Goal: Task Accomplishment & Management: Manage account settings

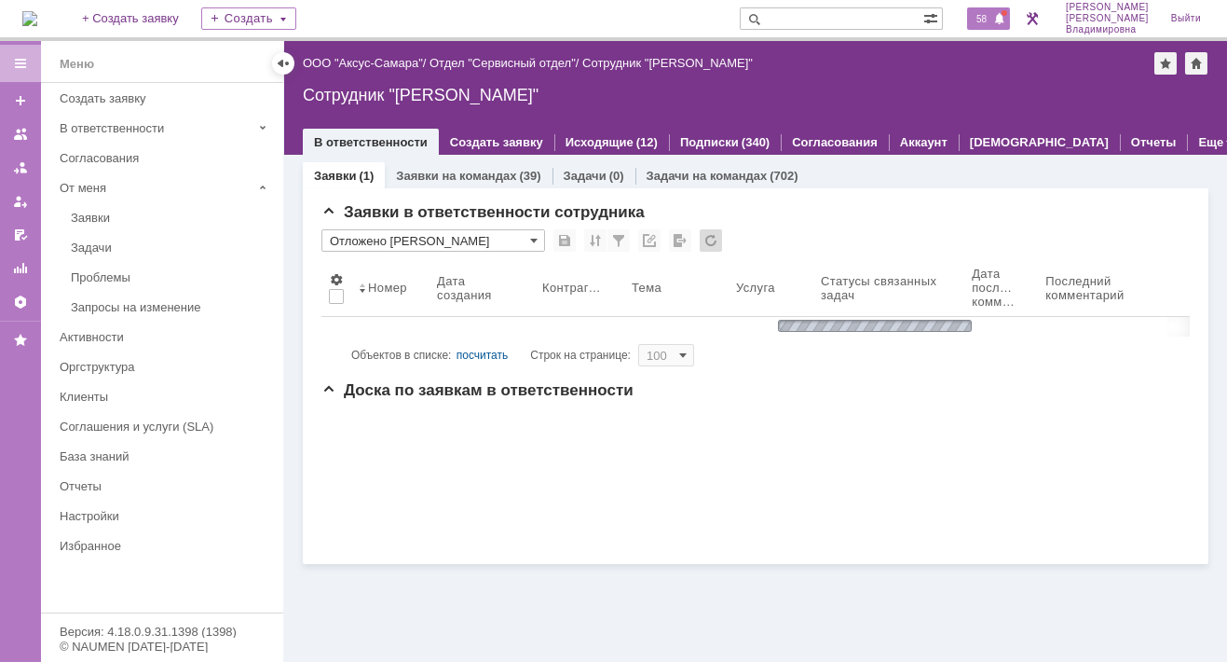
click at [992, 18] on span "58" at bounding box center [981, 18] width 21 height 13
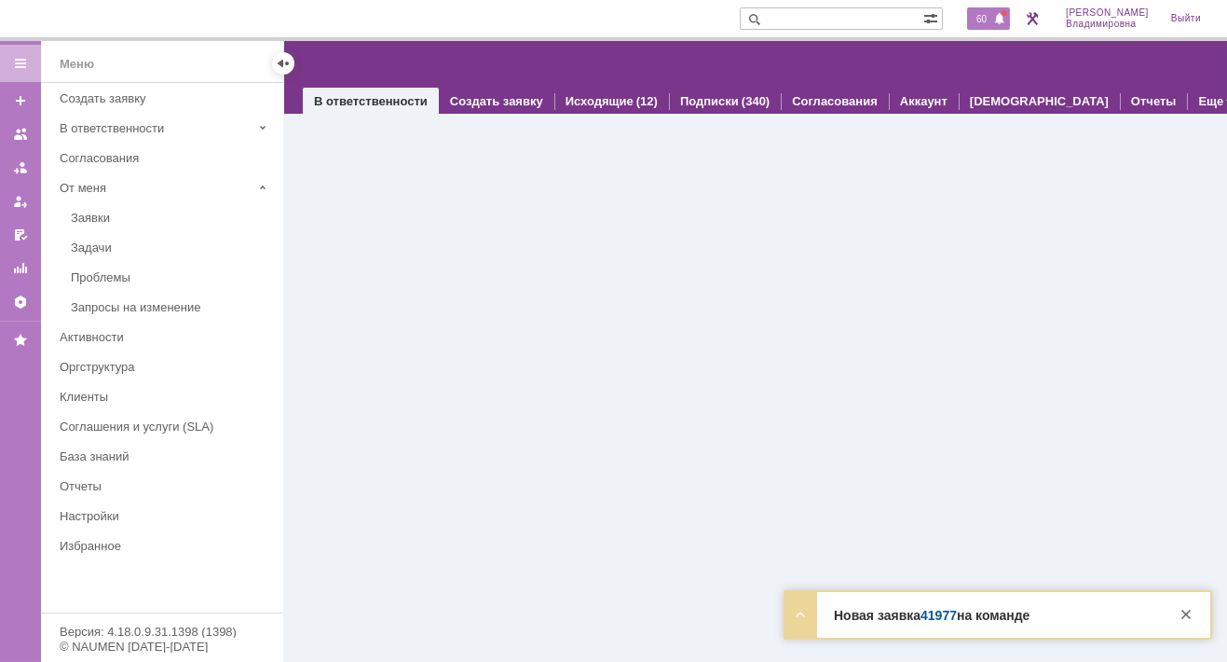
click at [984, 17] on span "60" at bounding box center [981, 18] width 21 height 13
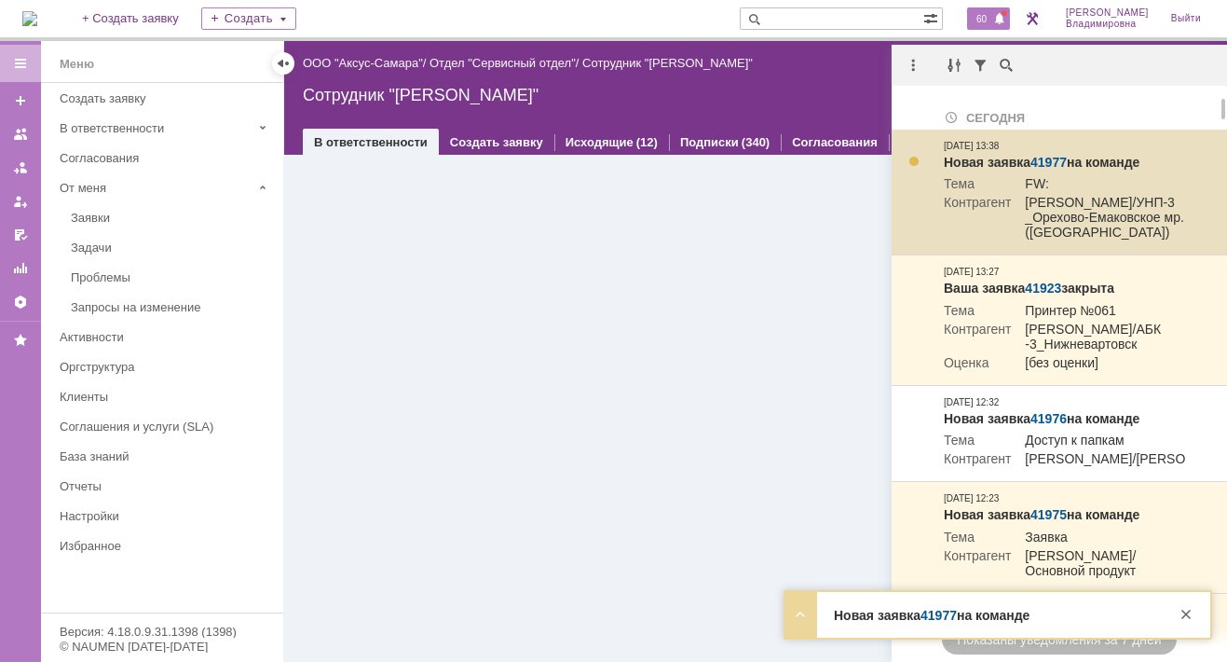
click at [1049, 158] on link "41977" at bounding box center [1049, 162] width 36 height 15
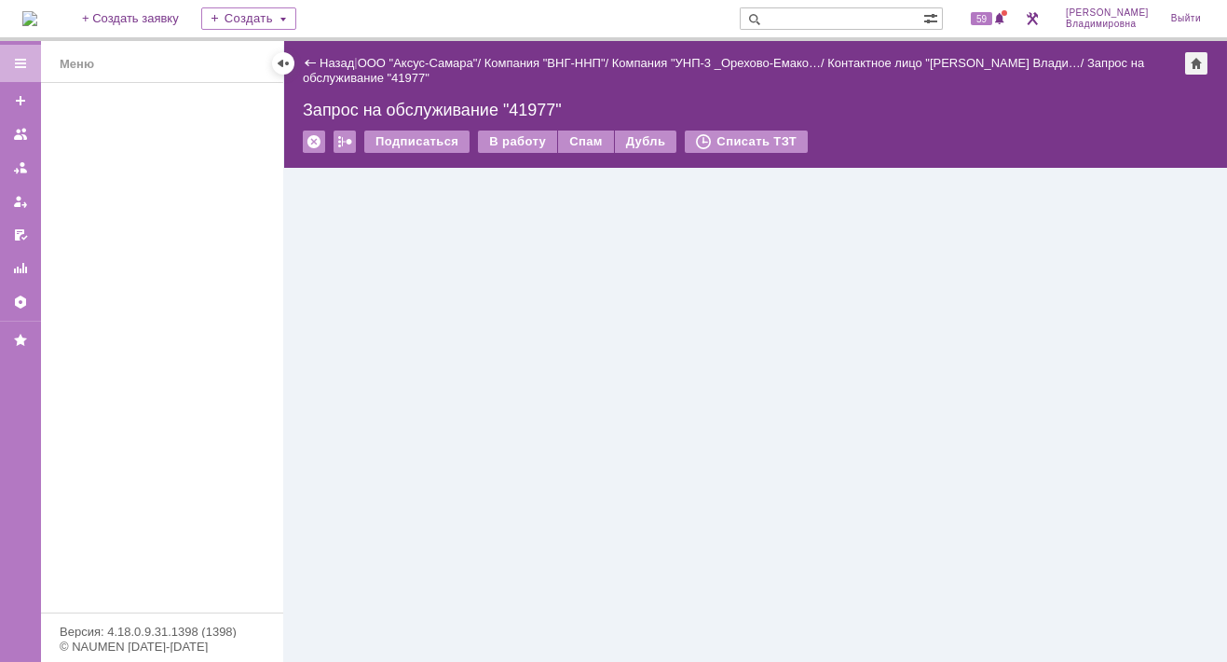
click at [510, 109] on div "Запрос на обслуживание "41977"" at bounding box center [756, 110] width 906 height 19
click at [514, 142] on div "В работу" at bounding box center [517, 141] width 79 height 22
click at [505, 145] on div "В работу" at bounding box center [517, 141] width 79 height 22
click at [514, 139] on div "В работу" at bounding box center [517, 141] width 79 height 22
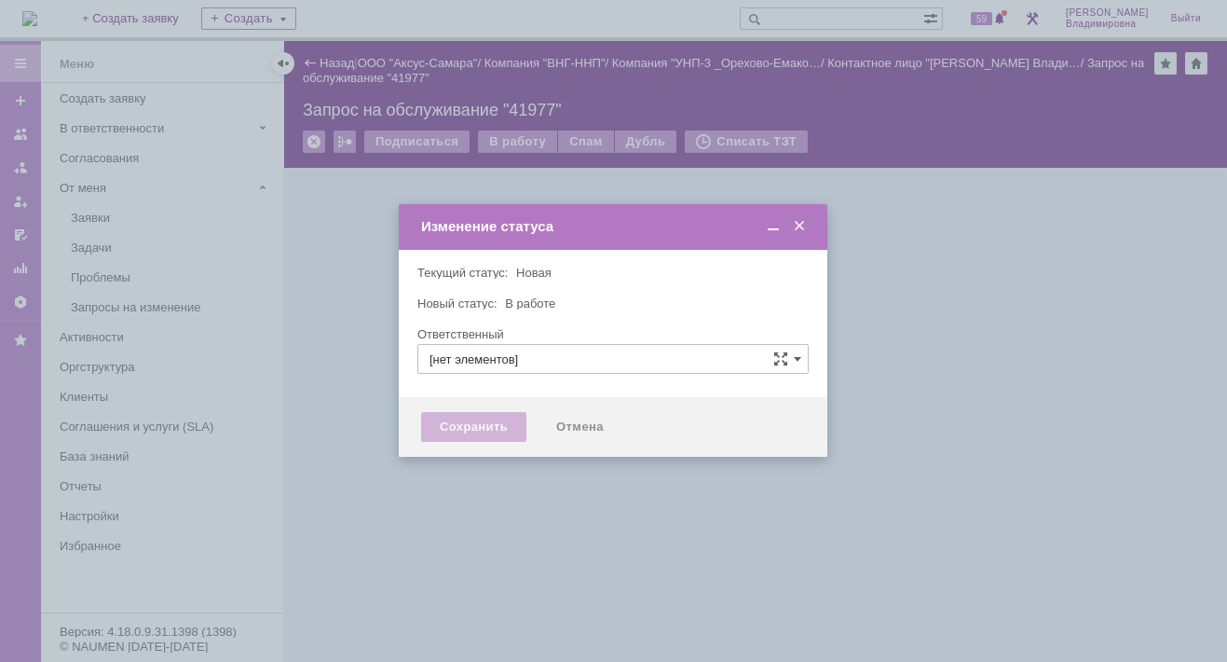
click at [459, 353] on input "[нет элементов]" at bounding box center [613, 359] width 391 height 30
type input "орлова"
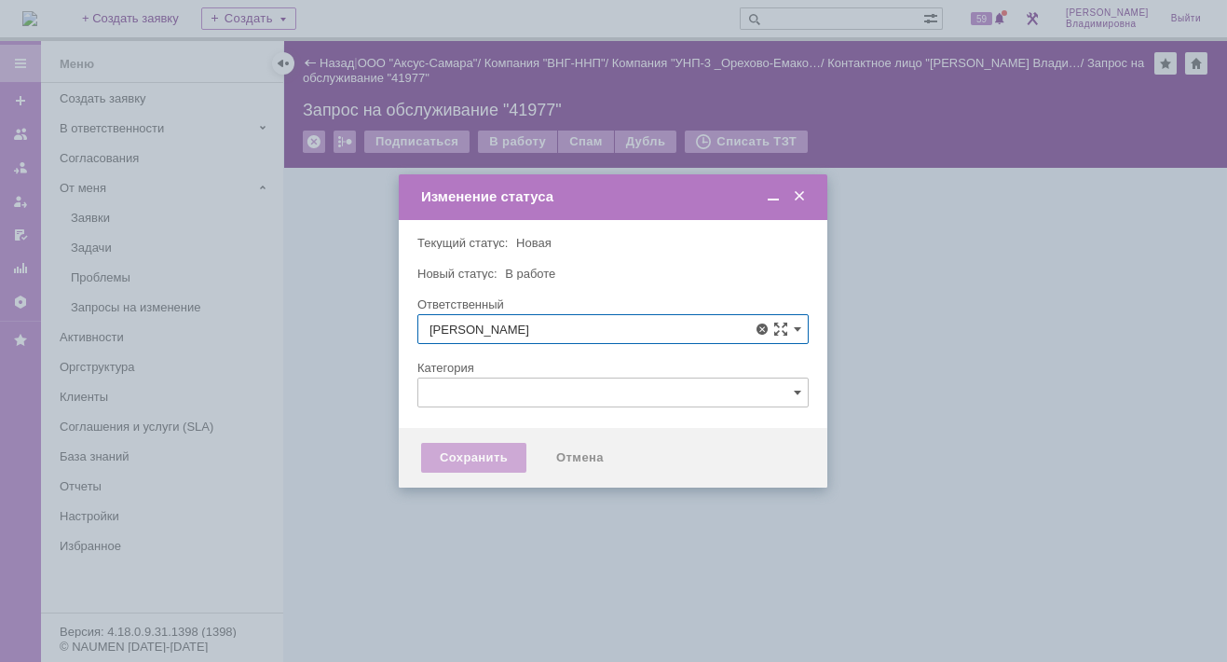
click at [471, 465] on div "Сохранить" at bounding box center [473, 458] width 105 height 30
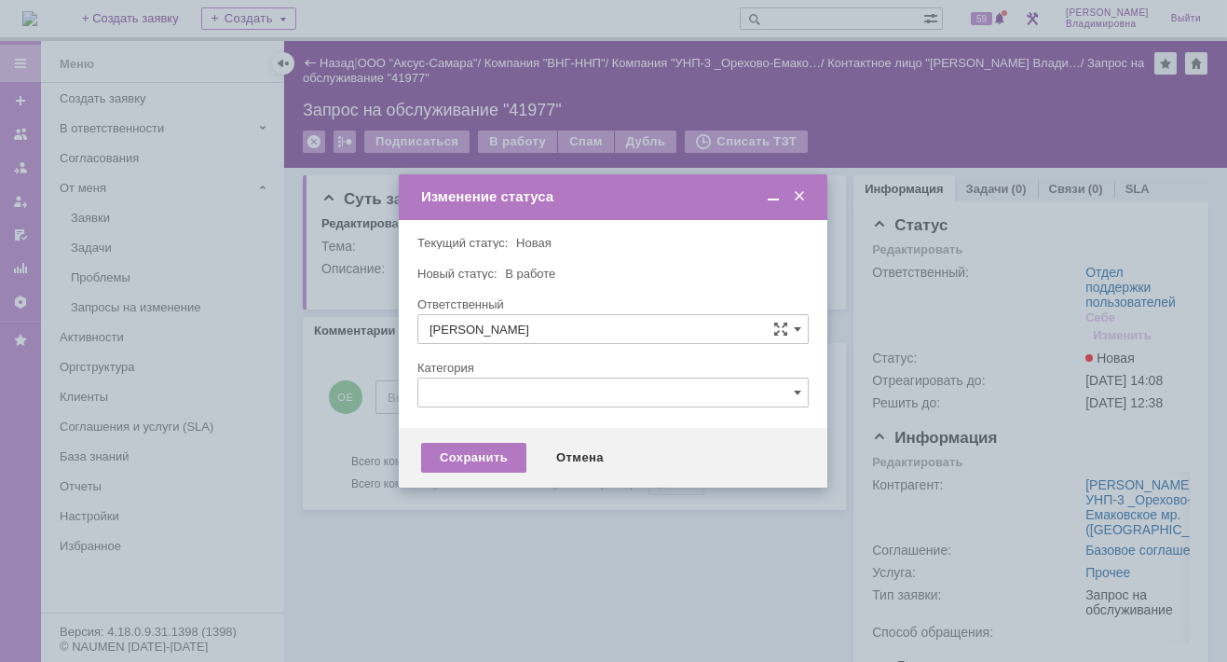
click at [464, 334] on input "Орлова Елена Владимировна" at bounding box center [613, 329] width 391 height 30
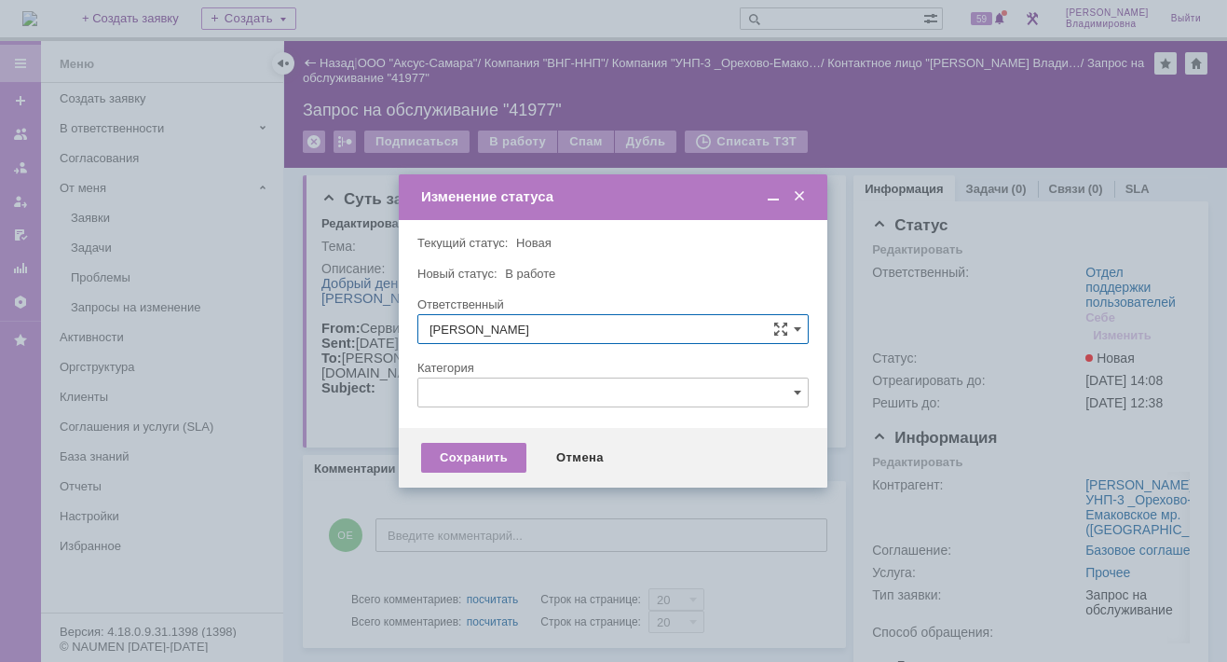
click at [477, 421] on span "Орлова Елена Владимировна" at bounding box center [613, 425] width 367 height 15
type input "[PERSON_NAME]"
click at [474, 455] on div "Сохранить" at bounding box center [473, 458] width 105 height 30
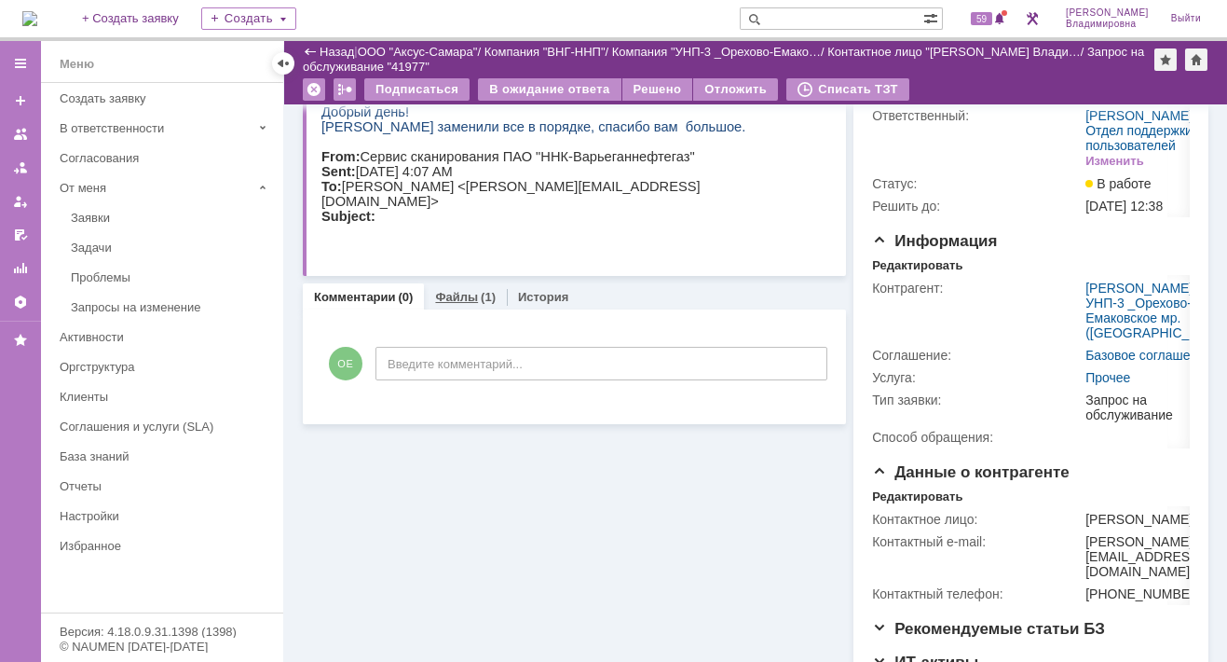
scroll to position [186, 0]
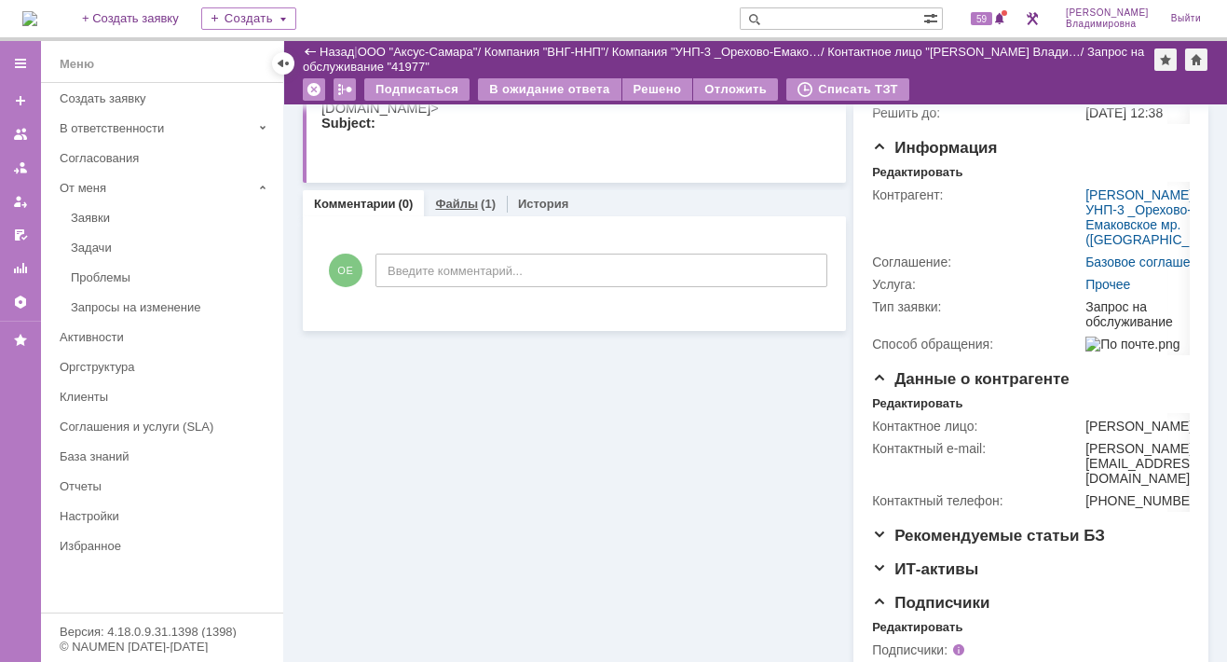
click at [454, 198] on link "Файлы" at bounding box center [456, 204] width 43 height 14
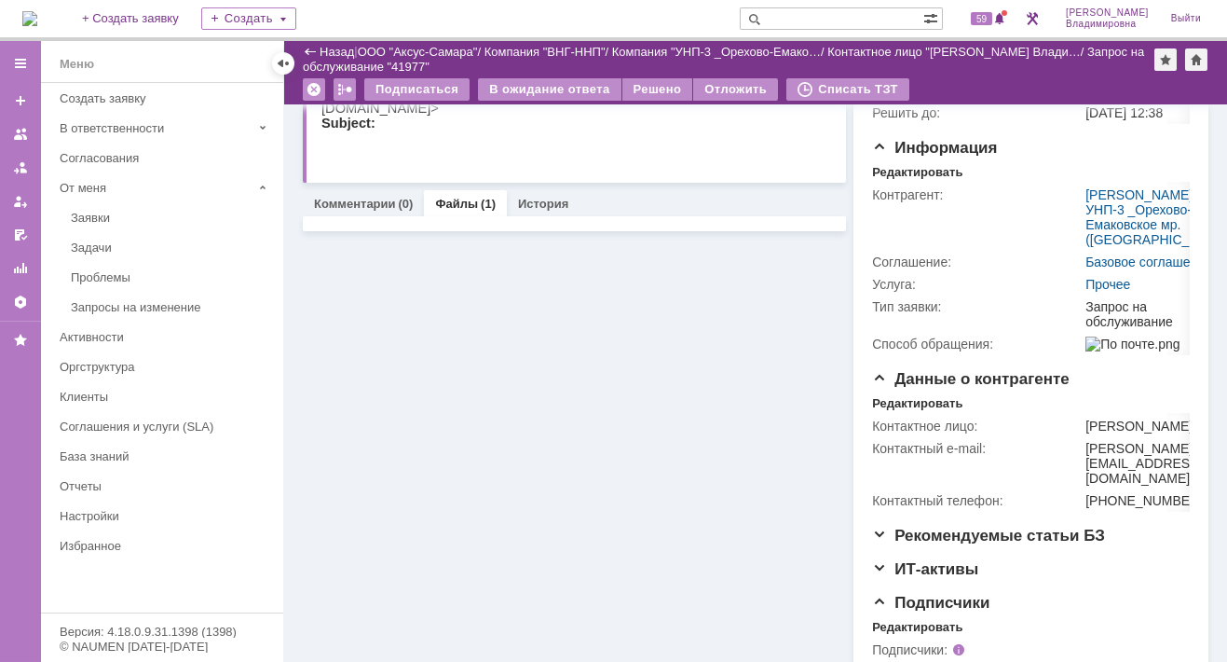
click at [460, 204] on link "Файлы" at bounding box center [456, 204] width 43 height 14
click at [445, 200] on link "Файлы" at bounding box center [456, 204] width 43 height 14
click at [442, 202] on link "Файлы" at bounding box center [456, 204] width 43 height 14
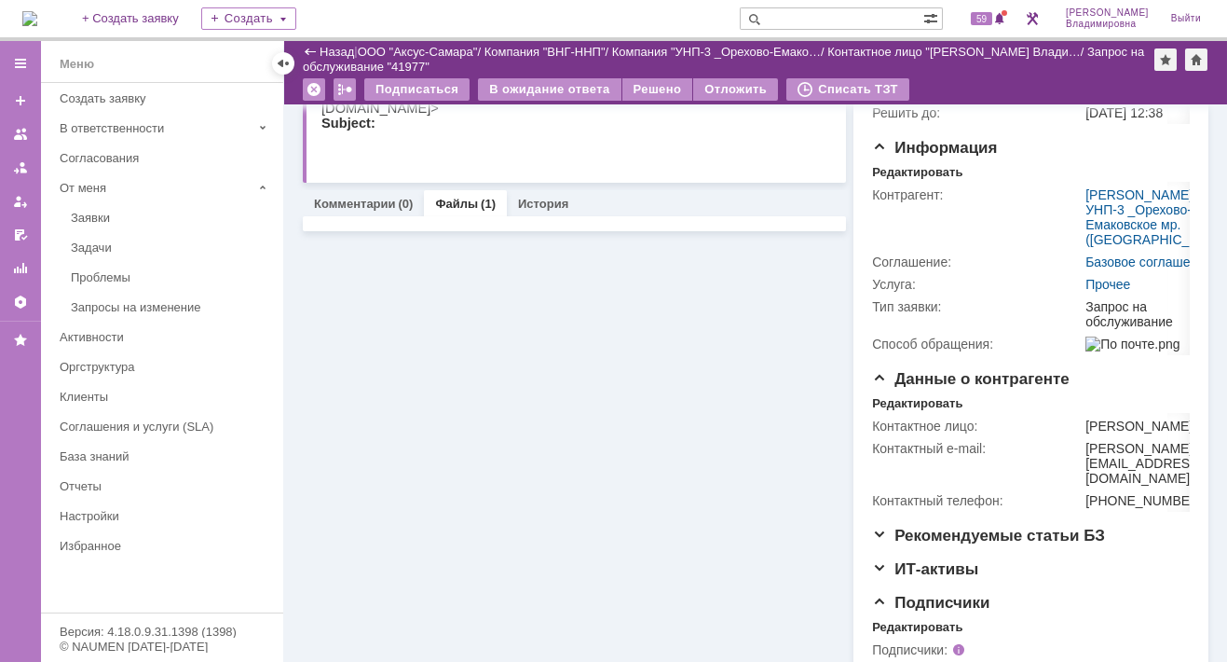
click at [453, 199] on link "Файлы" at bounding box center [456, 204] width 43 height 14
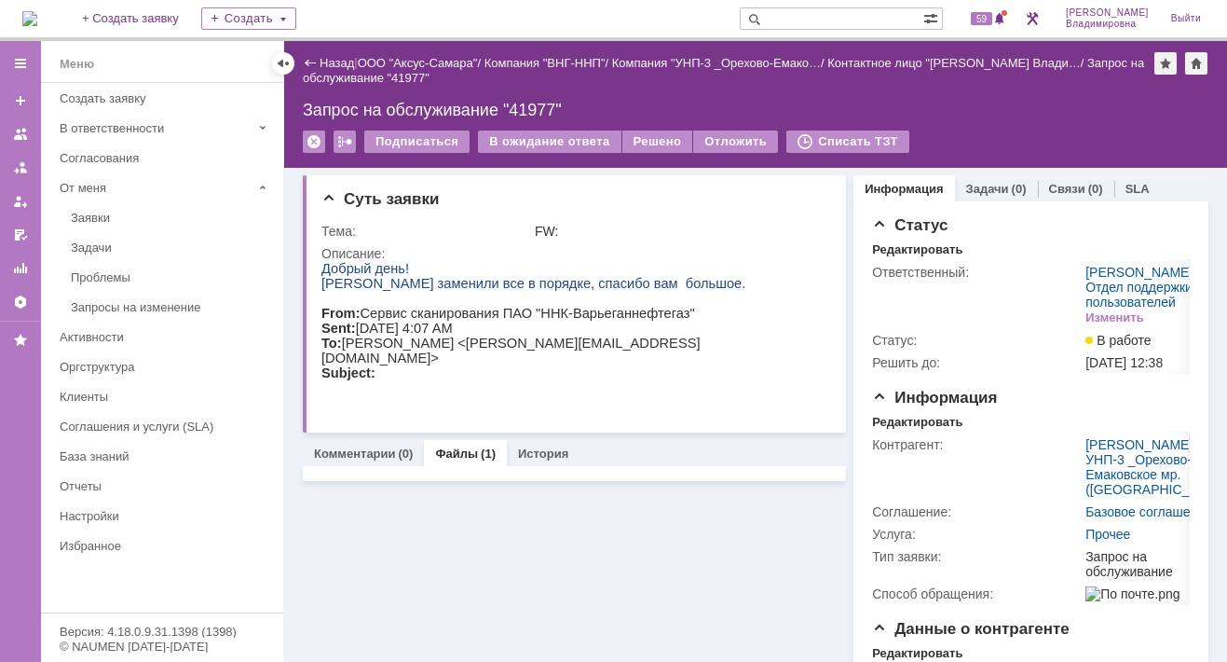
click at [459, 457] on link "Файлы" at bounding box center [456, 453] width 43 height 14
click at [452, 449] on link "Файлы" at bounding box center [456, 453] width 43 height 14
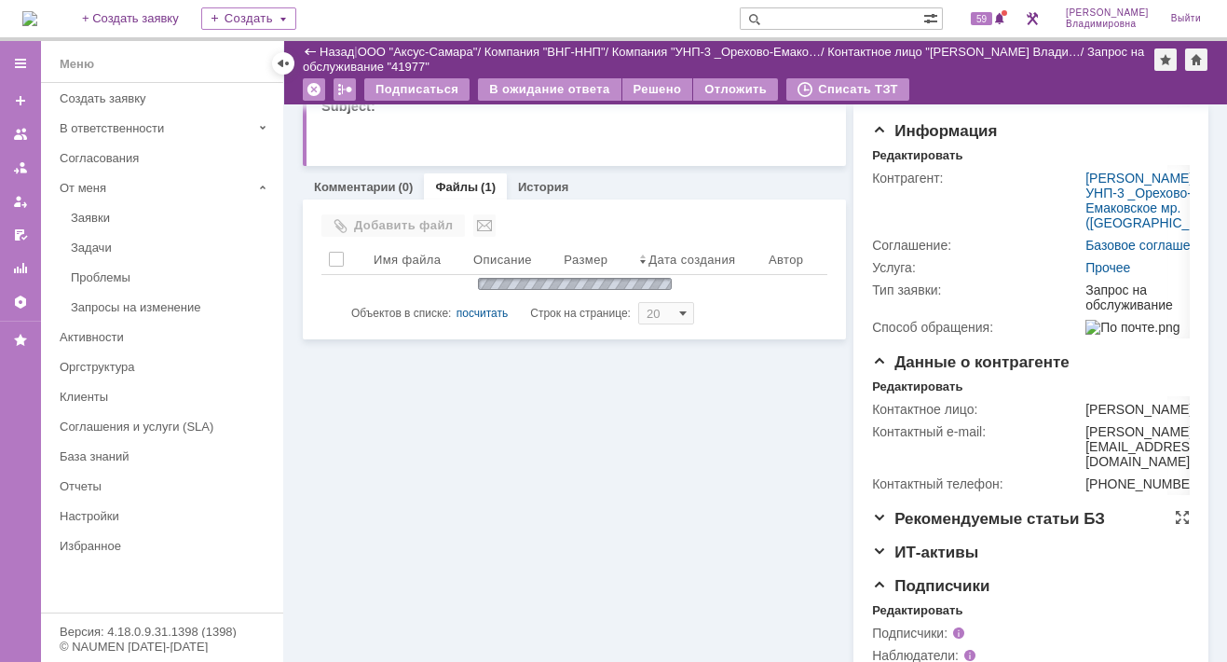
scroll to position [330, 0]
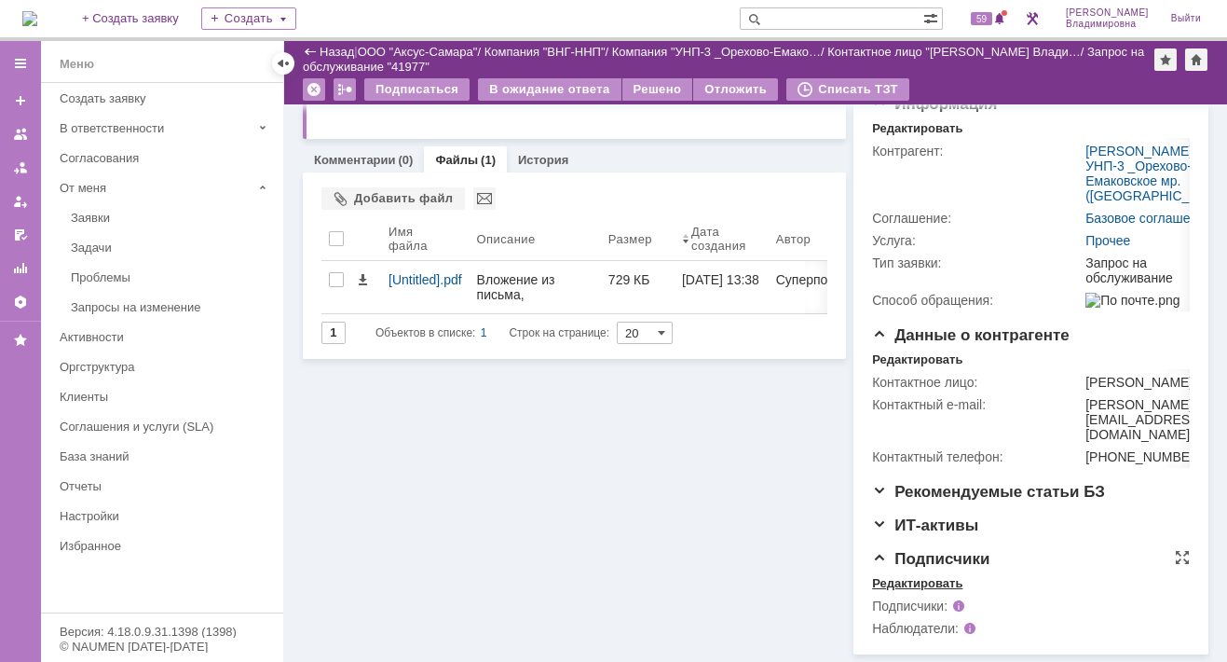
click at [921, 582] on div "Редактировать" at bounding box center [917, 583] width 90 height 15
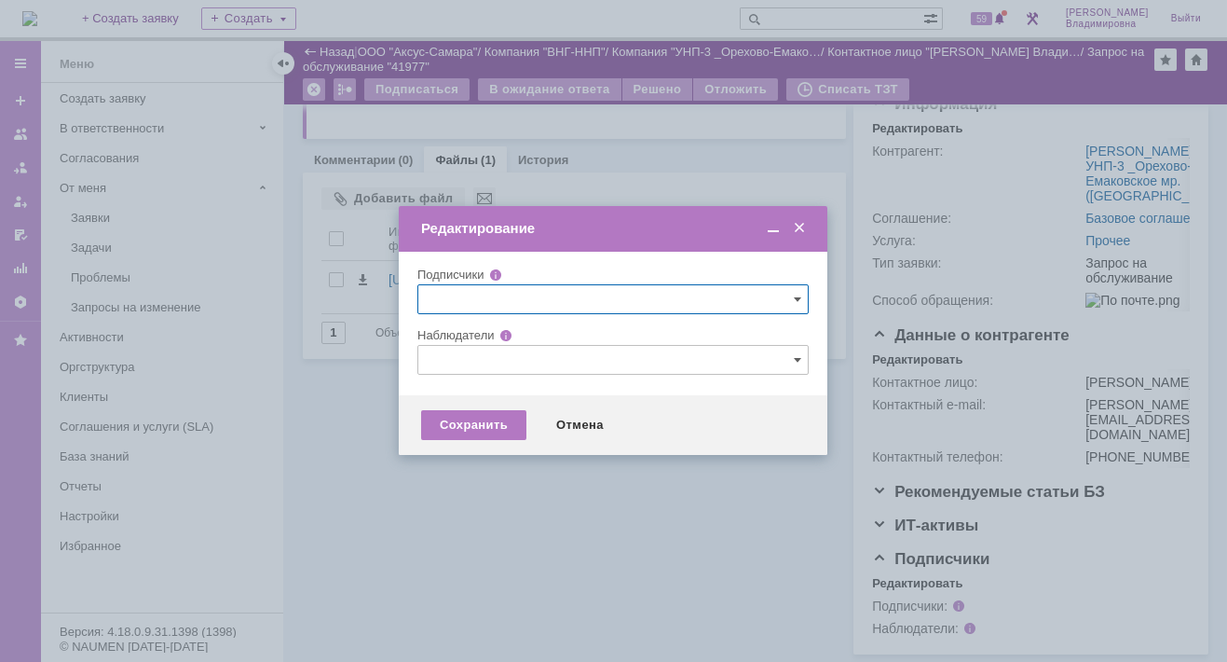
click at [442, 362] on input "text" at bounding box center [613, 360] width 391 height 30
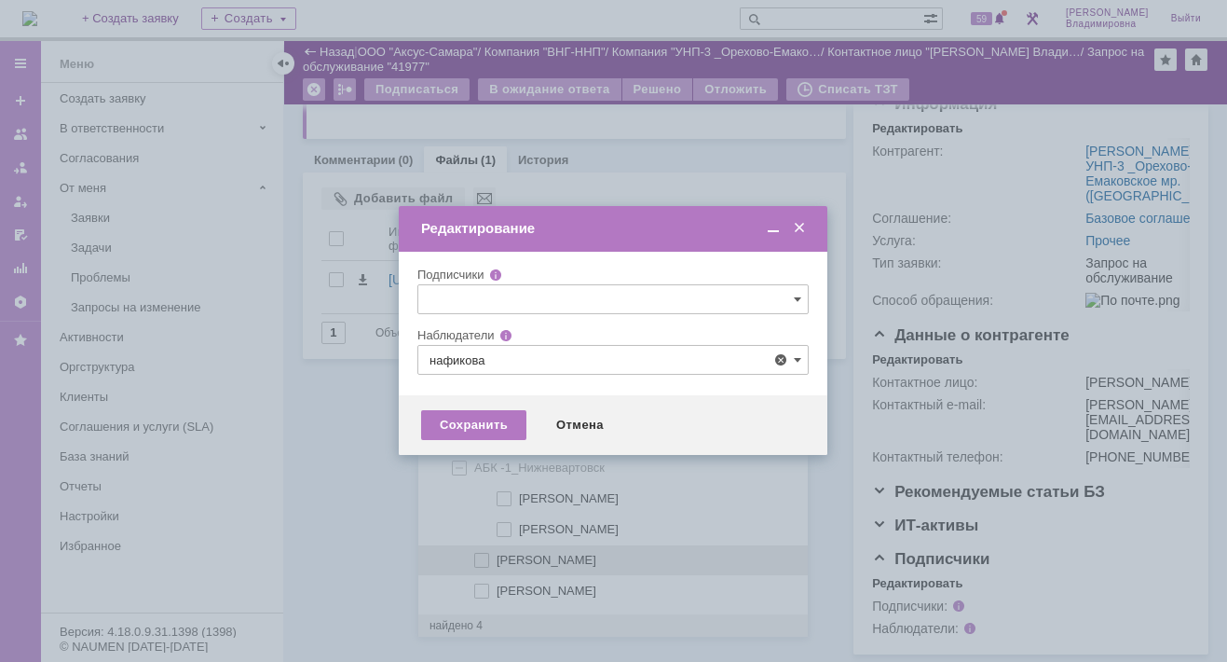
click at [497, 556] on span at bounding box center [497, 557] width 0 height 9
click at [484, 556] on input "[PERSON_NAME]" at bounding box center [483, 561] width 12 height 12
type input "[PERSON_NAME]"
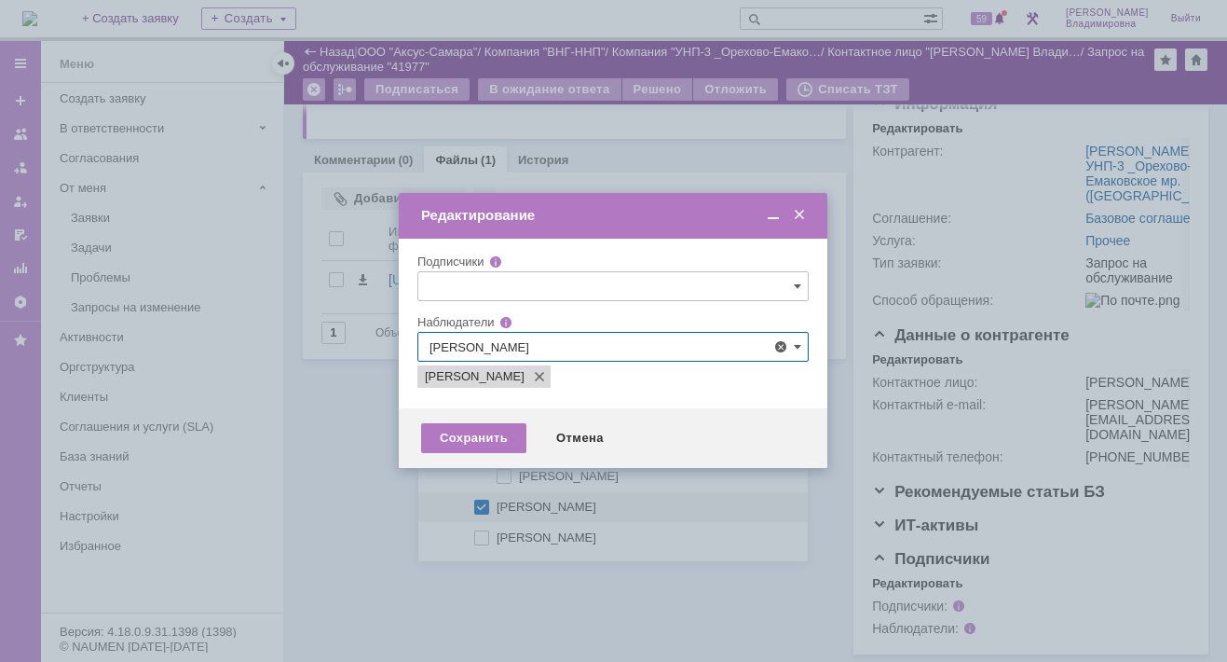
click at [363, 476] on div at bounding box center [613, 331] width 1227 height 662
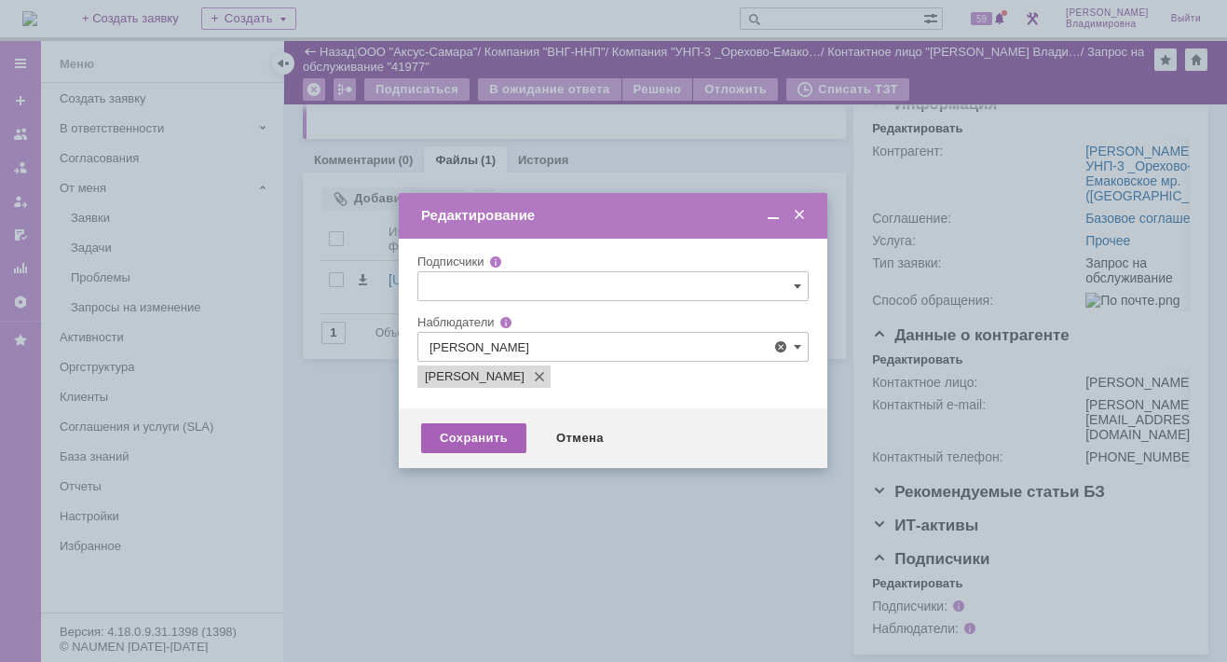
click at [446, 437] on div "Сохранить" at bounding box center [473, 438] width 105 height 30
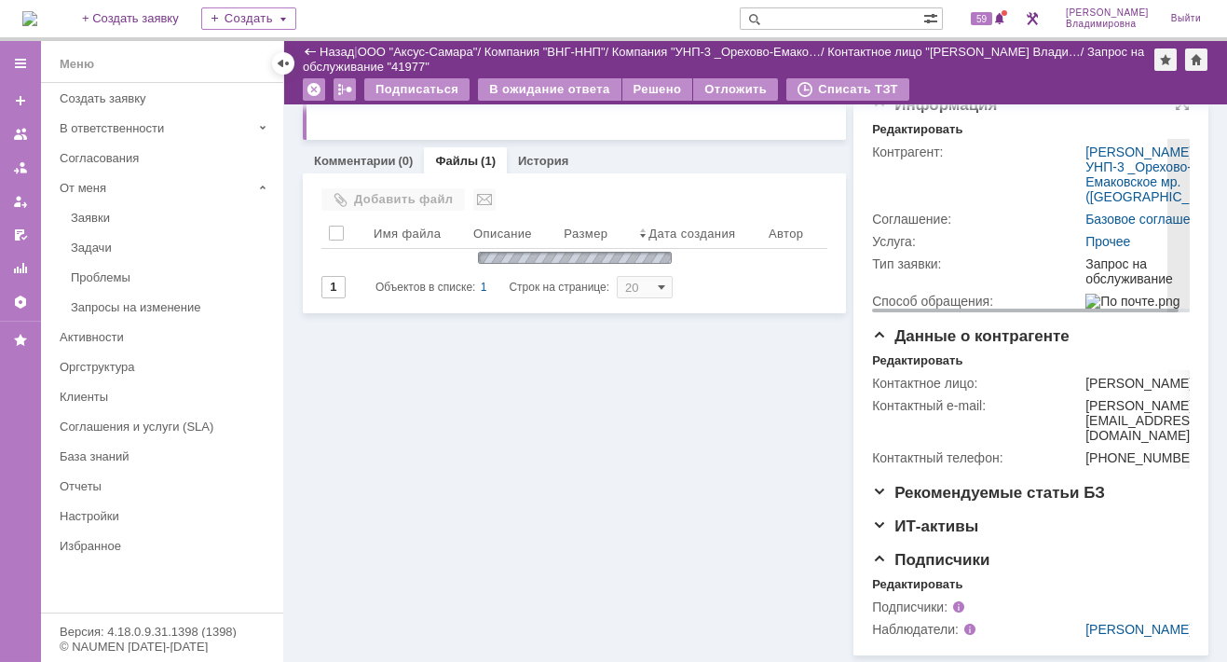
scroll to position [144, 0]
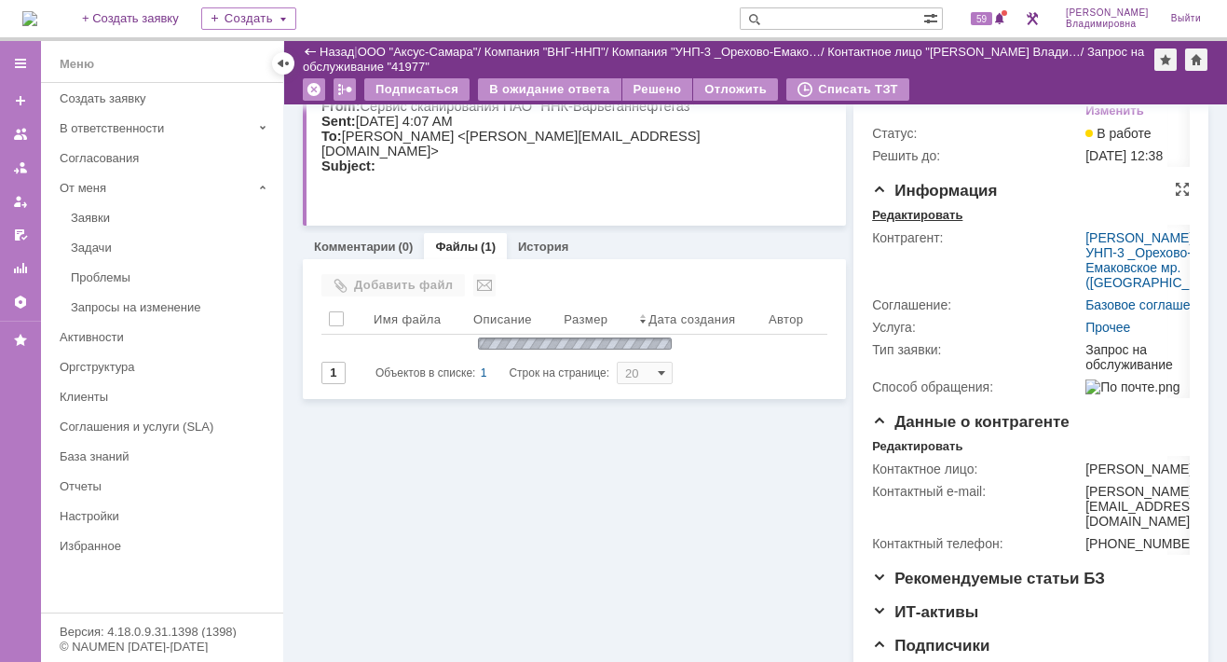
click at [906, 223] on div "Редактировать" at bounding box center [917, 215] width 90 height 15
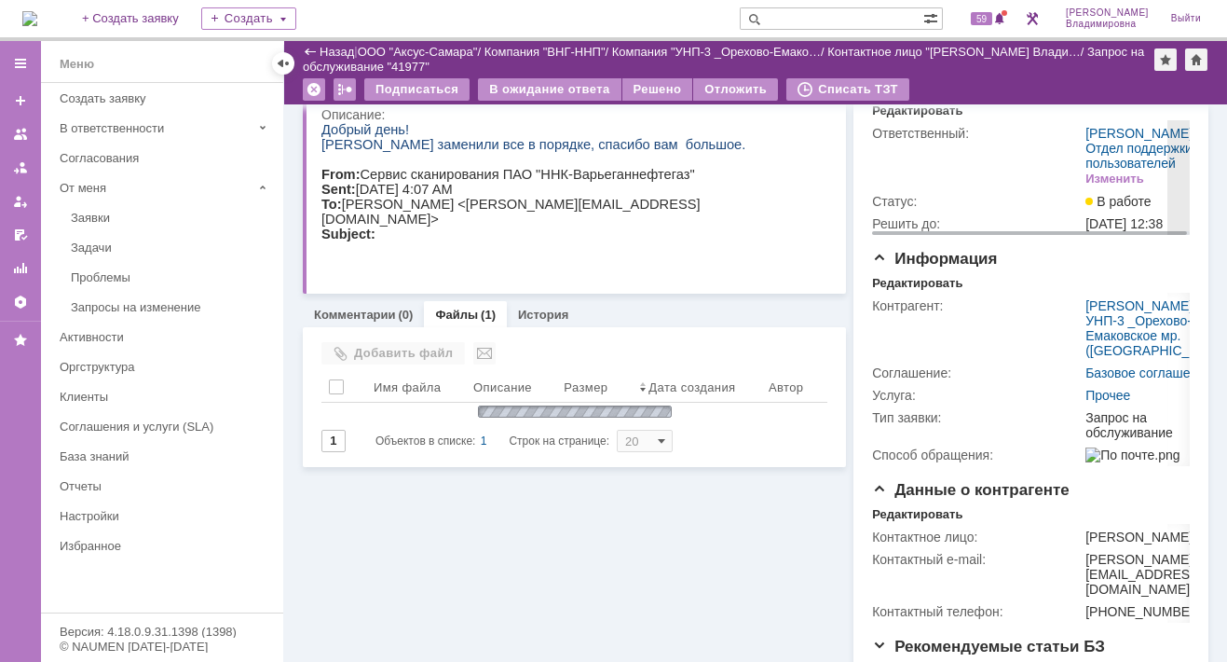
scroll to position [186, 0]
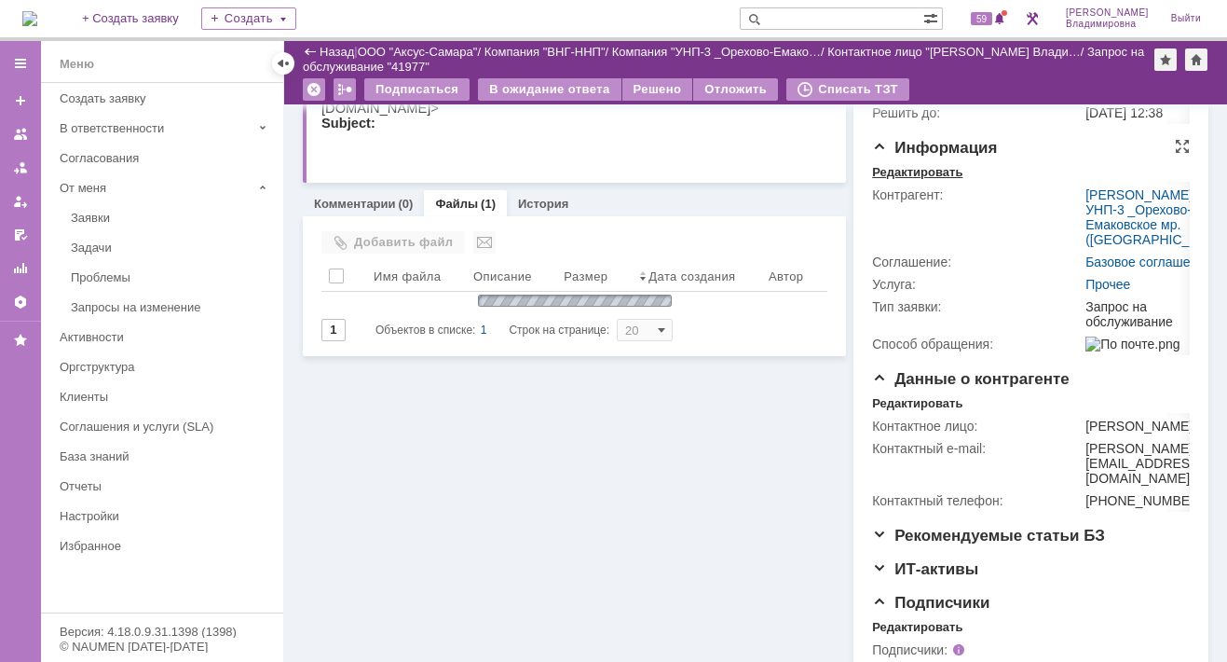
click at [908, 180] on div "Редактировать" at bounding box center [917, 172] width 90 height 15
click at [901, 180] on div "Редактировать" at bounding box center [917, 172] width 90 height 15
click at [894, 180] on div "Редактировать" at bounding box center [917, 172] width 90 height 15
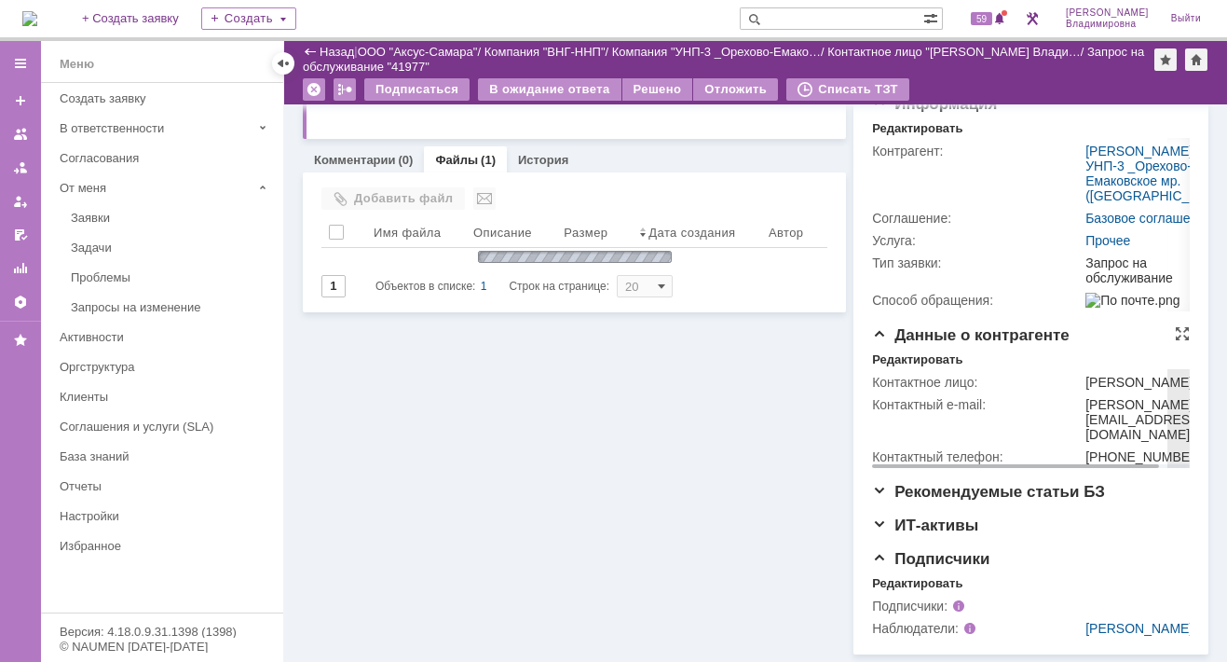
scroll to position [0, 0]
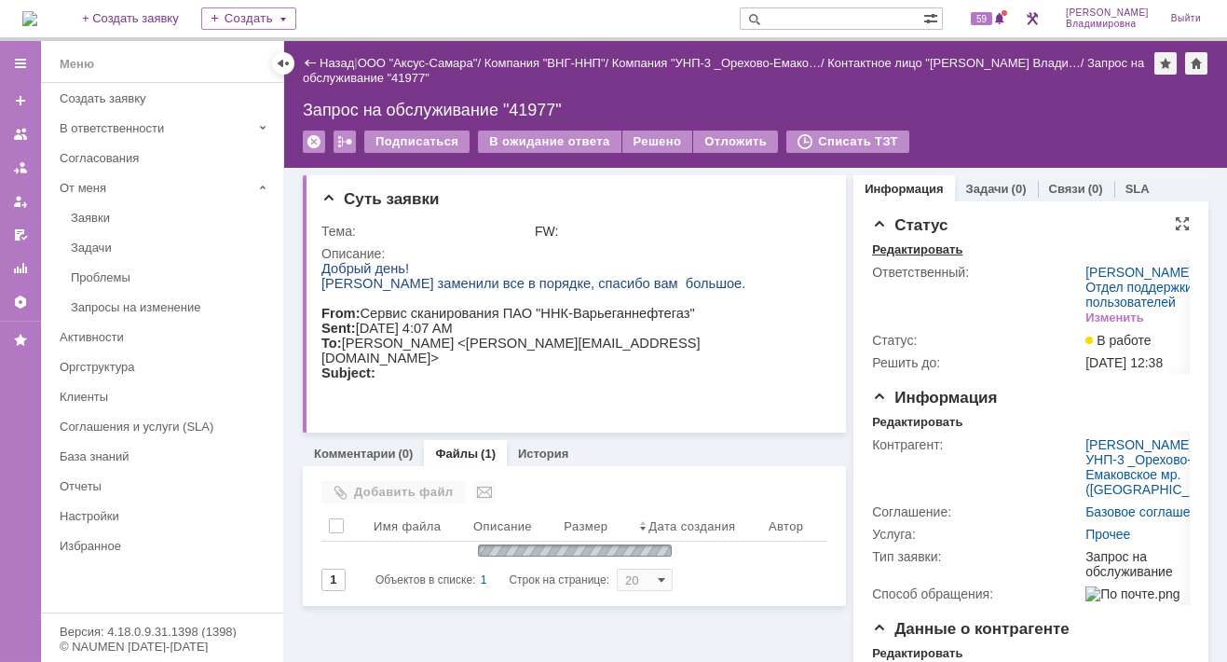
click at [897, 246] on div "Редактировать" at bounding box center [917, 249] width 90 height 15
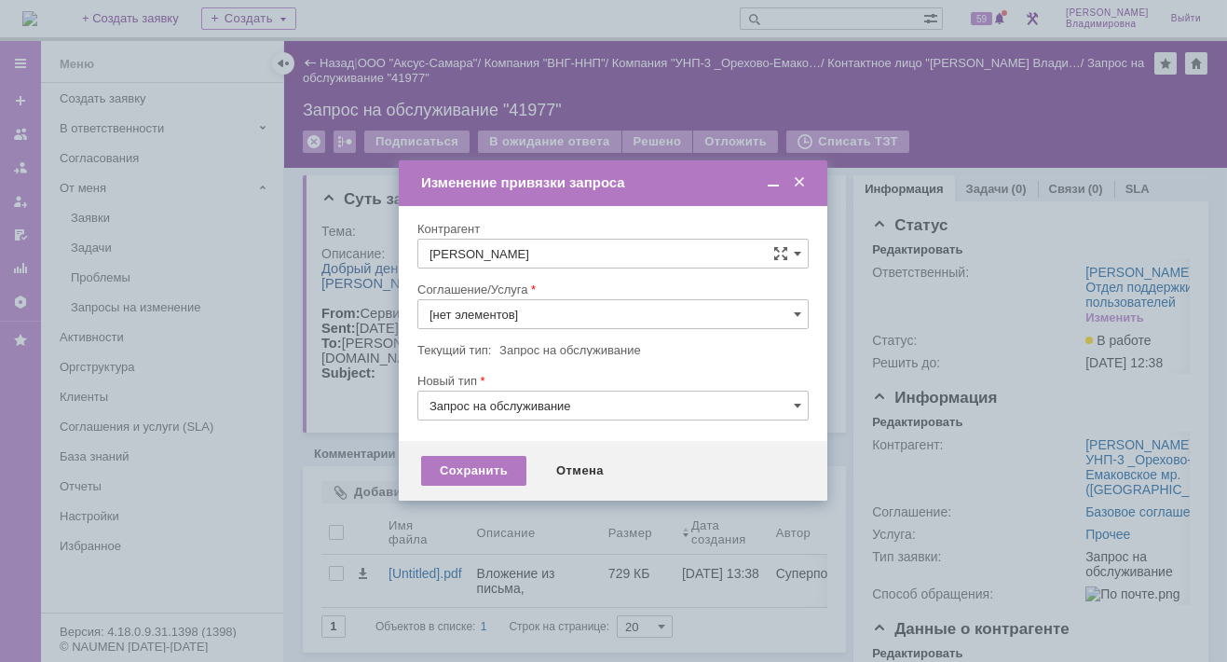
type input "Прочее"
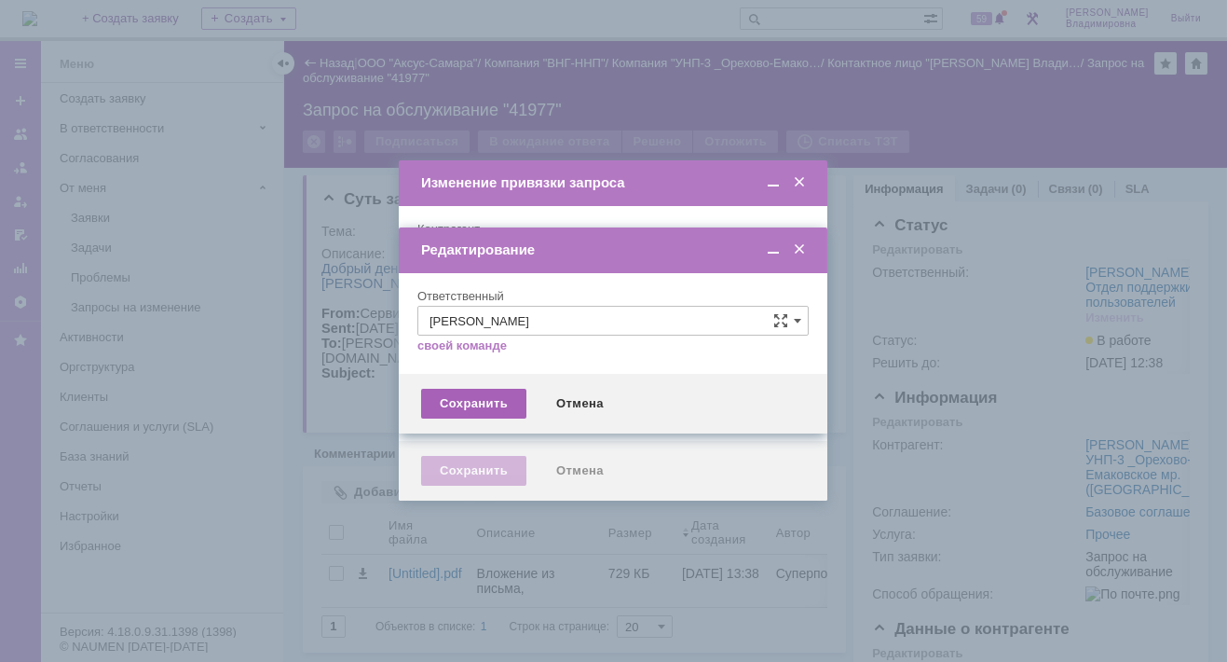
click at [475, 402] on div "Сохранить" at bounding box center [473, 404] width 105 height 30
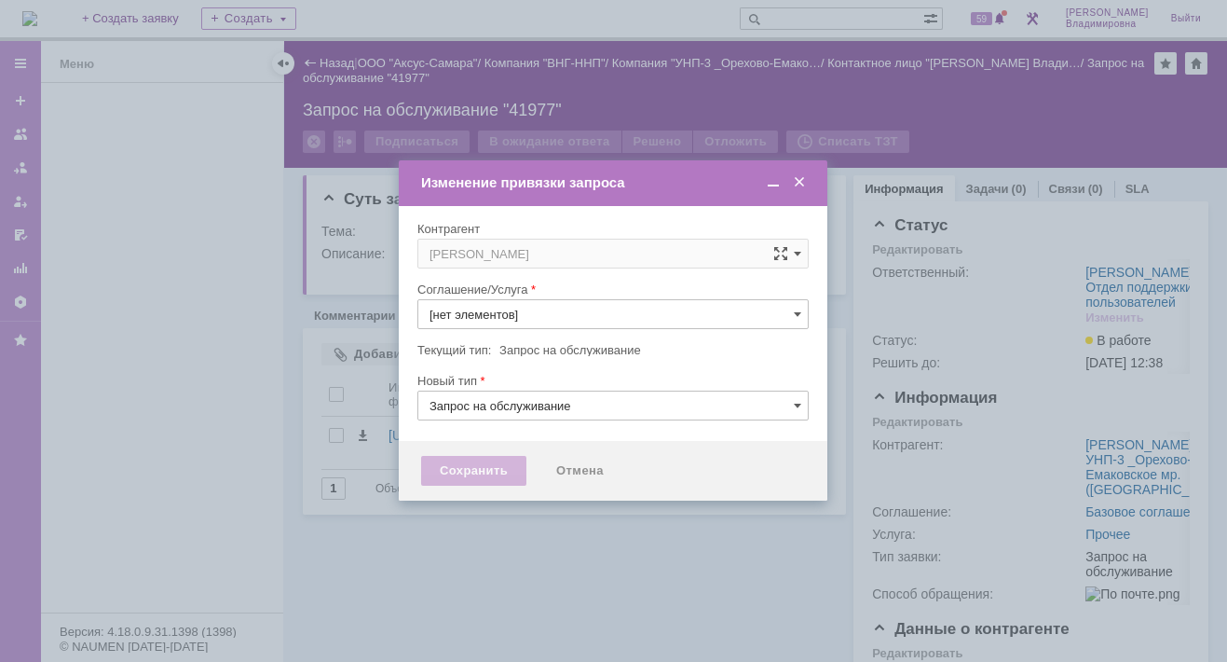
type input "Прочее"
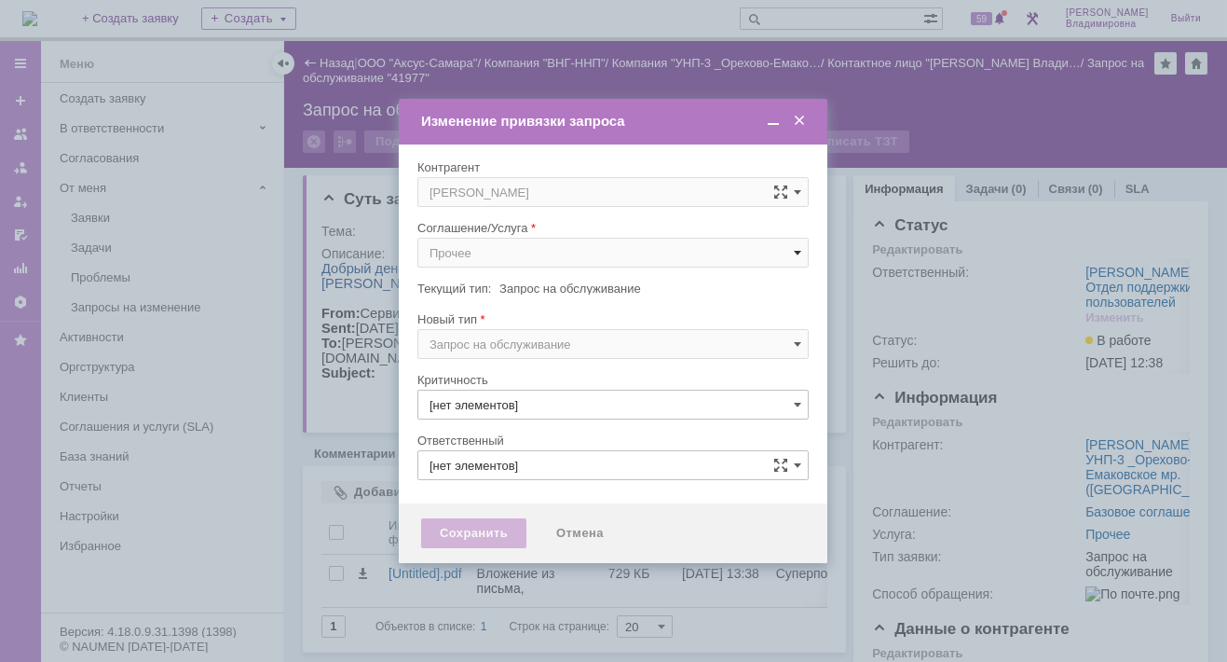
click at [798, 249] on span at bounding box center [797, 252] width 7 height 15
type input "3. Низкая"
type input "[не указано]"
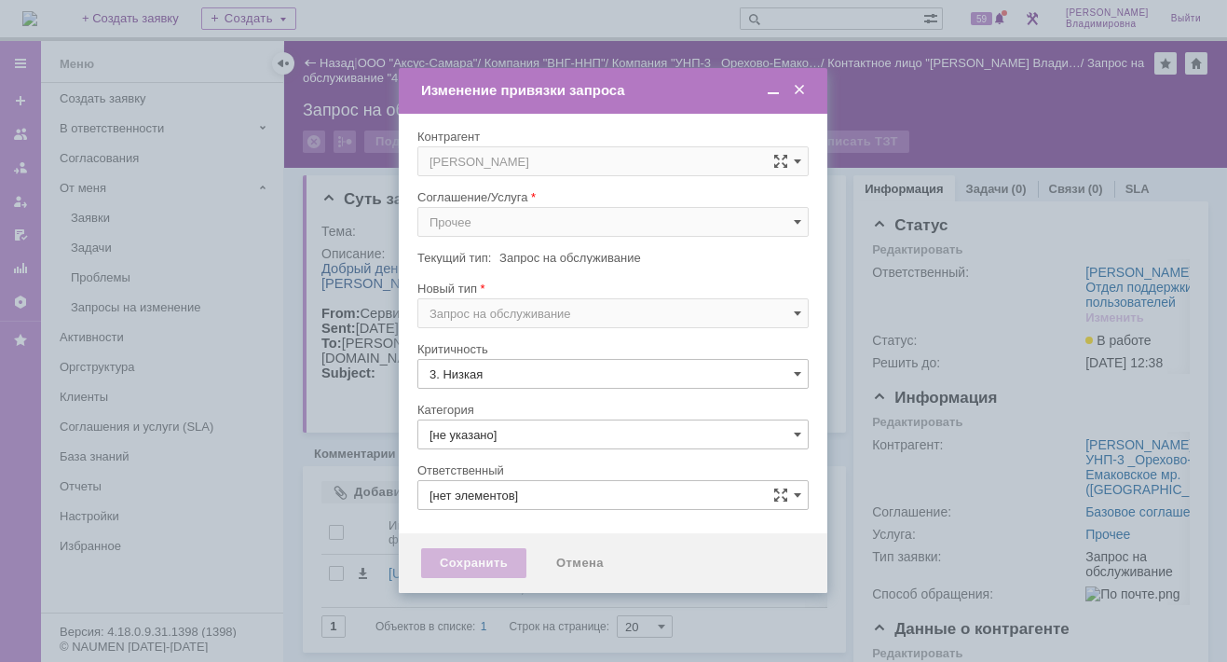
type input "Орлова Елена Владимировна"
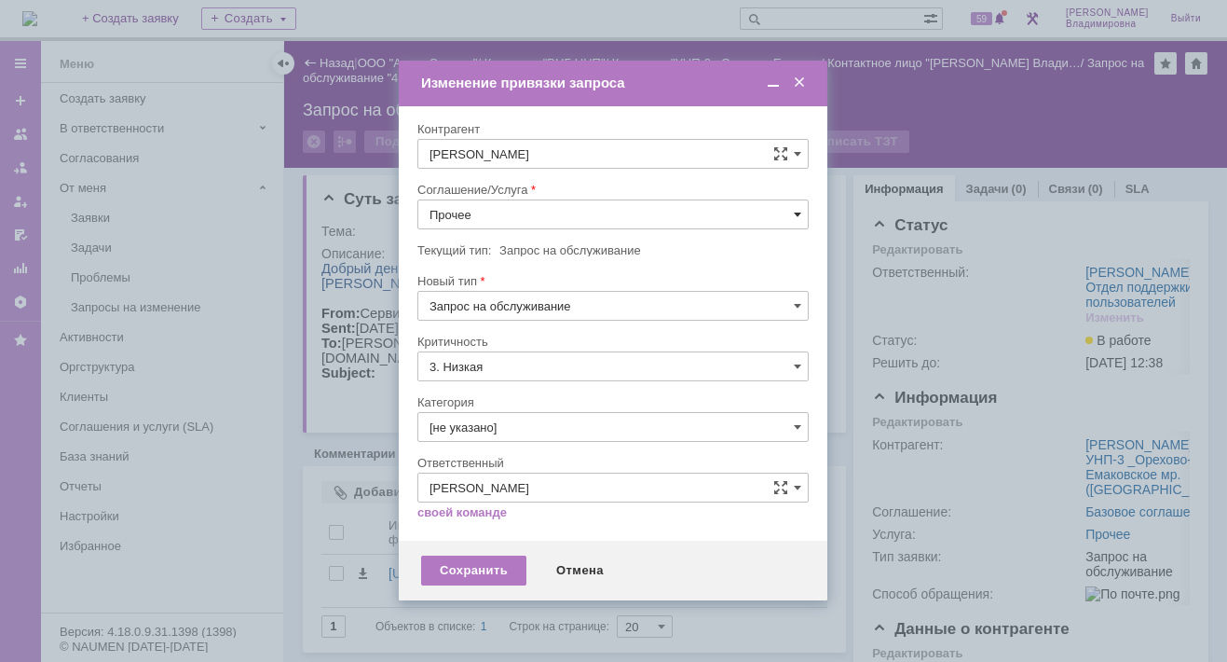
click at [797, 207] on span at bounding box center [797, 214] width 7 height 15
click at [508, 437] on span "ПТ_Замена расходных материалов / ресурсных деталей" at bounding box center [613, 444] width 367 height 15
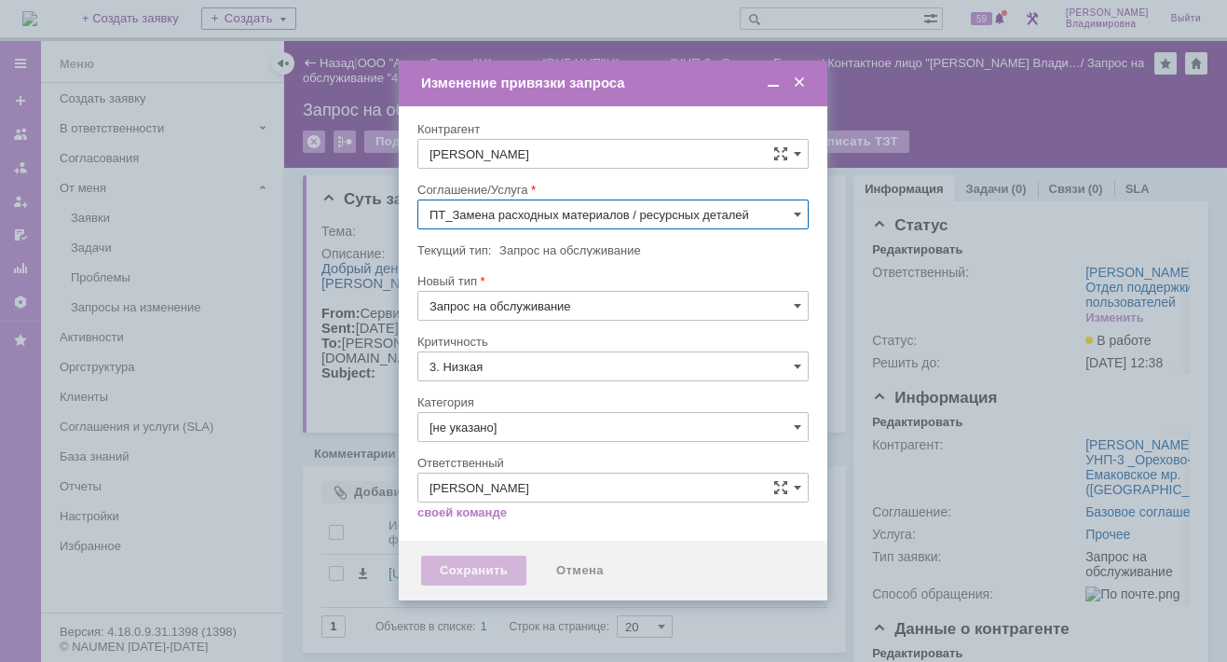
type input "ПТ_Замена расходных материалов / ресурсных деталей"
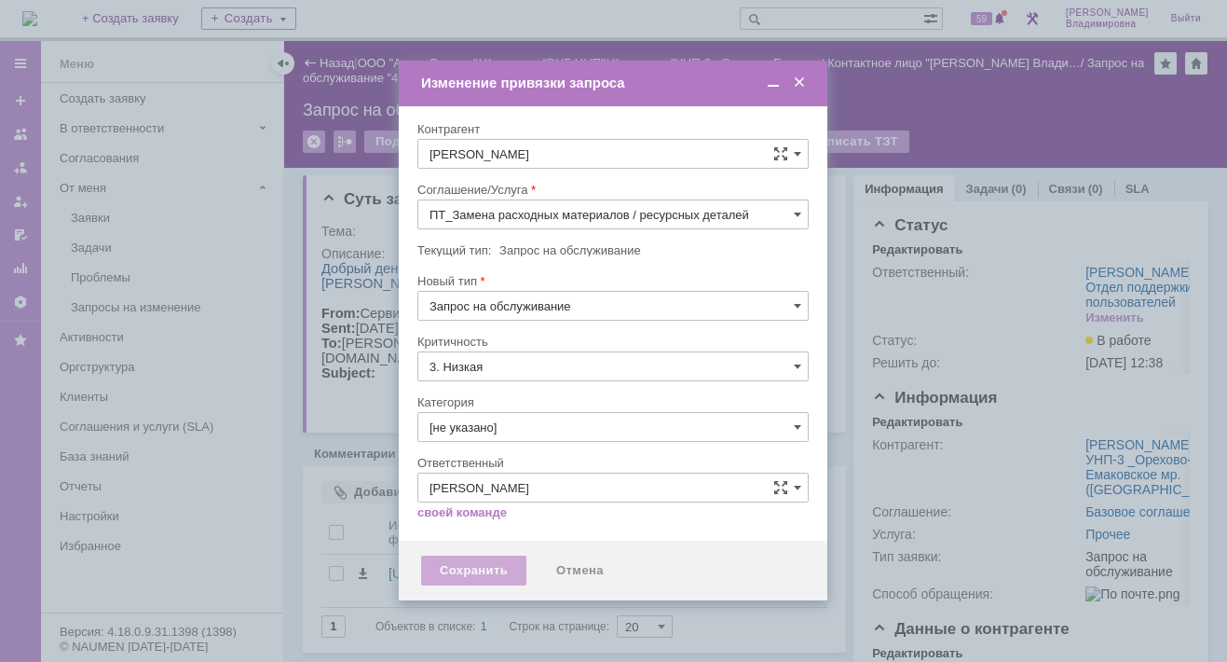
click at [456, 562] on div "Сохранить" at bounding box center [473, 570] width 105 height 30
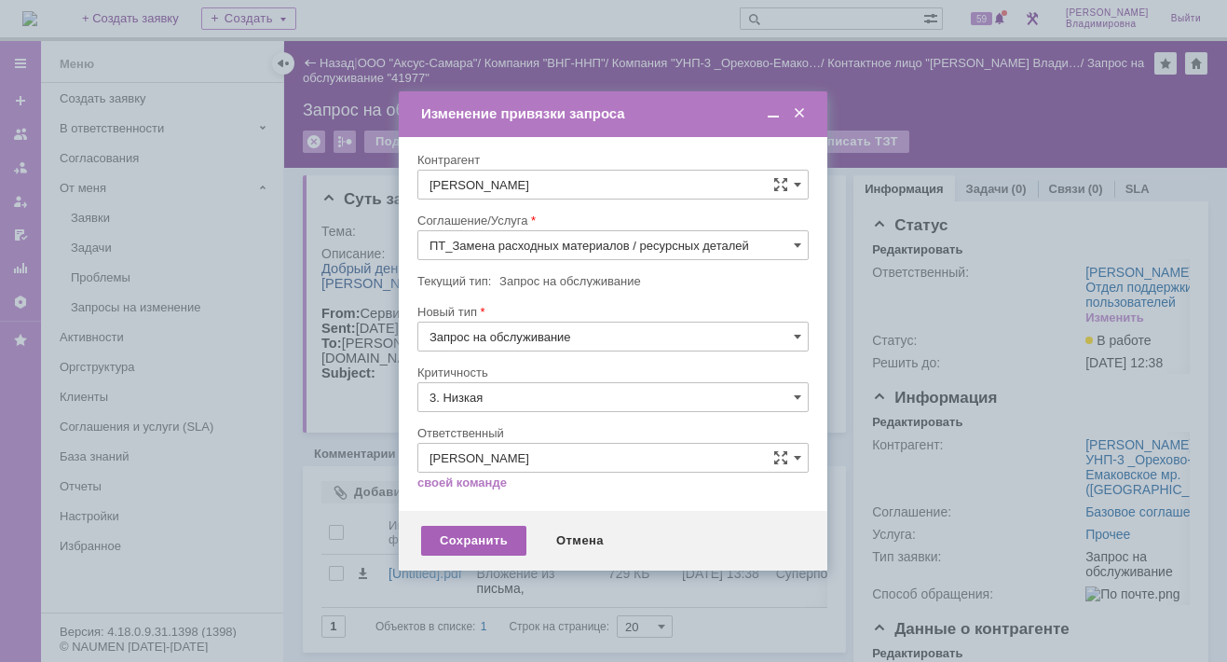
click at [457, 534] on div "Сохранить" at bounding box center [473, 541] width 105 height 30
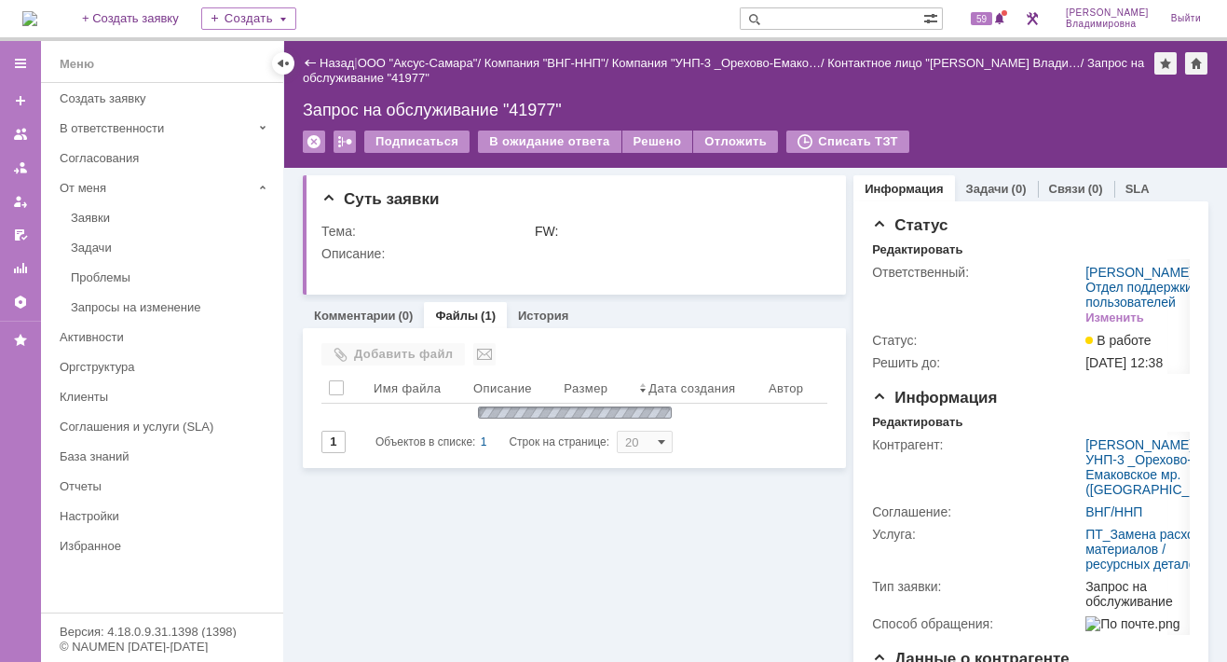
scroll to position [0, 0]
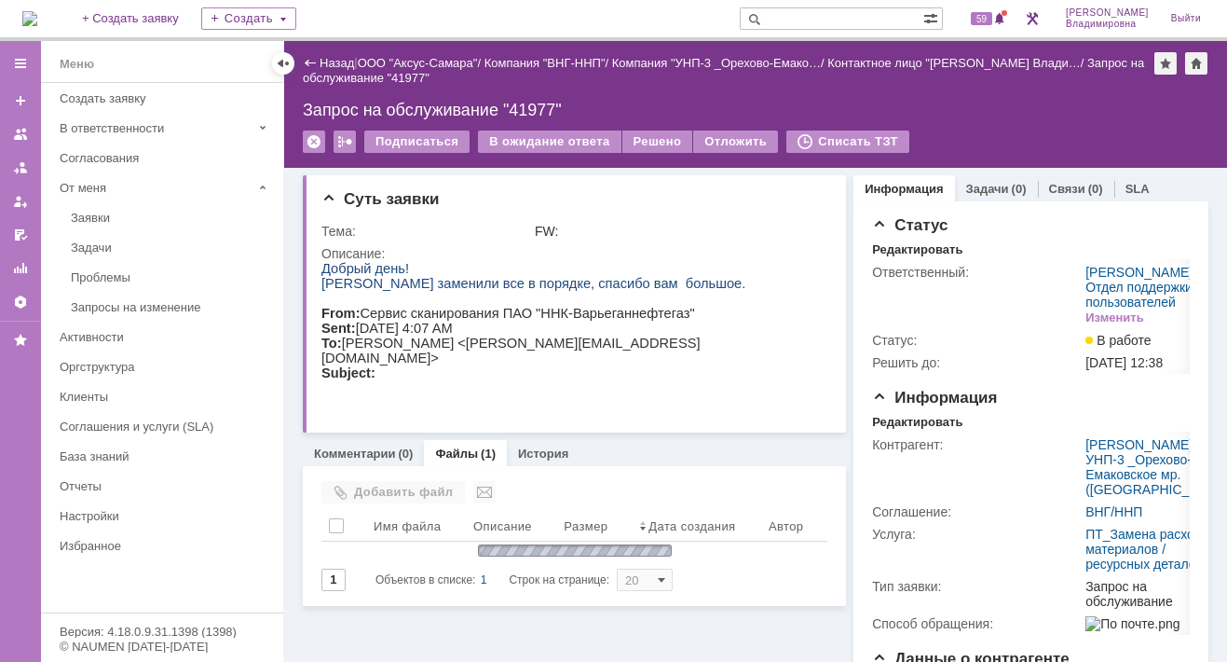
click at [460, 450] on link "Файлы" at bounding box center [456, 453] width 43 height 14
click at [457, 457] on link "Файлы" at bounding box center [456, 453] width 43 height 14
click at [467, 446] on link "Файлы" at bounding box center [456, 453] width 43 height 14
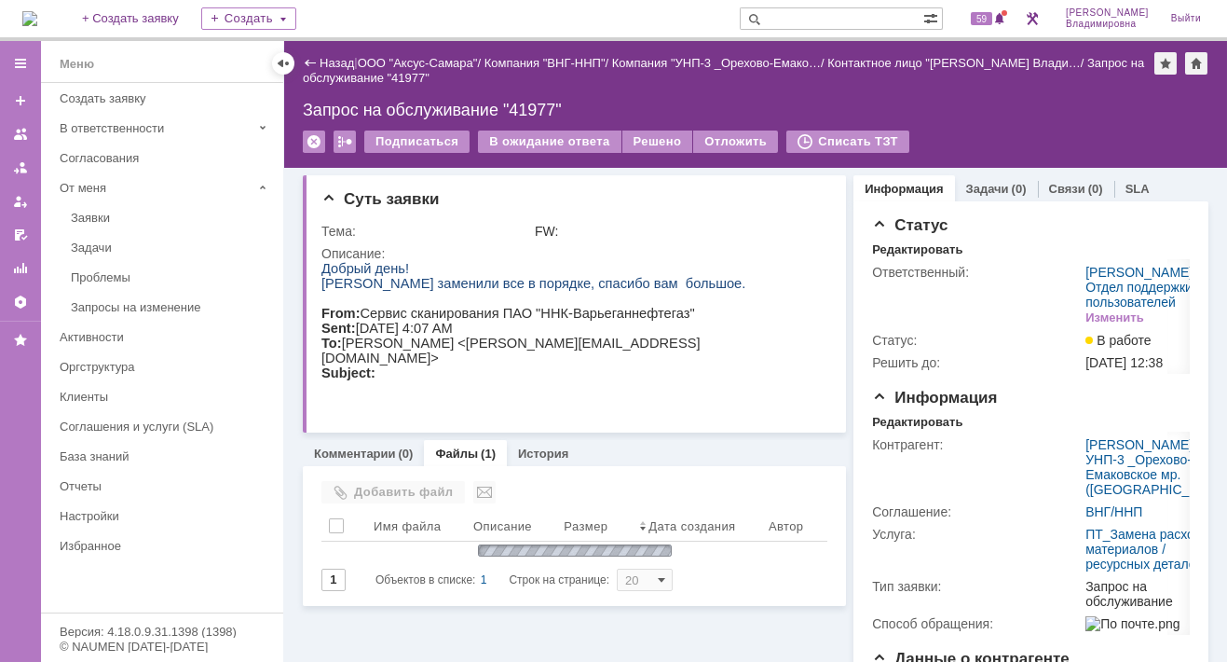
click at [467, 446] on link "Файлы" at bounding box center [456, 453] width 43 height 14
click at [454, 455] on link "Файлы" at bounding box center [456, 453] width 43 height 14
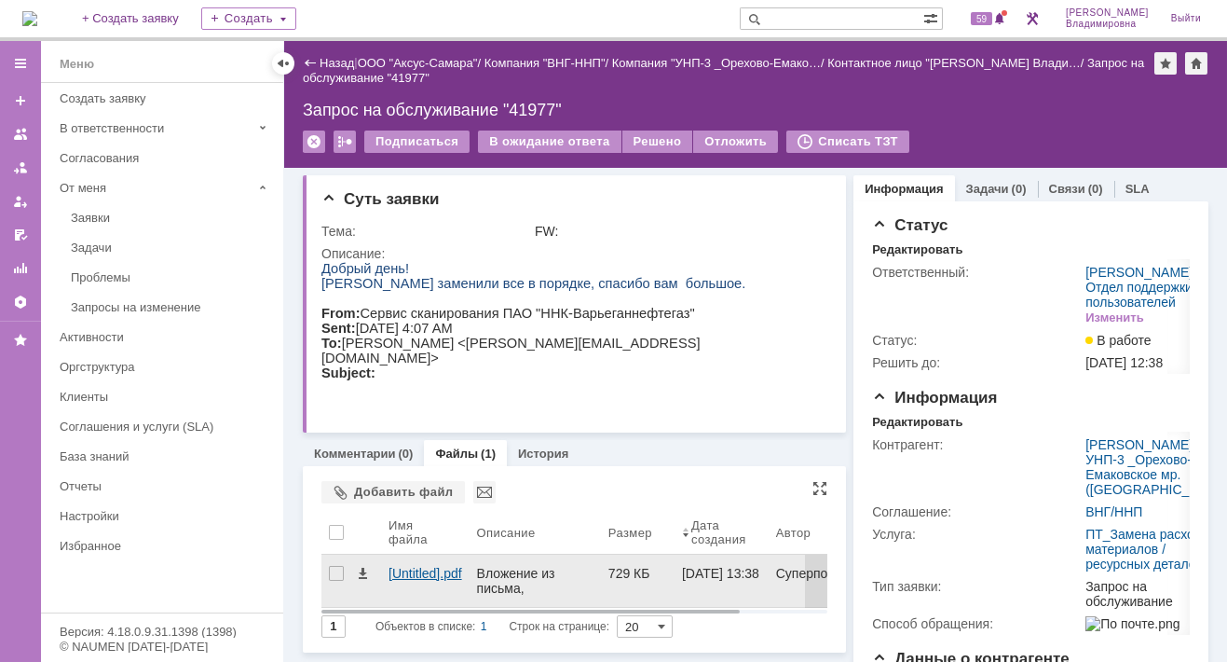
click at [418, 576] on div "[Untitled].pdf" at bounding box center [426, 573] width 74 height 15
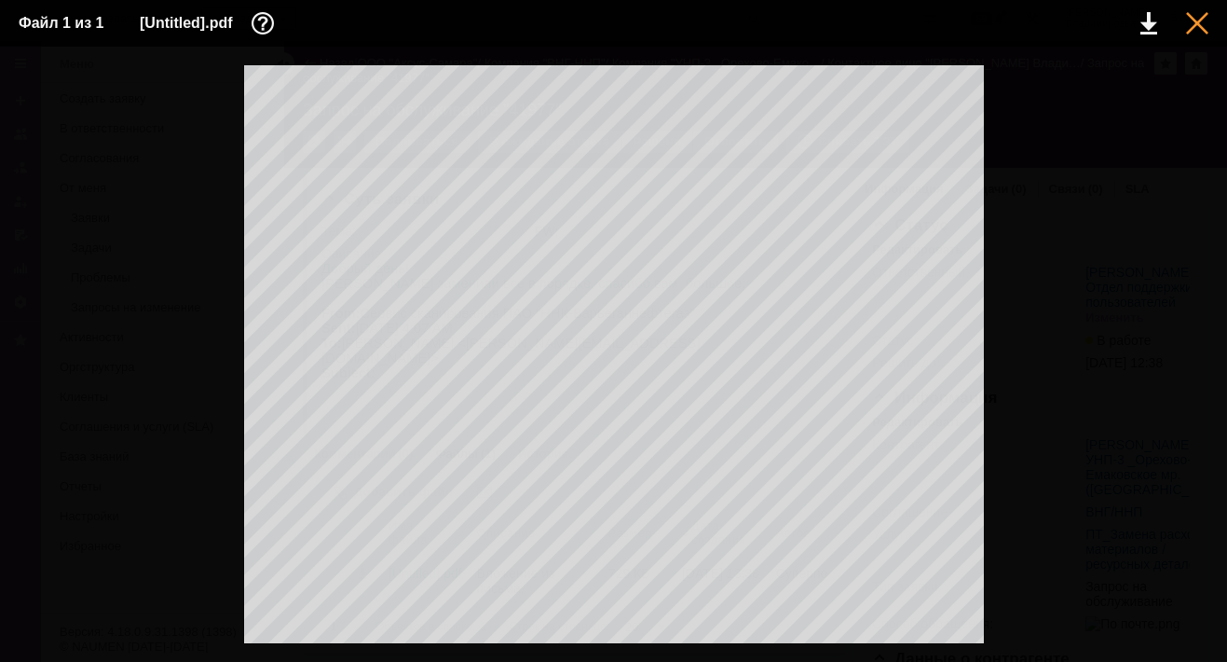
click at [1200, 16] on div at bounding box center [1197, 23] width 22 height 22
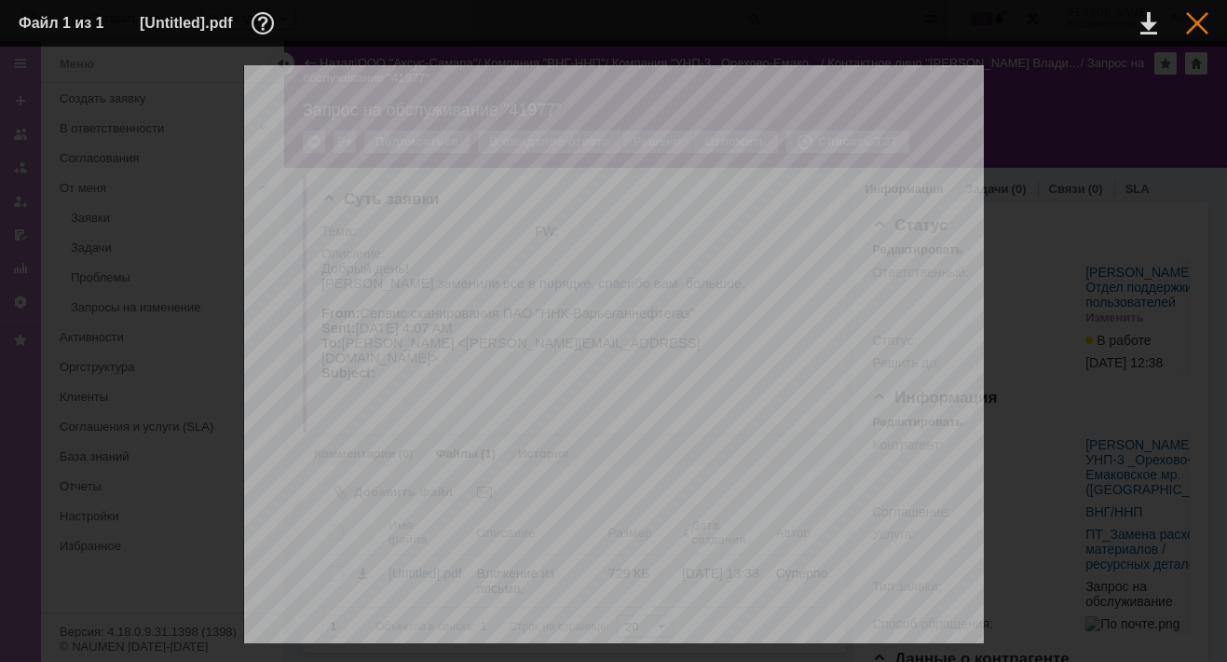
click at [1197, 20] on div at bounding box center [1197, 23] width 22 height 22
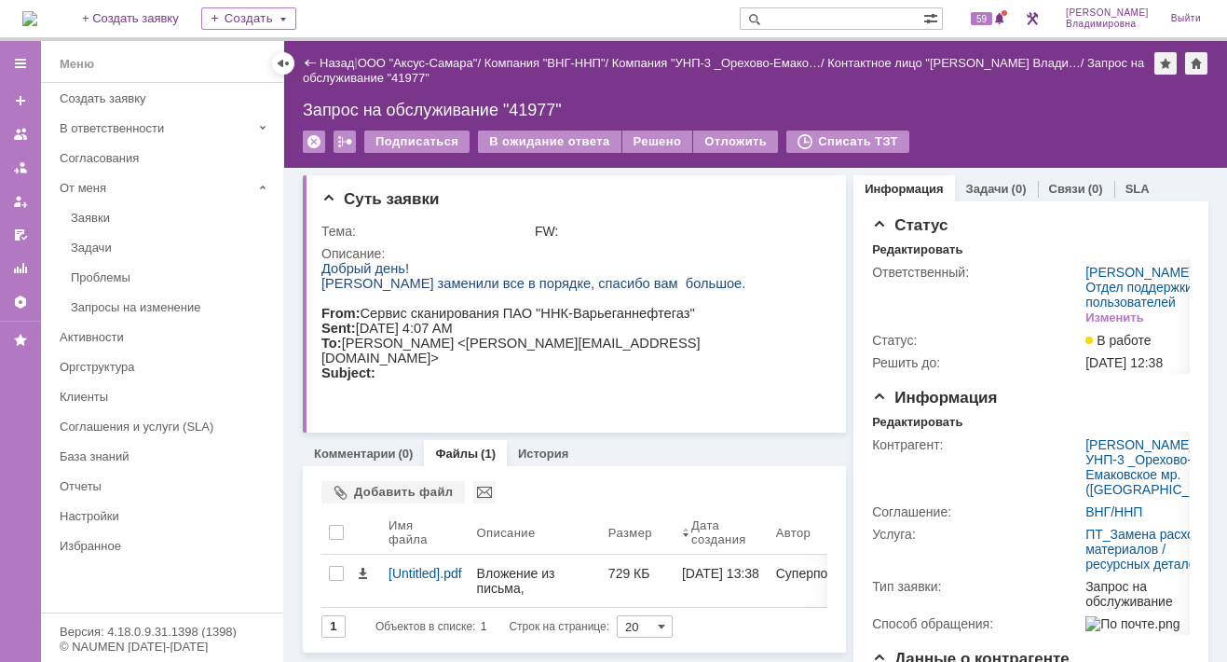
drag, startPoint x: 963, startPoint y: 323, endPoint x: 773, endPoint y: 103, distance: 291.4
click at [745, 103] on div "Запрос на обслуживание "41977"" at bounding box center [756, 110] width 906 height 19
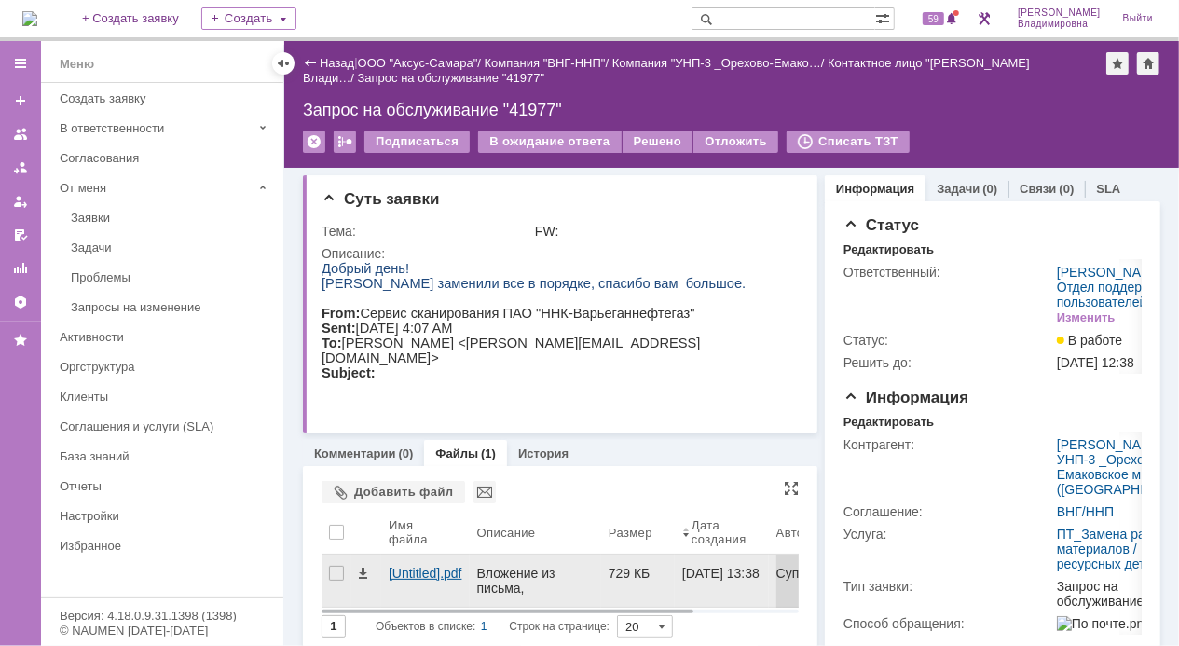
drag, startPoint x: 433, startPoint y: 565, endPoint x: 400, endPoint y: 572, distance: 34.4
click at [400, 572] on div "[Untitled].pdf" at bounding box center [426, 573] width 74 height 15
click at [388, 568] on div "[Untitled].pdf" at bounding box center [425, 581] width 89 height 52
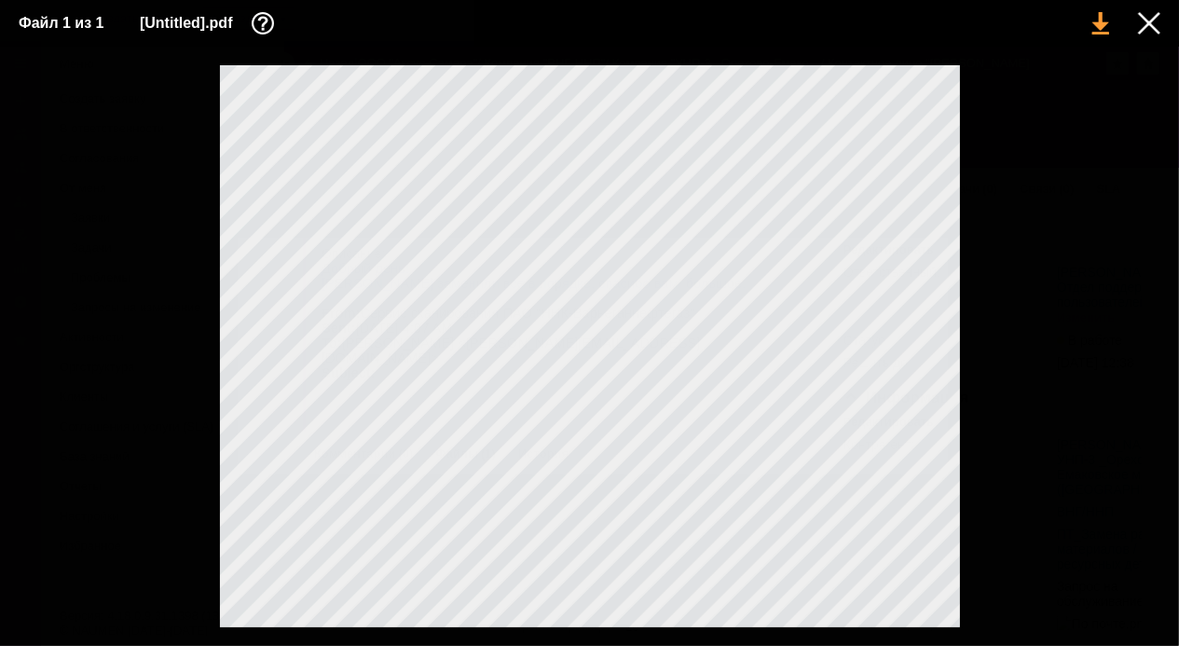
click at [1102, 21] on link at bounding box center [1100, 23] width 17 height 22
click at [1108, 23] on link at bounding box center [1100, 23] width 17 height 22
drag, startPoint x: 1143, startPoint y: 17, endPoint x: 1109, endPoint y: 26, distance: 34.8
click at [1143, 17] on div at bounding box center [1149, 23] width 22 height 22
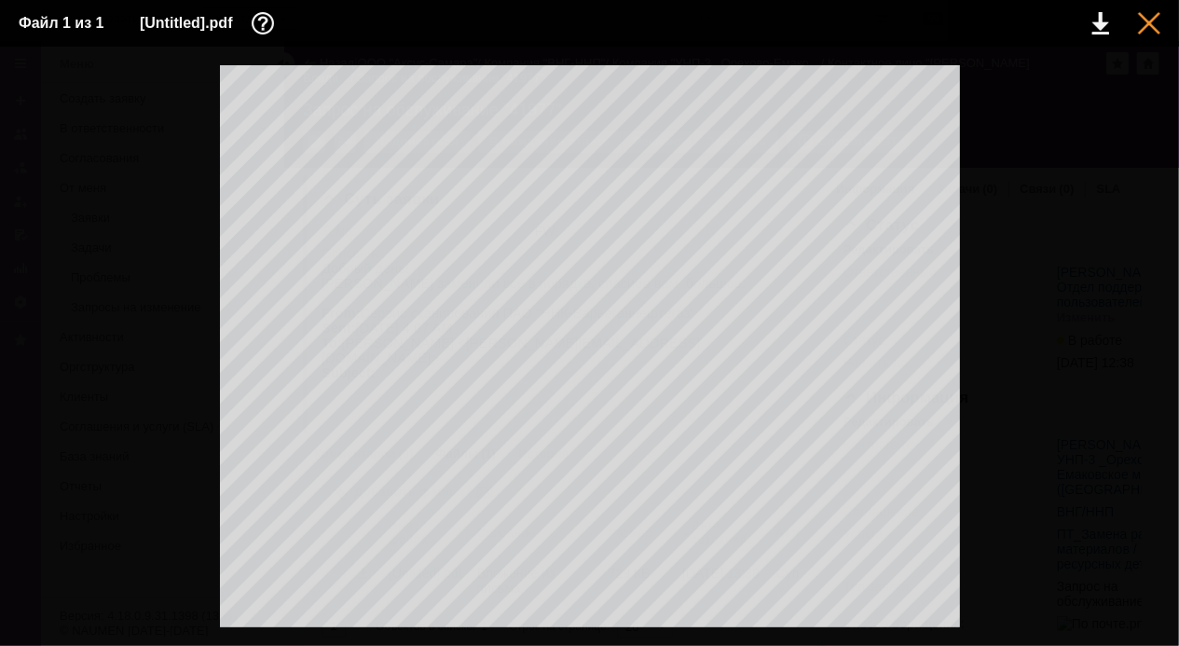
click at [1146, 26] on div at bounding box center [1149, 23] width 22 height 22
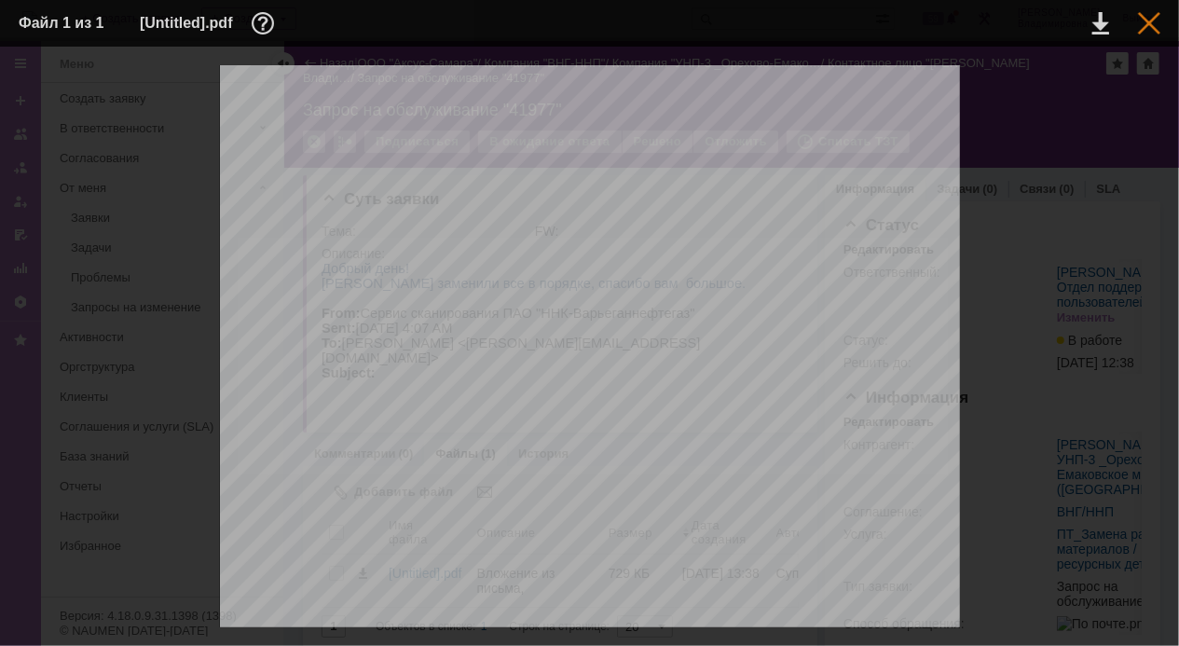
click at [1143, 18] on div at bounding box center [1149, 23] width 22 height 22
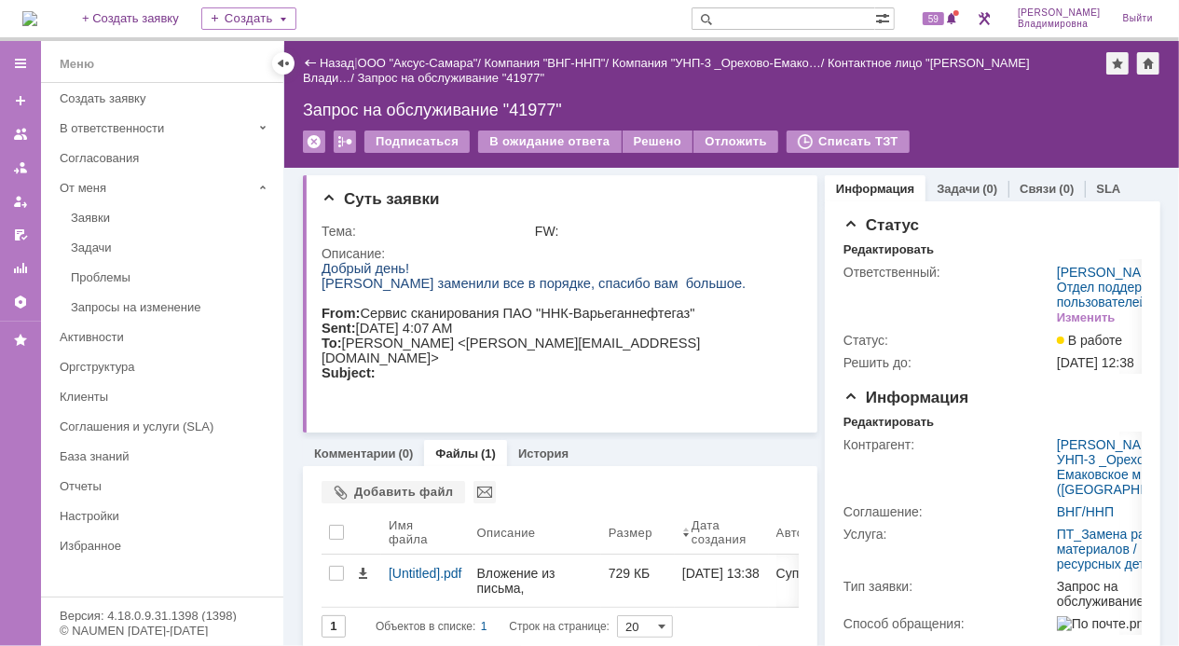
click at [779, 17] on input "text" at bounding box center [783, 18] width 184 height 22
type input "41882"
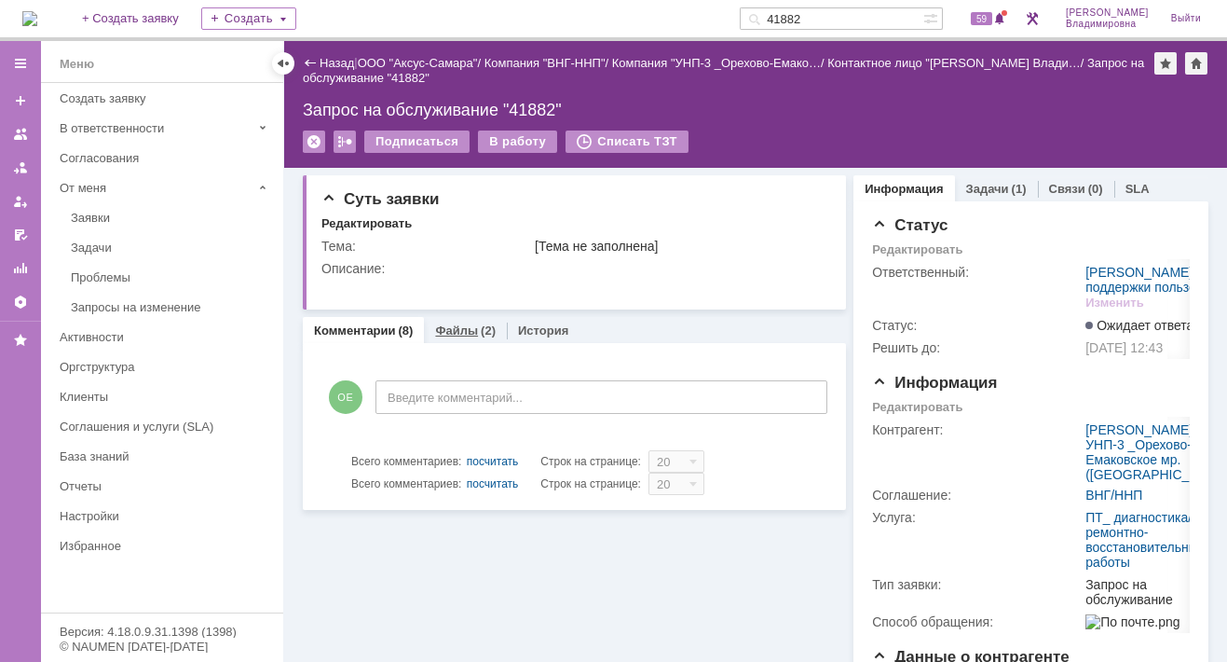
click at [447, 325] on link "Файлы" at bounding box center [456, 330] width 43 height 14
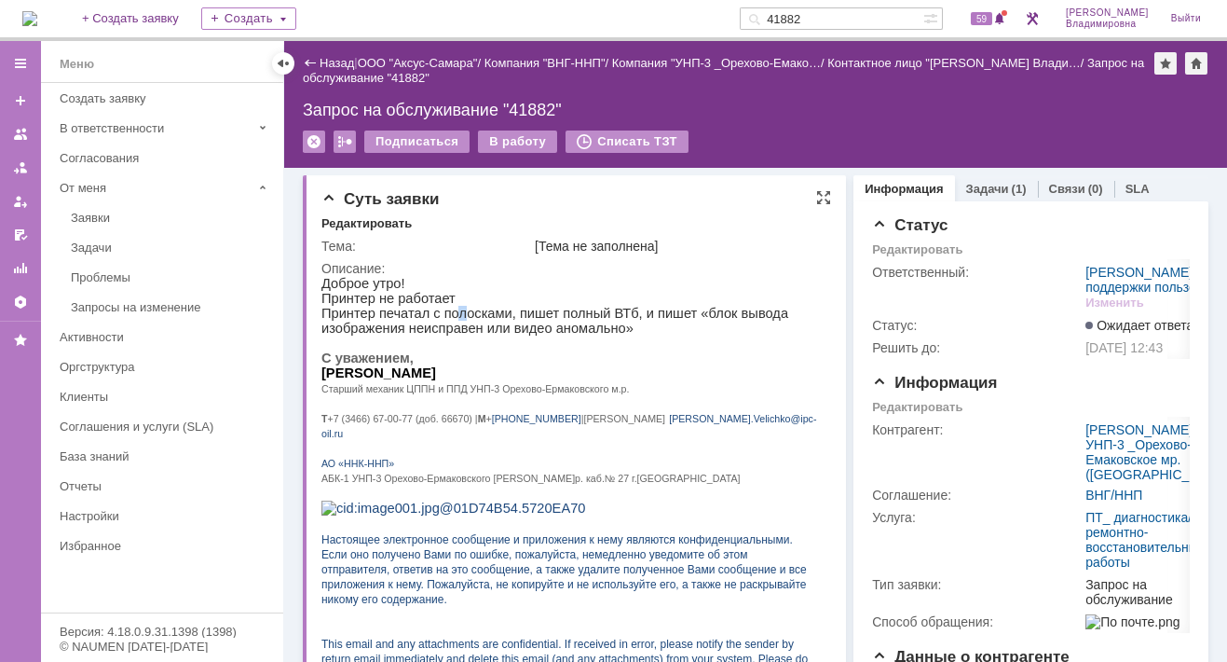
drag, startPoint x: 769, startPoint y: 600, endPoint x: 449, endPoint y: 325, distance: 421.6
click at [449, 325] on p "Принтер печатал с полосками, пишет полный ВТб, и пишет «блок вывода изображения…" at bounding box center [570, 321] width 496 height 30
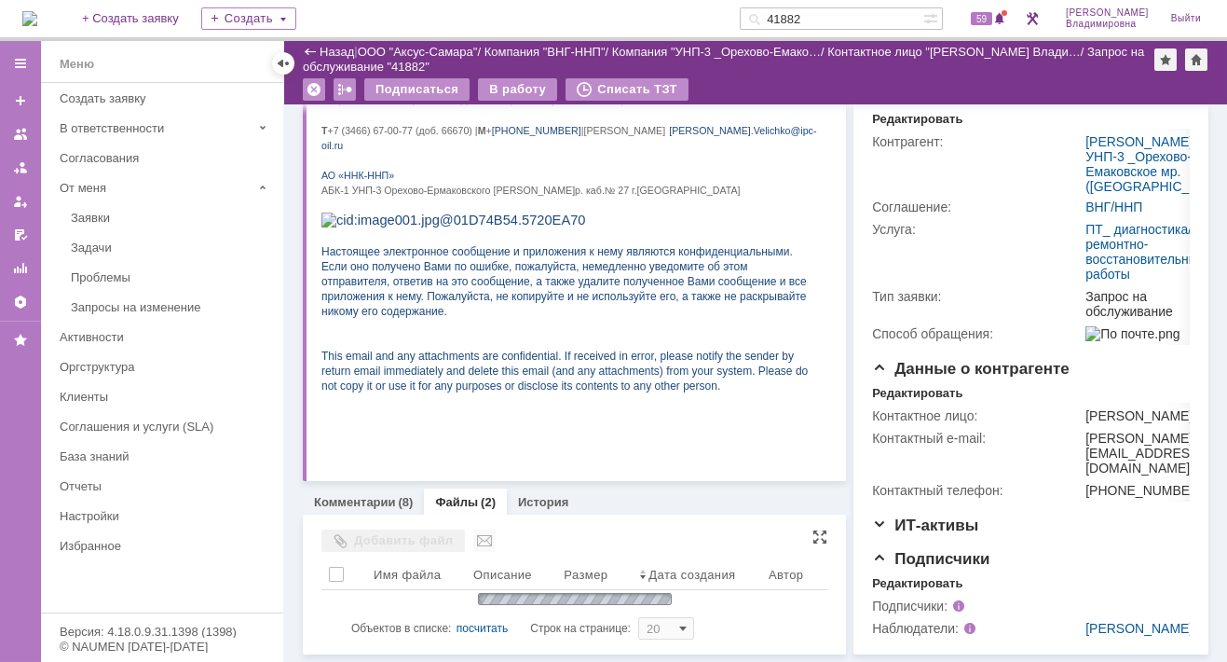
click at [384, 529] on div "Добавить файл" at bounding box center [394, 540] width 144 height 22
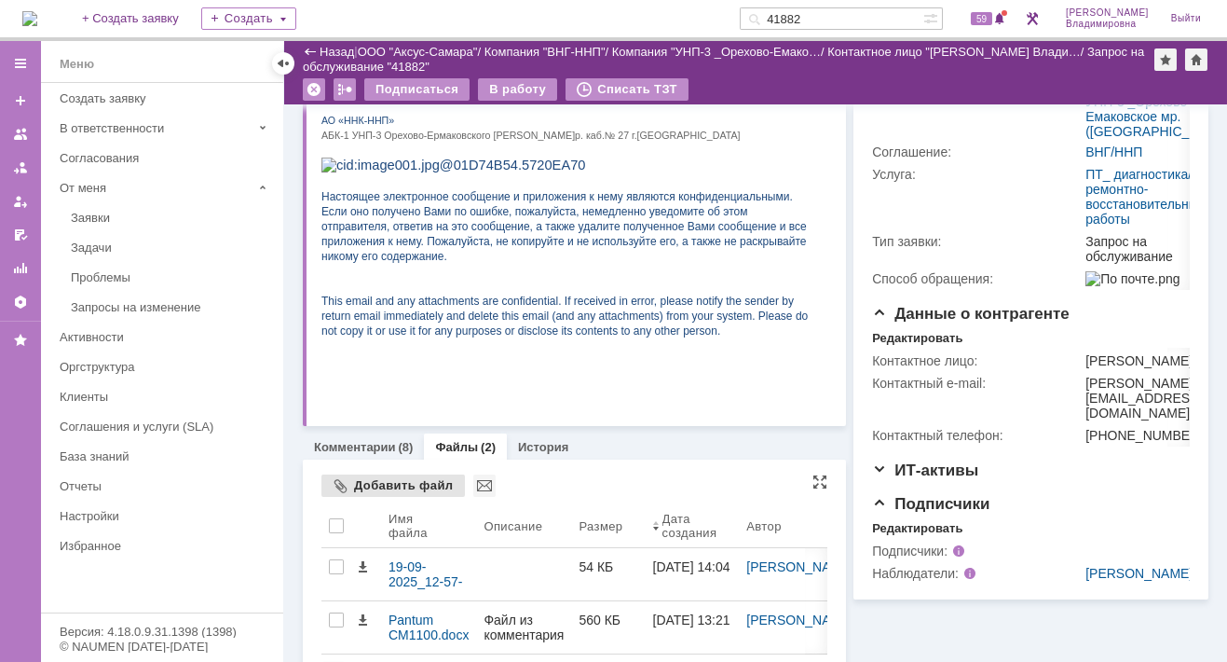
click at [394, 480] on div "Добавить файл" at bounding box center [394, 485] width 144 height 22
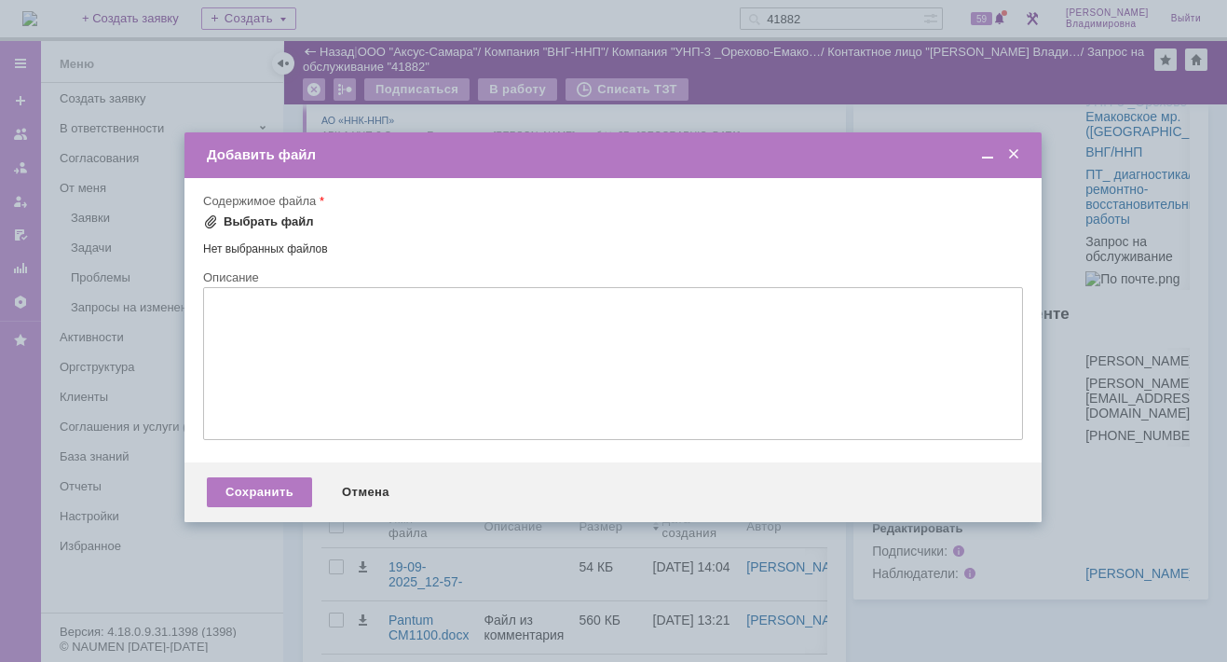
click at [214, 221] on span at bounding box center [210, 221] width 15 height 15
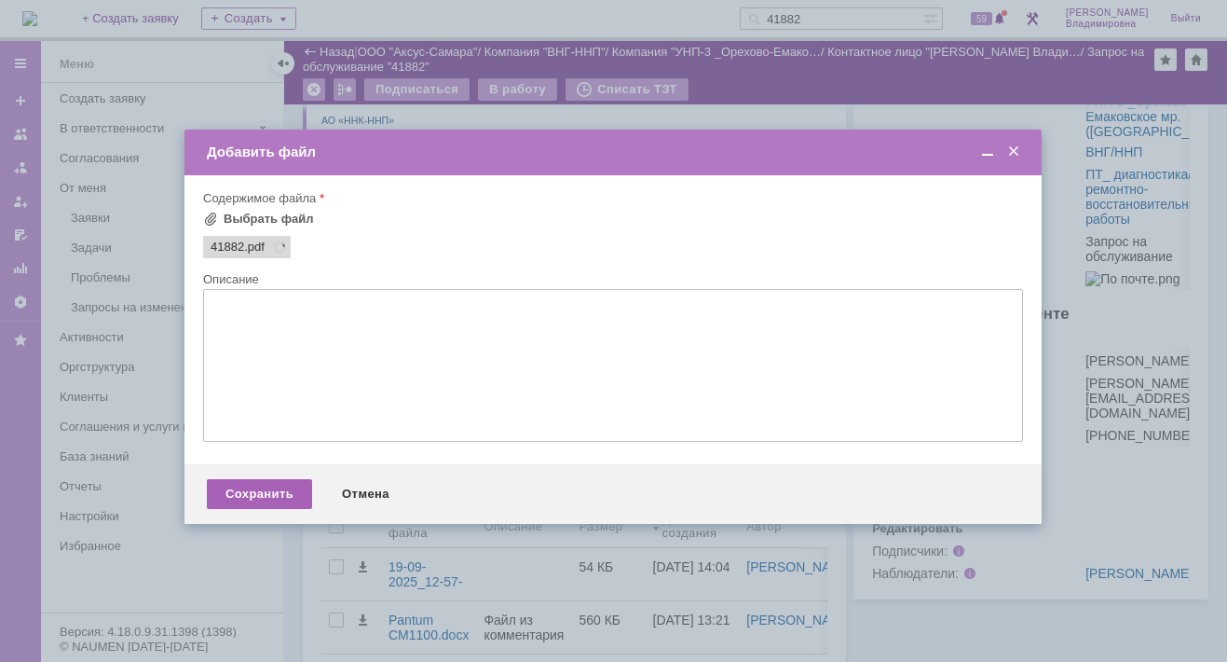
drag, startPoint x: 253, startPoint y: 495, endPoint x: 229, endPoint y: 500, distance: 24.0
click at [229, 500] on div "Сохранить" at bounding box center [259, 494] width 105 height 30
click at [244, 491] on div "Сохранить" at bounding box center [259, 494] width 105 height 30
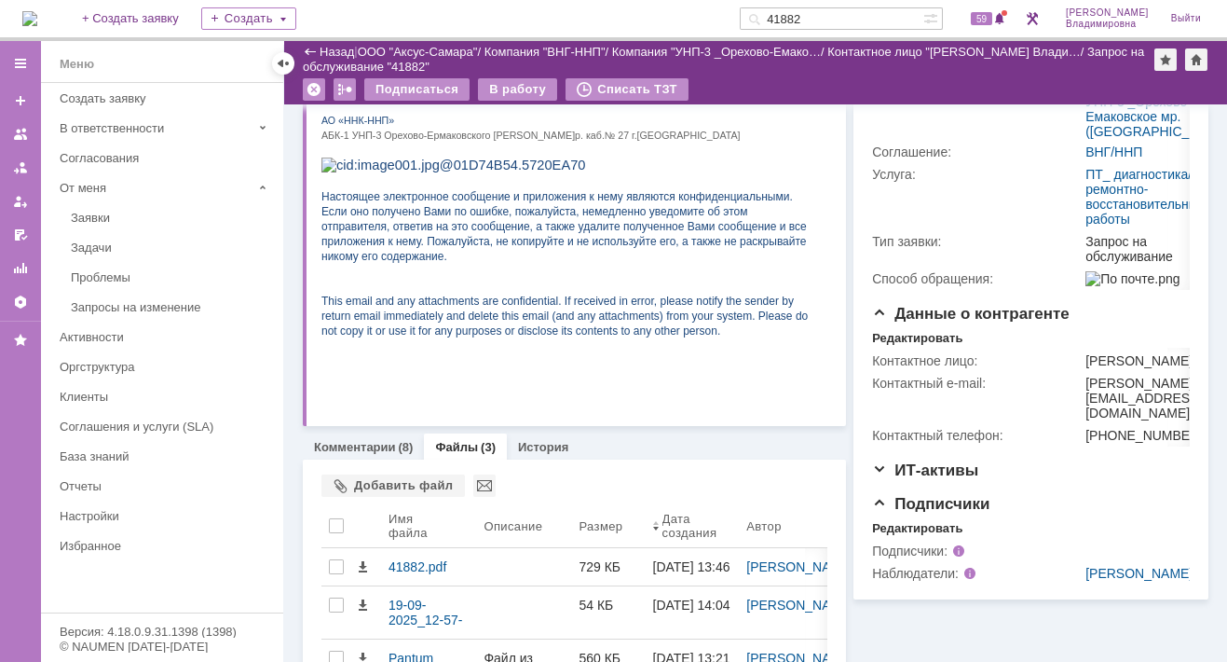
click at [845, 16] on input "41882" at bounding box center [832, 18] width 184 height 22
click at [834, 21] on input "41882" at bounding box center [832, 18] width 184 height 22
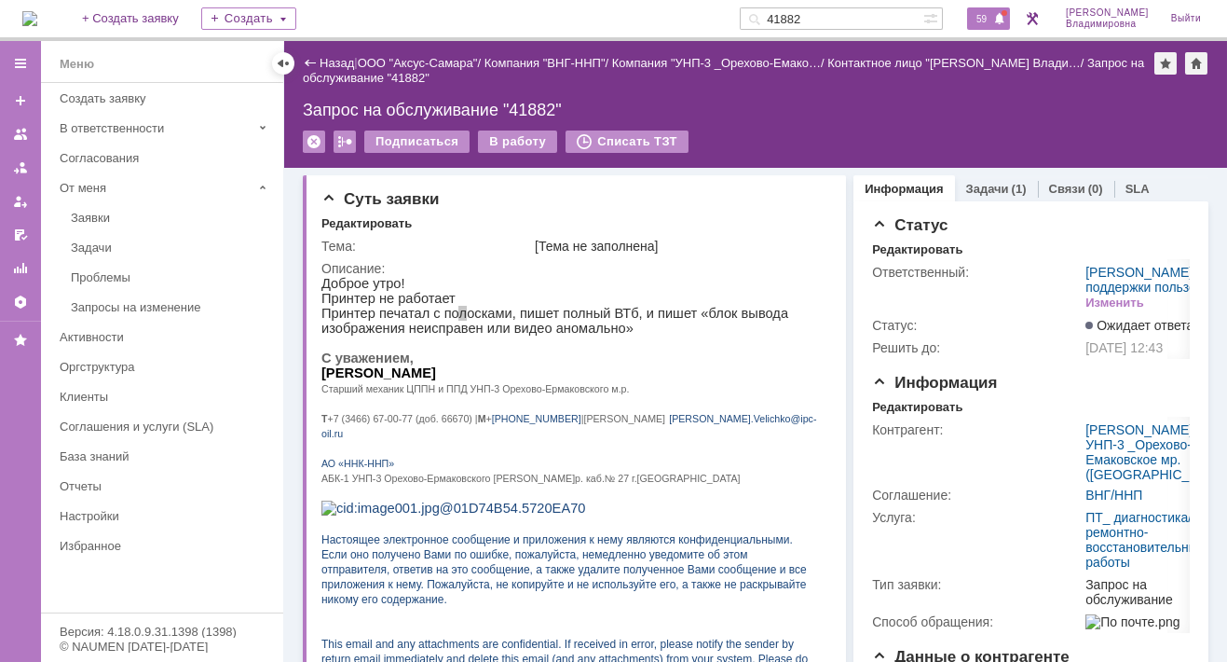
click at [993, 18] on span "59" at bounding box center [981, 18] width 21 height 13
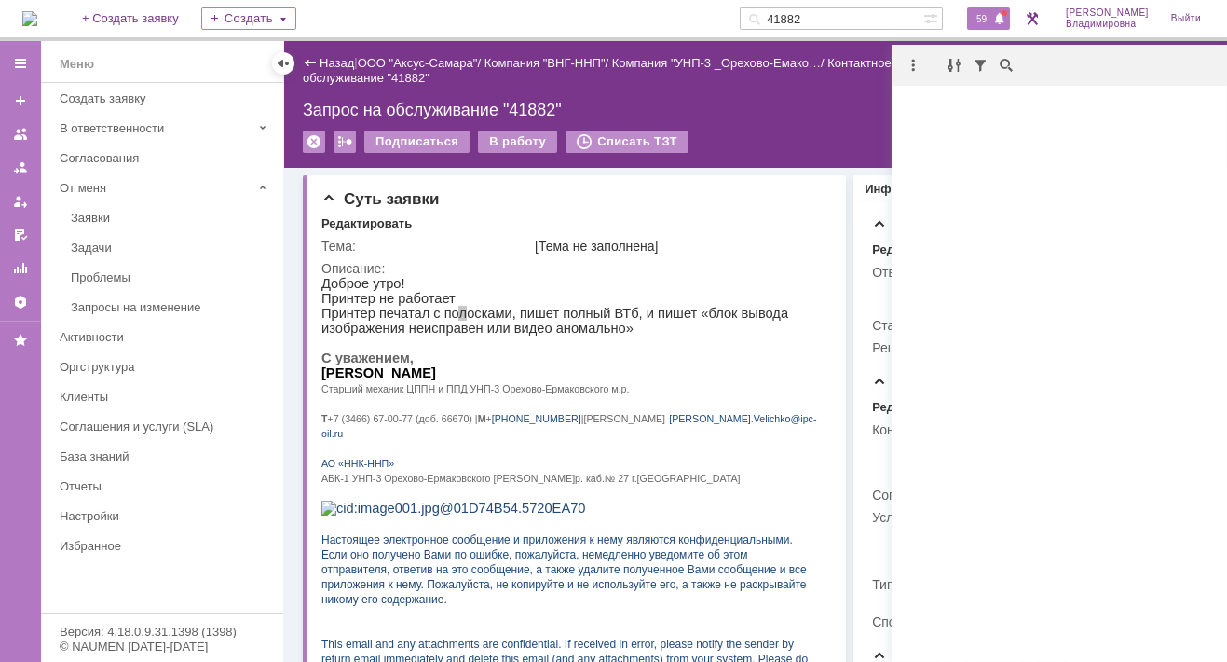
click at [826, 128] on div "Назад | ООО "Аксус-Самара" / Компания "ВНГ-ННП" / Компания "УНП-3 _Орехово-Емак…" at bounding box center [755, 104] width 943 height 127
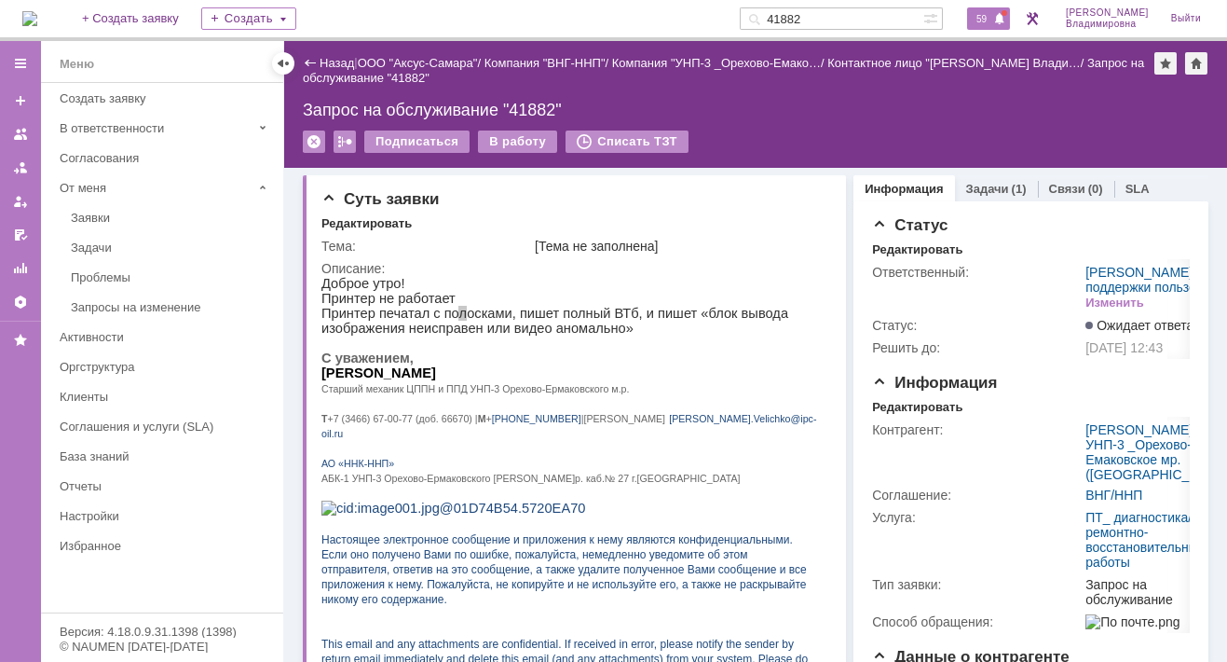
click at [989, 9] on div "59" at bounding box center [988, 18] width 43 height 22
click at [721, 107] on div "Запрос на обслуживание "41882"" at bounding box center [756, 110] width 906 height 19
drag, startPoint x: 773, startPoint y: 401, endPoint x: 791, endPoint y: 349, distance: 54.5
click at [773, 399] on div "Доброе утро! Принтер не работает Принтер печатал с полосками, пишет полный ВТб,…" at bounding box center [570, 485] width 496 height 419
click at [991, 16] on span "59" at bounding box center [981, 18] width 21 height 13
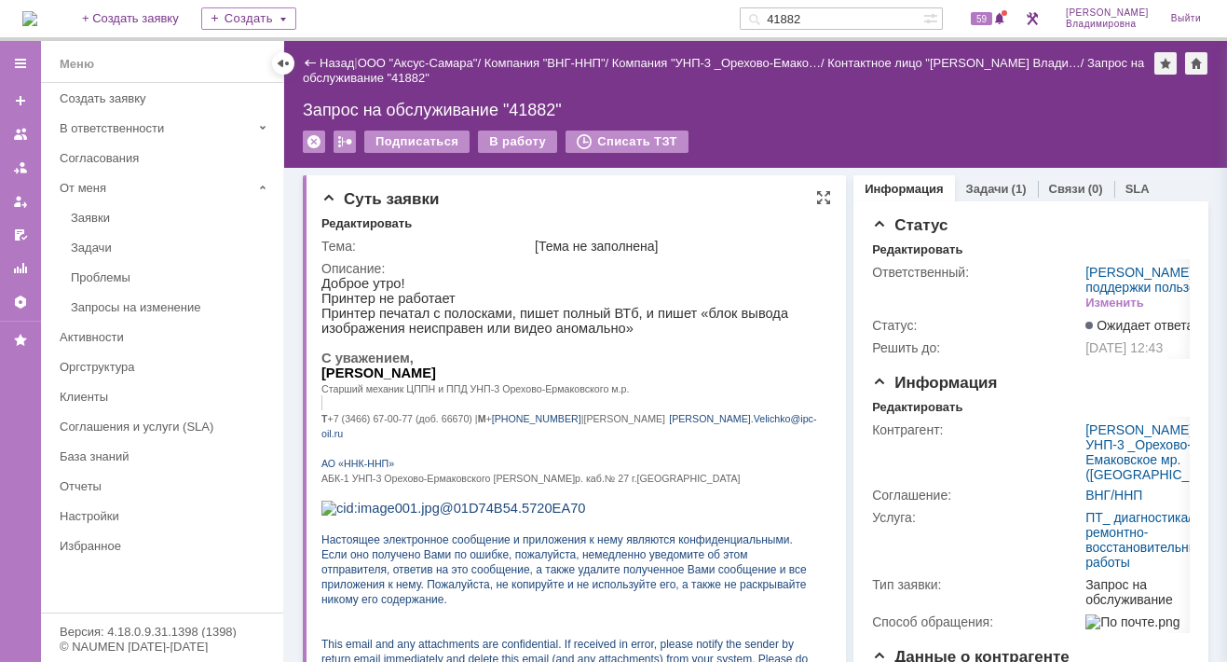
click at [427, 216] on div "Редактировать" at bounding box center [577, 224] width 510 height 17
click at [993, 21] on span "59" at bounding box center [981, 18] width 21 height 13
click at [557, 262] on div "Описание:" at bounding box center [574, 268] width 505 height 15
click at [993, 13] on span "59" at bounding box center [981, 18] width 21 height 13
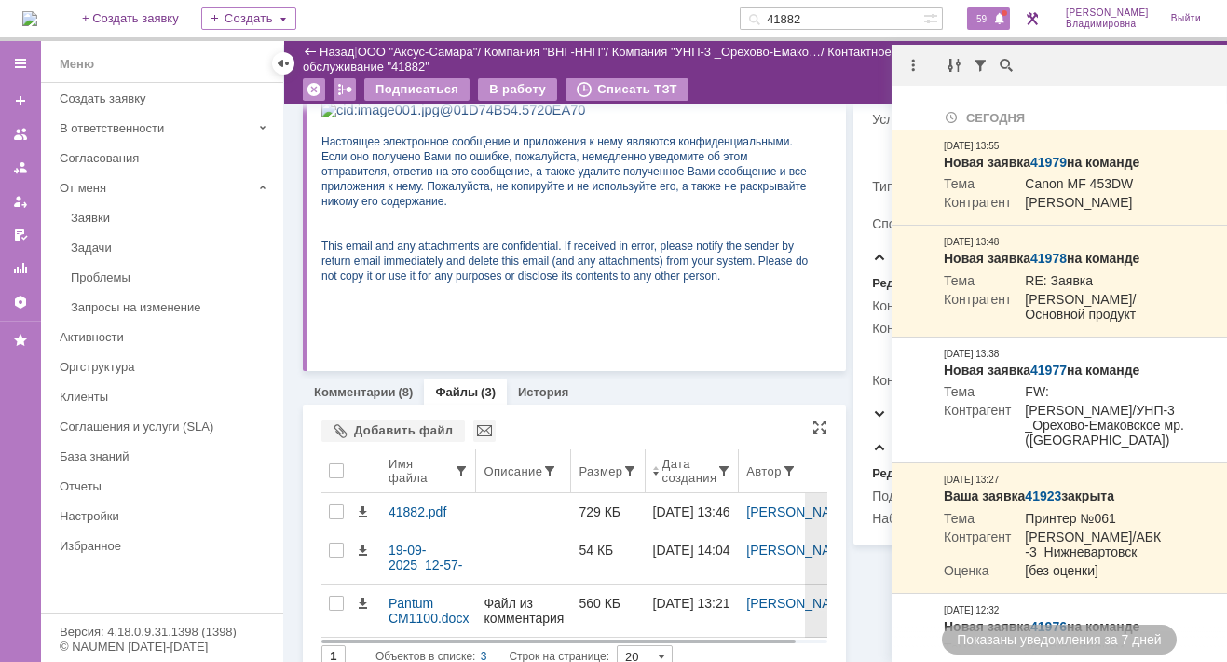
scroll to position [375, 0]
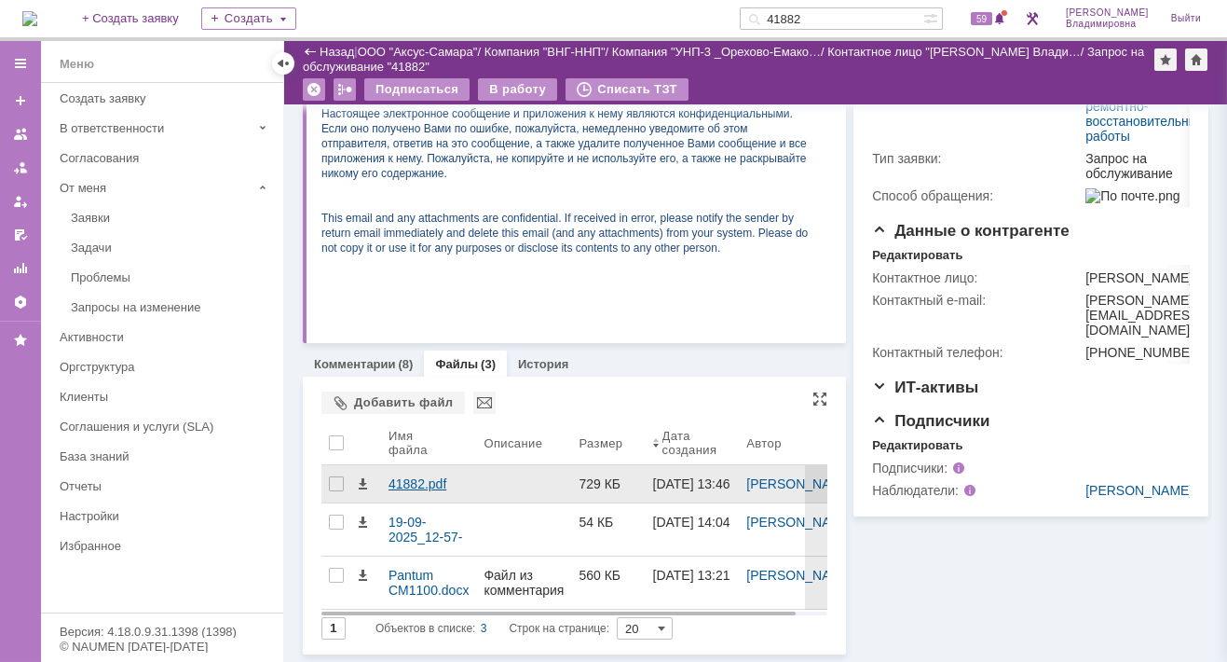
click at [410, 476] on div "41882.pdf" at bounding box center [429, 483] width 80 height 15
drag, startPoint x: 410, startPoint y: 468, endPoint x: 400, endPoint y: 466, distance: 10.4
click at [400, 476] on div "41882.pdf" at bounding box center [429, 483] width 80 height 15
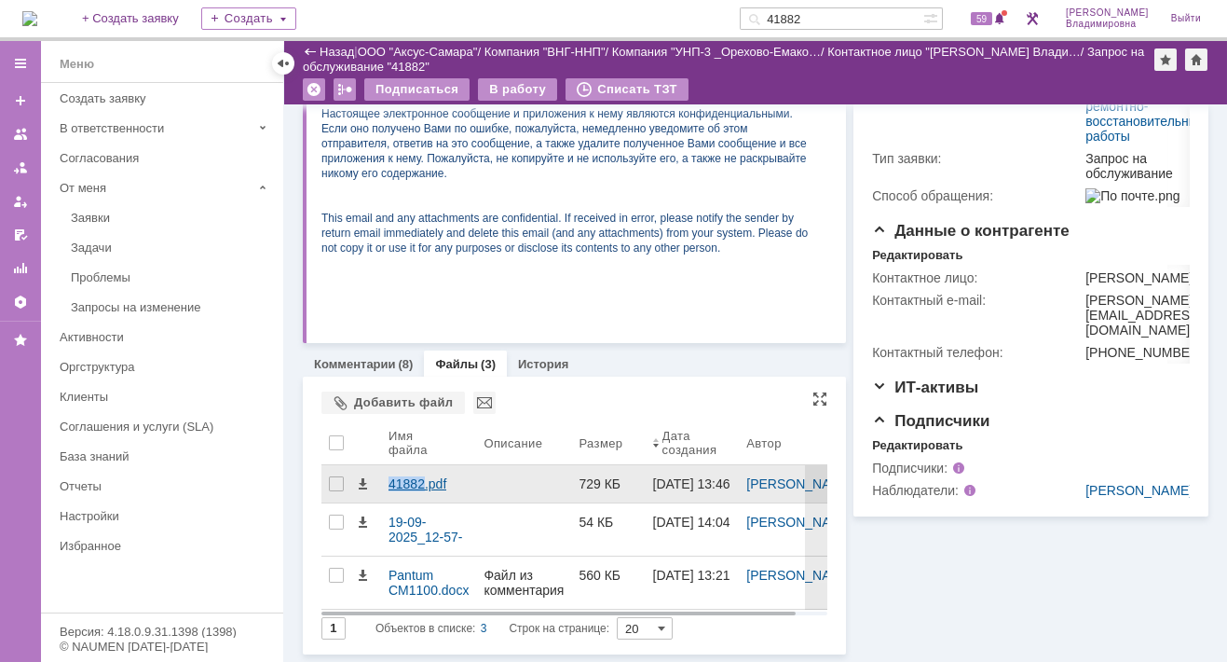
click at [400, 476] on div "41882.pdf" at bounding box center [429, 483] width 80 height 15
drag, startPoint x: 400, startPoint y: 465, endPoint x: 359, endPoint y: 470, distance: 41.3
click at [359, 476] on span at bounding box center [362, 483] width 15 height 15
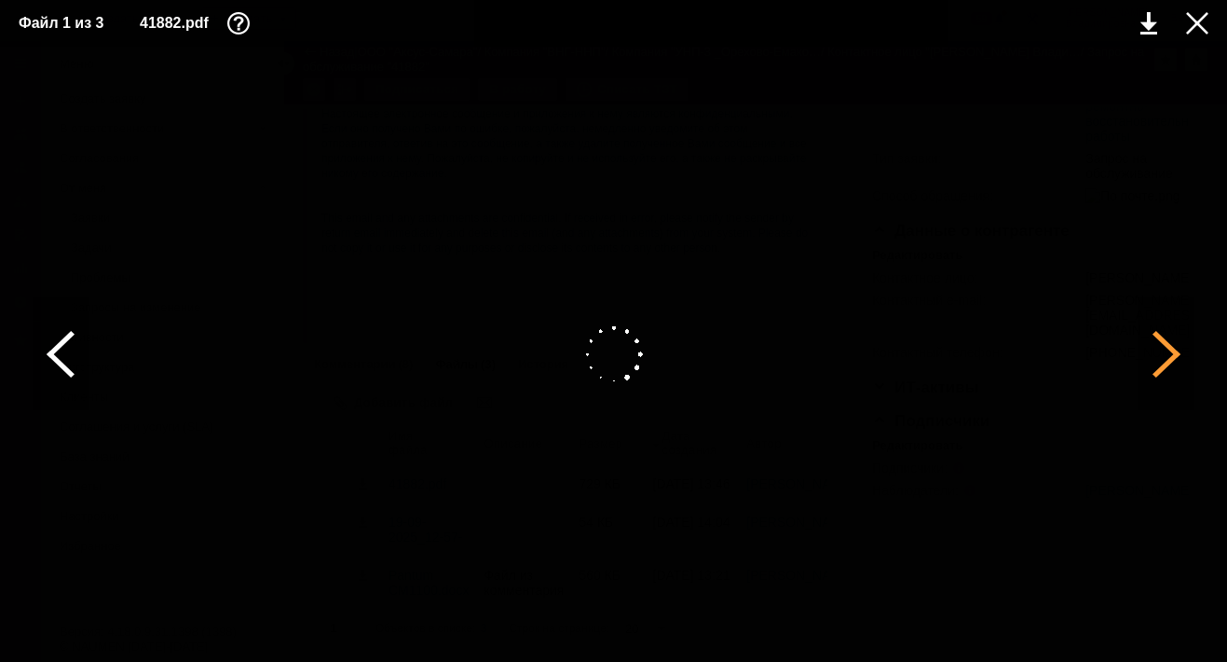
drag, startPoint x: 359, startPoint y: 461, endPoint x: 1169, endPoint y: 358, distance: 816.4
click at [1169, 358] on div at bounding box center [1167, 354] width 56 height 112
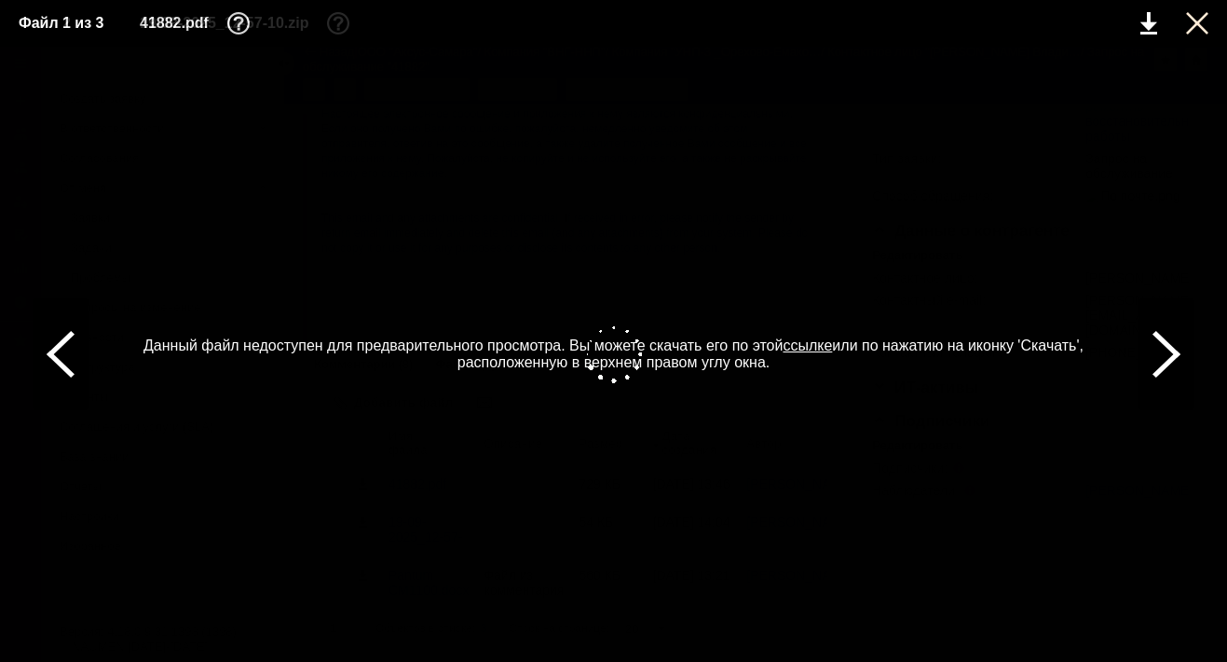
click at [1199, 23] on div at bounding box center [1197, 23] width 22 height 22
click at [1197, 22] on div at bounding box center [1197, 23] width 22 height 22
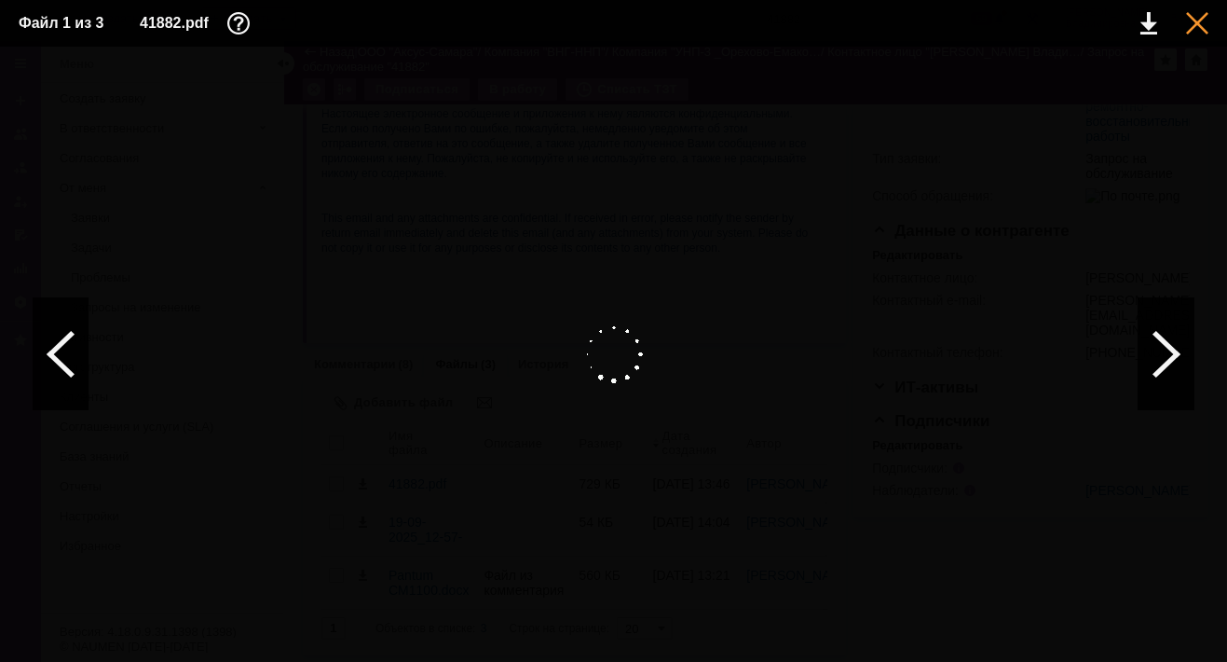
click at [1197, 26] on div at bounding box center [1197, 23] width 22 height 22
click at [54, 349] on div at bounding box center [61, 354] width 56 height 112
click at [1200, 26] on div at bounding box center [1197, 23] width 22 height 22
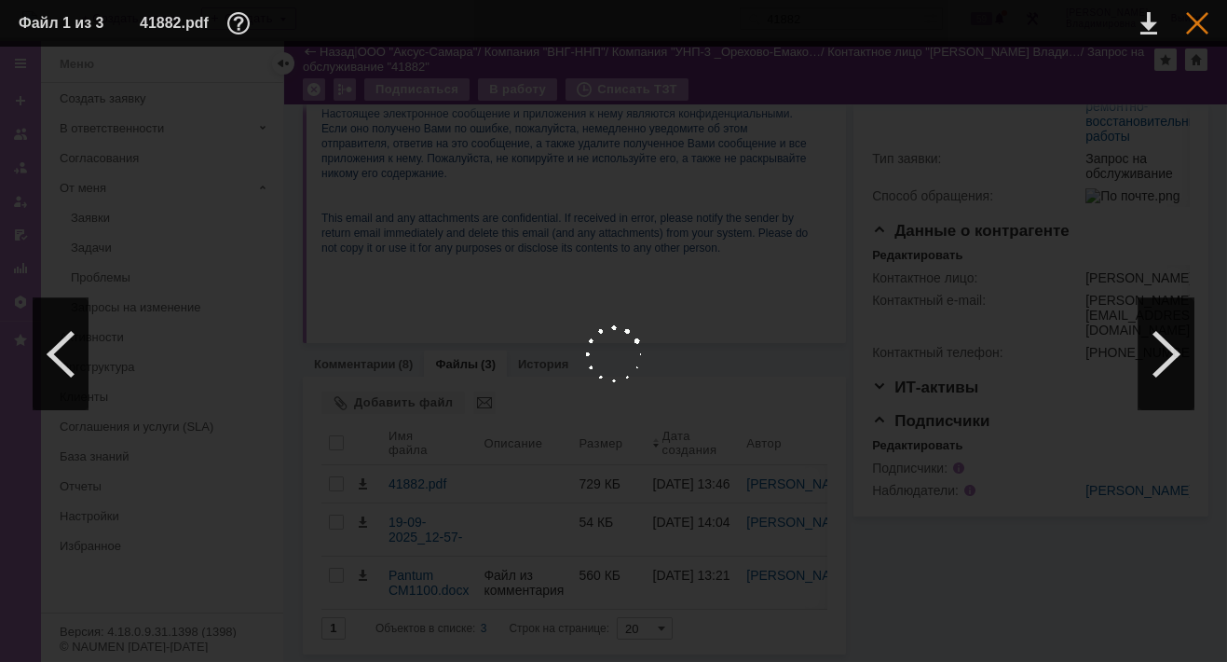
click at [1202, 15] on div at bounding box center [1197, 23] width 22 height 22
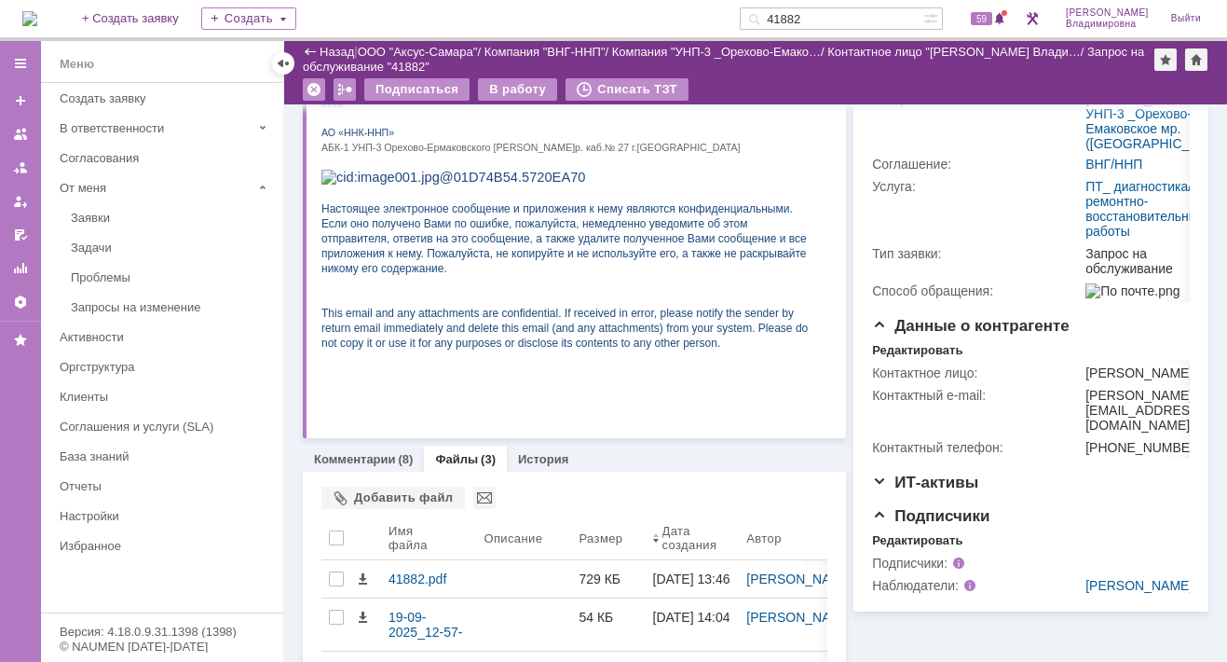
scroll to position [281, 0]
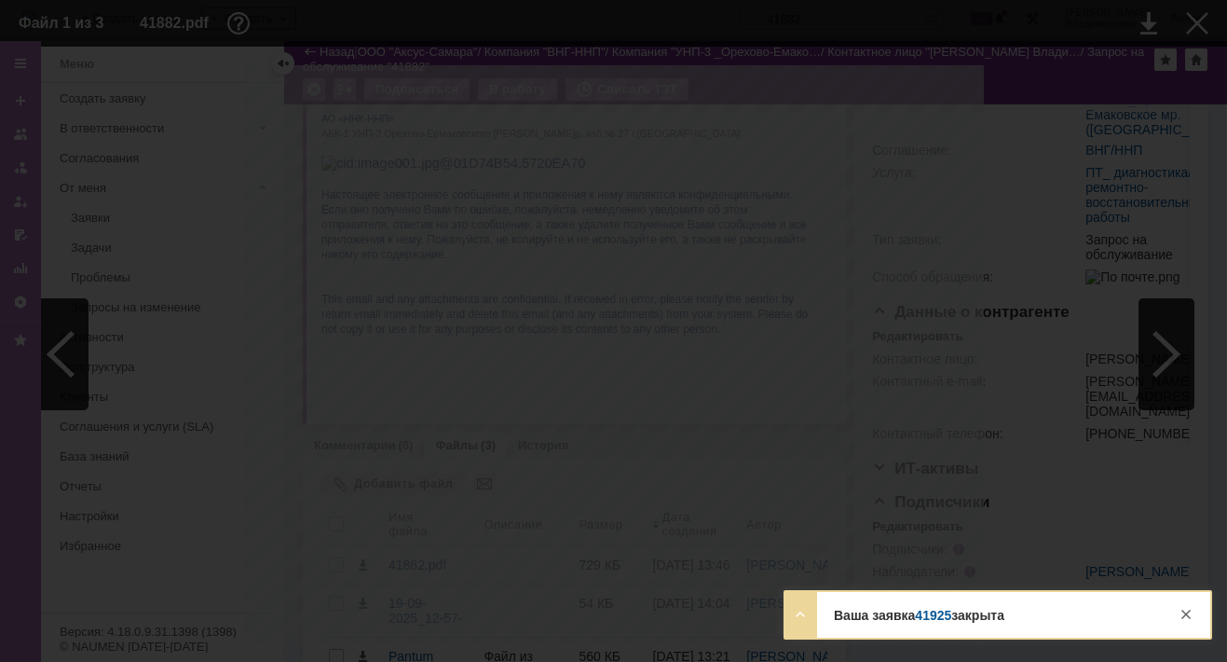
click at [1188, 21] on div at bounding box center [613, 331] width 1227 height 662
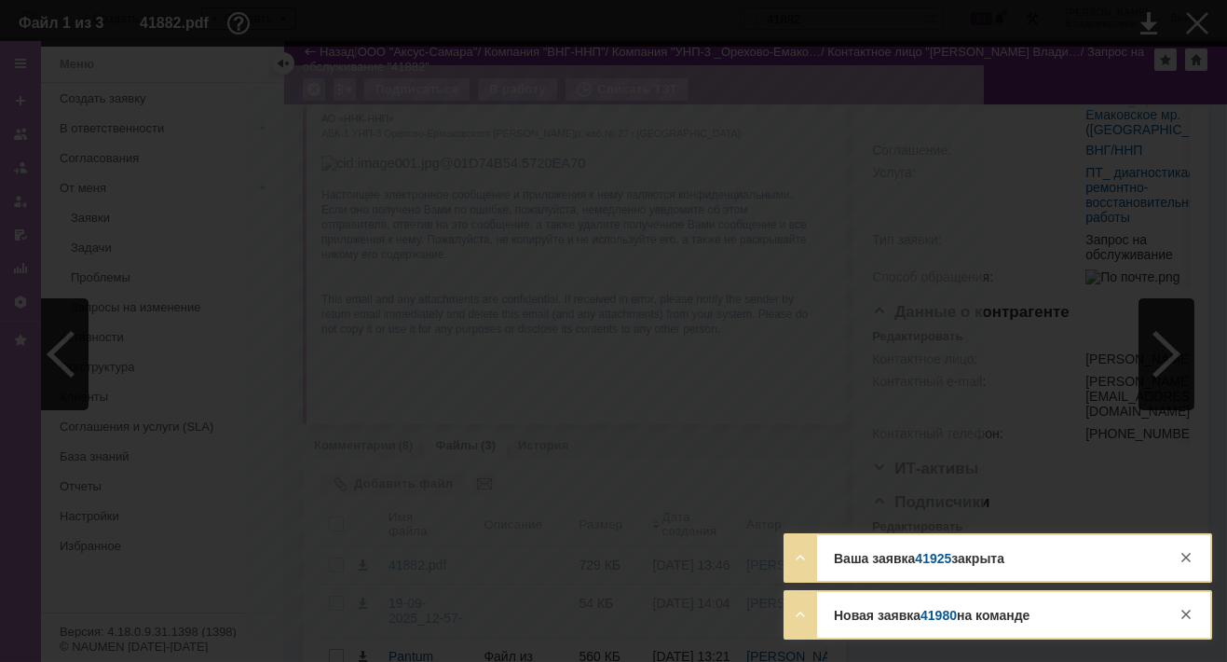
click at [1186, 23] on div at bounding box center [613, 331] width 1227 height 662
click at [1192, 24] on div at bounding box center [613, 331] width 1227 height 662
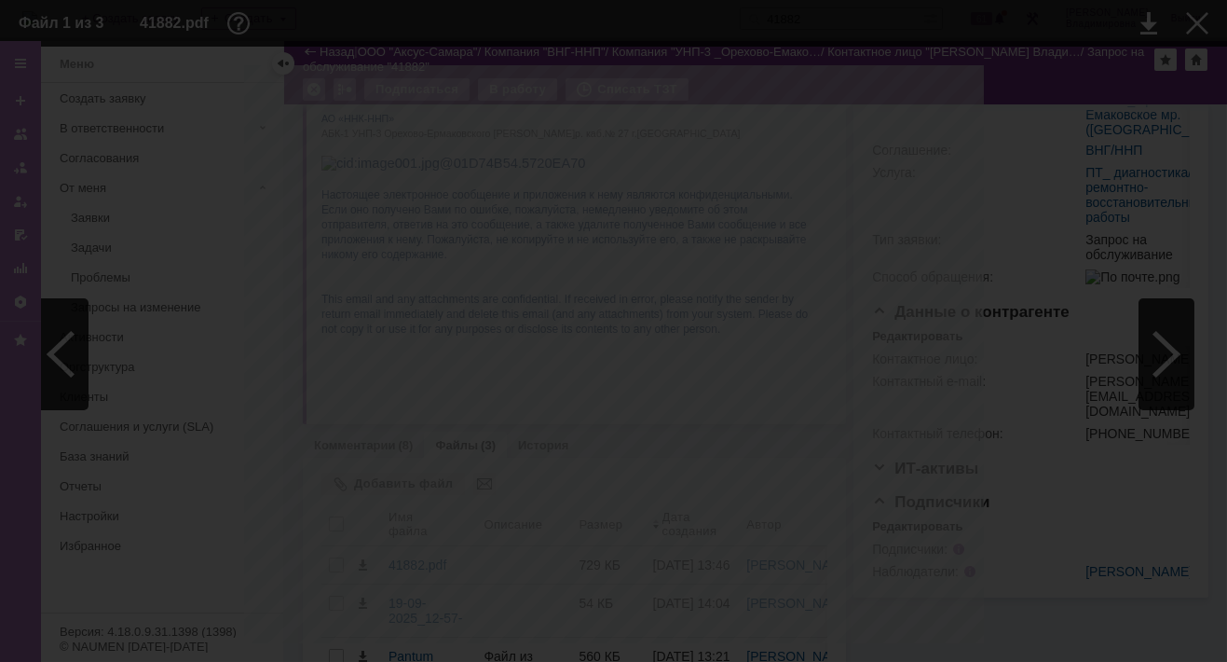
click at [1200, 26] on div at bounding box center [613, 331] width 1227 height 662
click at [1200, 21] on div at bounding box center [613, 331] width 1227 height 662
click at [1197, 14] on div at bounding box center [613, 331] width 1227 height 662
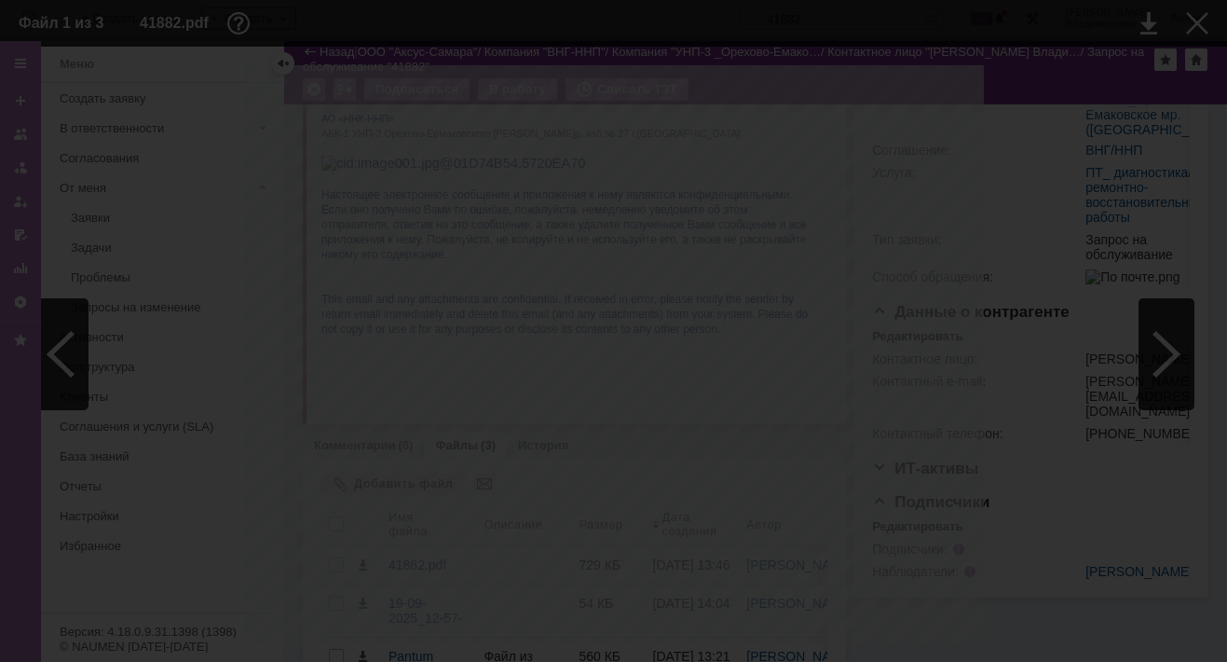
click at [1193, 33] on div at bounding box center [613, 331] width 1227 height 662
click at [1197, 25] on div at bounding box center [613, 331] width 1227 height 662
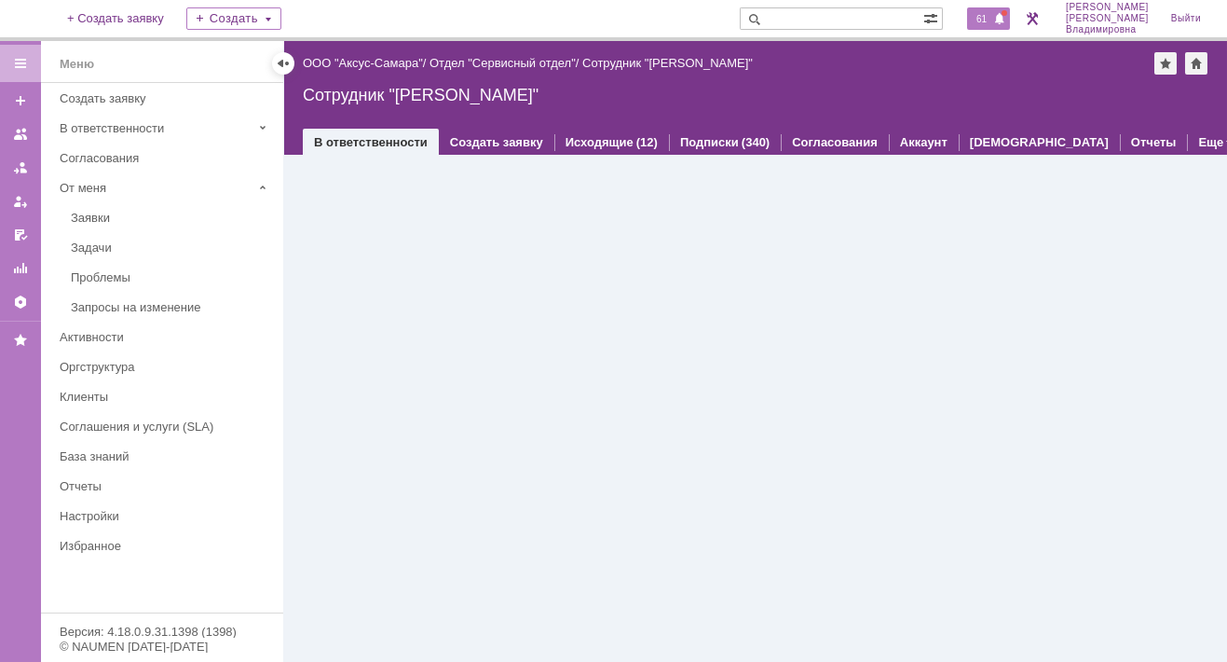
click at [989, 20] on span "61" at bounding box center [981, 18] width 21 height 13
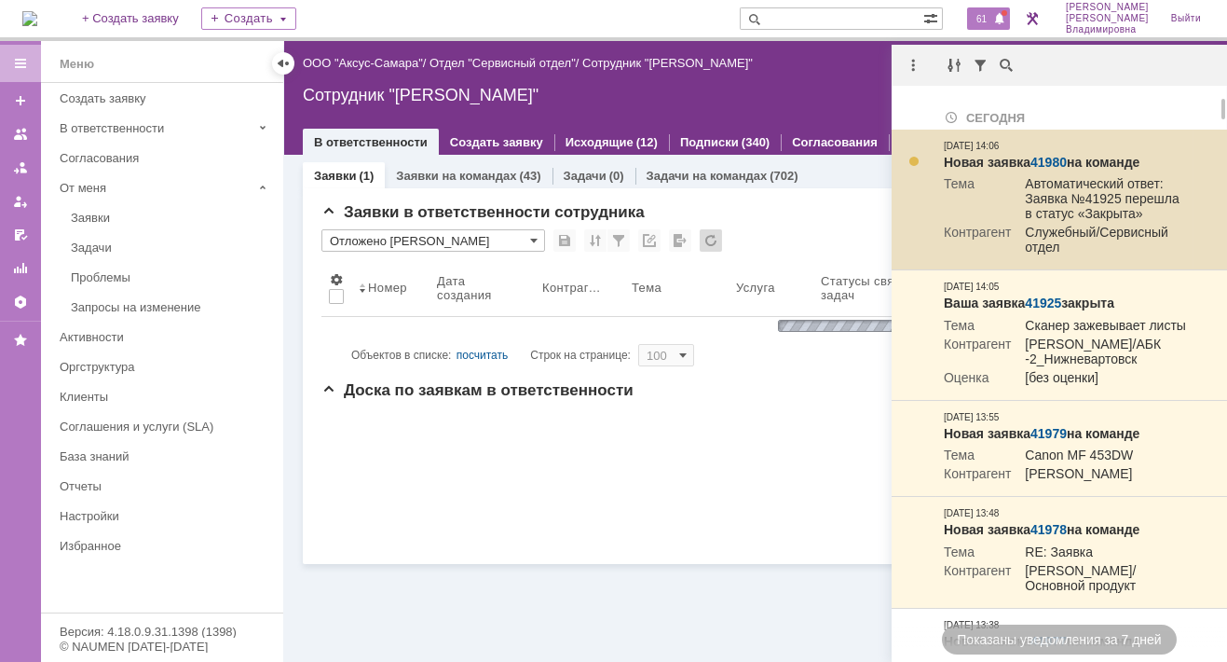
click at [1047, 157] on link "41980" at bounding box center [1049, 162] width 36 height 15
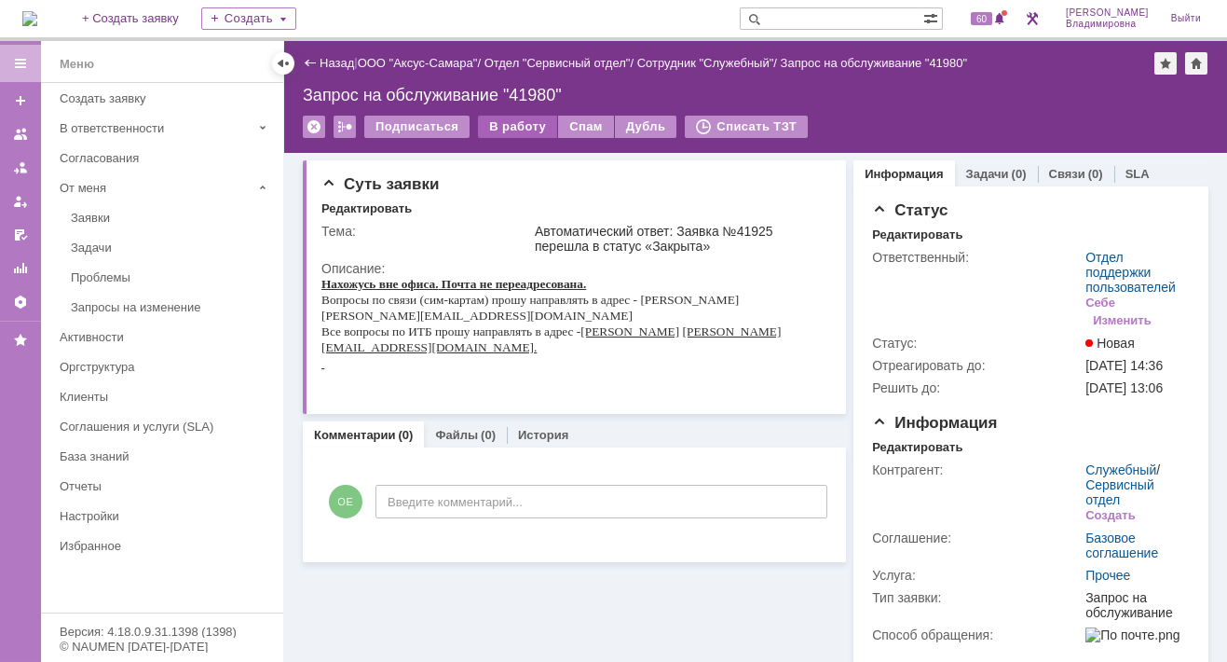
click at [516, 120] on div "В работу" at bounding box center [517, 127] width 79 height 22
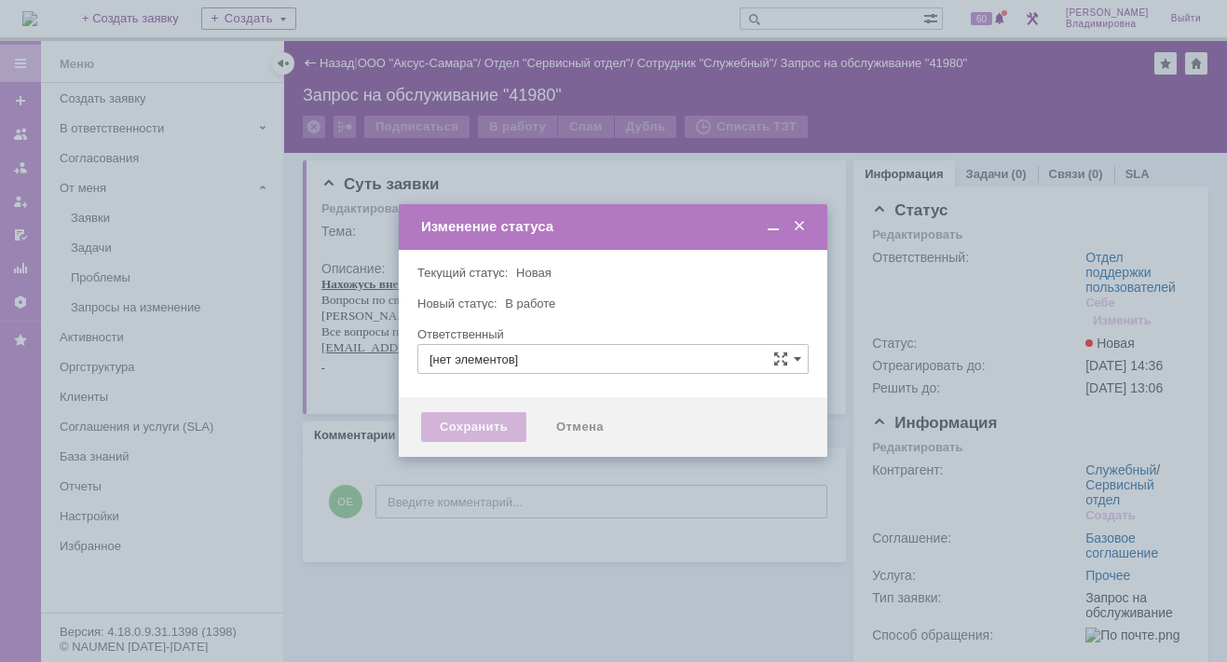
type input "Отдел поддержки пользователей"
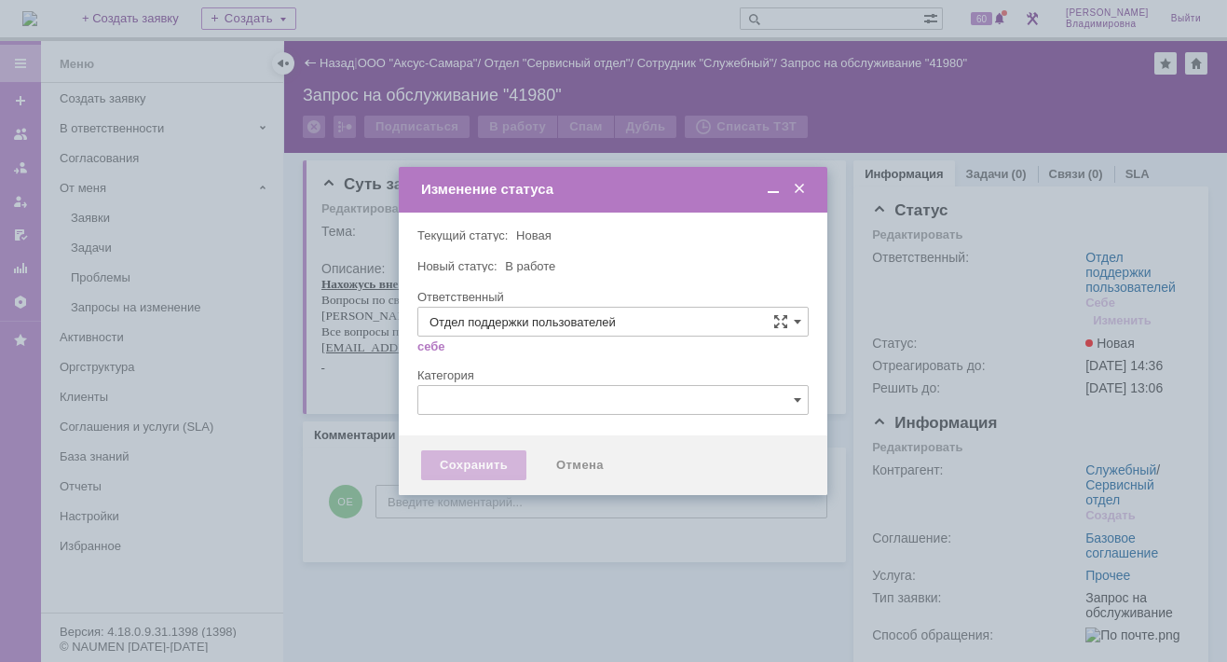
type input "[PERSON_NAME]"
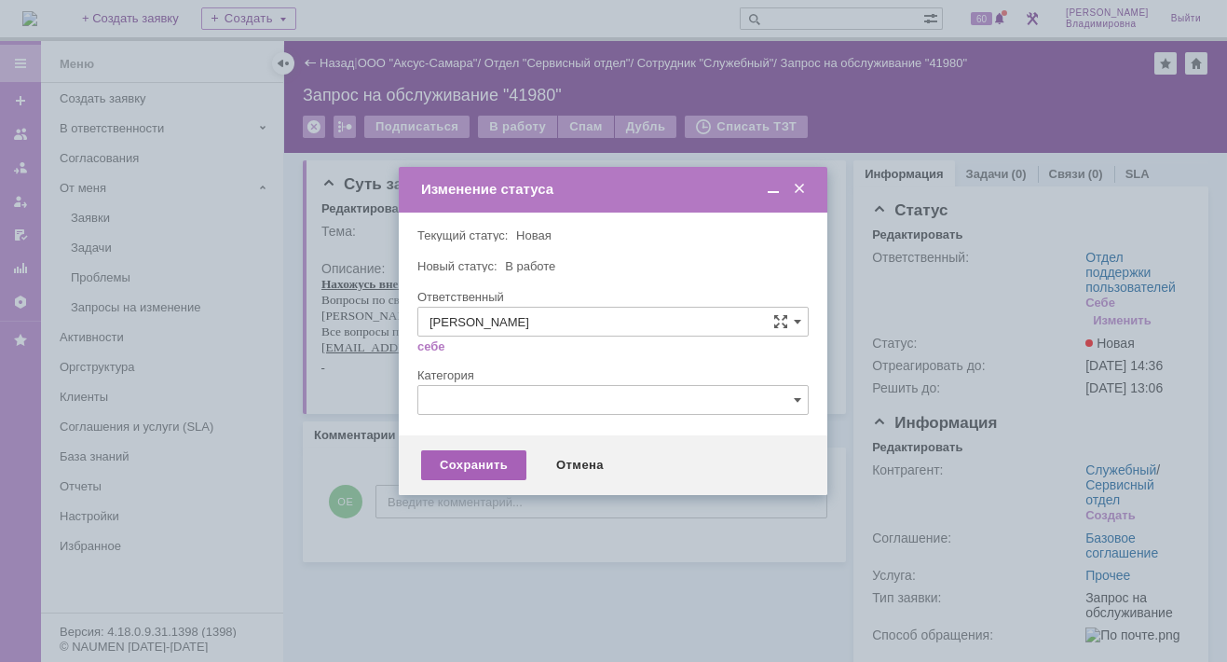
click at [456, 458] on div "Сохранить" at bounding box center [473, 465] width 105 height 30
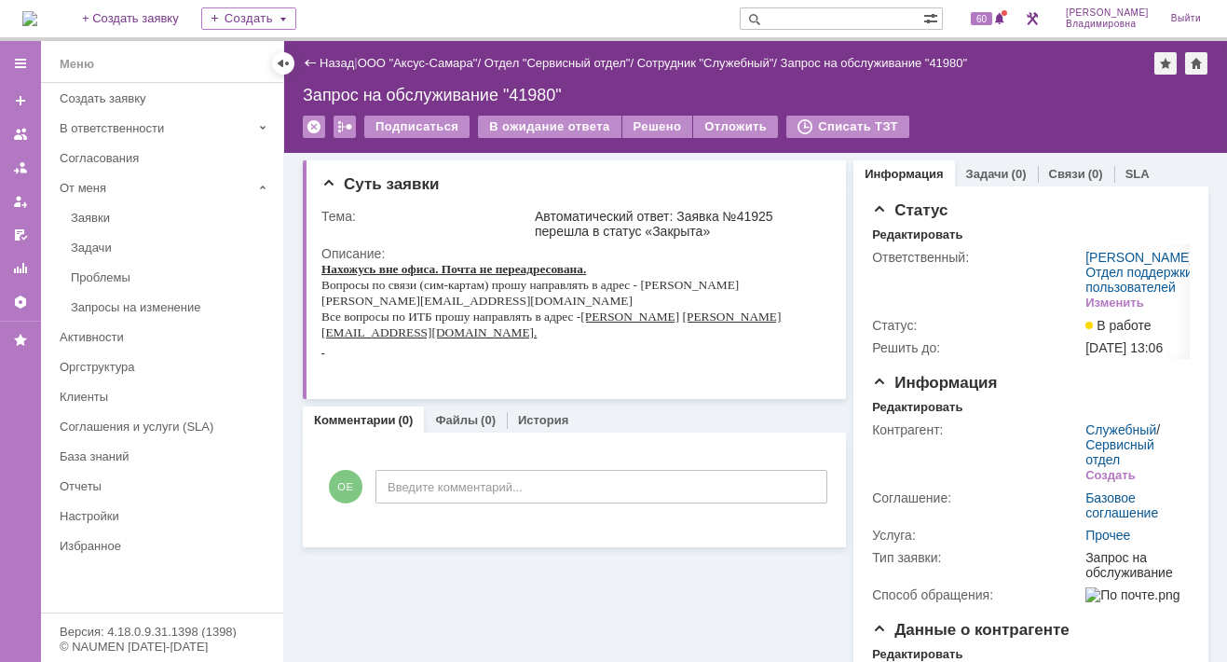
click at [802, 20] on input "text" at bounding box center [832, 18] width 184 height 22
type input "41925"
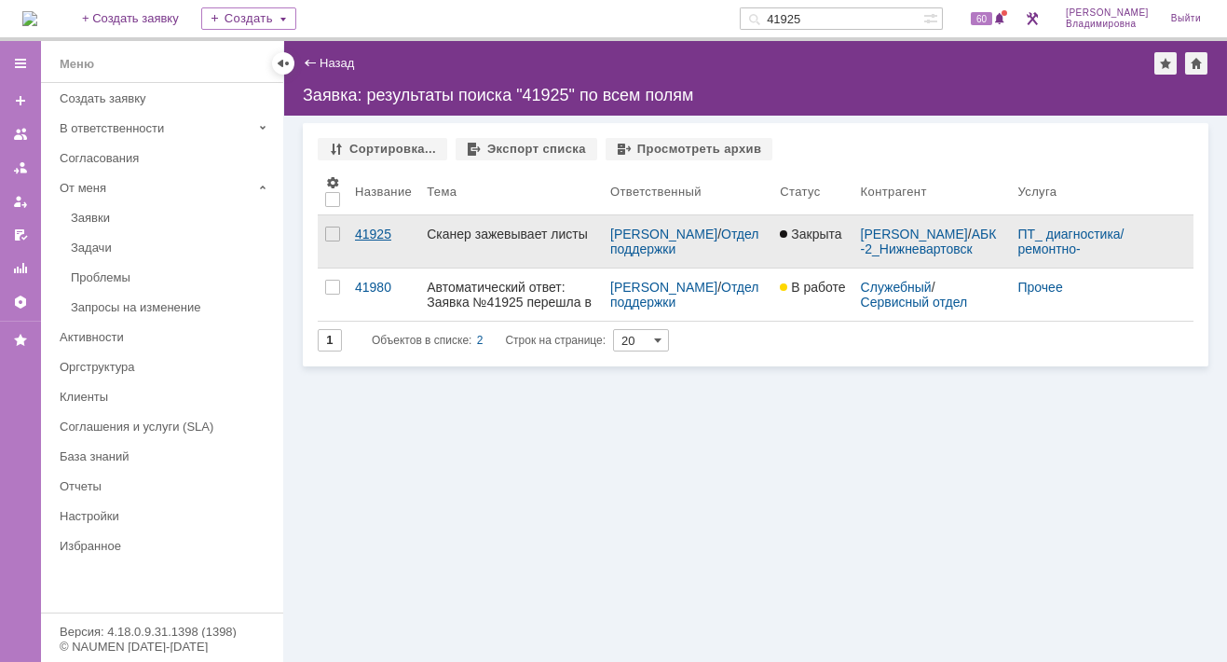
click at [377, 225] on link "41925" at bounding box center [384, 241] width 72 height 52
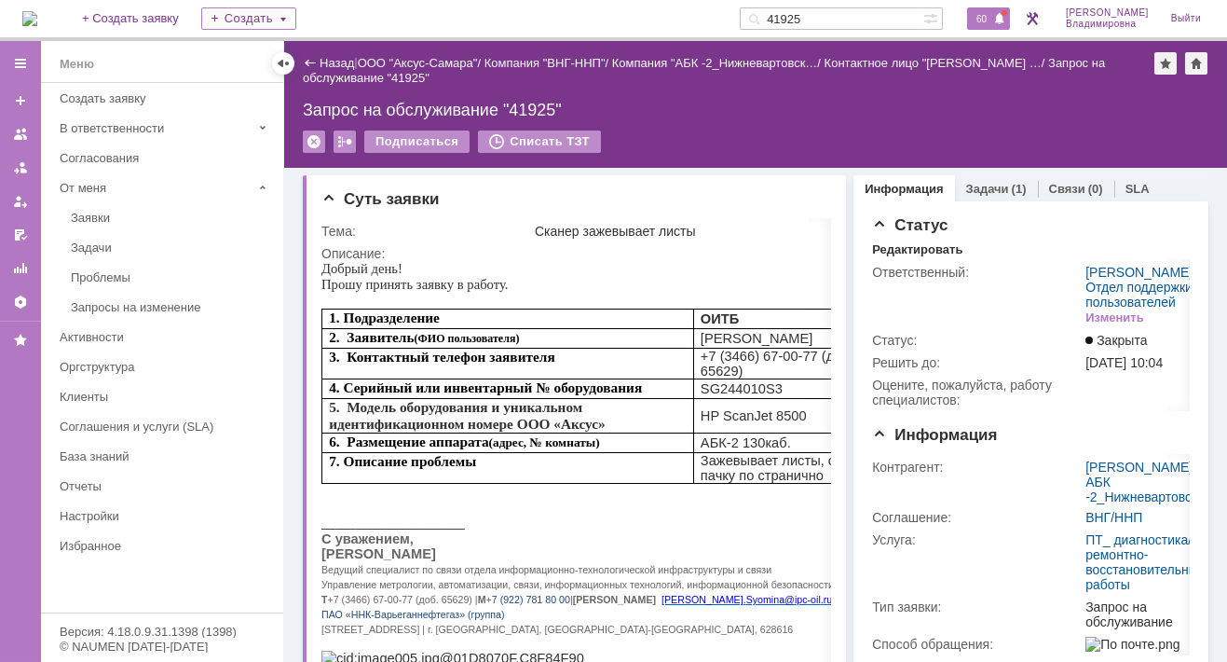
click at [993, 18] on span "60" at bounding box center [981, 18] width 21 height 13
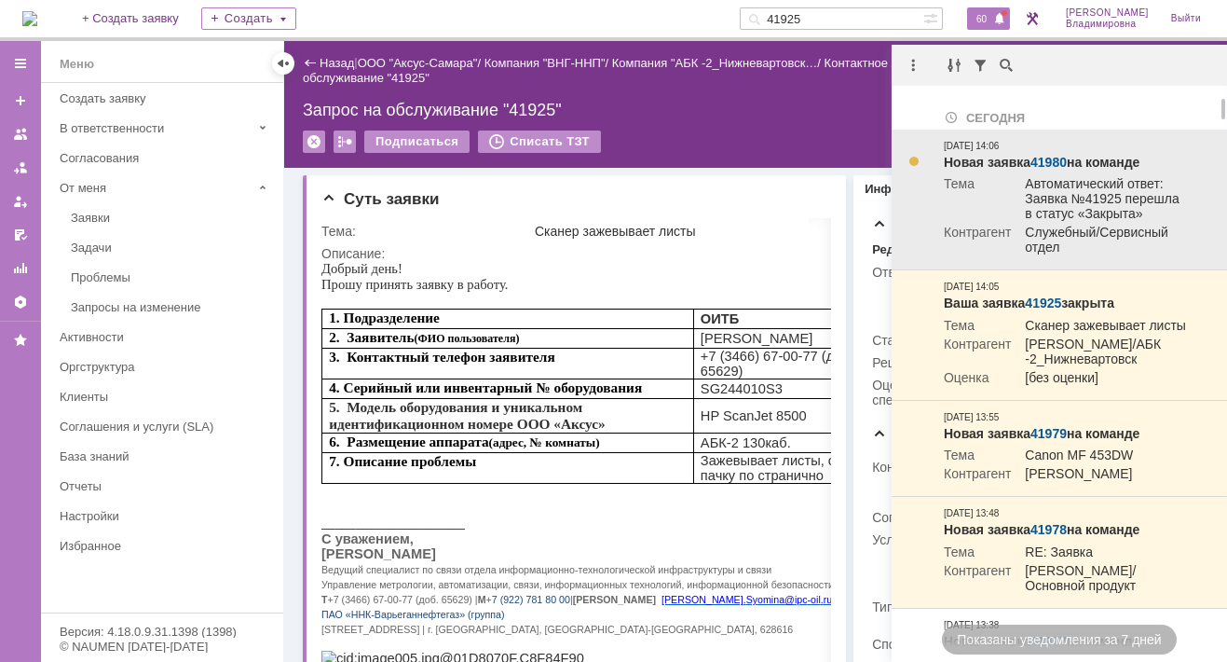
click at [1052, 161] on link "41980" at bounding box center [1049, 162] width 36 height 15
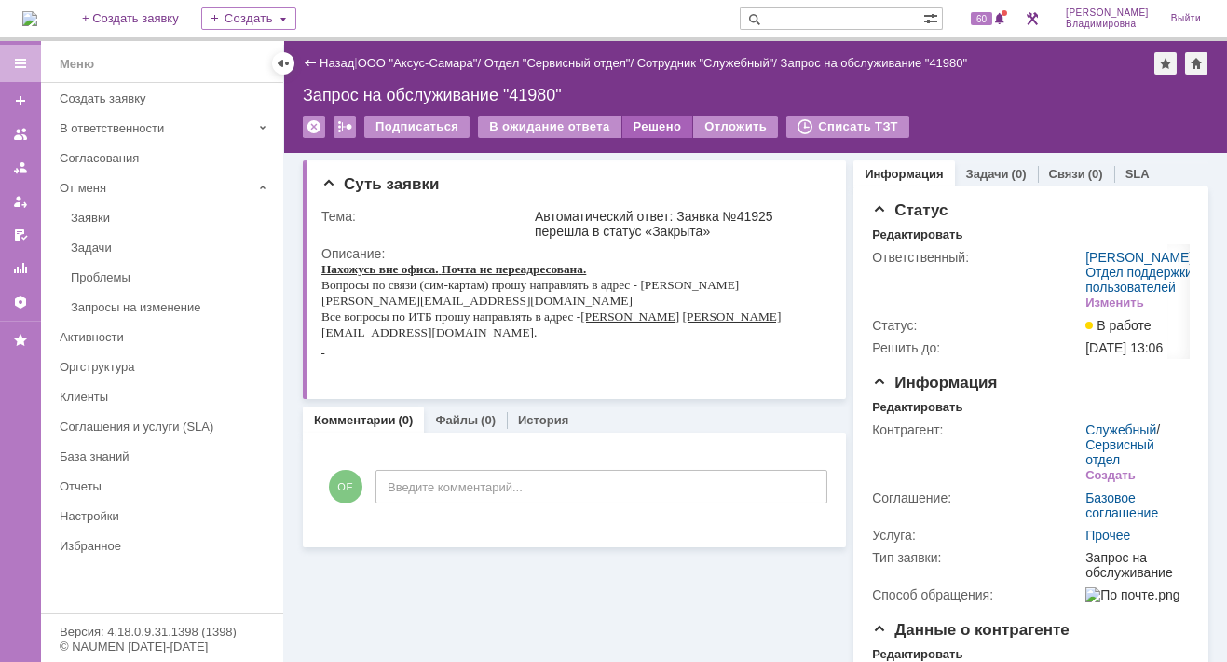
click at [656, 122] on div "Решено" at bounding box center [658, 127] width 71 height 22
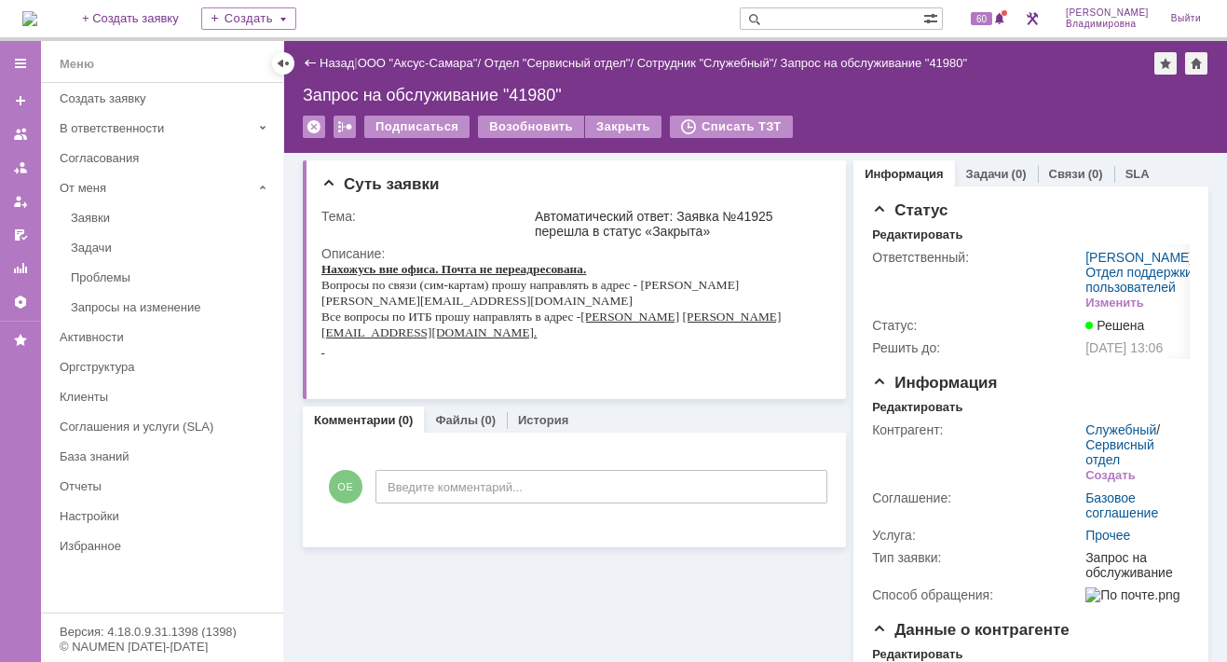
click at [819, 15] on input "text" at bounding box center [832, 18] width 184 height 22
type input "41882"
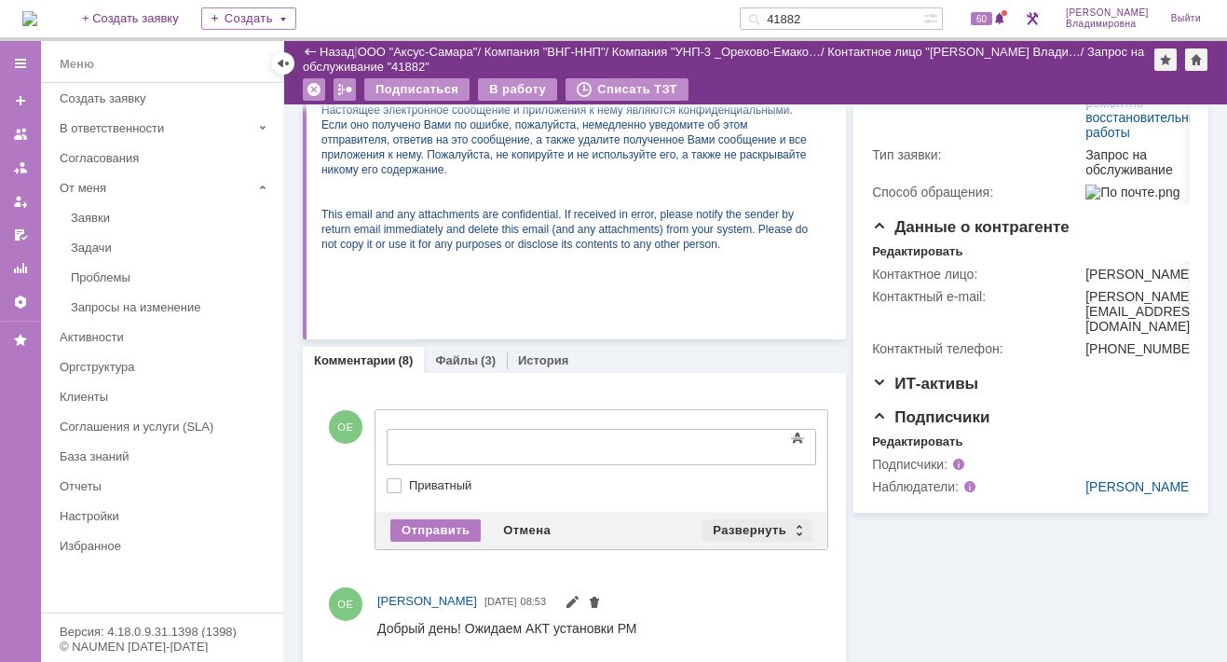
click at [766, 520] on div "Развернуть" at bounding box center [757, 530] width 111 height 22
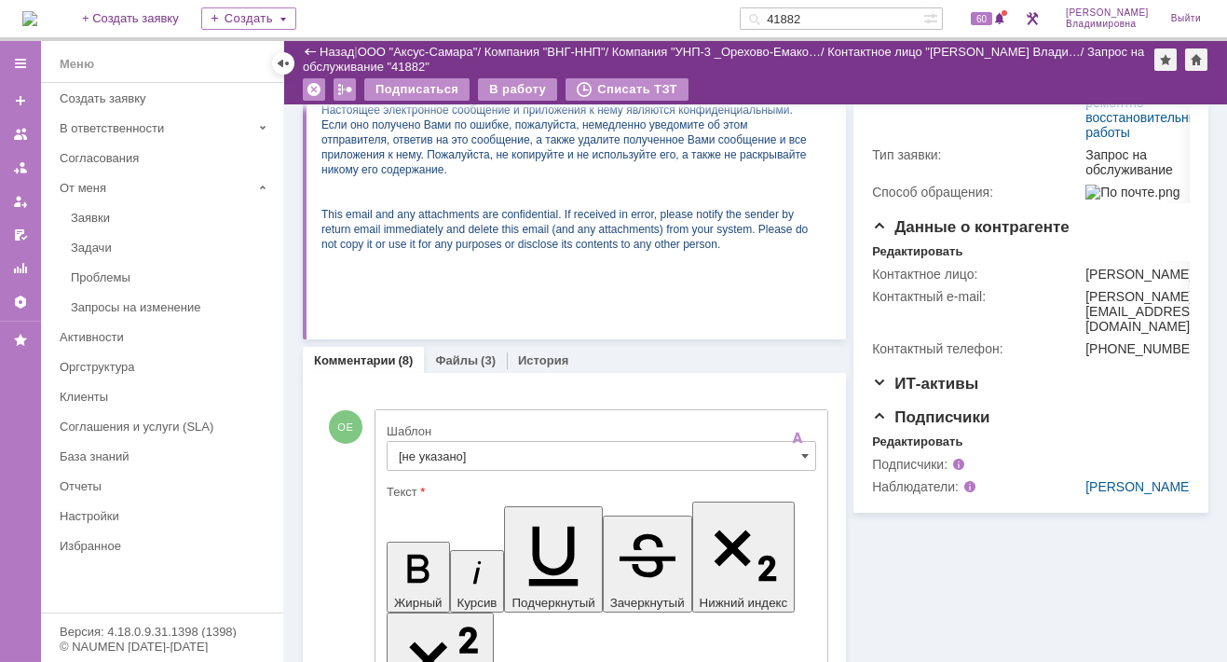
click at [462, 449] on input "[не указано]" at bounding box center [602, 456] width 430 height 30
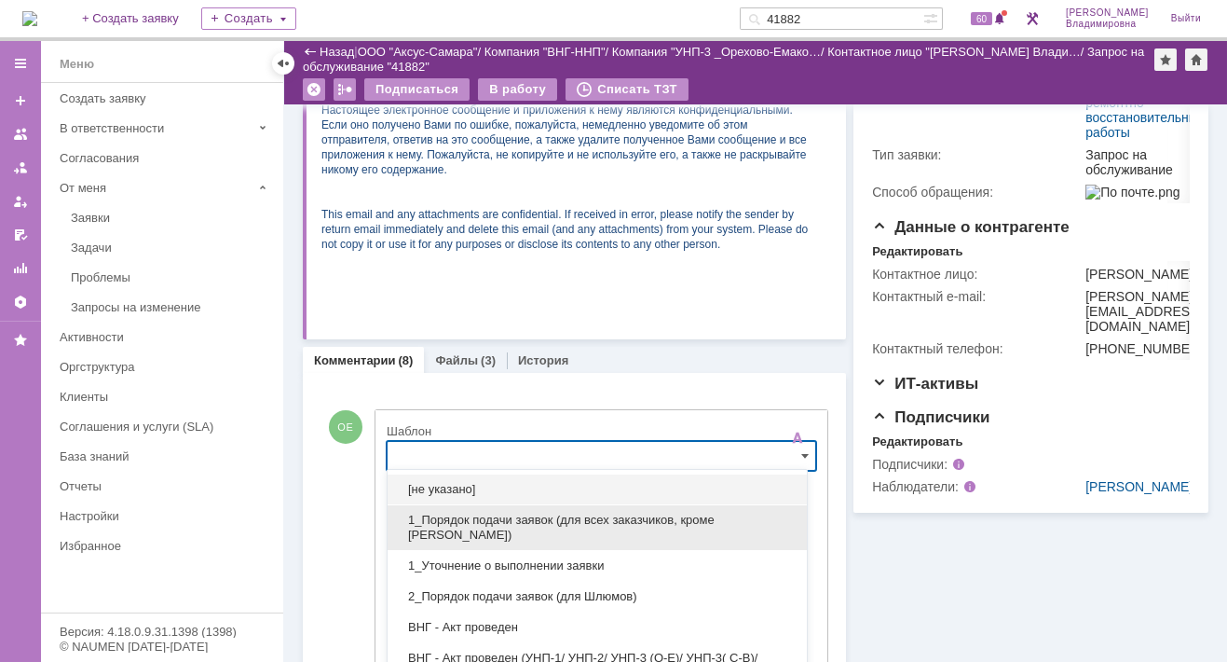
scroll to position [443, 0]
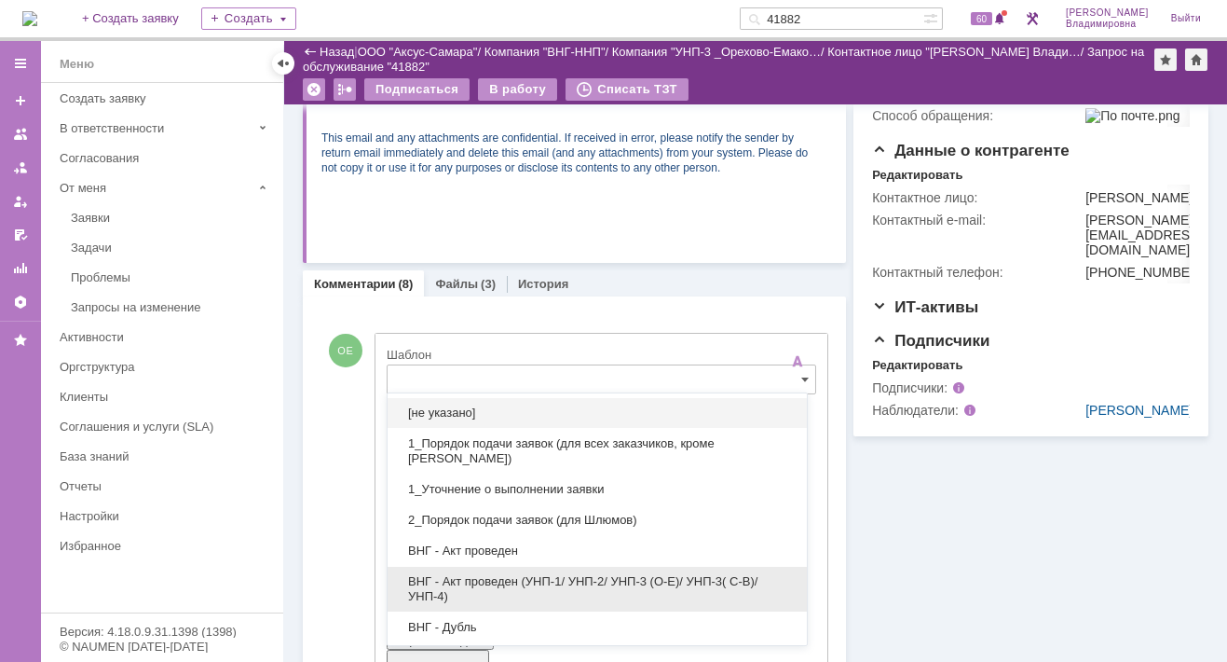
click at [541, 574] on span "ВНГ - Акт проведен (УНП-1/ УНП-2/ УНП-3 (О-Е)/ УНП-3( С-В)/УНП-4)" at bounding box center [597, 589] width 397 height 30
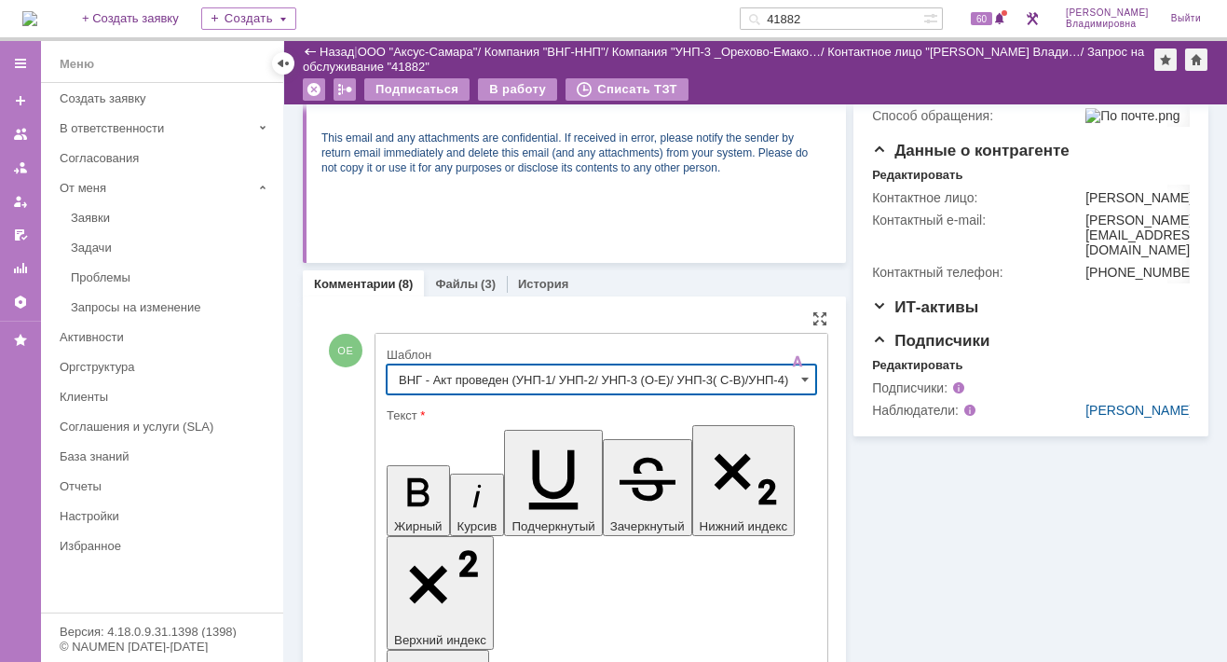
type input "ВНГ - Акт проведен (УНП-1/ УНП-2/ УНП-3 (О-Е)/ УНП-3( С-В)/УНП-4)"
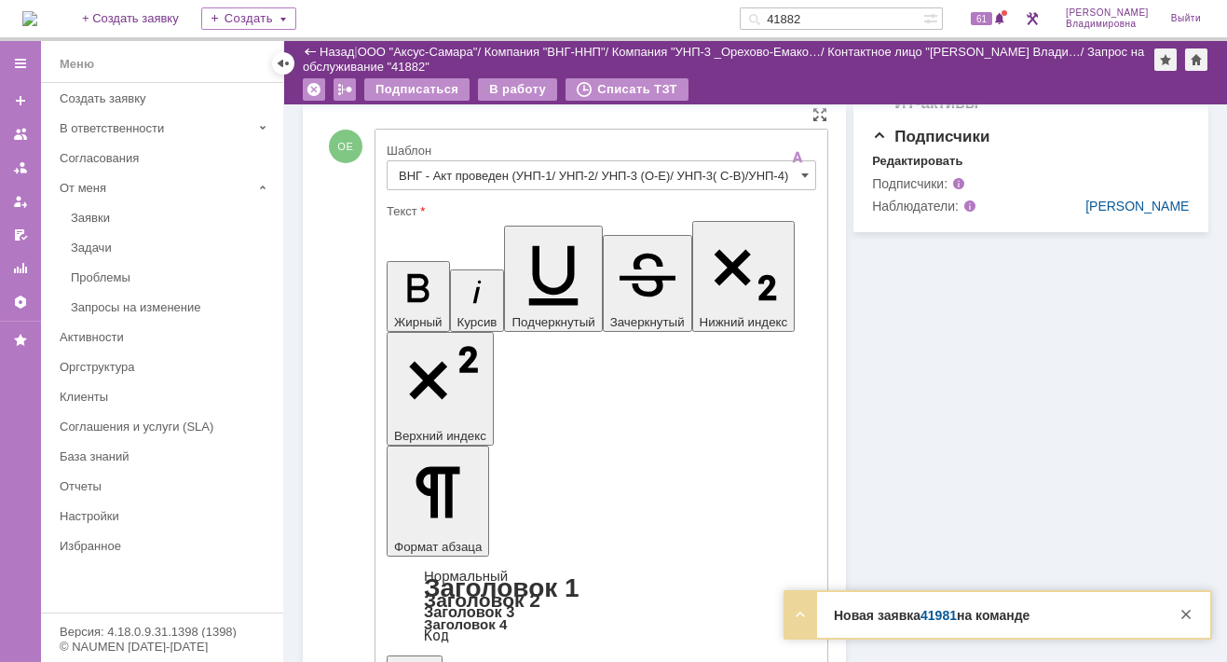
scroll to position [722, 0]
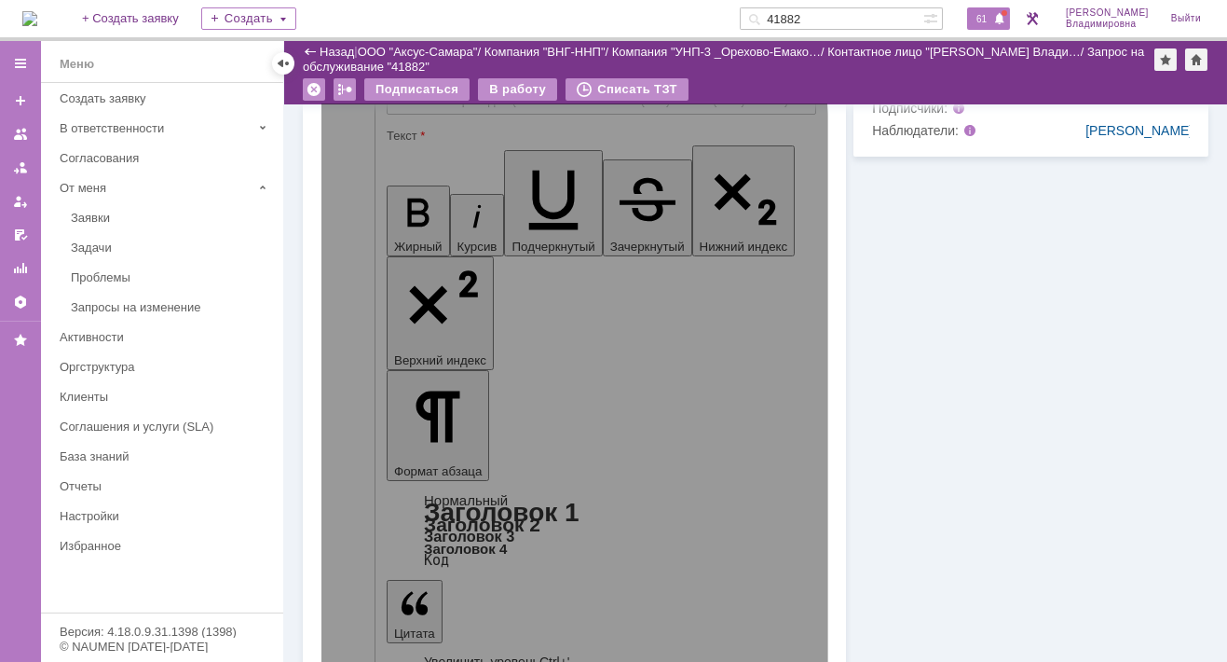
scroll to position [280, 0]
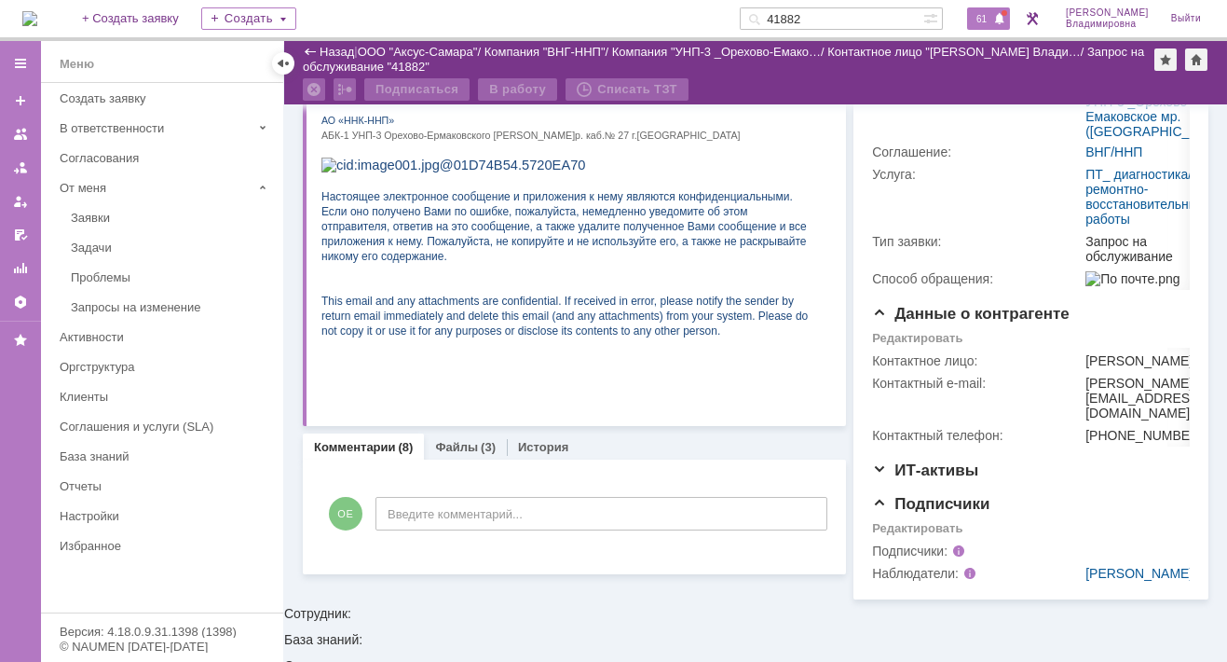
click at [993, 21] on span "61" at bounding box center [981, 18] width 21 height 13
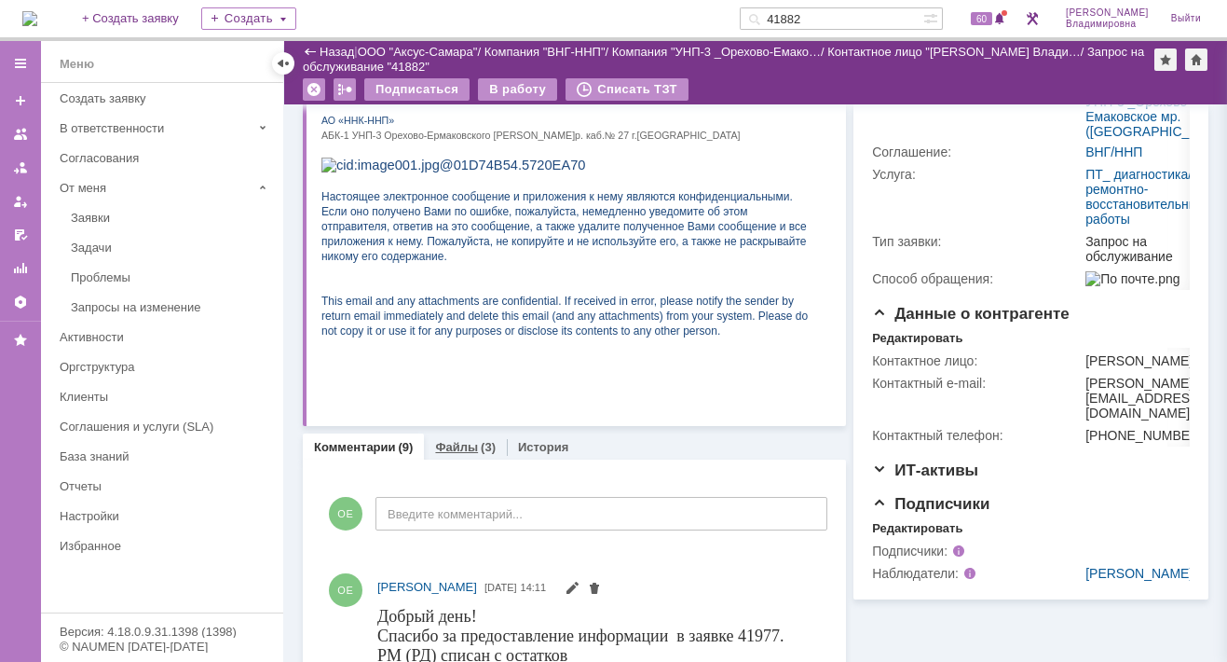
click at [463, 446] on link "Файлы" at bounding box center [456, 447] width 43 height 14
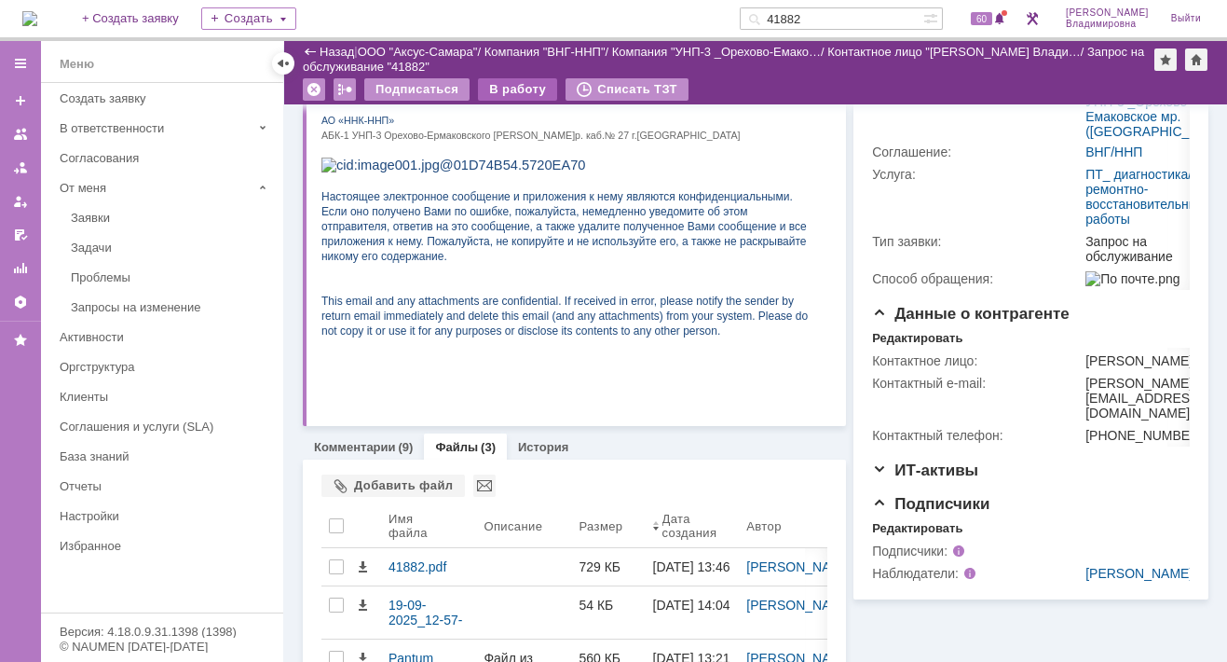
click at [510, 88] on div "В работу" at bounding box center [517, 89] width 79 height 22
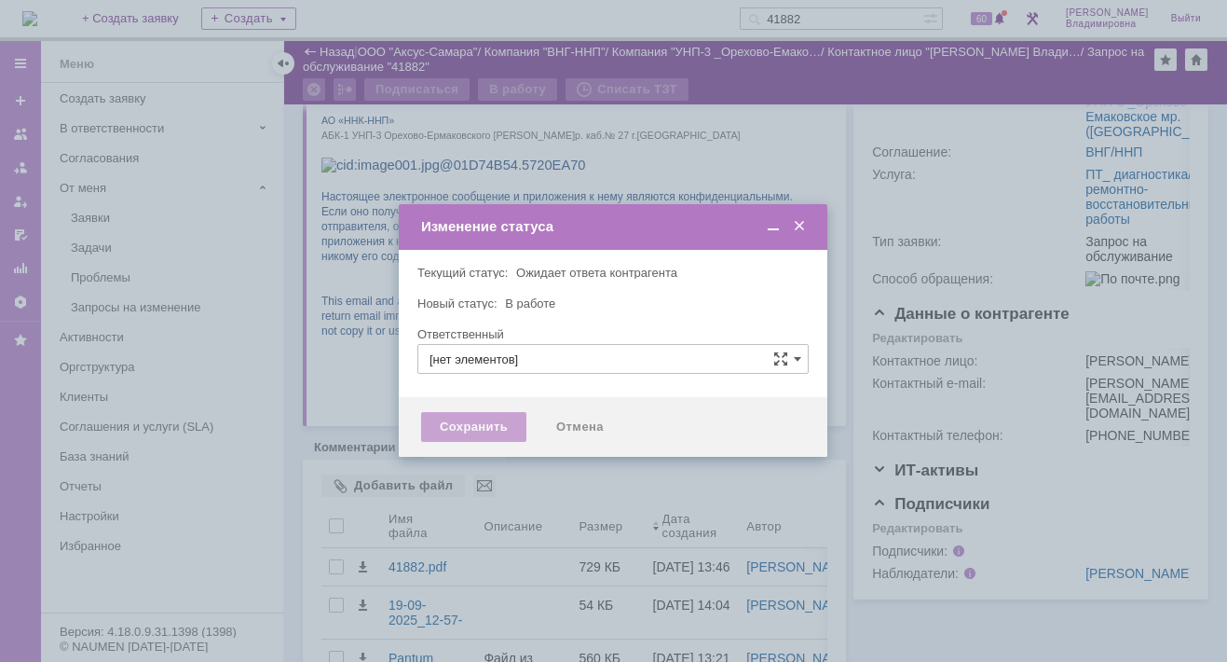
type input "[PERSON_NAME]"
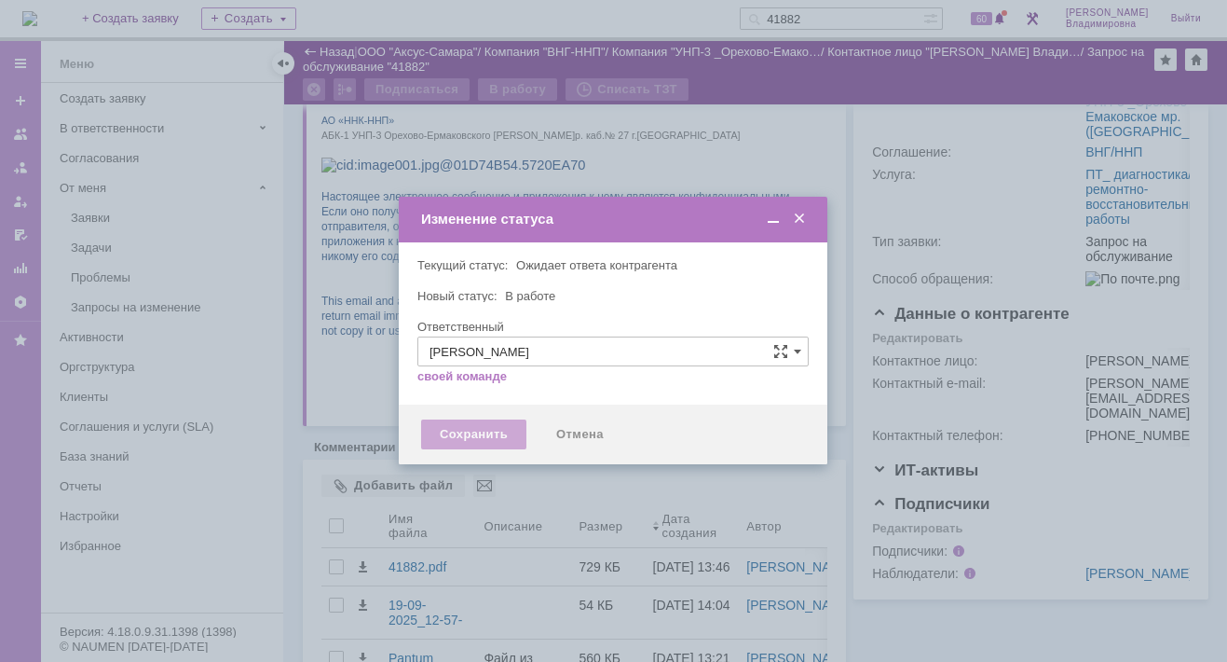
click at [473, 442] on div "Сохранить" at bounding box center [473, 434] width 105 height 30
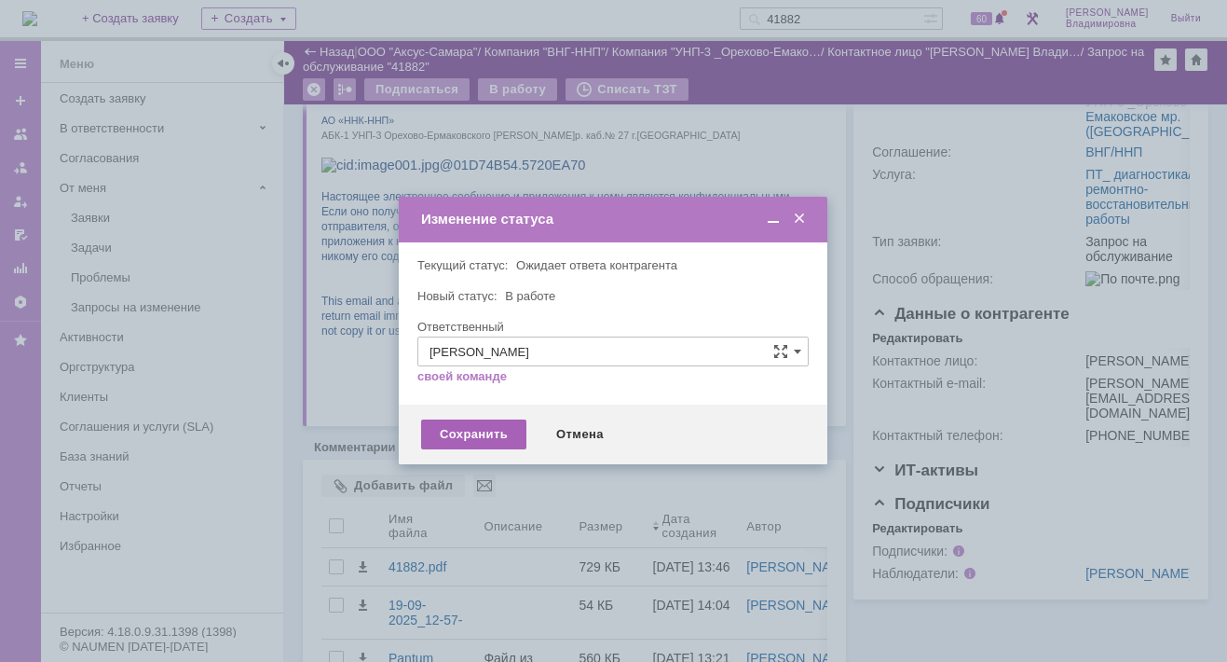
click at [493, 437] on div "Сохранить" at bounding box center [473, 434] width 105 height 30
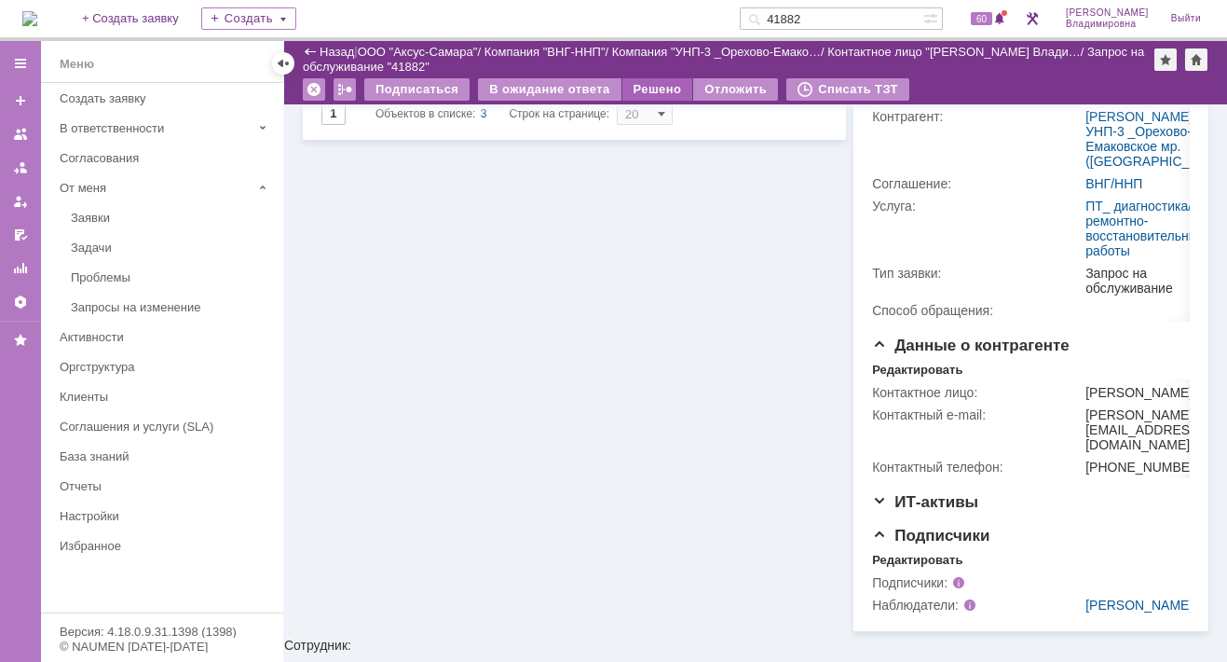
scroll to position [78, 0]
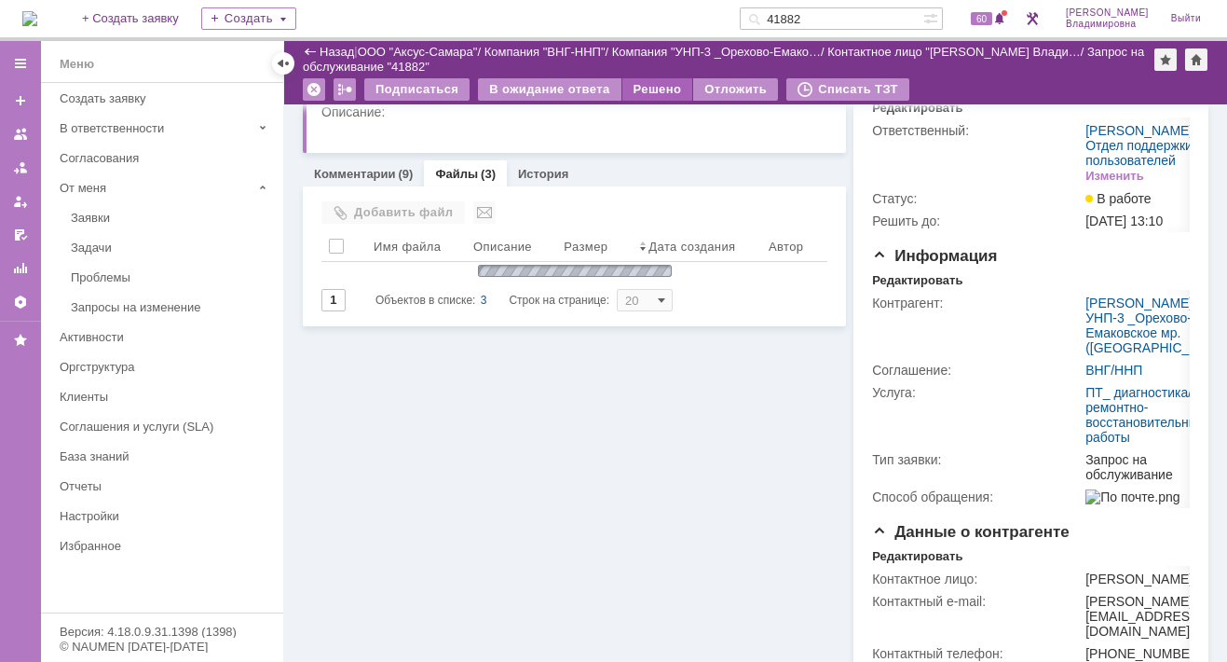
click at [646, 84] on div "Решено" at bounding box center [658, 89] width 71 height 22
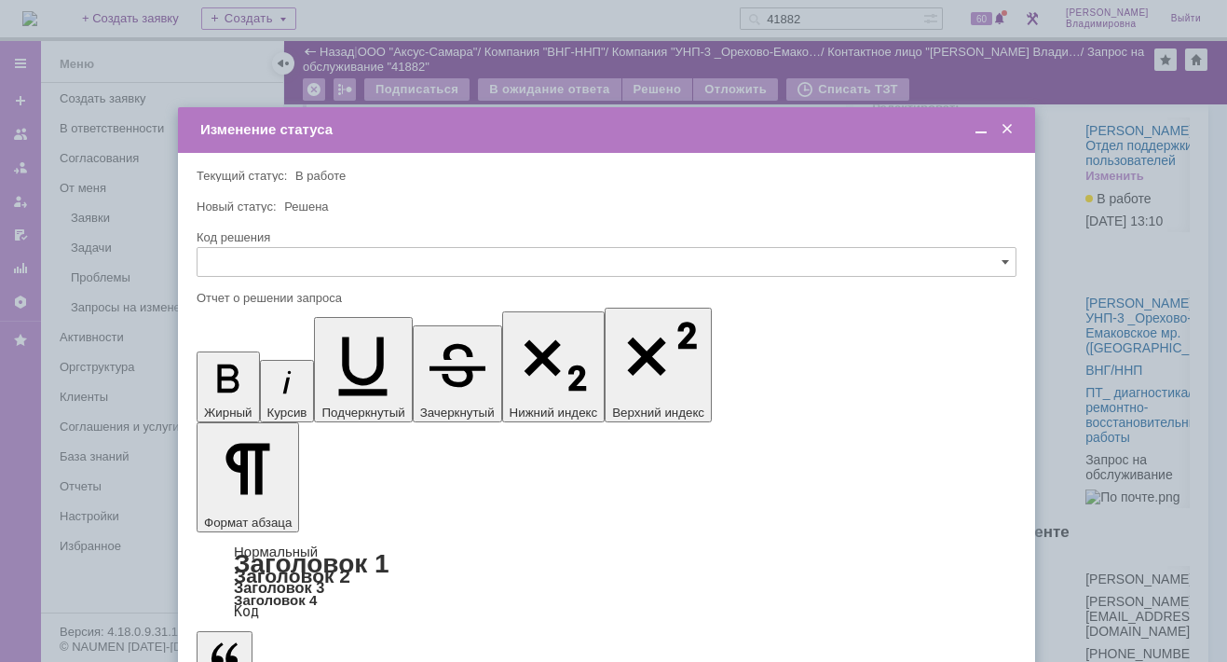
scroll to position [0, 0]
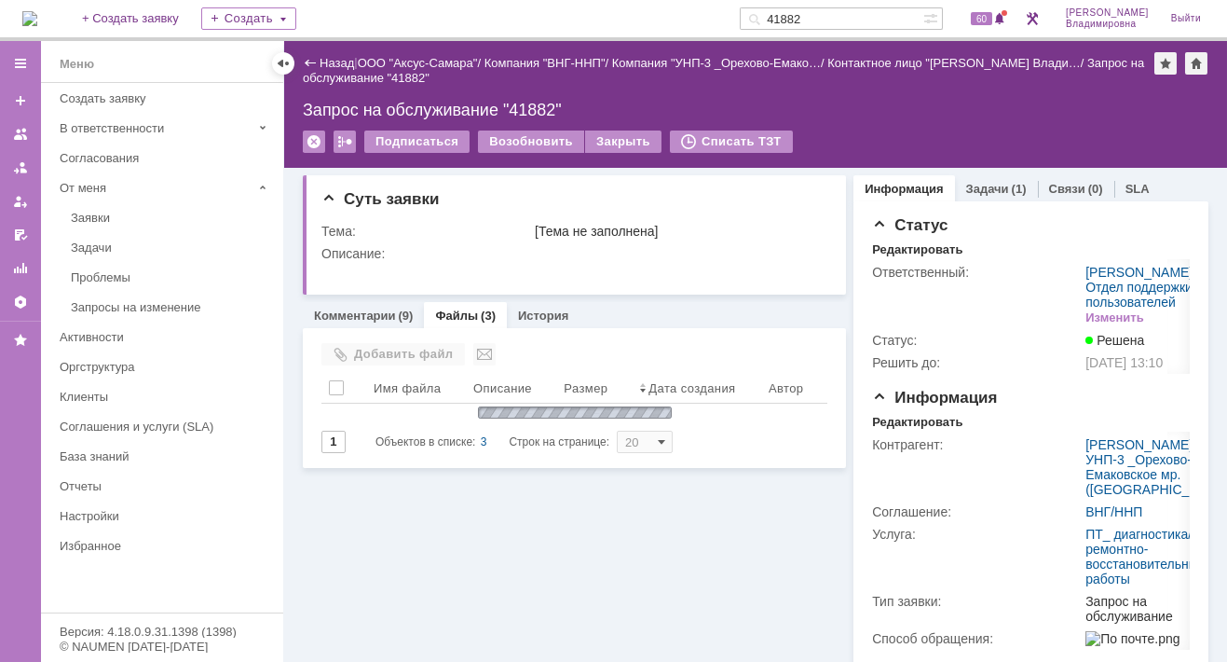
click at [839, 14] on input "41882" at bounding box center [832, 18] width 184 height 22
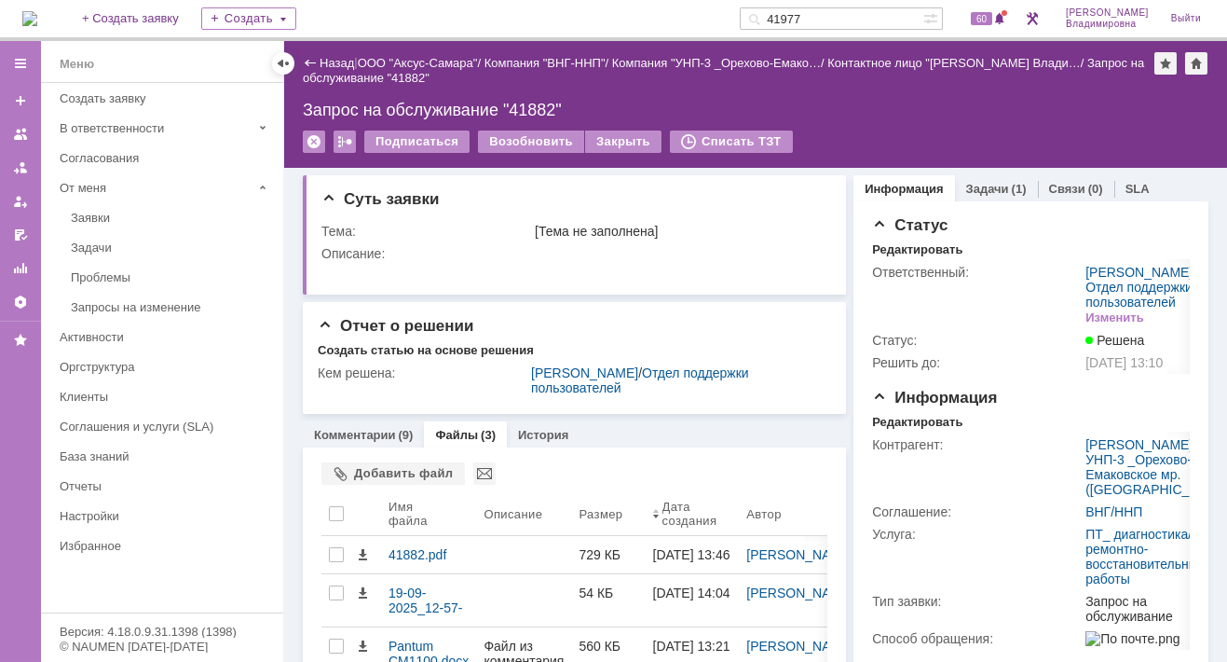
type input "41977"
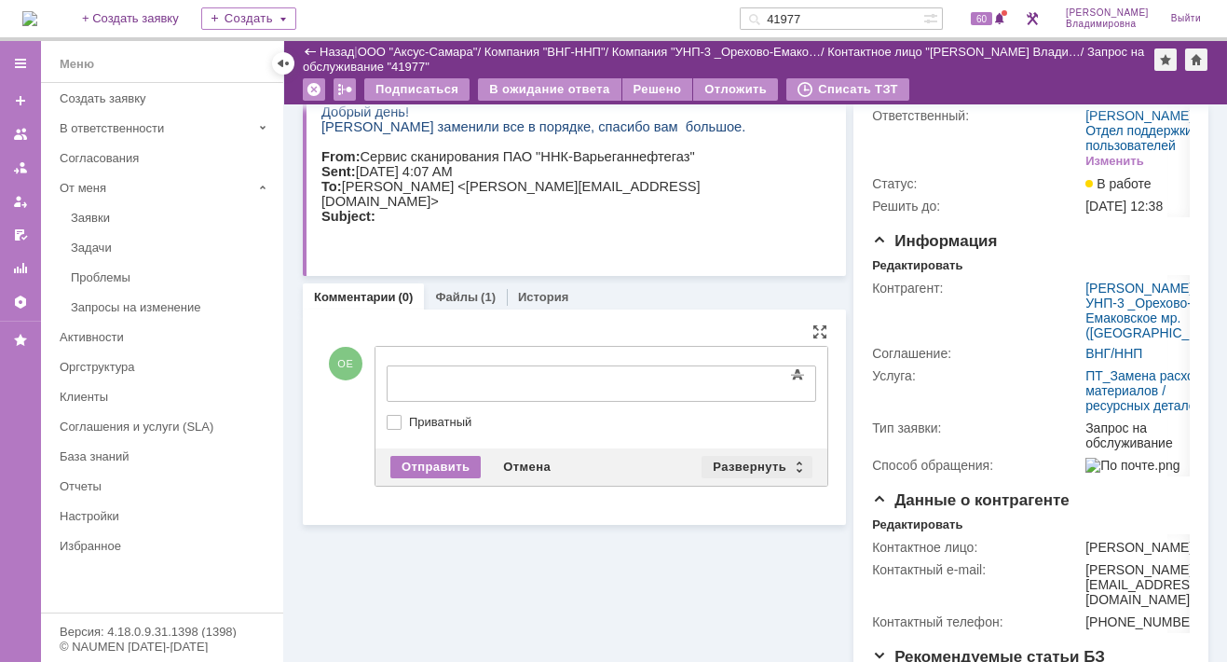
click at [748, 459] on div "Развернуть" at bounding box center [757, 467] width 111 height 22
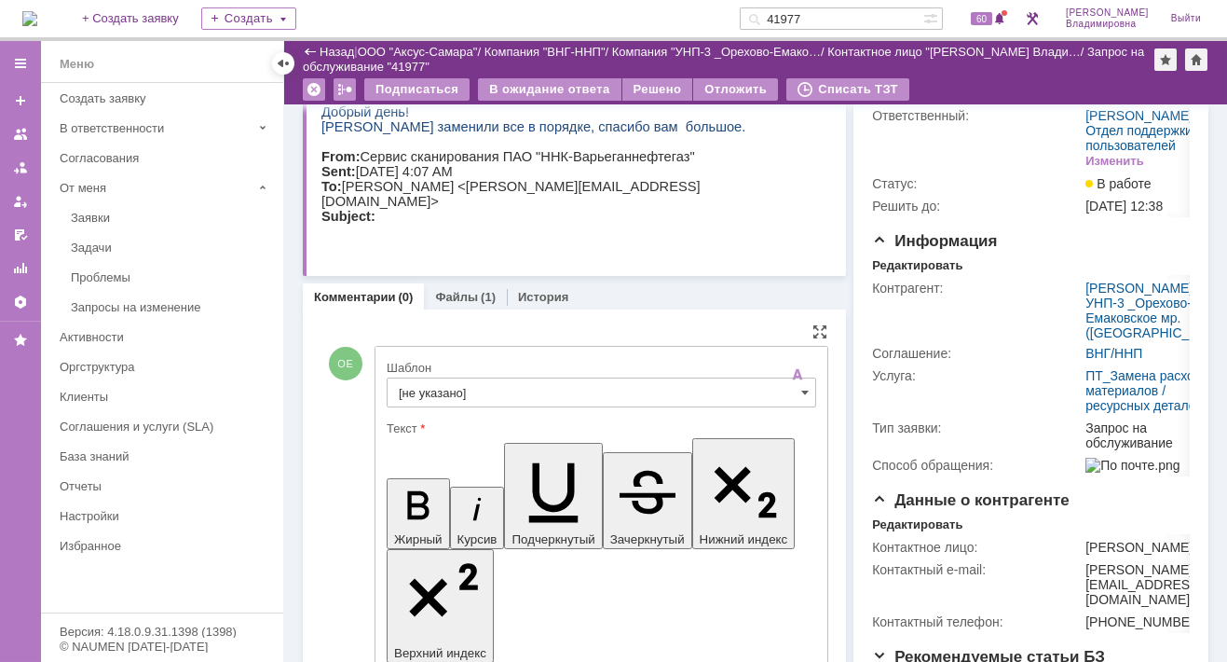
click at [437, 390] on input "[не указано]" at bounding box center [602, 392] width 430 height 30
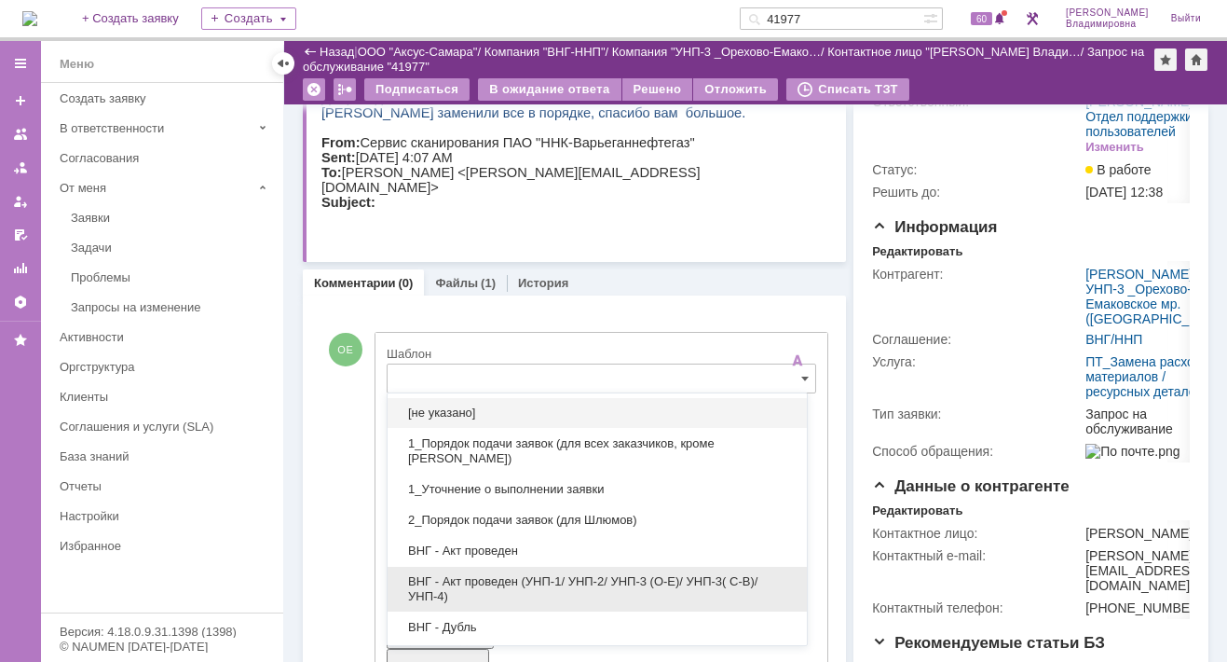
click at [462, 575] on span "ВНГ - Акт проведен (УНП-1/ УНП-2/ УНП-3 (О-Е)/ УНП-3( С-В)/УНП-4)" at bounding box center [597, 589] width 397 height 30
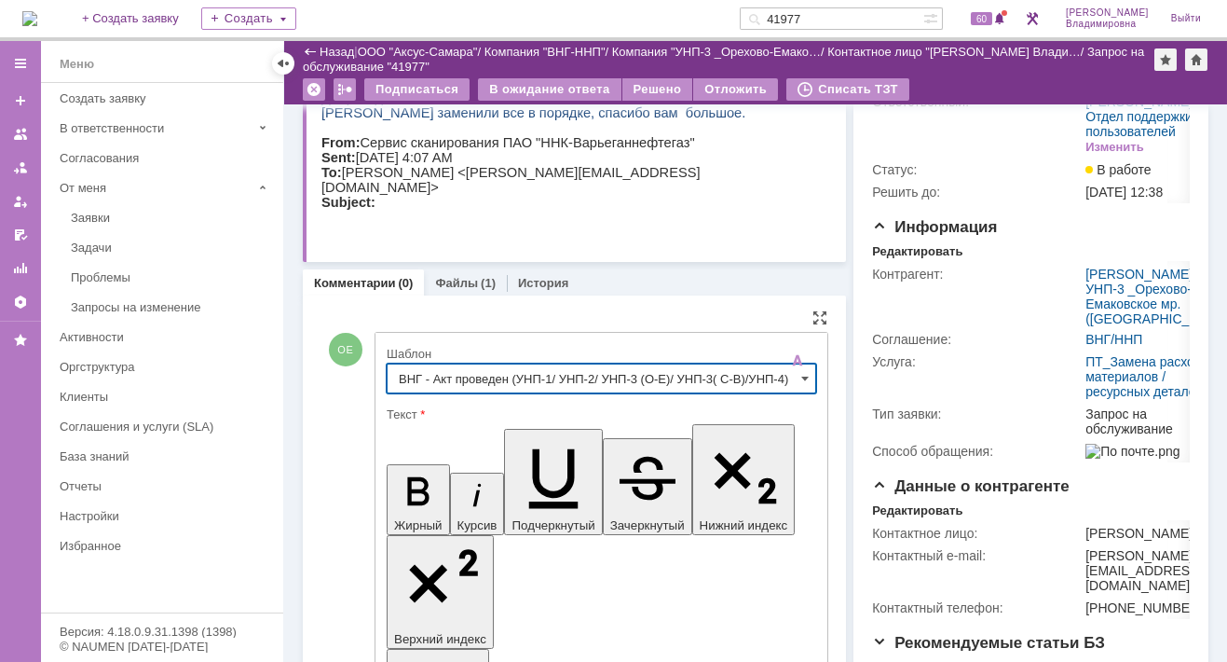
type input "ВНГ - Акт проведен (УНП-1/ УНП-2/ УНП-3 (О-Е)/ УНП-3( С-В)/УНП-4)"
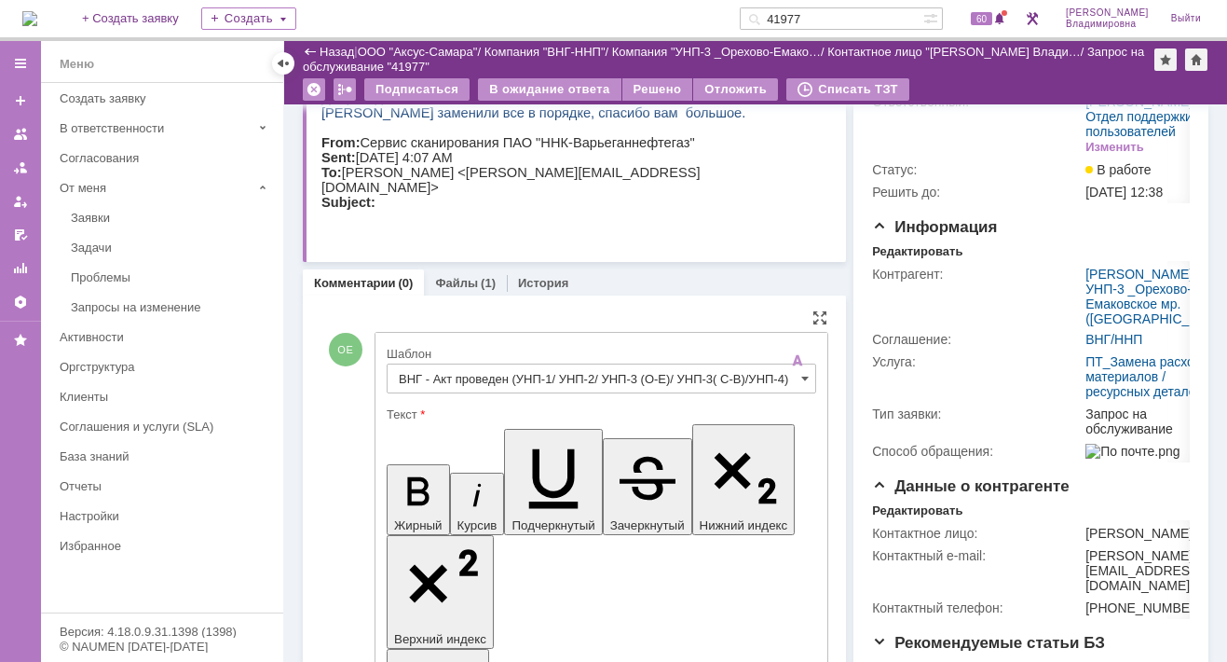
drag, startPoint x: 459, startPoint y: 4284, endPoint x: 648, endPoint y: 4277, distance: 189.3
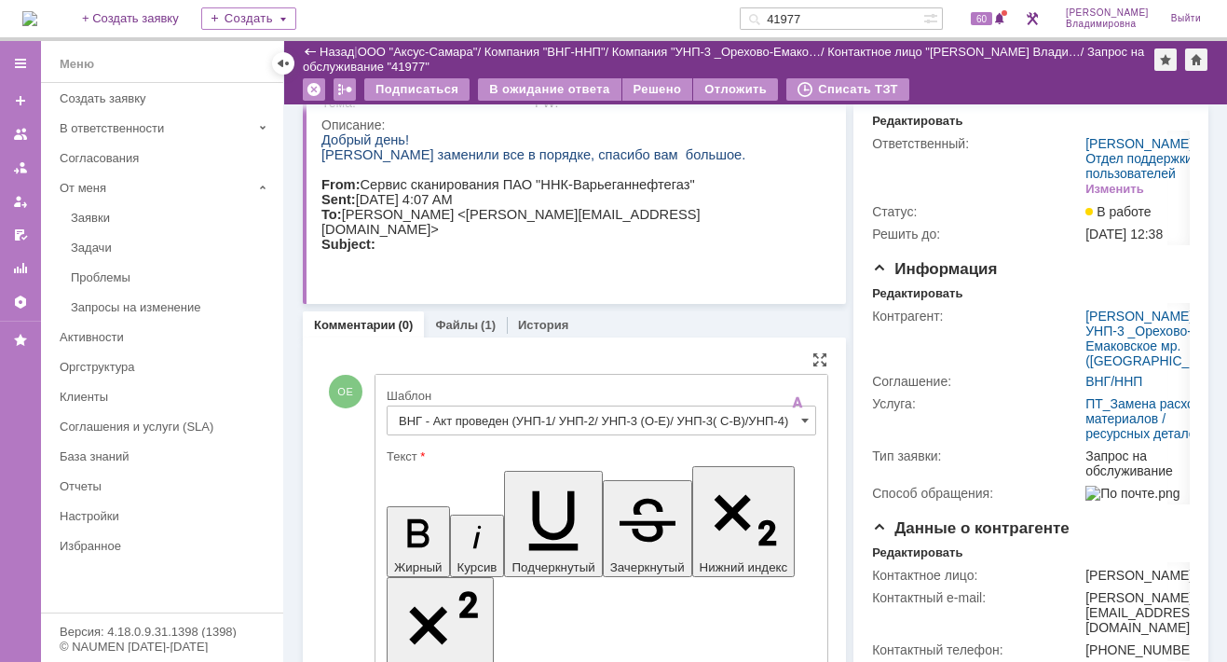
scroll to position [93, 0]
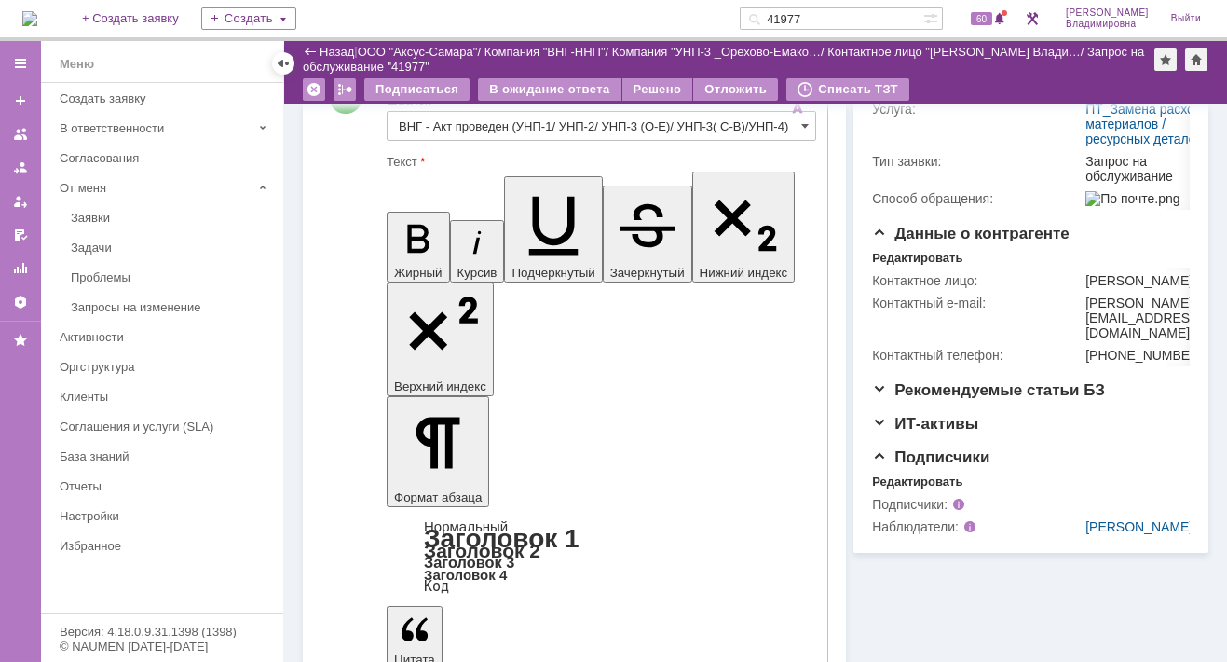
scroll to position [373, 0]
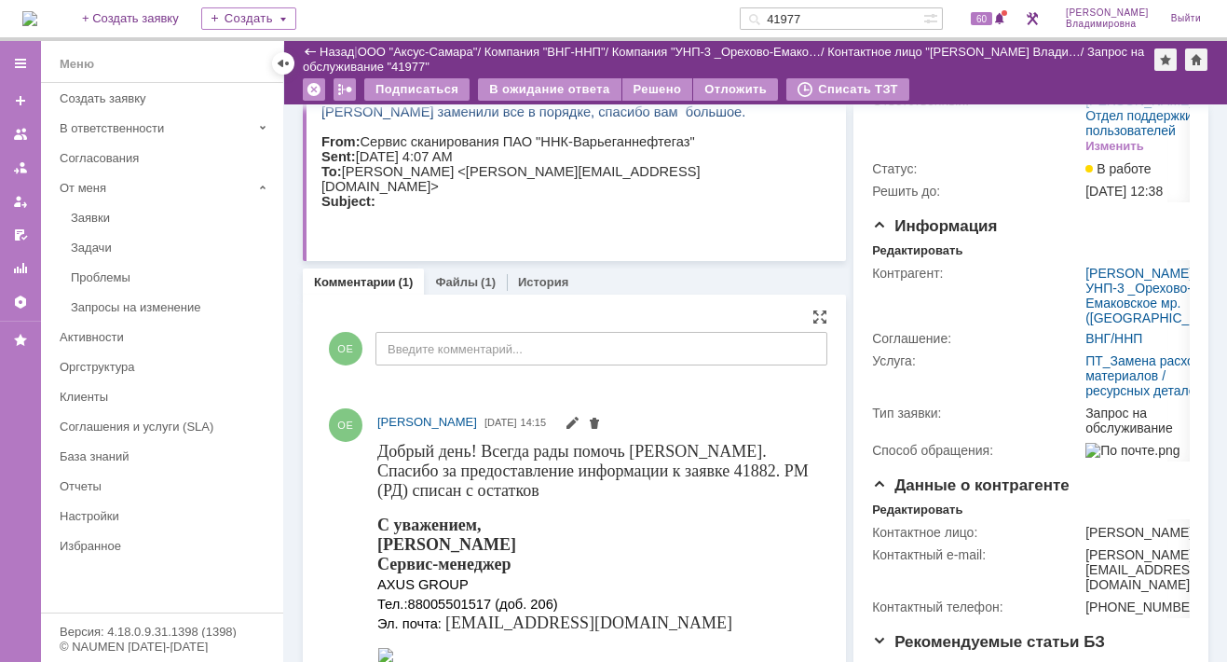
scroll to position [0, 0]
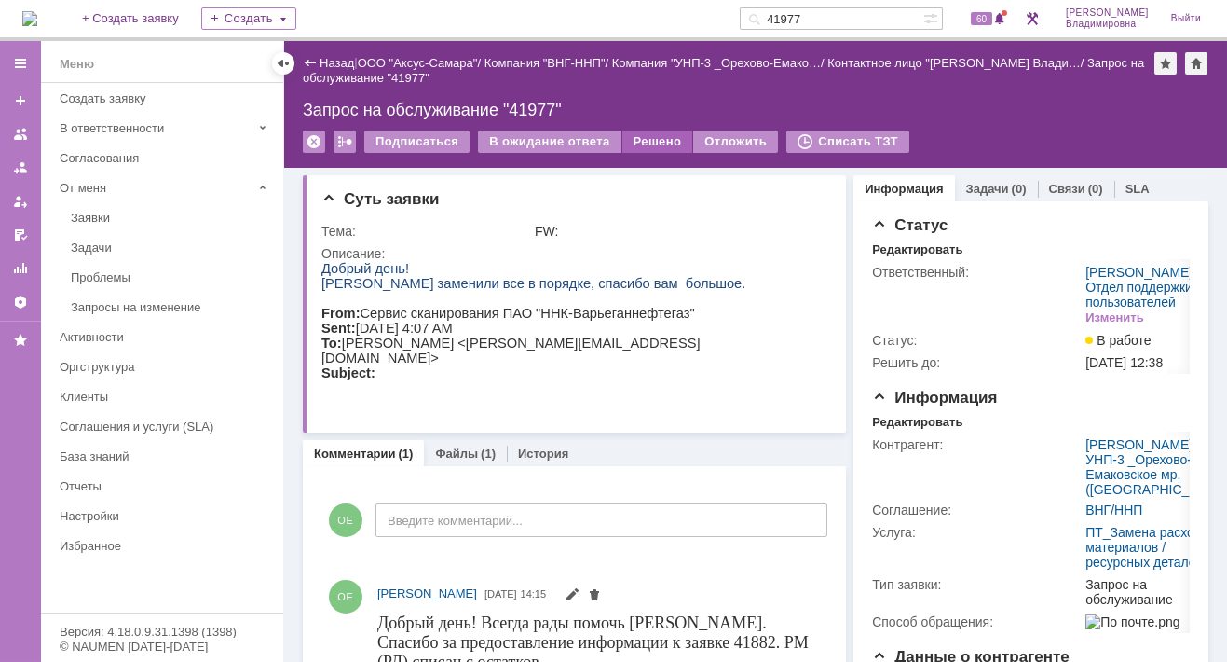
click at [655, 138] on div "Решено" at bounding box center [658, 141] width 71 height 22
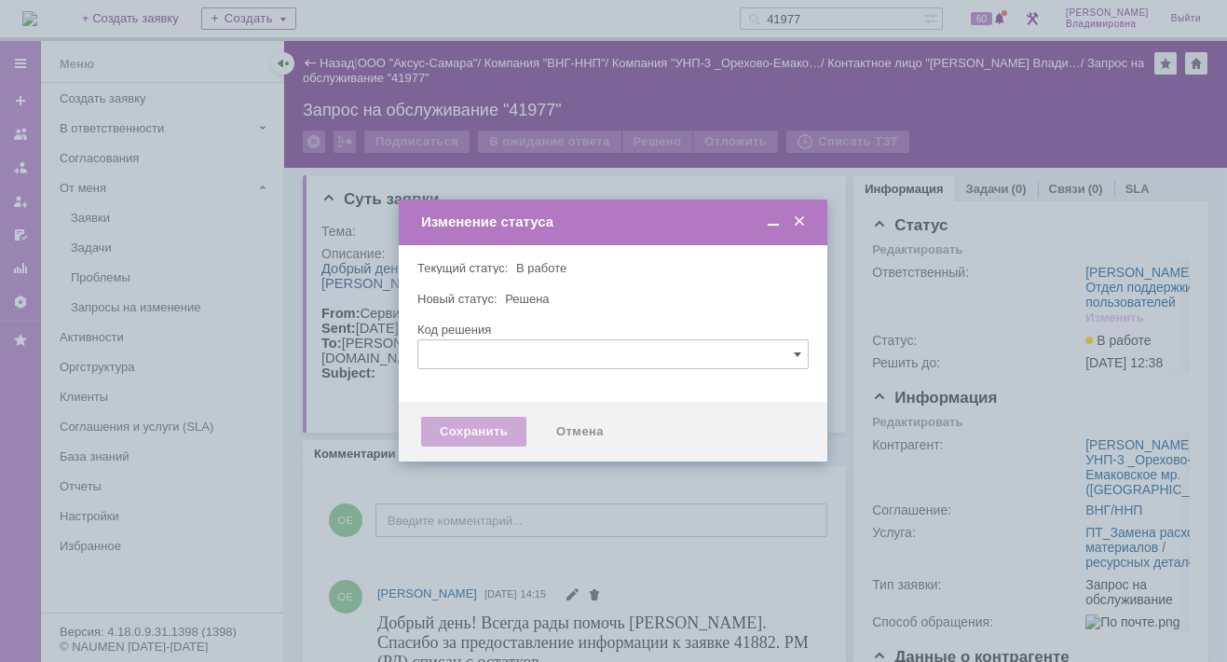
click at [453, 433] on div "Сохранить" at bounding box center [473, 432] width 105 height 30
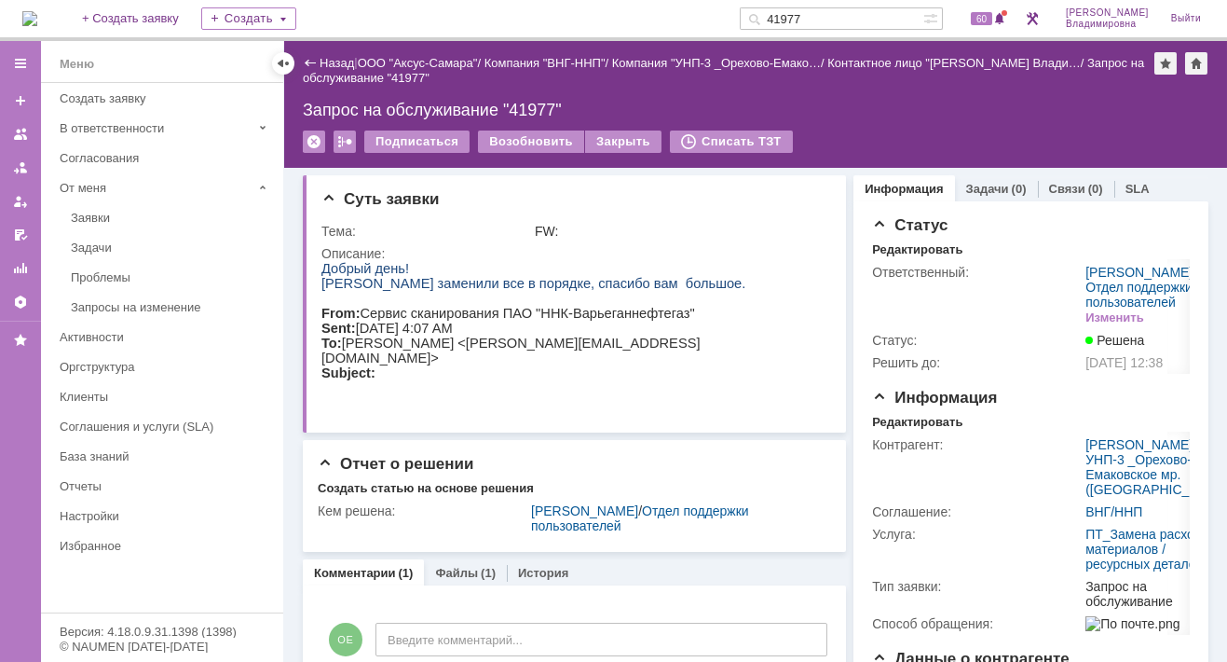
drag, startPoint x: 840, startPoint y: 10, endPoint x: 784, endPoint y: 15, distance: 56.1
click at [784, 15] on div "41977" at bounding box center [832, 18] width 184 height 22
type input "41951"
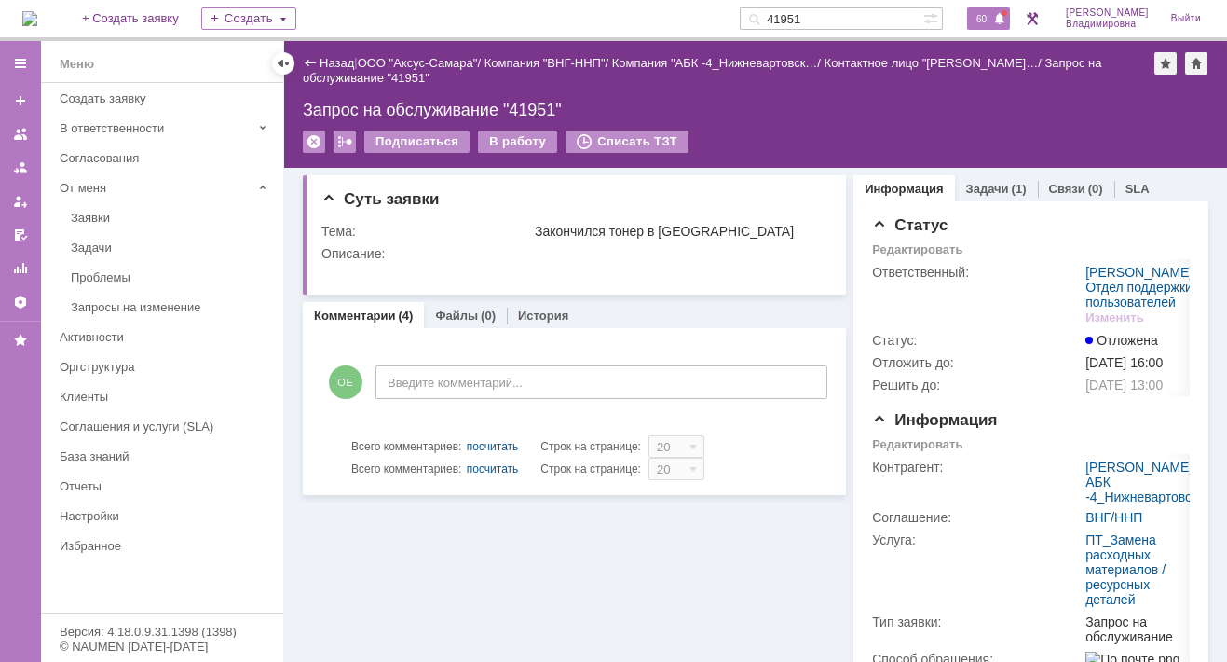
click at [990, 15] on span "60" at bounding box center [981, 18] width 21 height 13
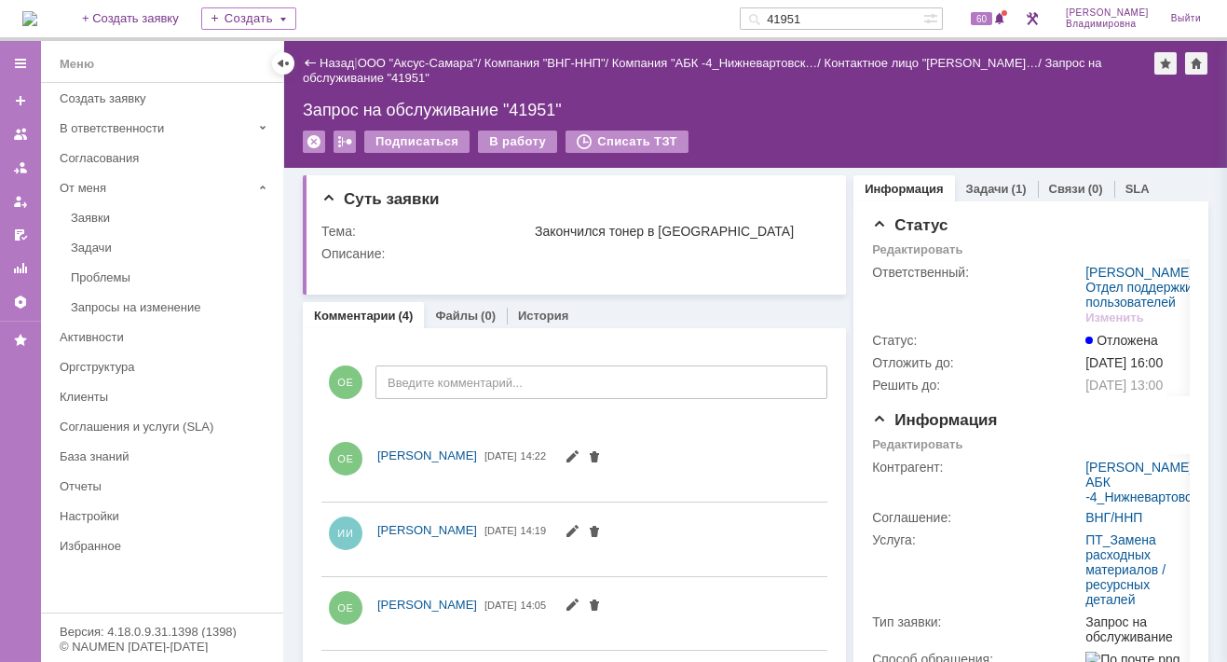
click at [782, 109] on div "Запрос на обслуживание "41951"" at bounding box center [756, 110] width 906 height 19
click at [994, 182] on link "Задачи" at bounding box center [987, 189] width 43 height 14
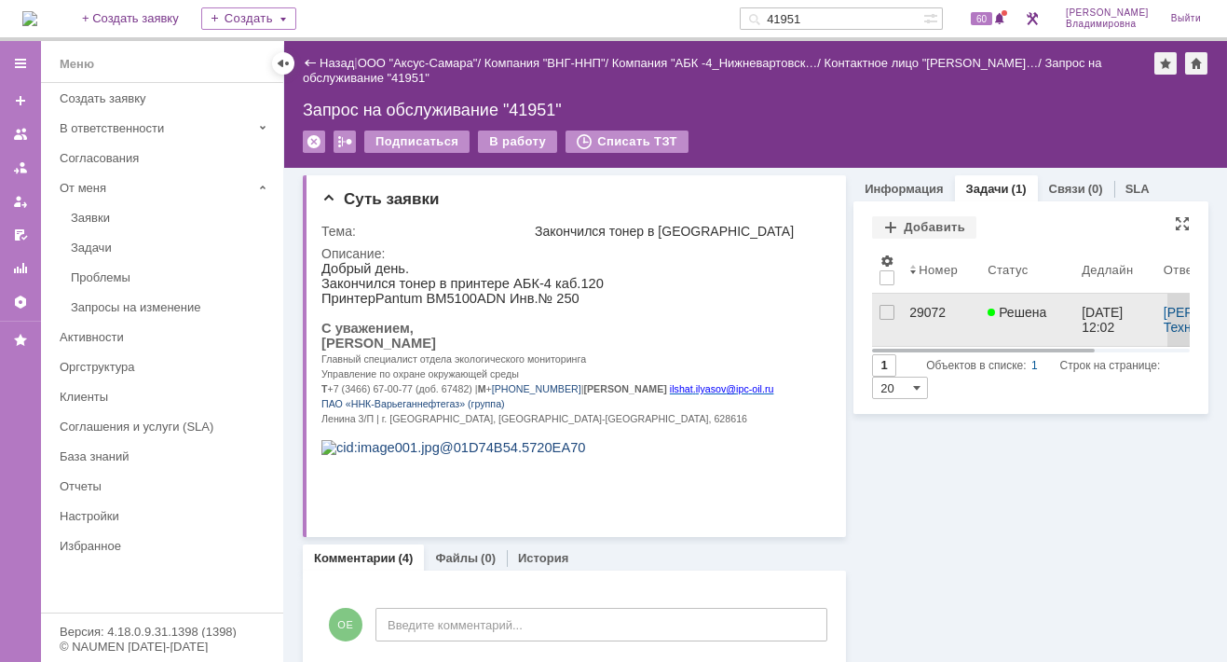
click at [911, 305] on div "29072" at bounding box center [941, 312] width 63 height 15
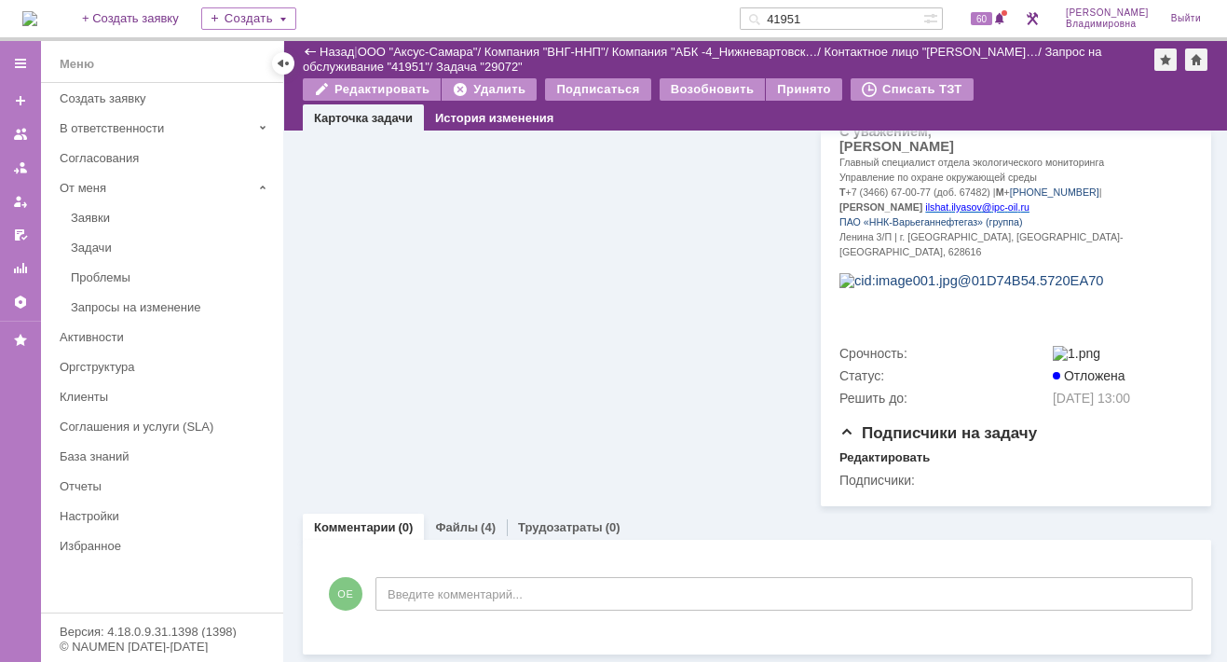
scroll to position [457, 0]
click at [460, 520] on link "Файлы" at bounding box center [456, 527] width 43 height 14
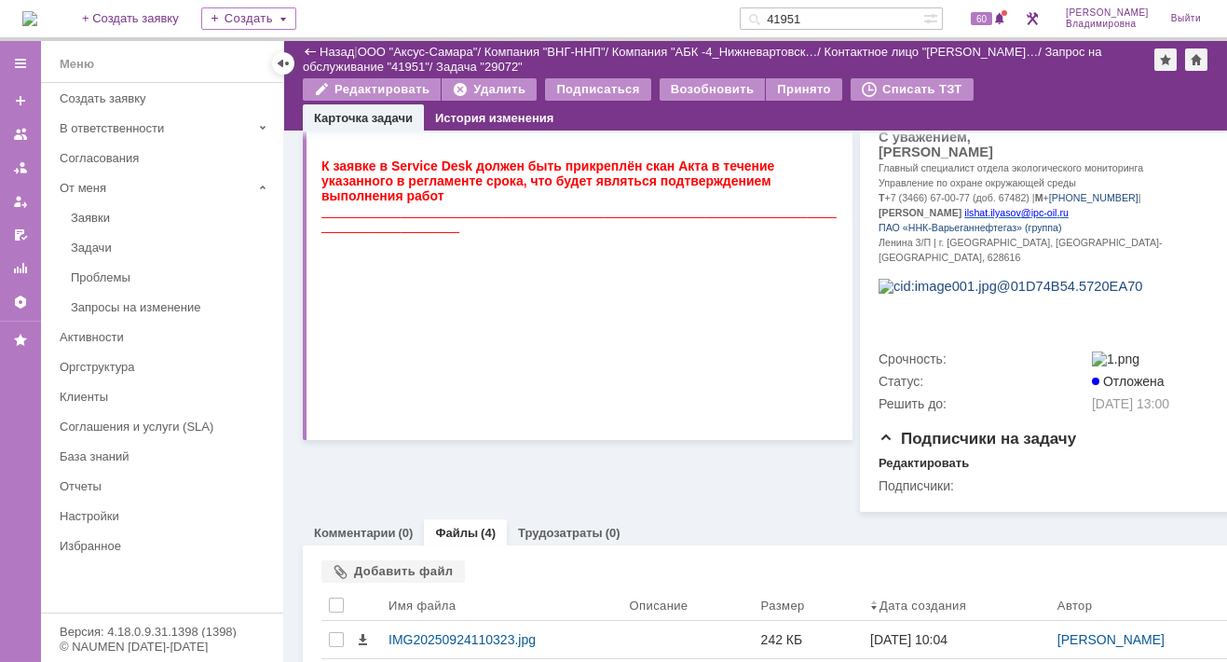
scroll to position [628, 0]
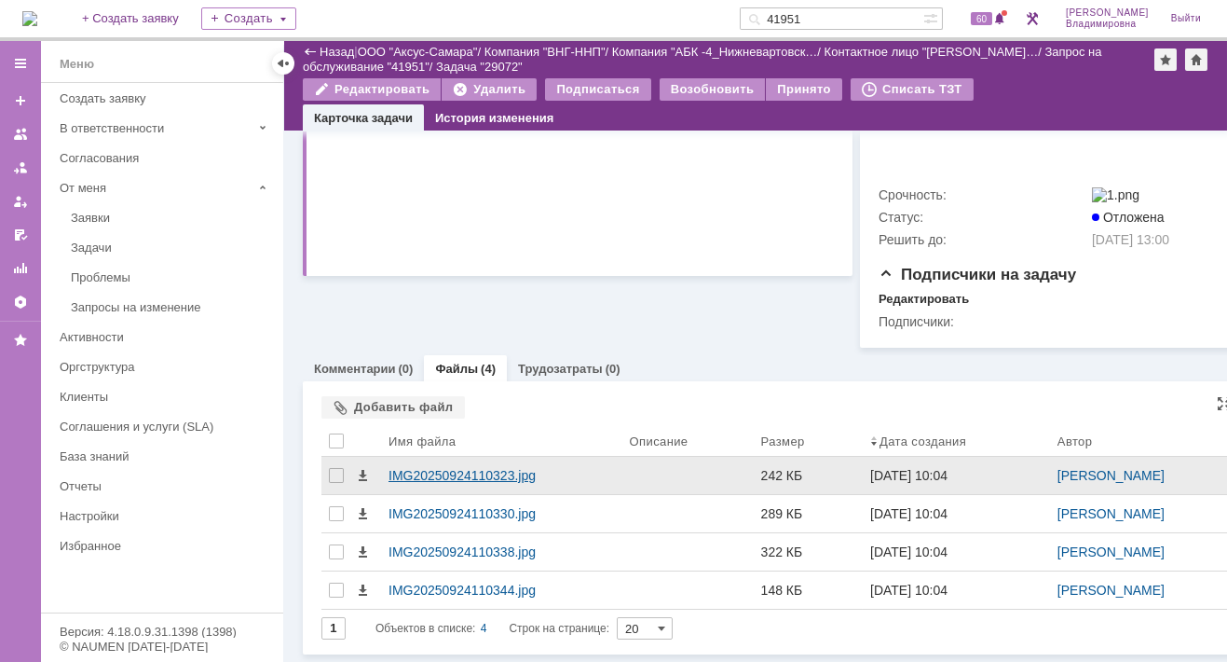
click at [472, 468] on div "IMG20250924110323.jpg" at bounding box center [502, 475] width 226 height 15
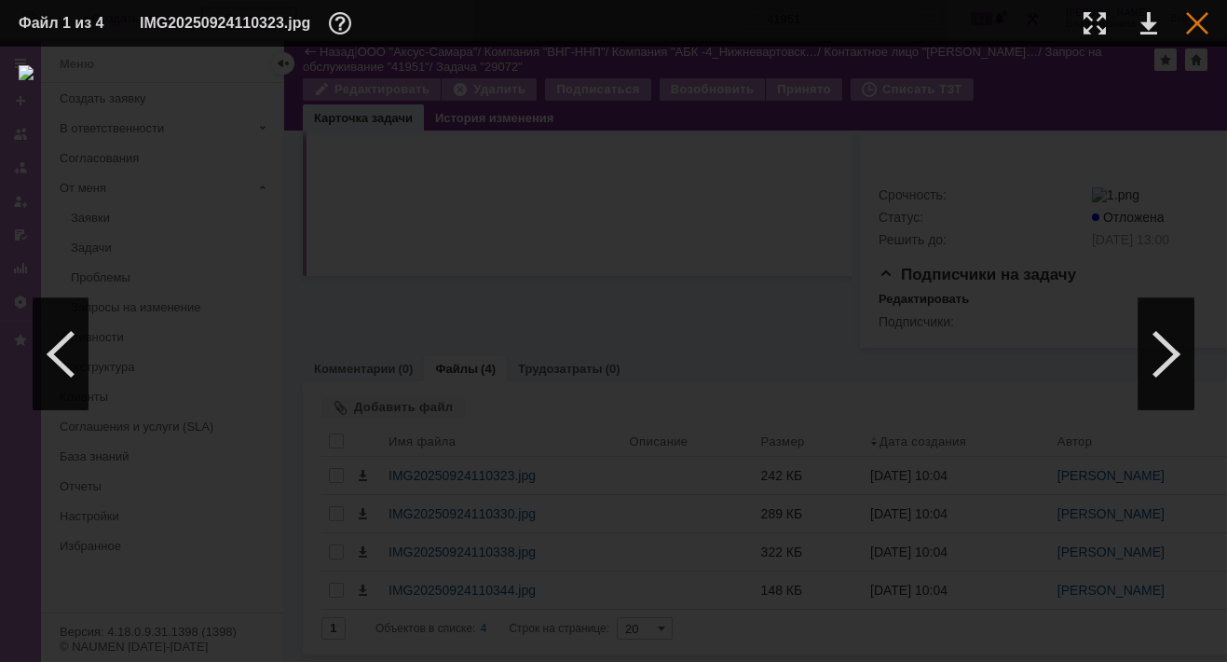
click at [1205, 24] on div at bounding box center [1197, 23] width 22 height 22
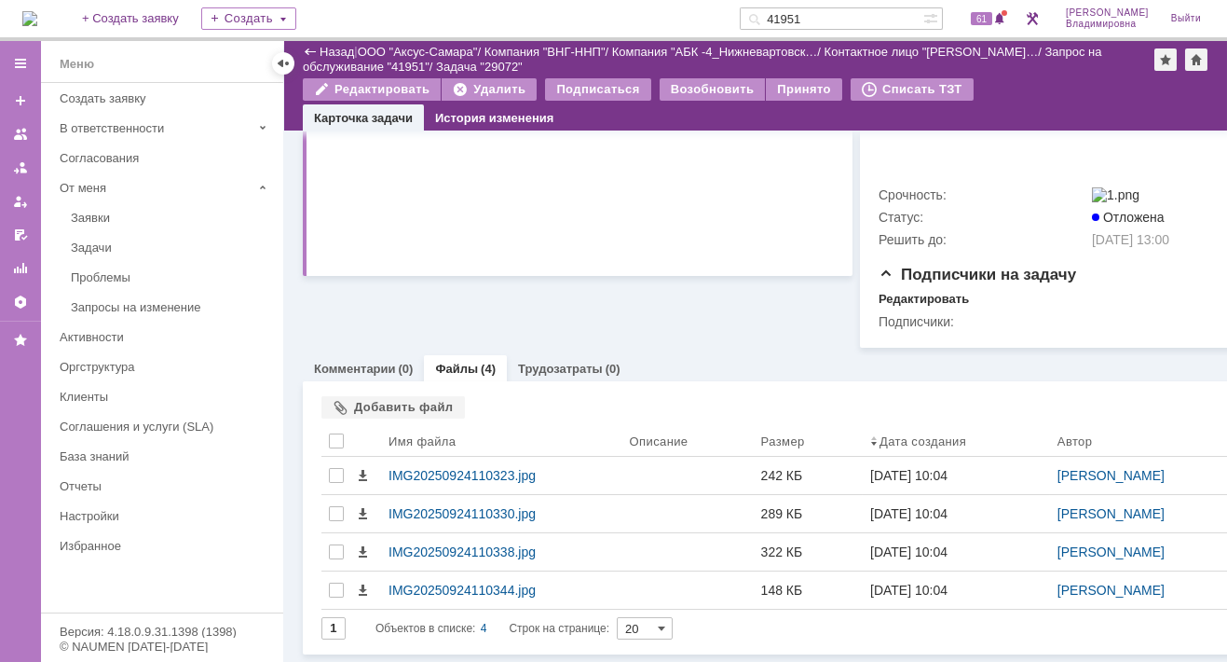
click at [991, 18] on span "61" at bounding box center [981, 18] width 21 height 13
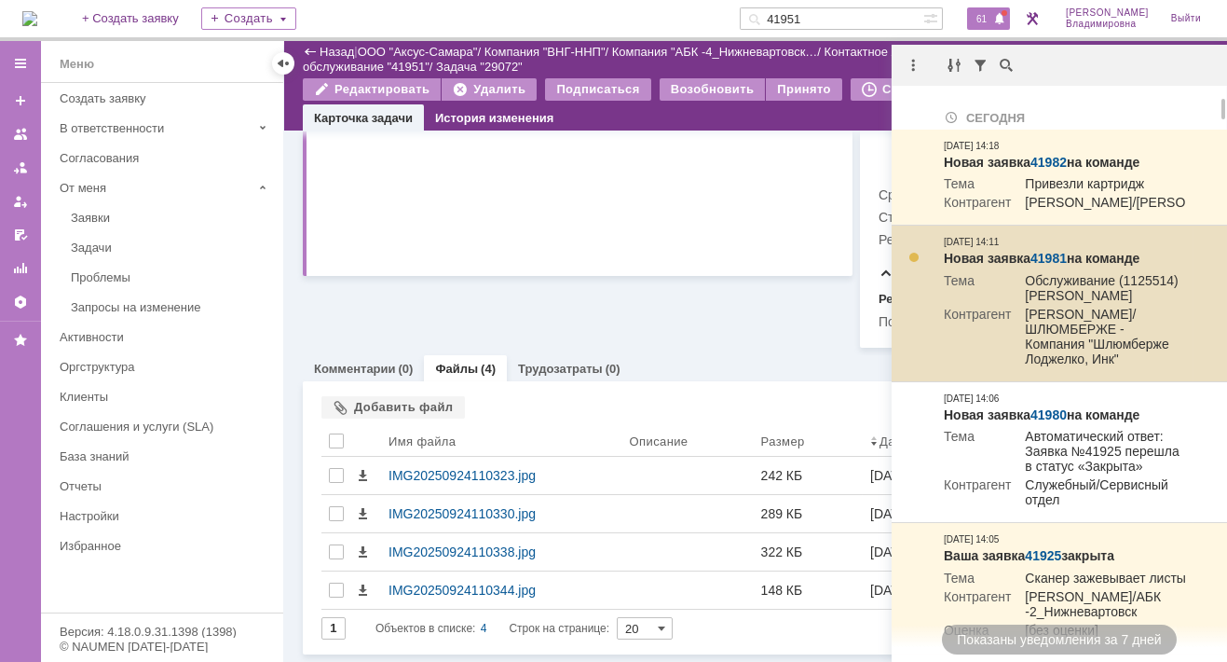
click at [1053, 266] on link "41981" at bounding box center [1049, 258] width 36 height 15
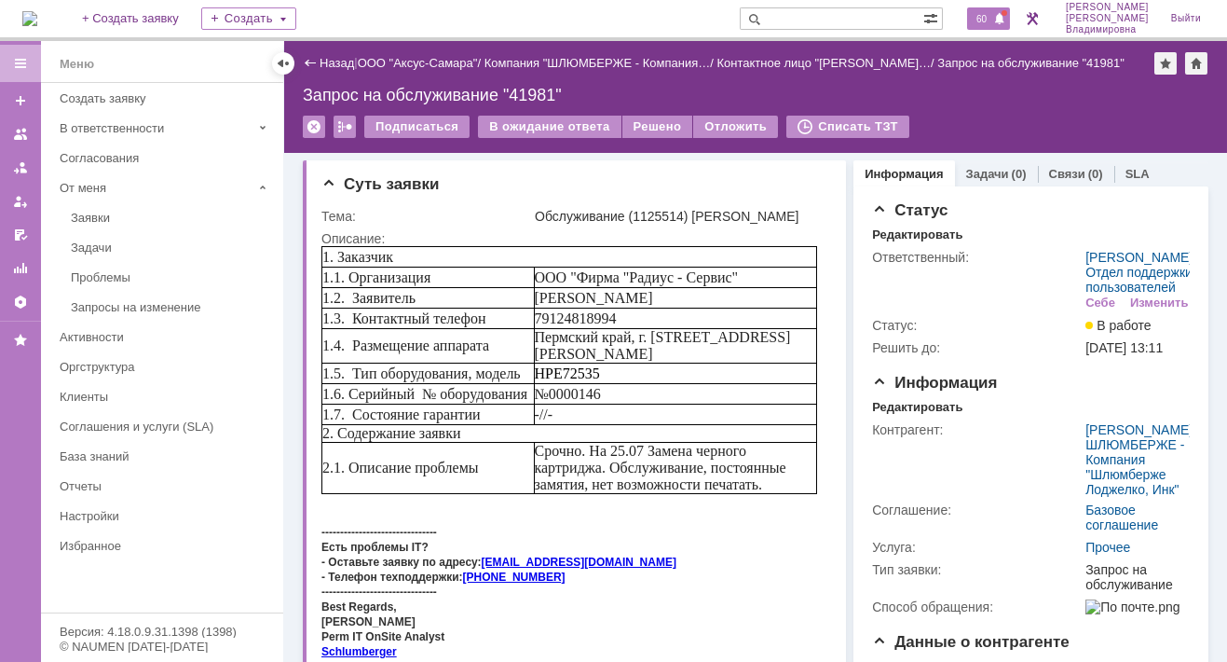
click at [993, 20] on span "60" at bounding box center [981, 18] width 21 height 13
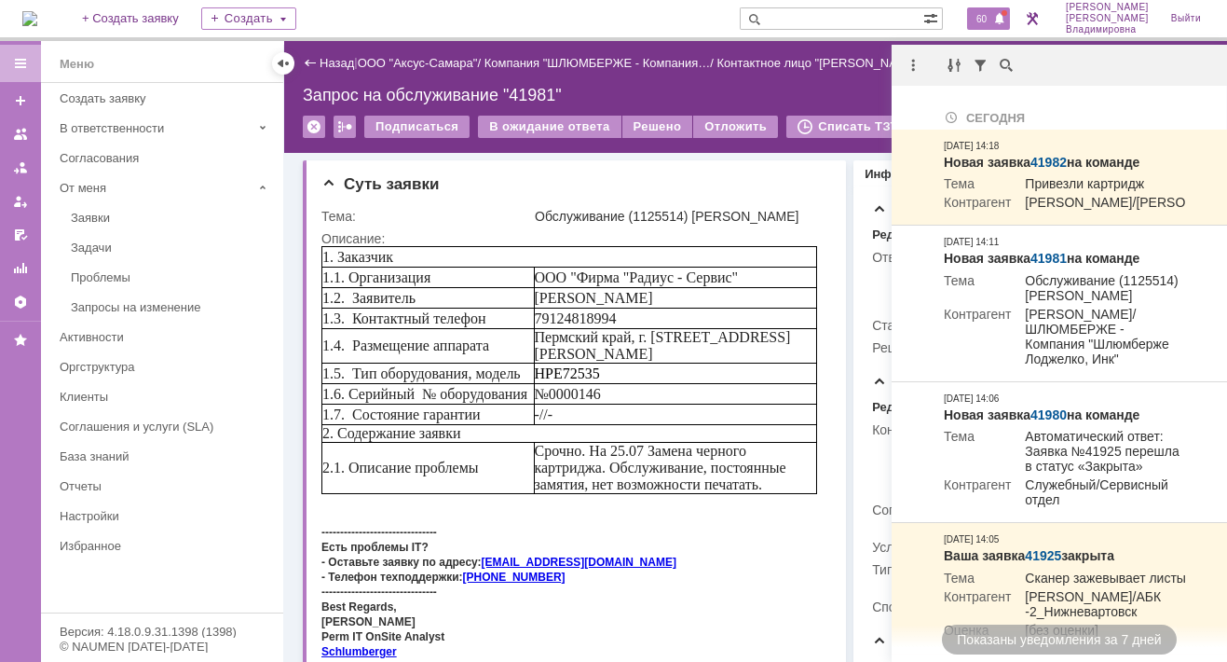
click at [798, 20] on input "text" at bounding box center [832, 18] width 184 height 22
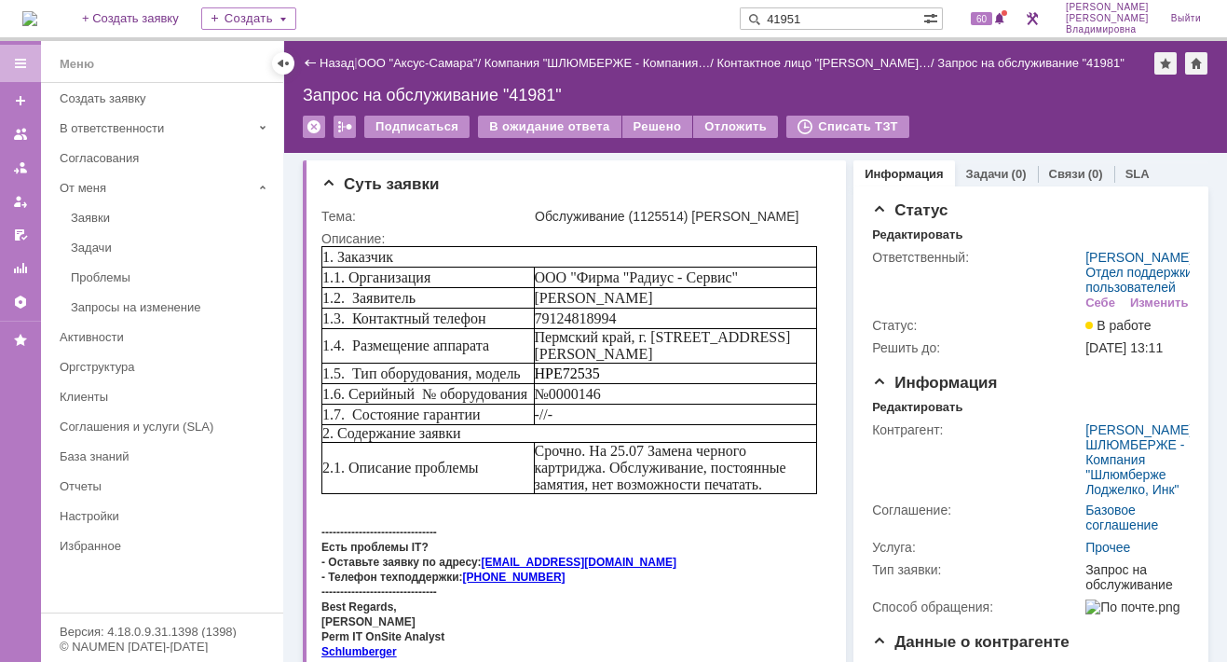
type input "41951"
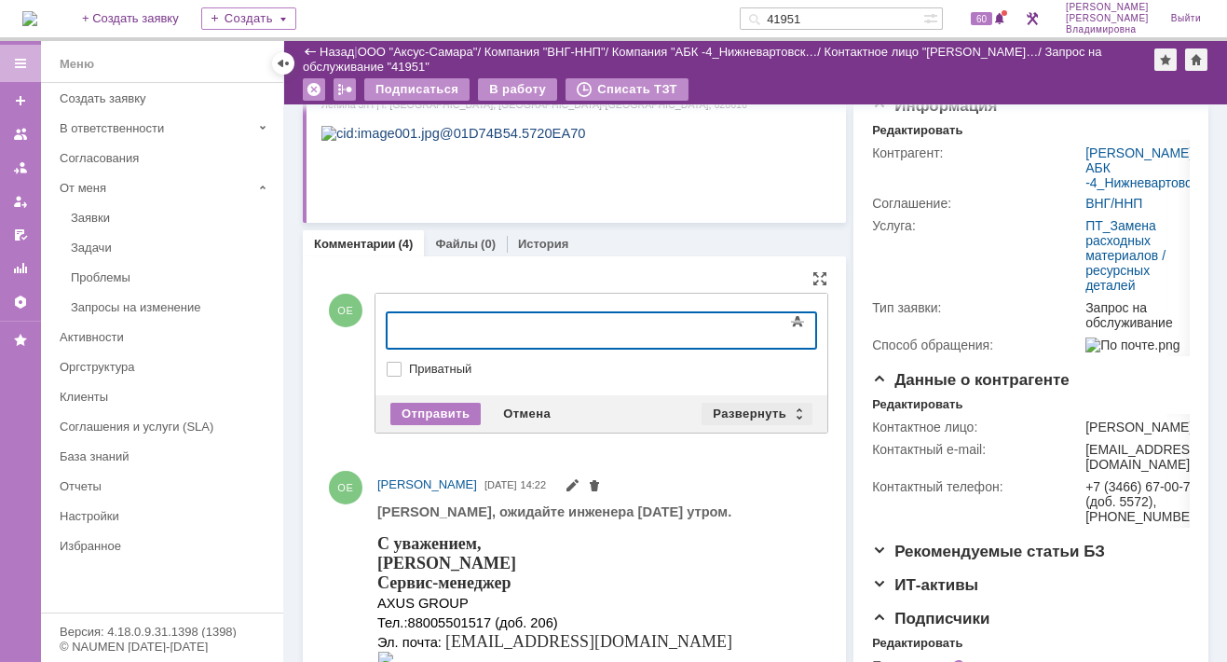
click at [743, 415] on div "Развернуть" at bounding box center [757, 414] width 111 height 22
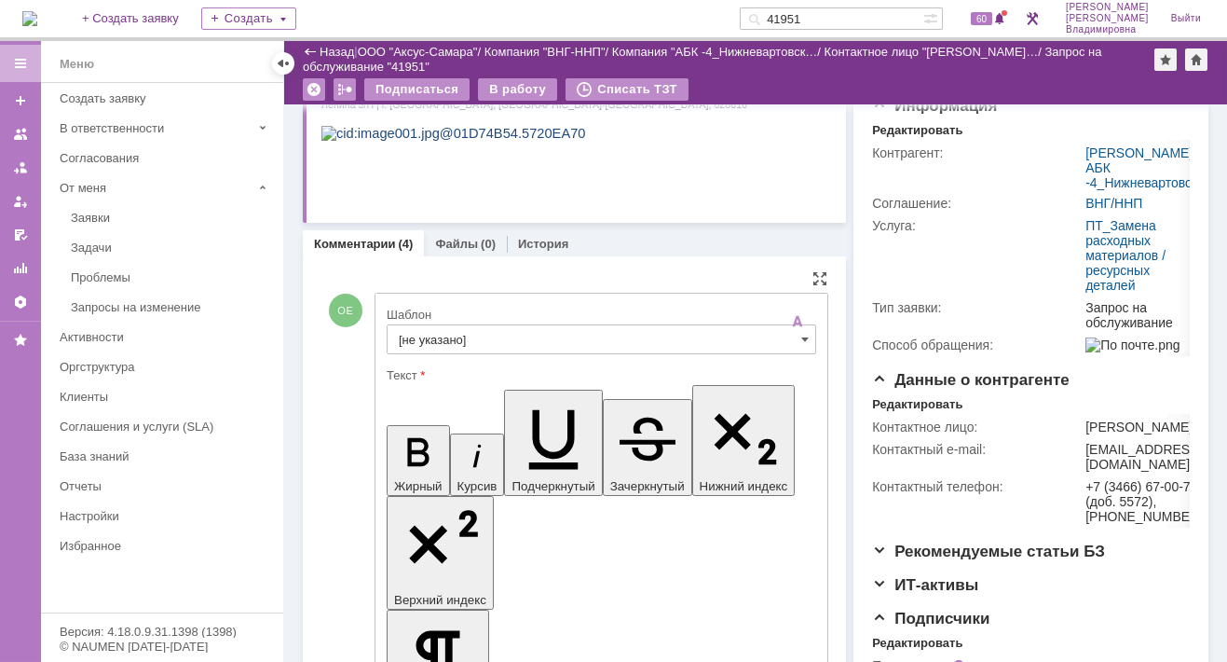
click at [434, 332] on input "[не указано]" at bounding box center [602, 339] width 430 height 30
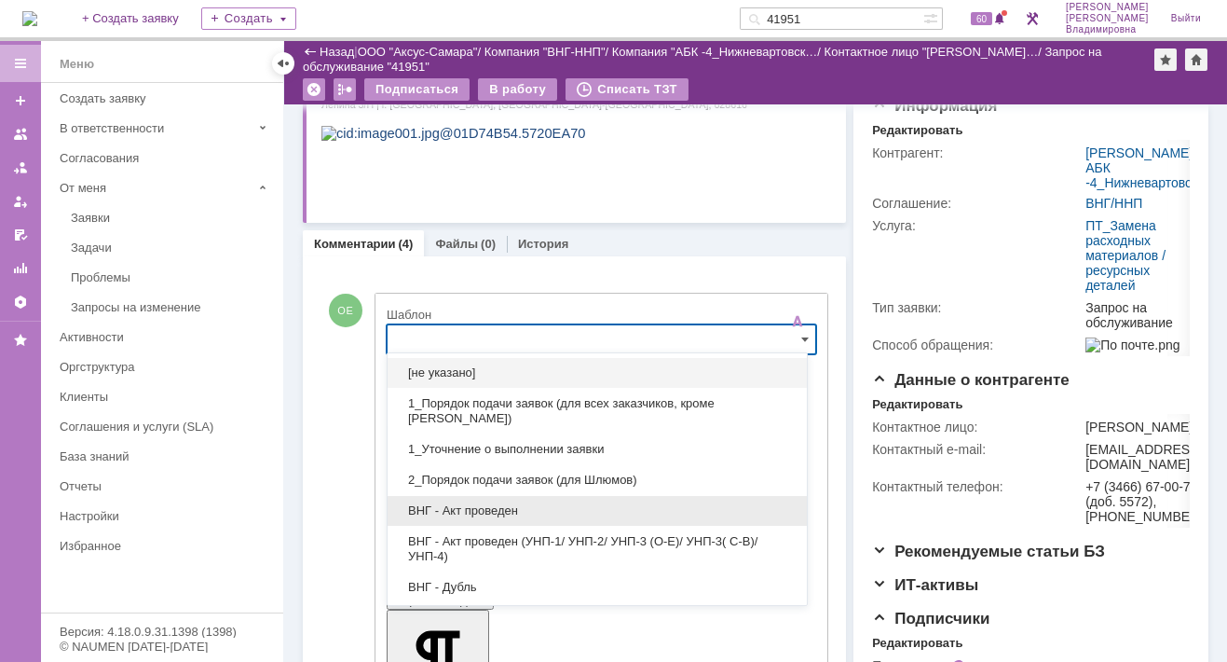
click at [460, 513] on span "ВНГ - Акт проведен" at bounding box center [597, 510] width 397 height 15
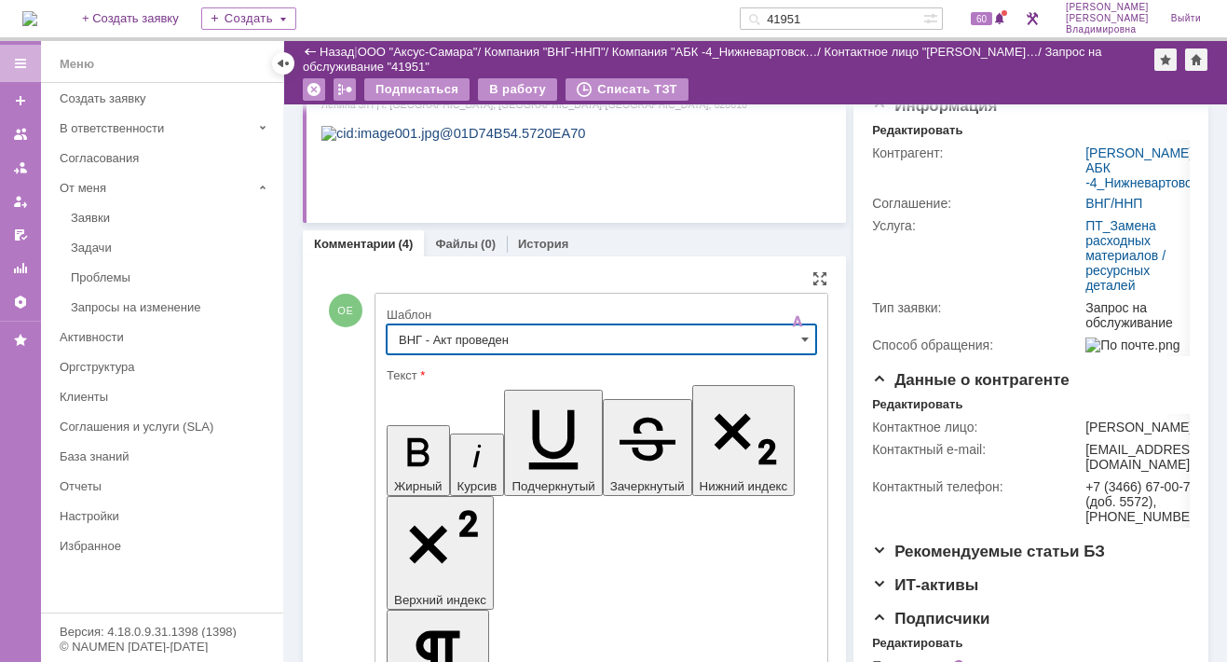
type input "ВНГ - Акт проведен"
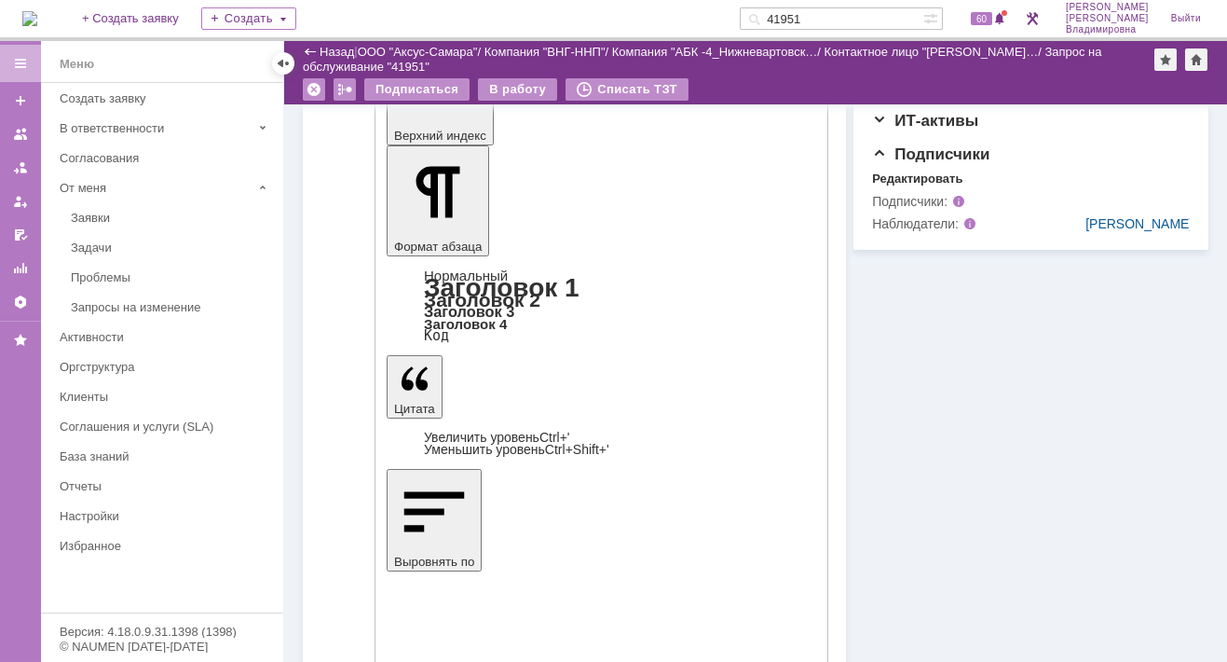
scroll to position [716, 0]
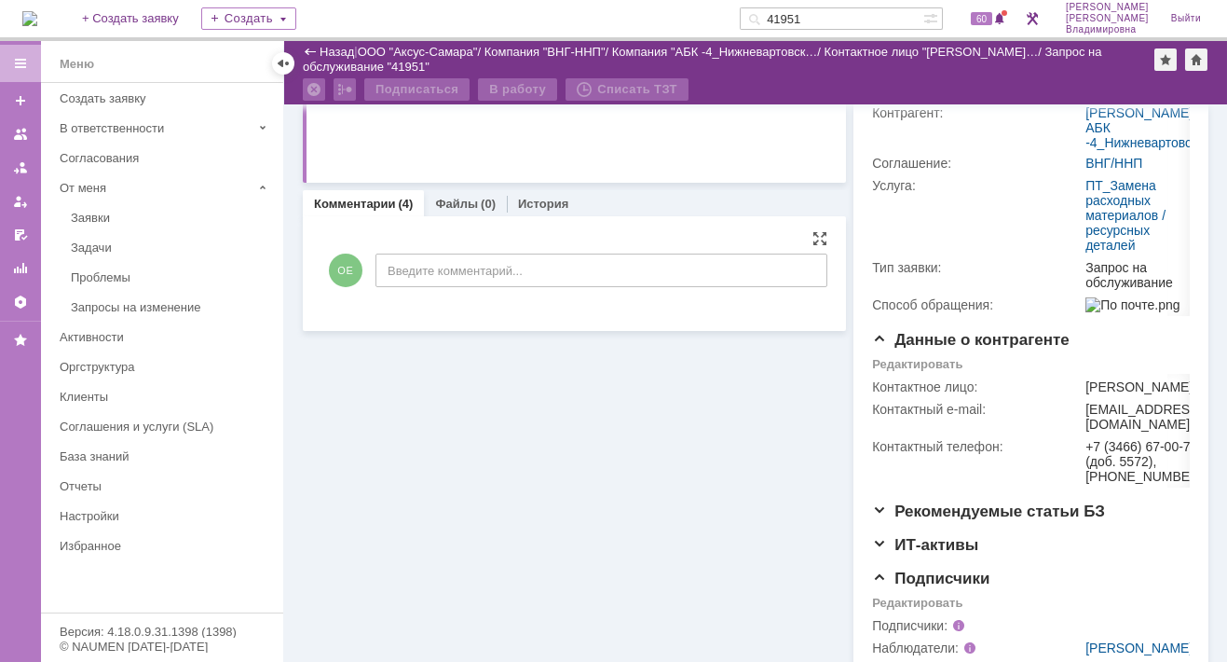
scroll to position [239, 0]
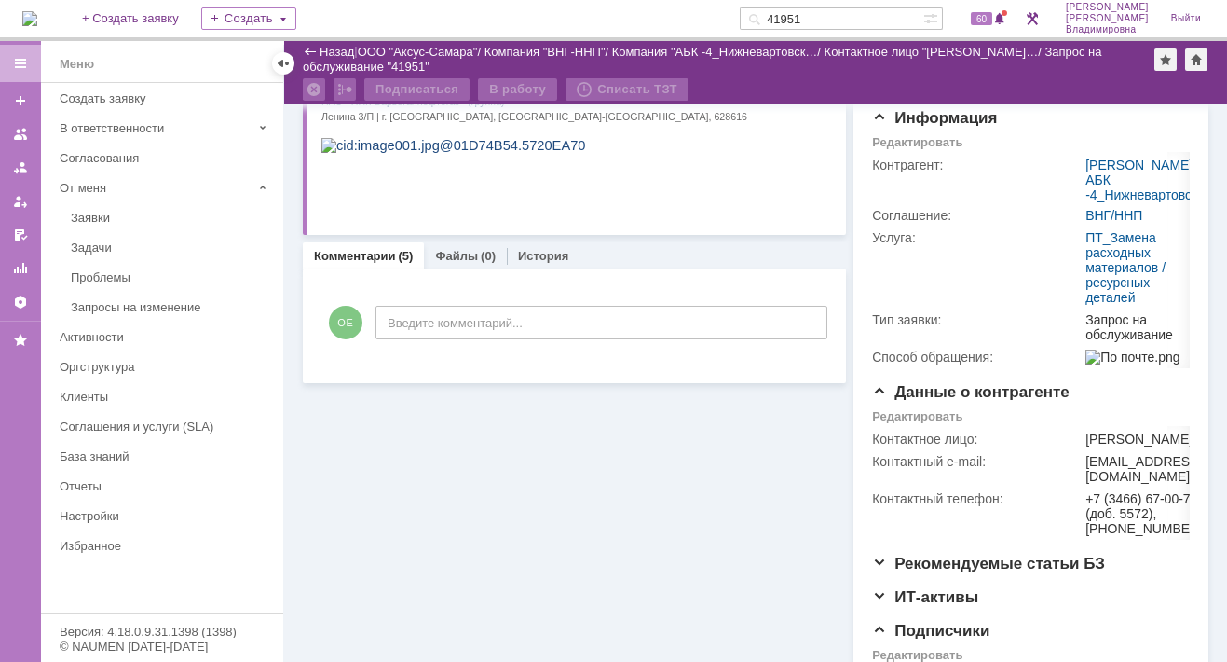
click at [364, 253] on link "Комментарии" at bounding box center [355, 256] width 82 height 14
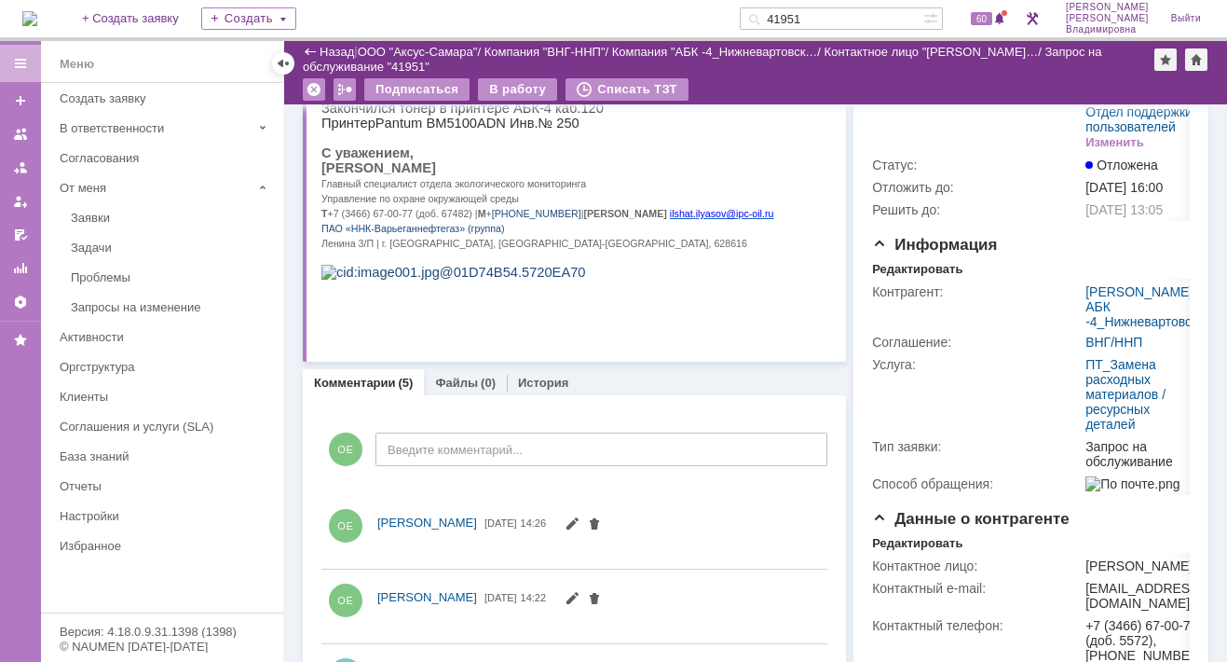
scroll to position [373, 0]
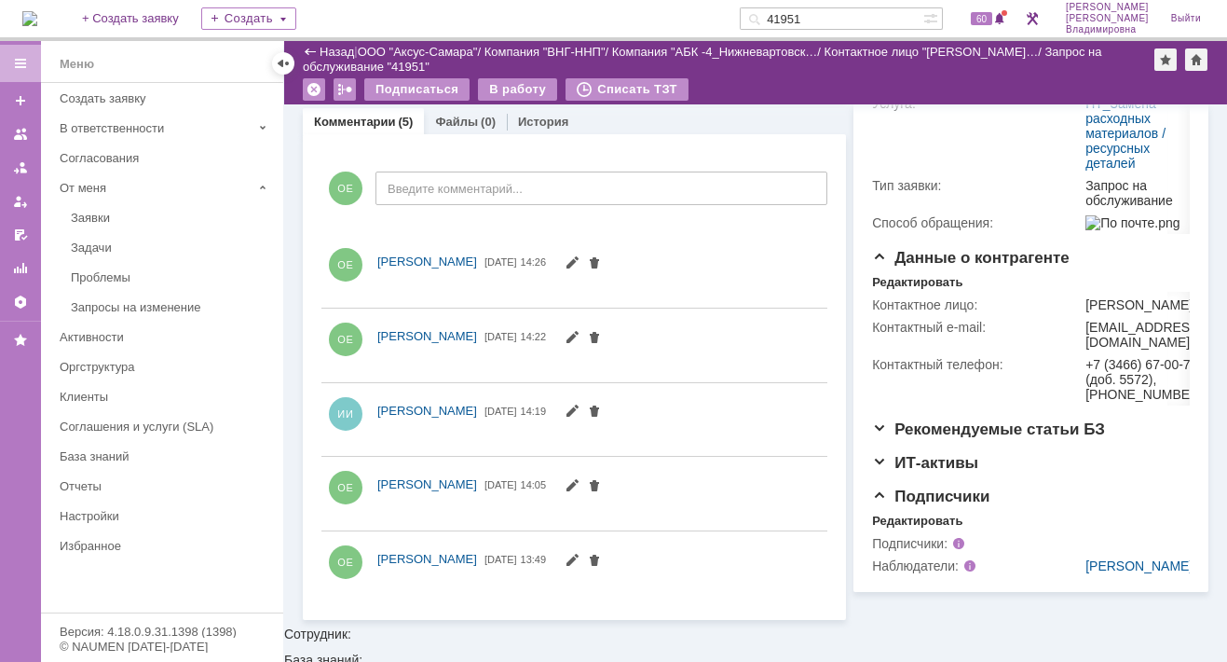
click at [376, 119] on link "Комментарии" at bounding box center [355, 122] width 82 height 14
click at [517, 256] on span "[DATE]" at bounding box center [501, 261] width 33 height 11
click at [477, 259] on span "[PERSON_NAME]" at bounding box center [427, 261] width 100 height 14
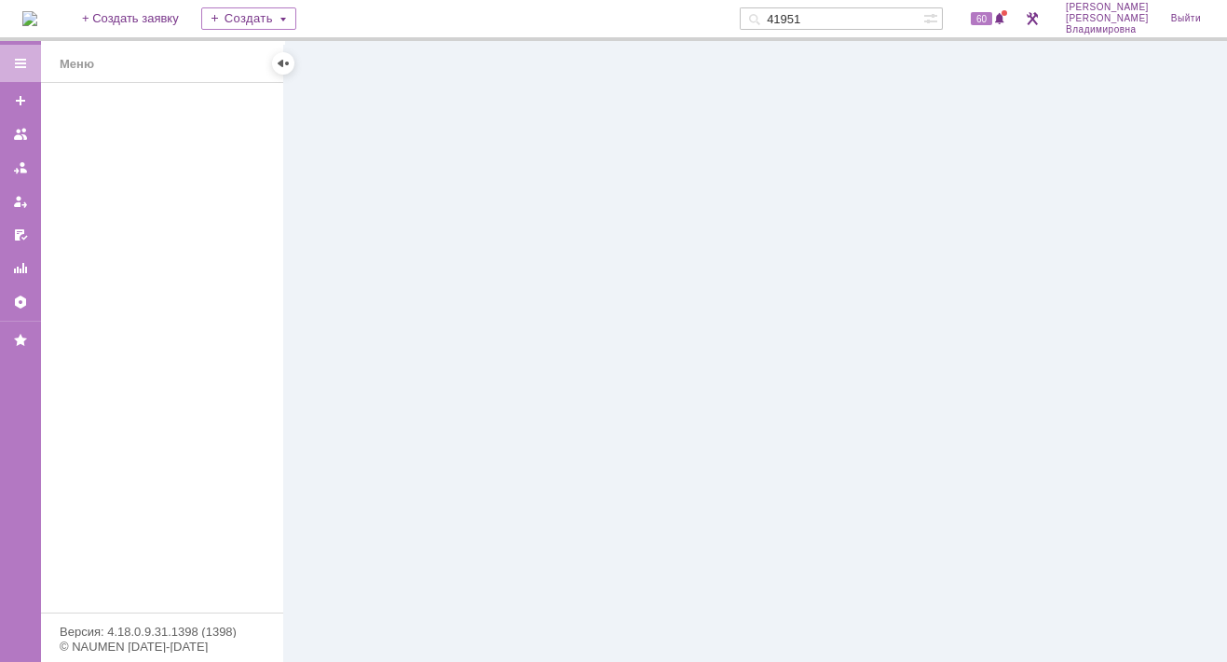
click at [522, 315] on div at bounding box center [755, 351] width 943 height 621
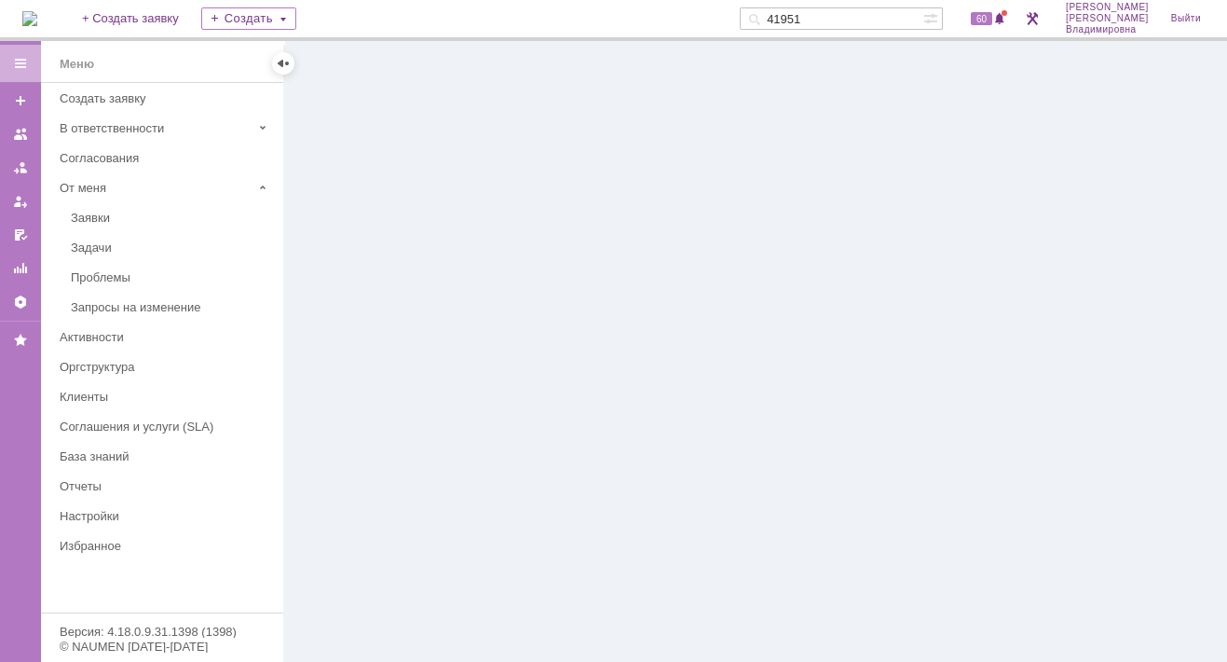
click at [850, 21] on input "41951" at bounding box center [832, 18] width 184 height 22
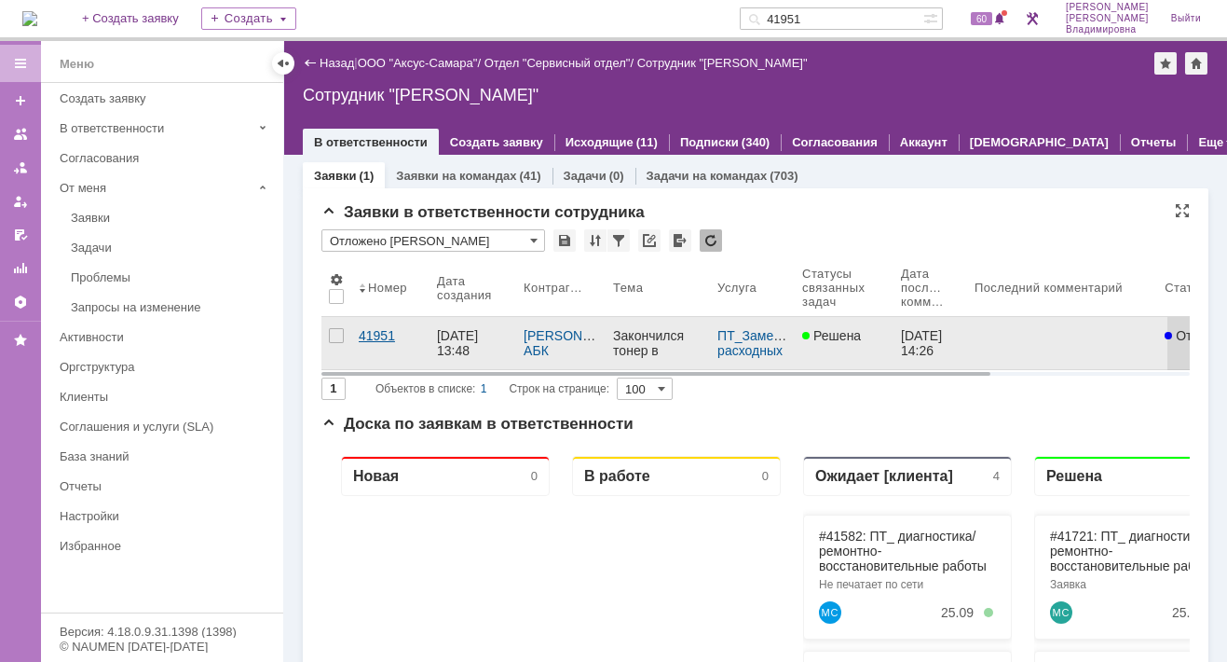
click at [369, 330] on div "41951" at bounding box center [390, 335] width 63 height 15
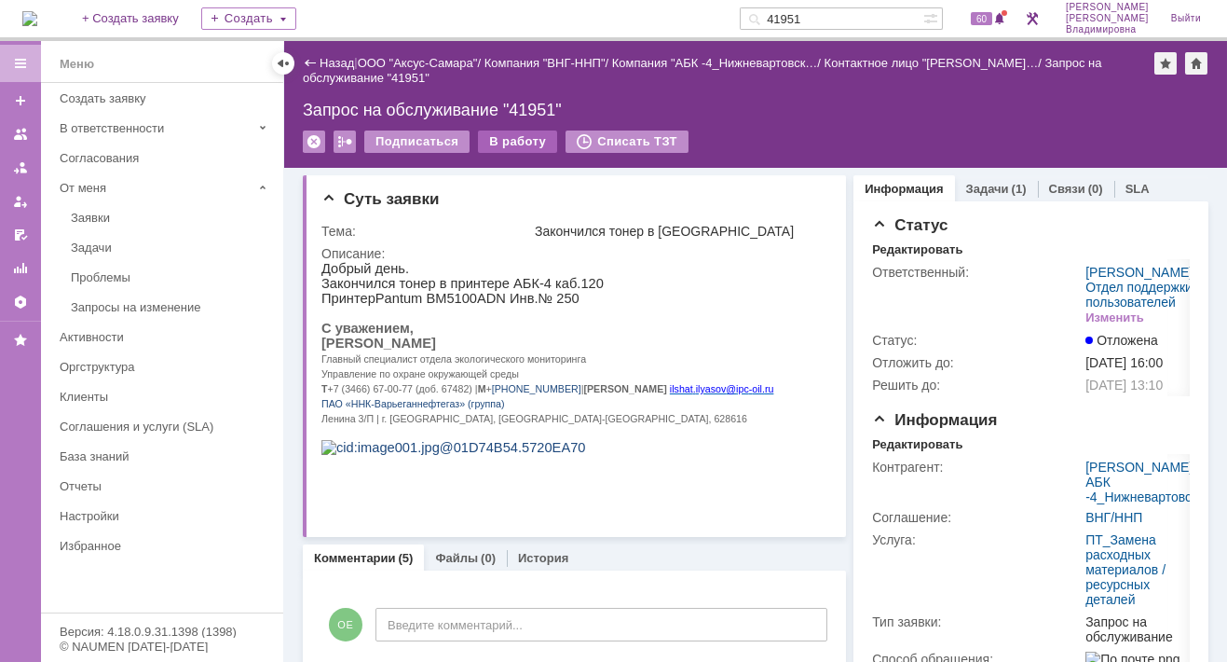
click at [500, 133] on div "В работу" at bounding box center [517, 141] width 79 height 22
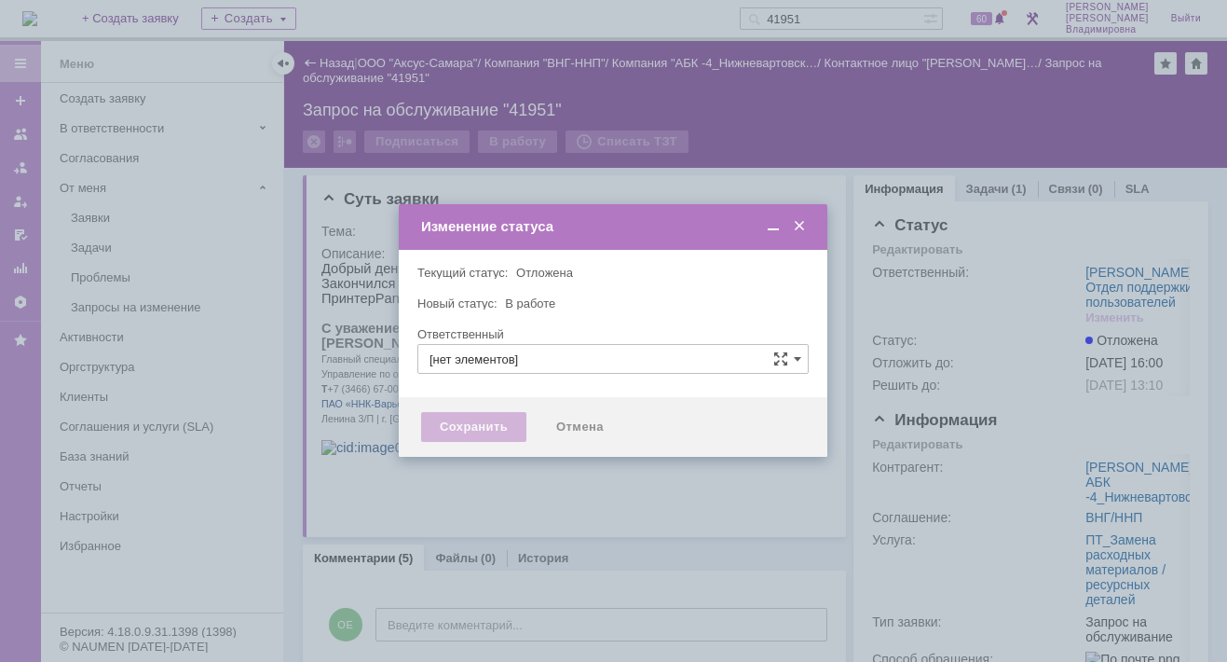
type input "[PERSON_NAME]"
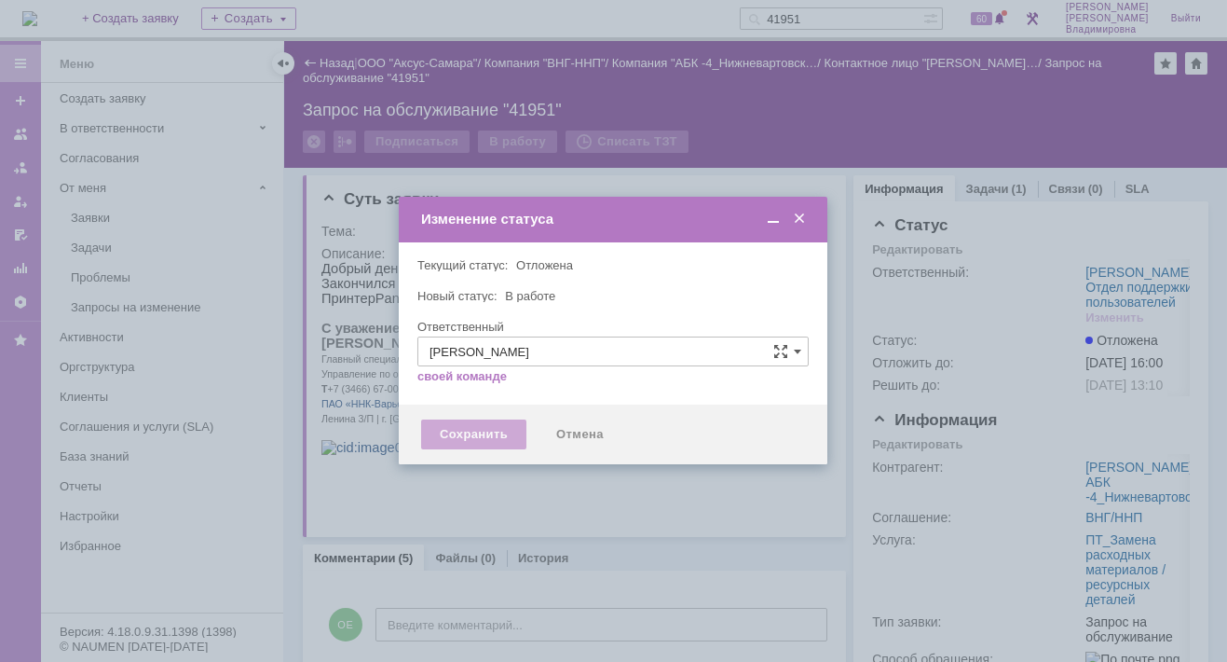
click at [481, 433] on div "Сохранить" at bounding box center [473, 434] width 105 height 30
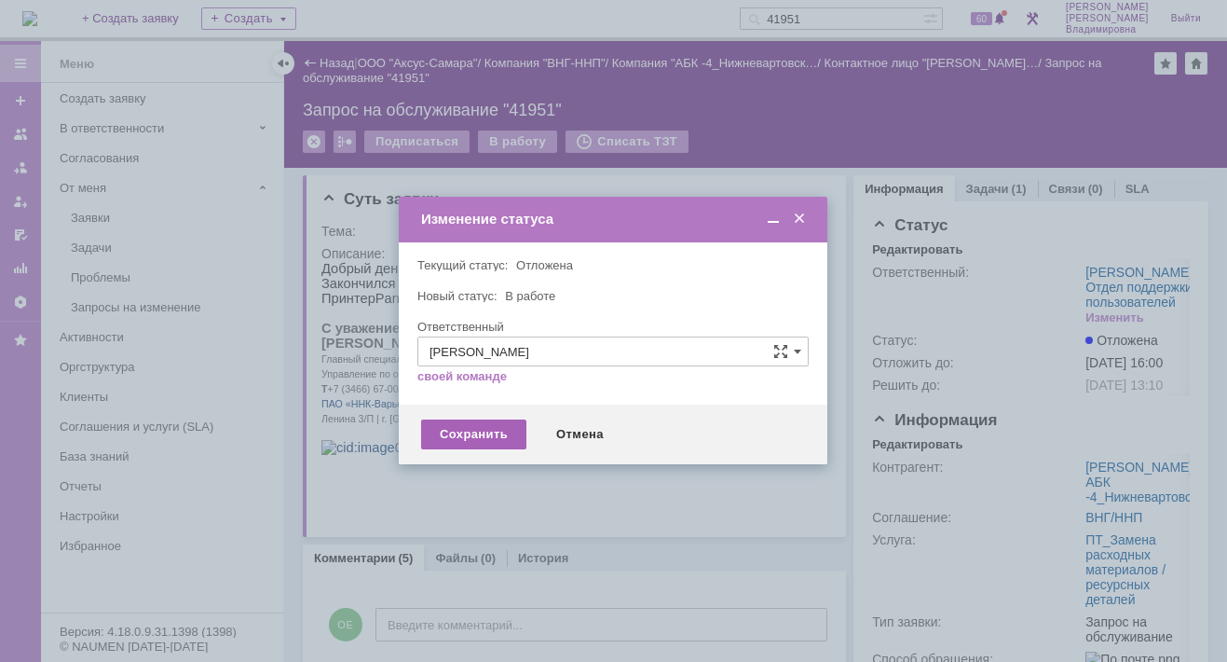
click at [459, 431] on div "Сохранить" at bounding box center [473, 434] width 105 height 30
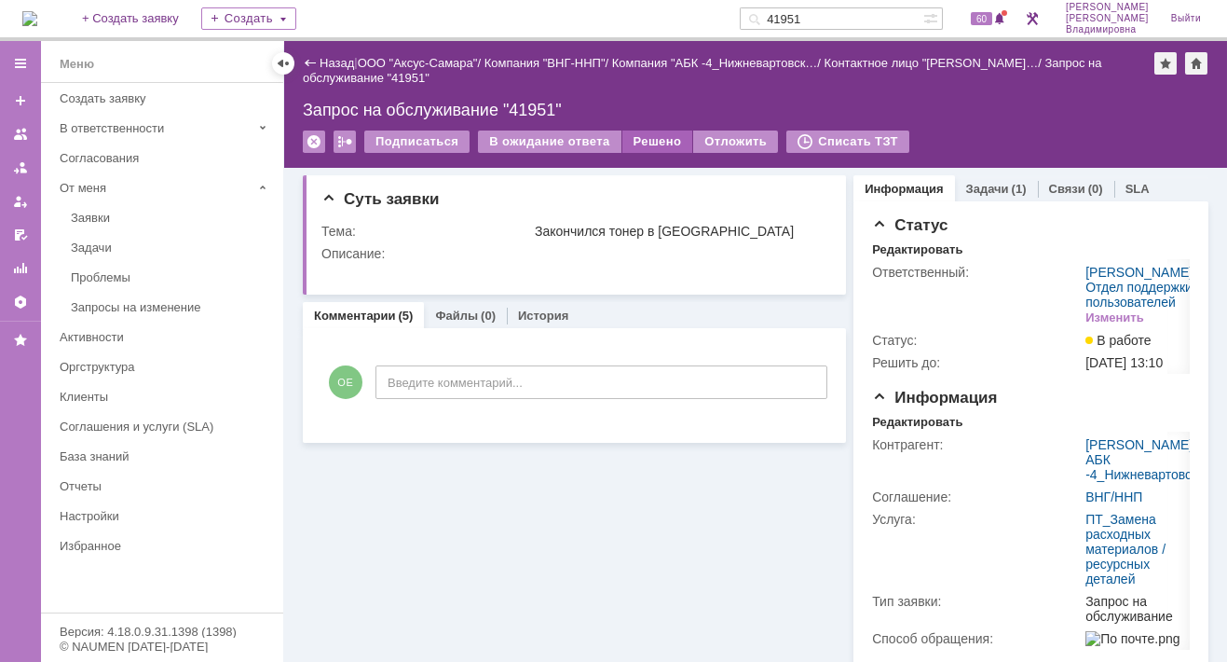
click at [633, 143] on div "Решено" at bounding box center [658, 141] width 71 height 22
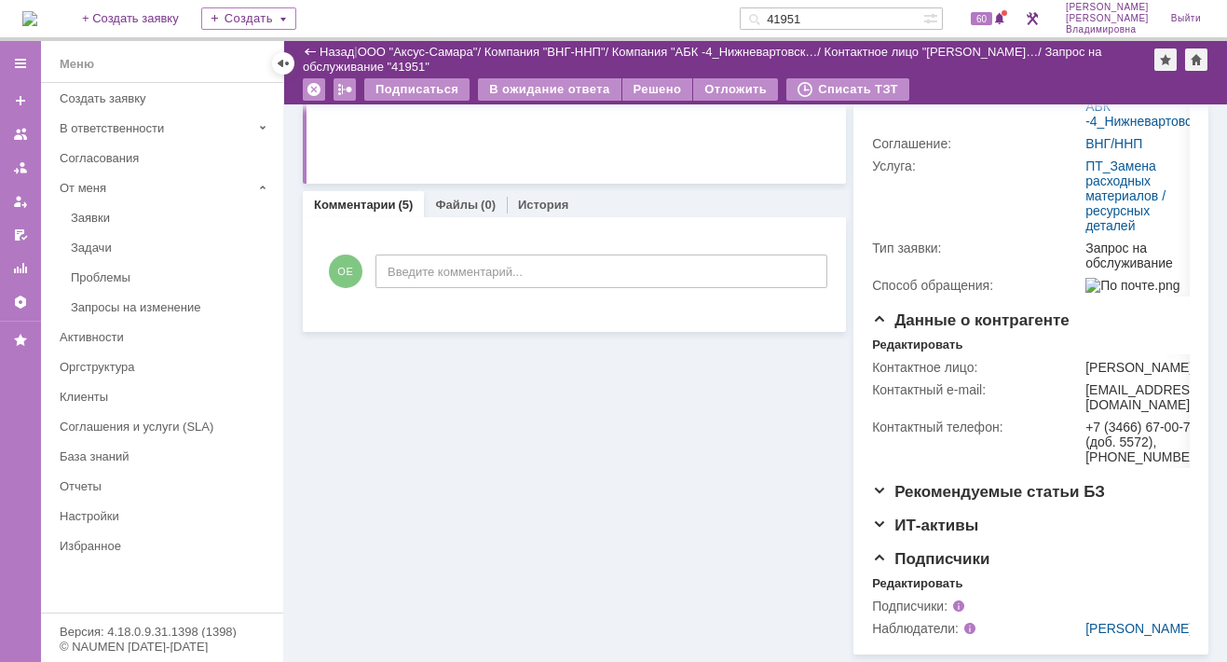
scroll to position [390, 0]
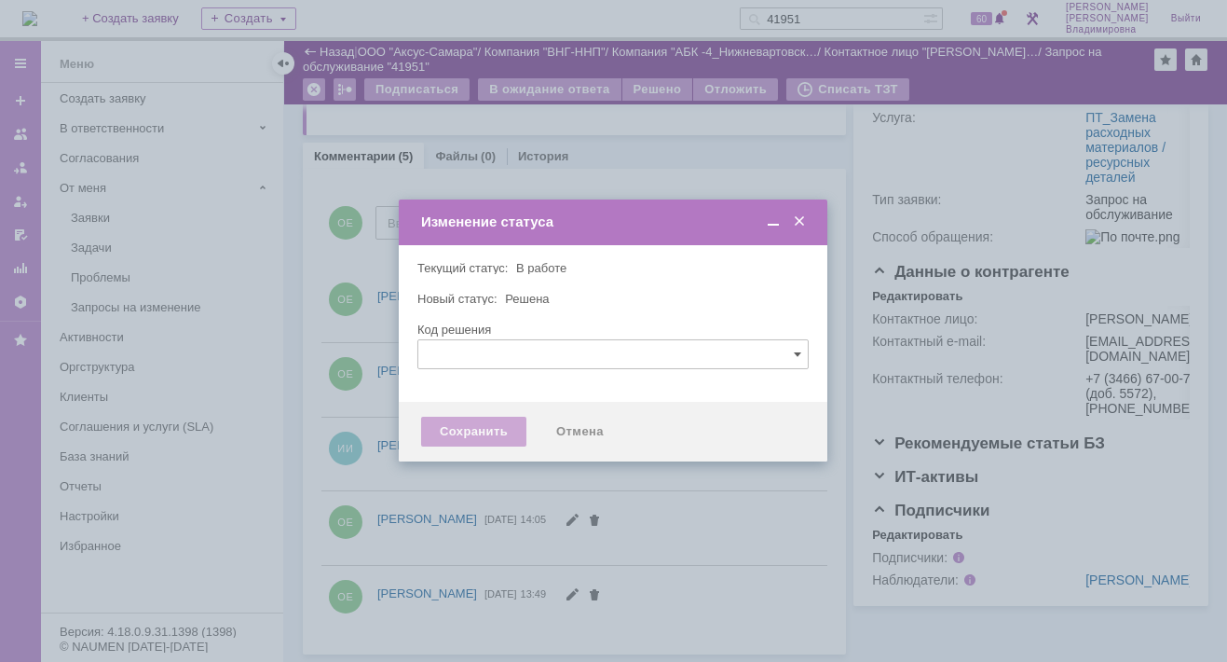
click at [470, 431] on div "Сохранить" at bounding box center [473, 432] width 105 height 30
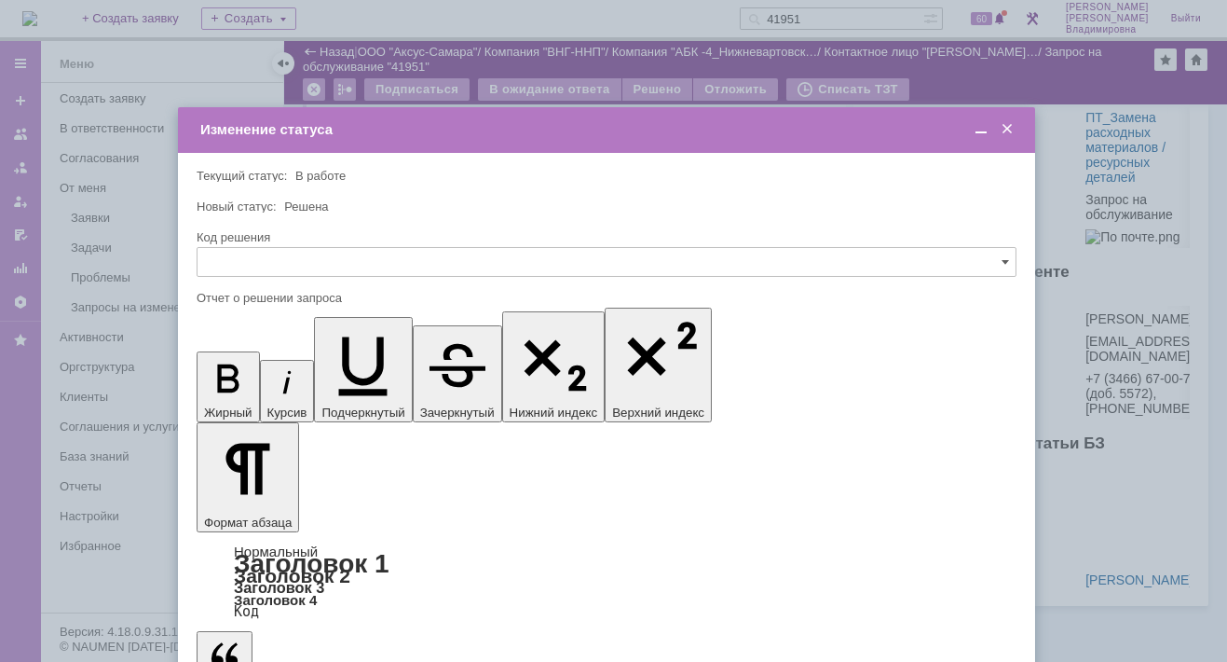
scroll to position [0, 0]
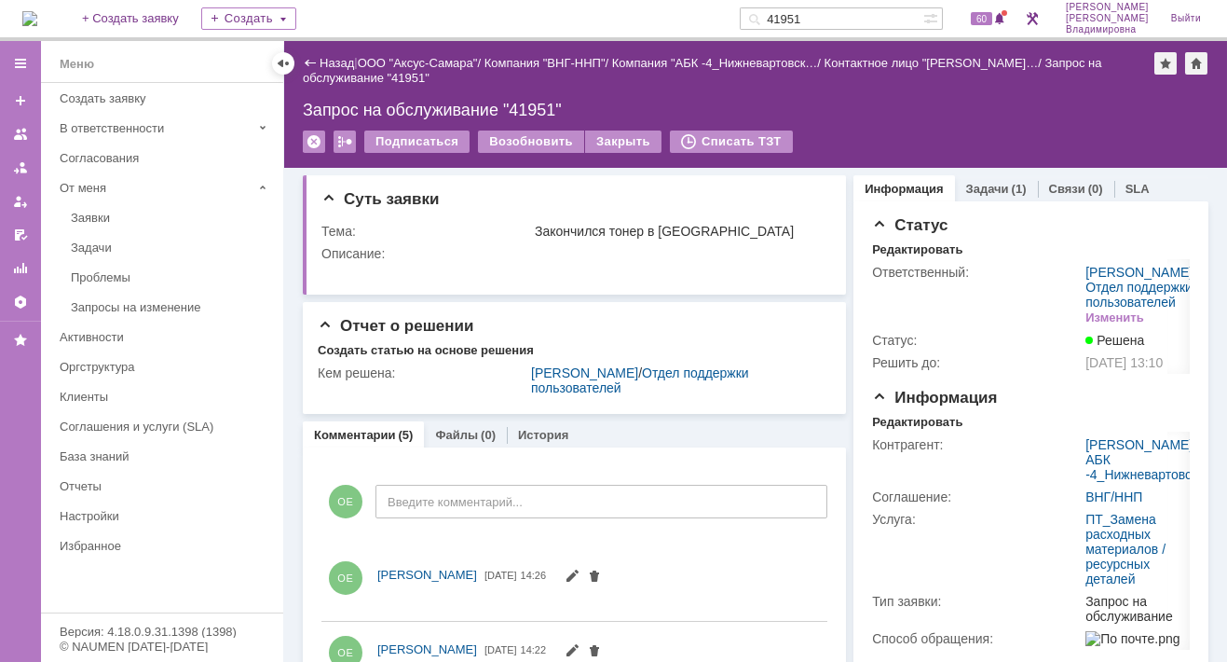
click at [37, 11] on img at bounding box center [29, 18] width 15 height 15
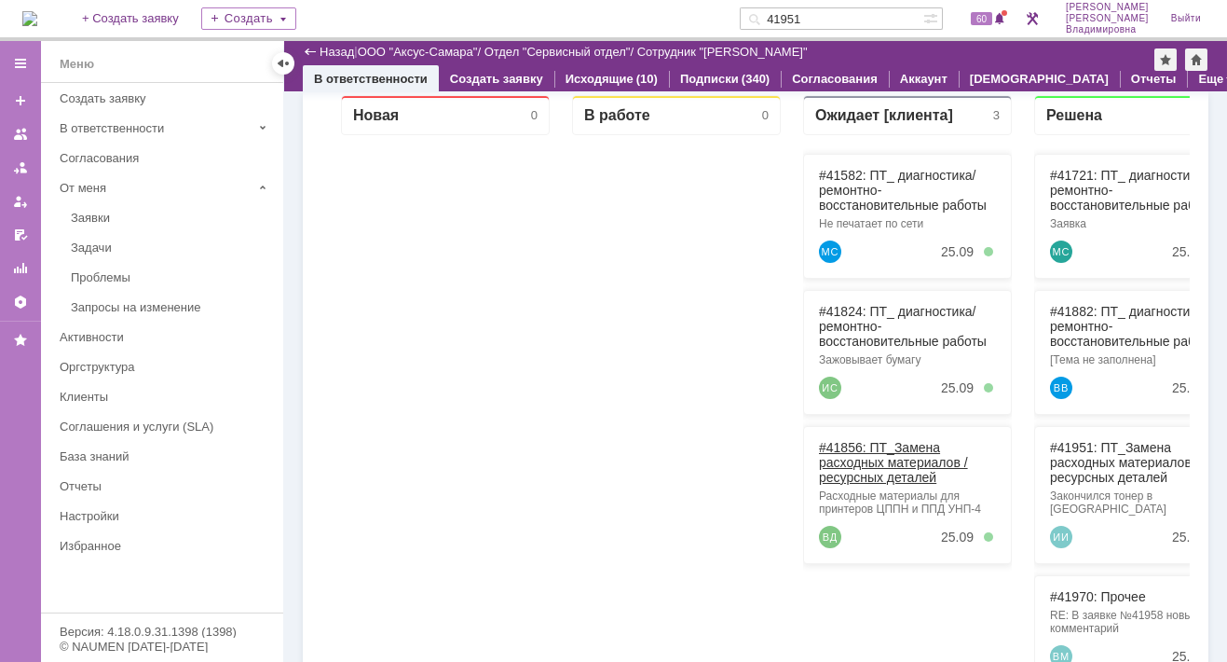
scroll to position [186, 0]
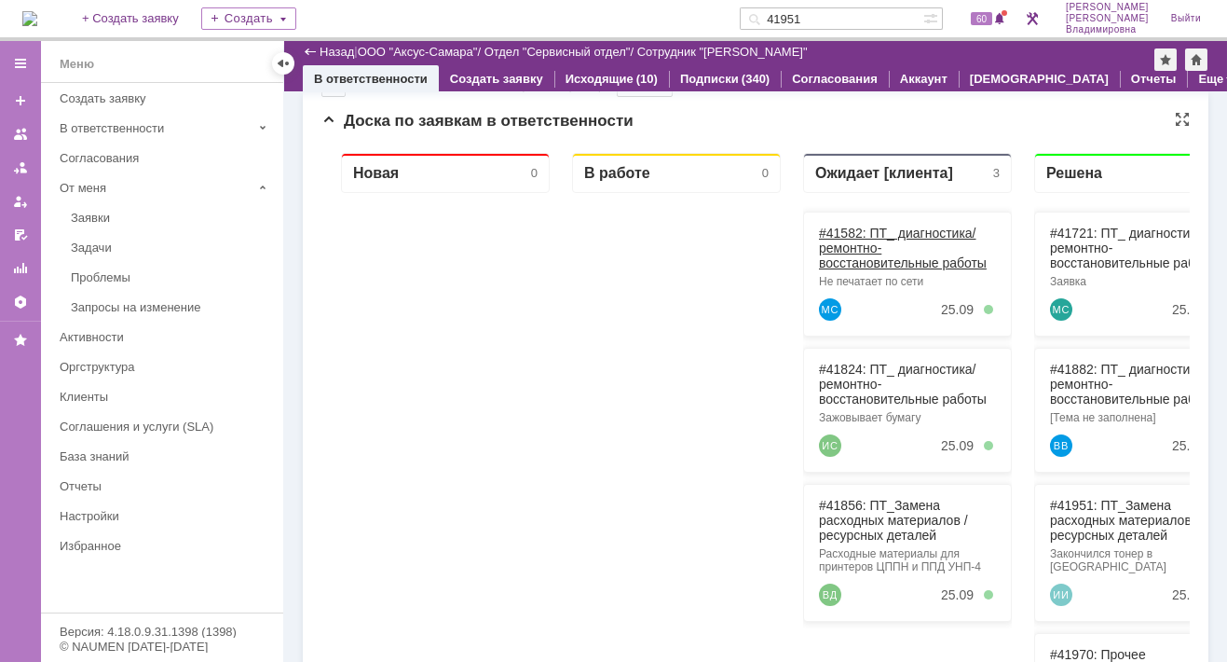
click at [845, 234] on link "#41582: ПТ_ диагностика/ ремонтно-восстановительные работы" at bounding box center [903, 248] width 168 height 45
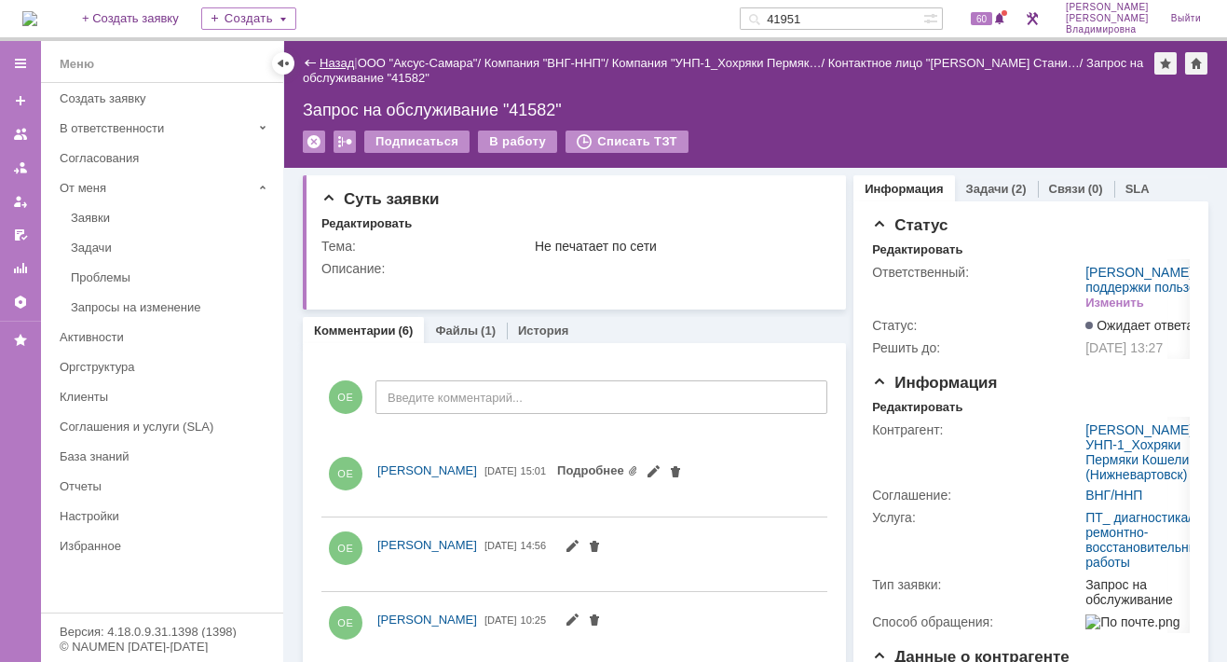
click at [334, 62] on link "Назад" at bounding box center [337, 63] width 34 height 14
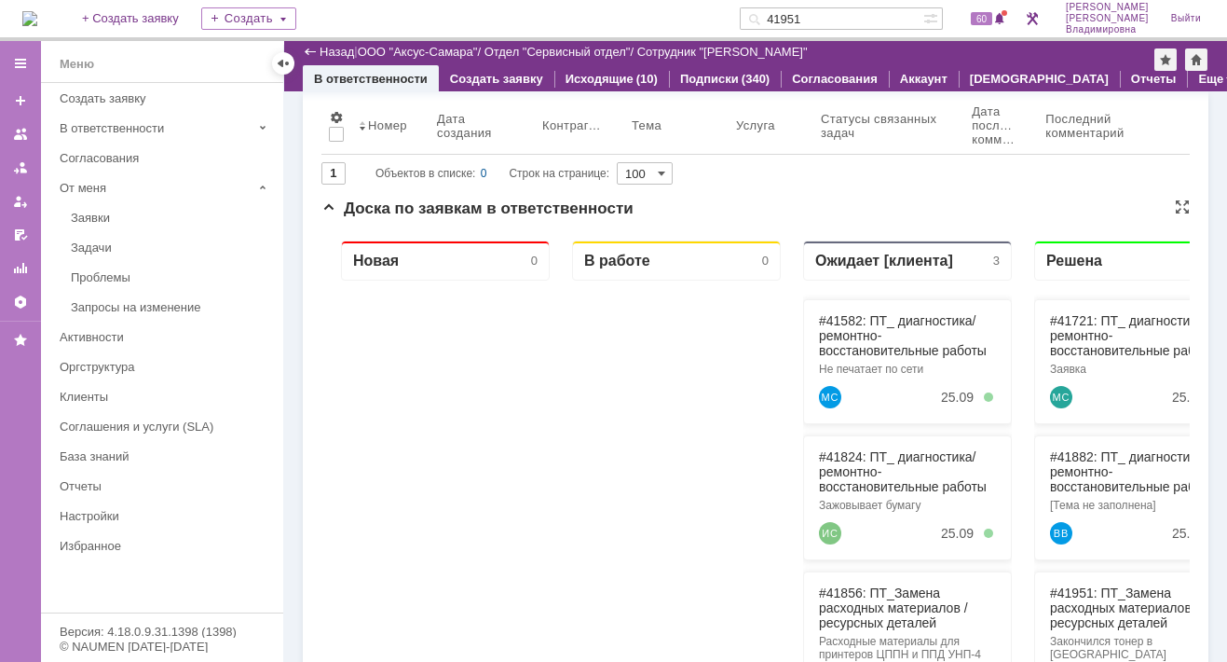
scroll to position [280, 0]
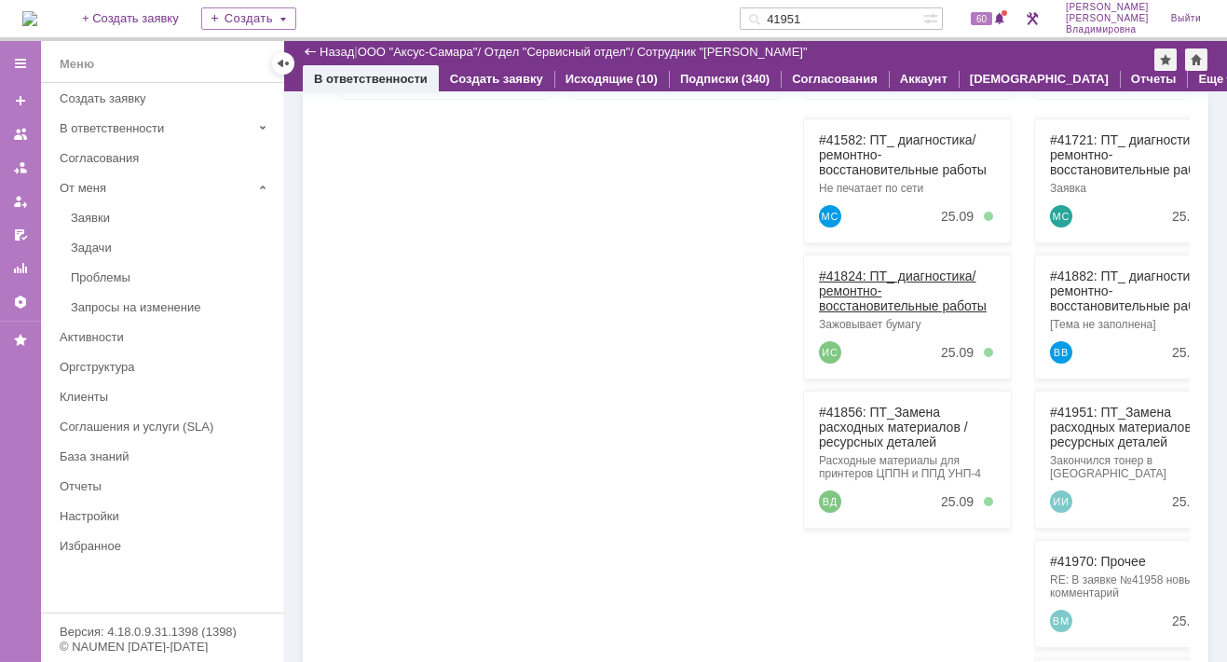
click at [843, 270] on link "#41824: ПТ_ диагностика/ ремонтно-восстановительные работы" at bounding box center [903, 290] width 168 height 45
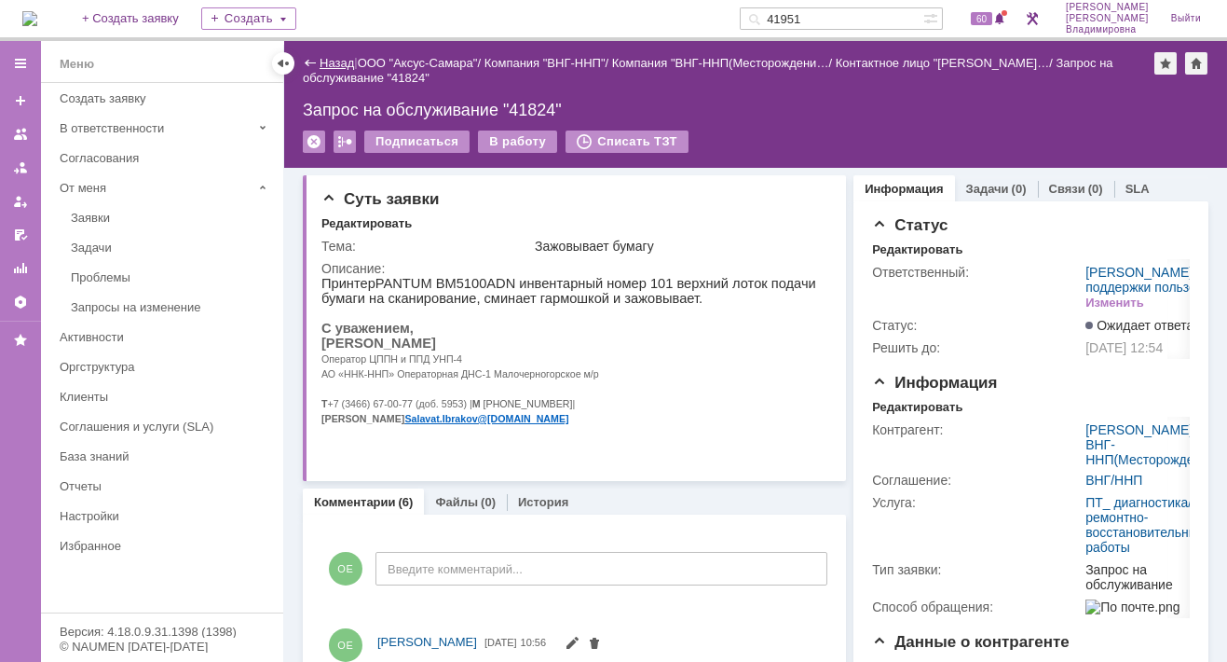
click at [344, 59] on link "Назад" at bounding box center [337, 63] width 34 height 14
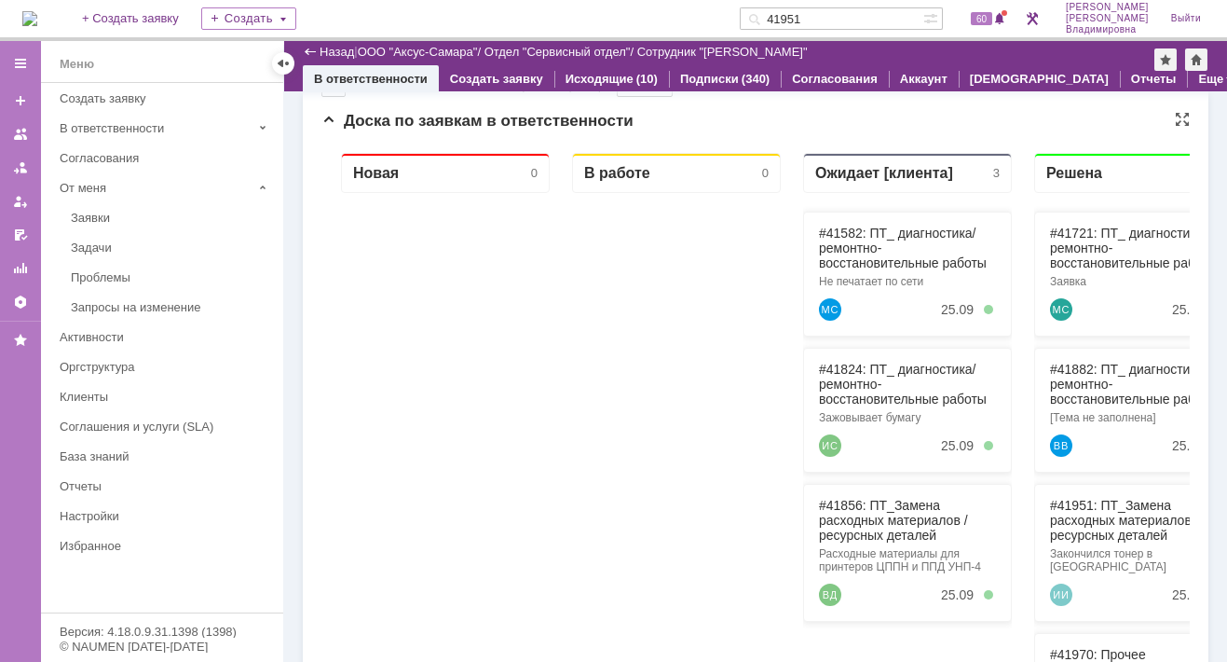
scroll to position [167, 0]
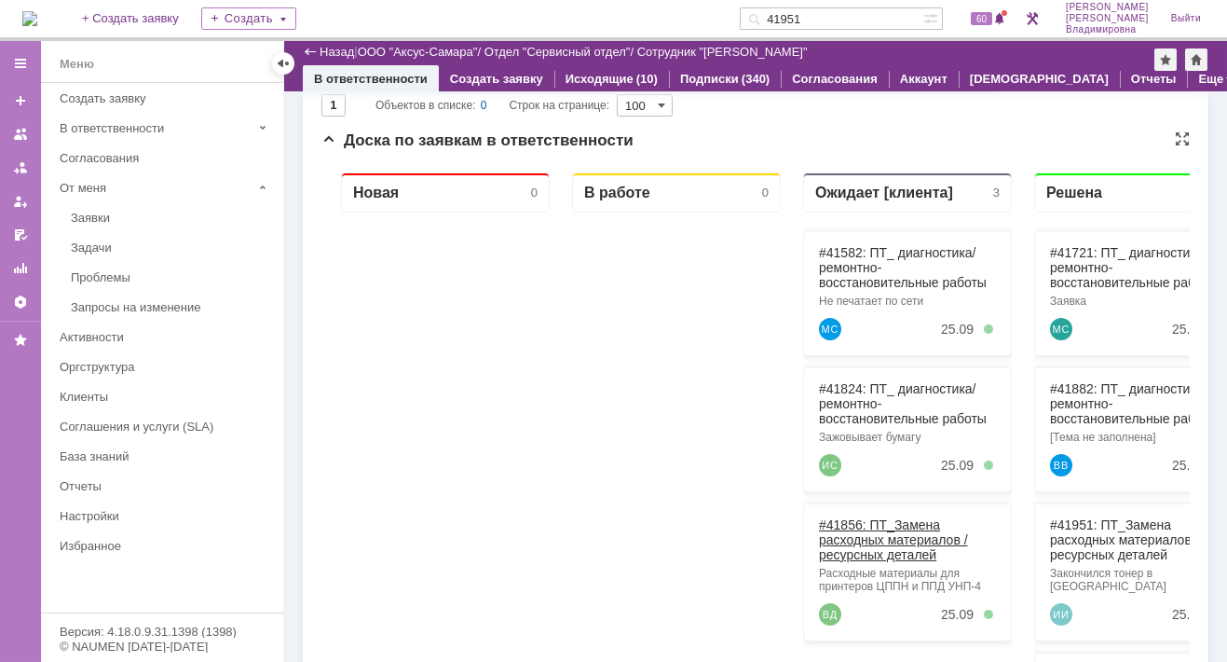
click at [845, 521] on link "#41856: ПТ_Замена расходных материалов / ресурсных деталей" at bounding box center [893, 539] width 149 height 45
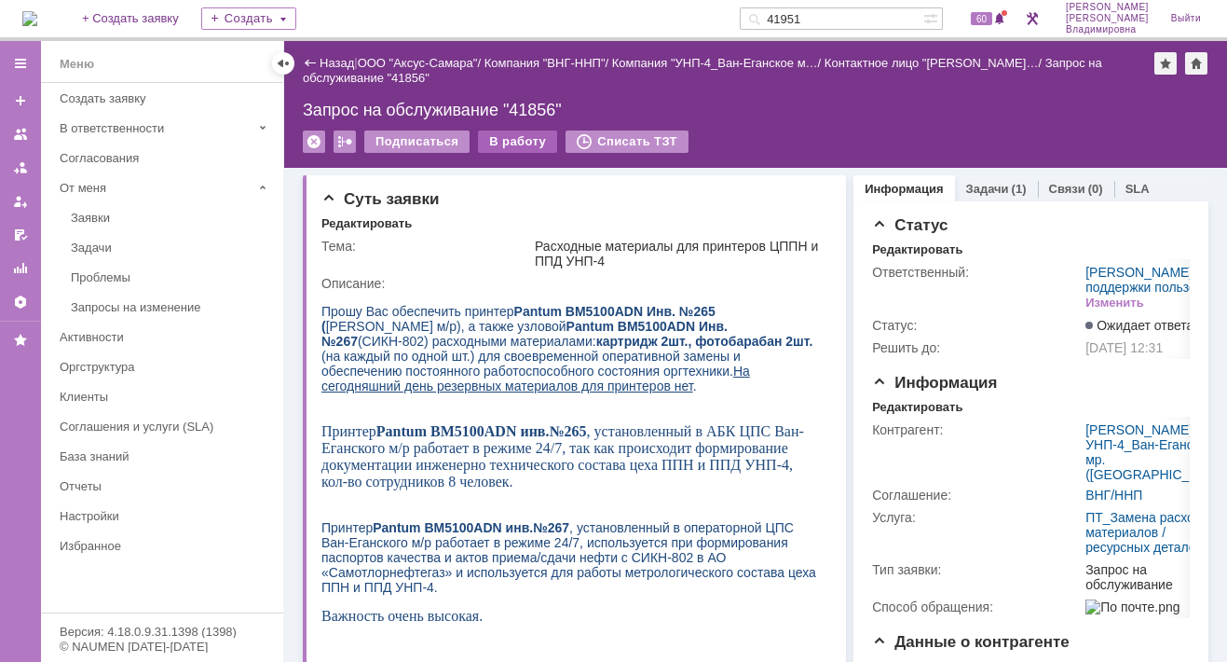
click at [509, 134] on div "В работу" at bounding box center [517, 141] width 79 height 22
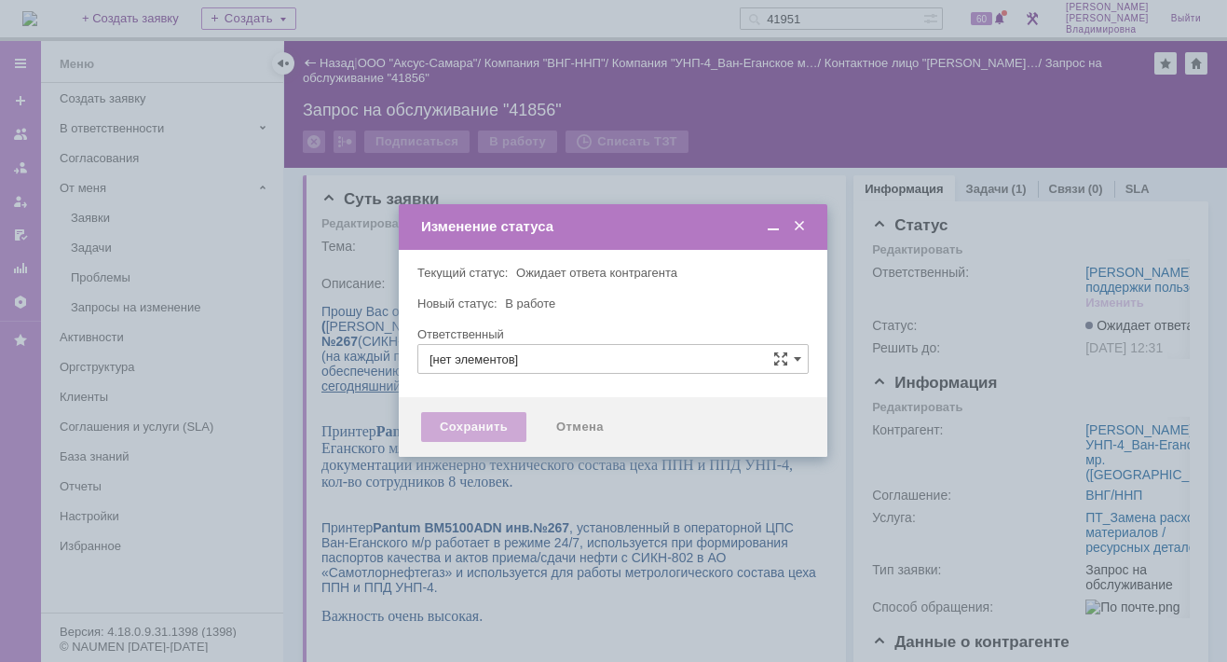
click at [474, 426] on div "Сохранить" at bounding box center [473, 427] width 105 height 30
type input "[PERSON_NAME]"
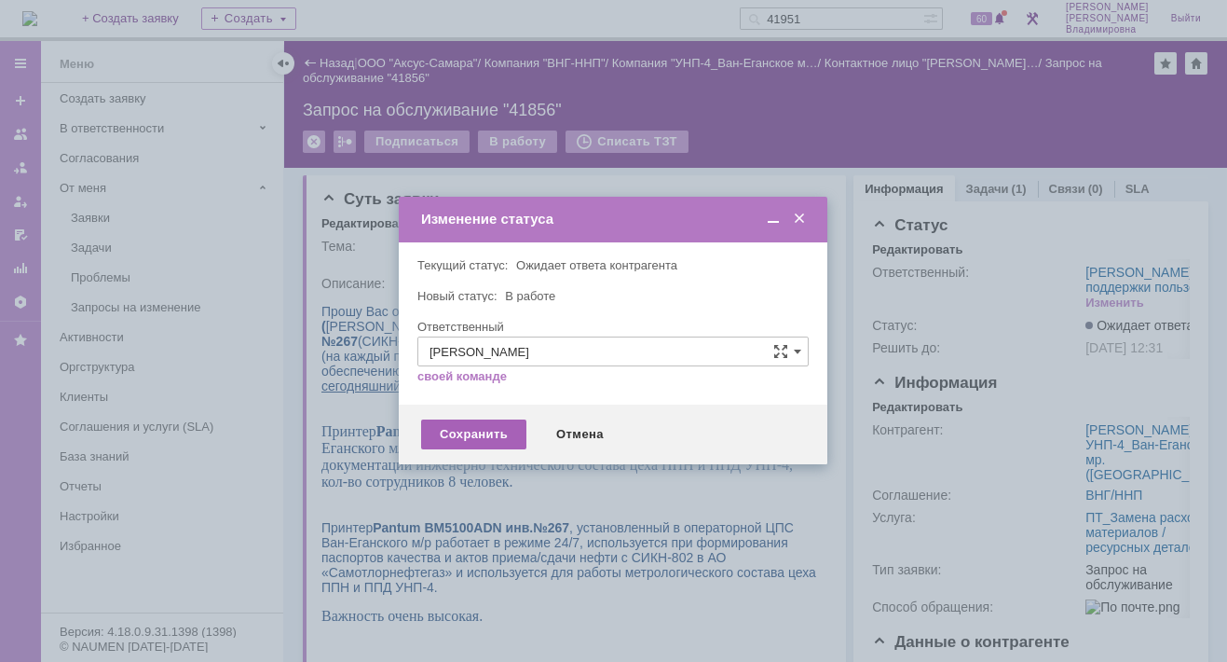
click at [486, 432] on div "Сохранить" at bounding box center [473, 434] width 105 height 30
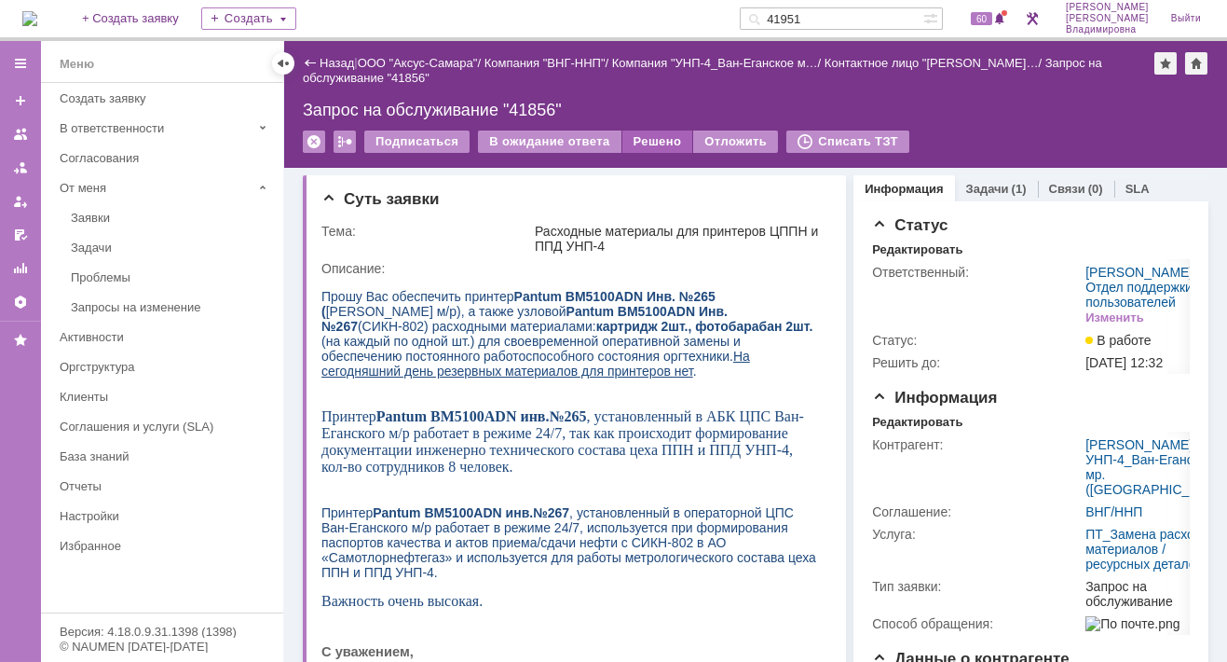
click at [633, 140] on div "Решено" at bounding box center [658, 141] width 71 height 22
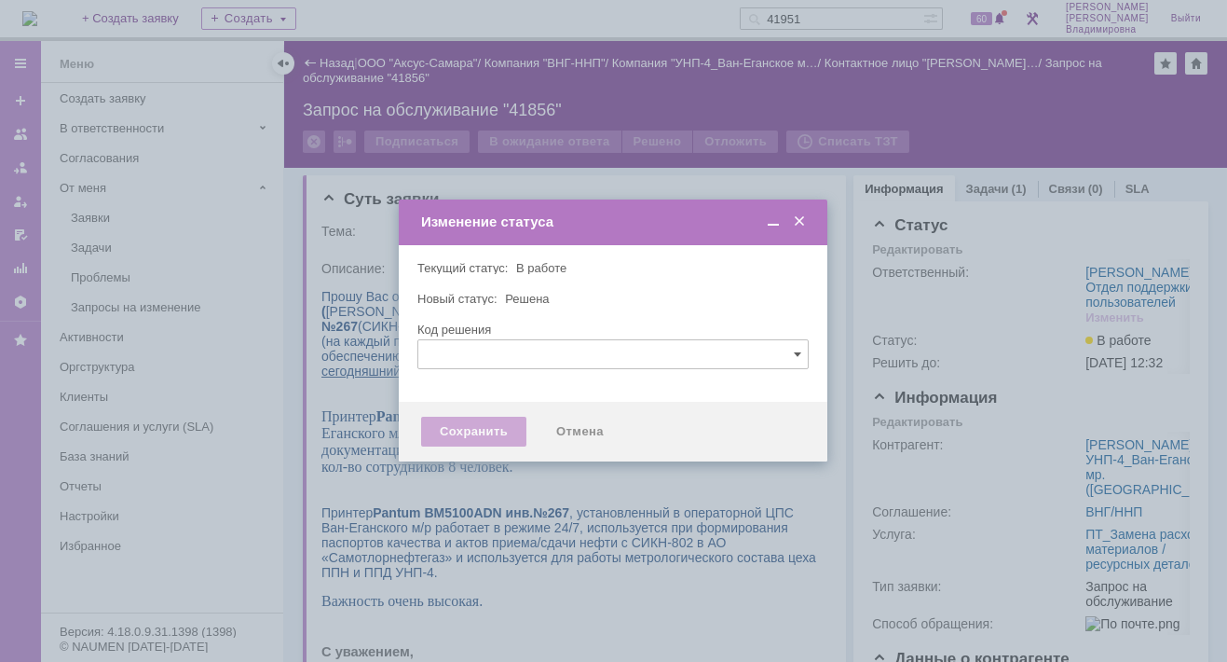
click at [486, 428] on div "Сохранить" at bounding box center [473, 432] width 105 height 30
click at [448, 440] on div "Сохранить" at bounding box center [473, 432] width 105 height 30
click at [473, 427] on div "Сохранить" at bounding box center [473, 432] width 105 height 30
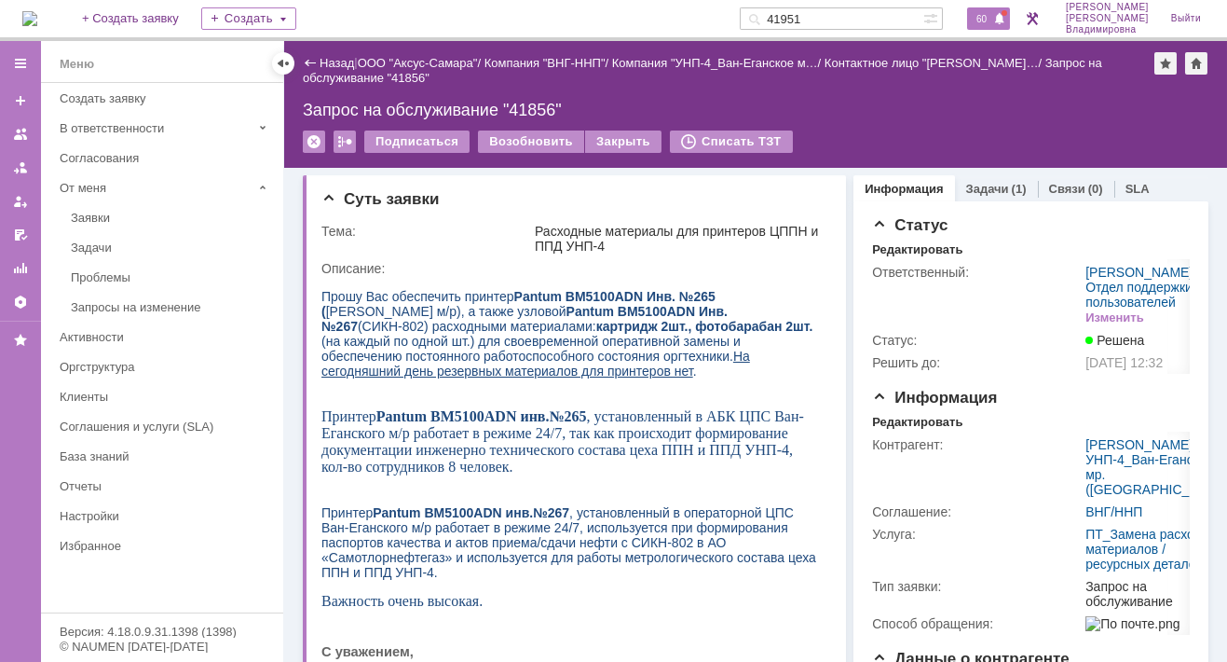
click at [985, 21] on span "60" at bounding box center [981, 18] width 21 height 13
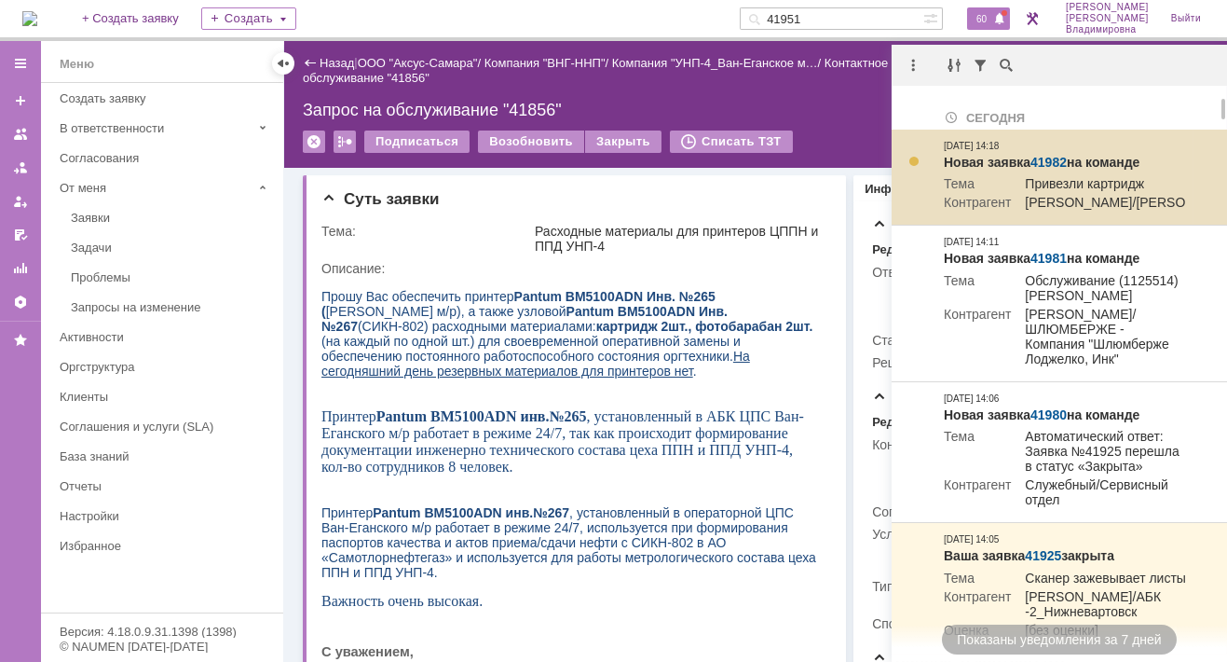
click at [1030, 212] on td "[PERSON_NAME]/[PERSON_NAME]" at bounding box center [1127, 204] width 232 height 19
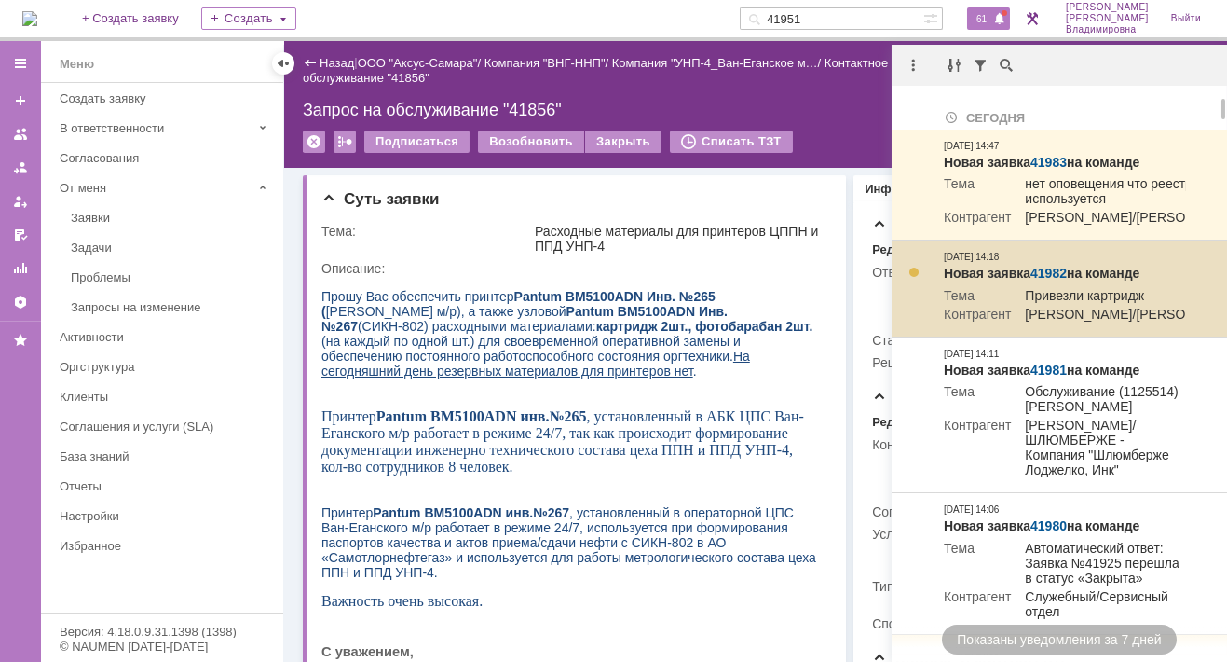
click at [1074, 307] on td "Привезли картридж" at bounding box center [1127, 297] width 232 height 19
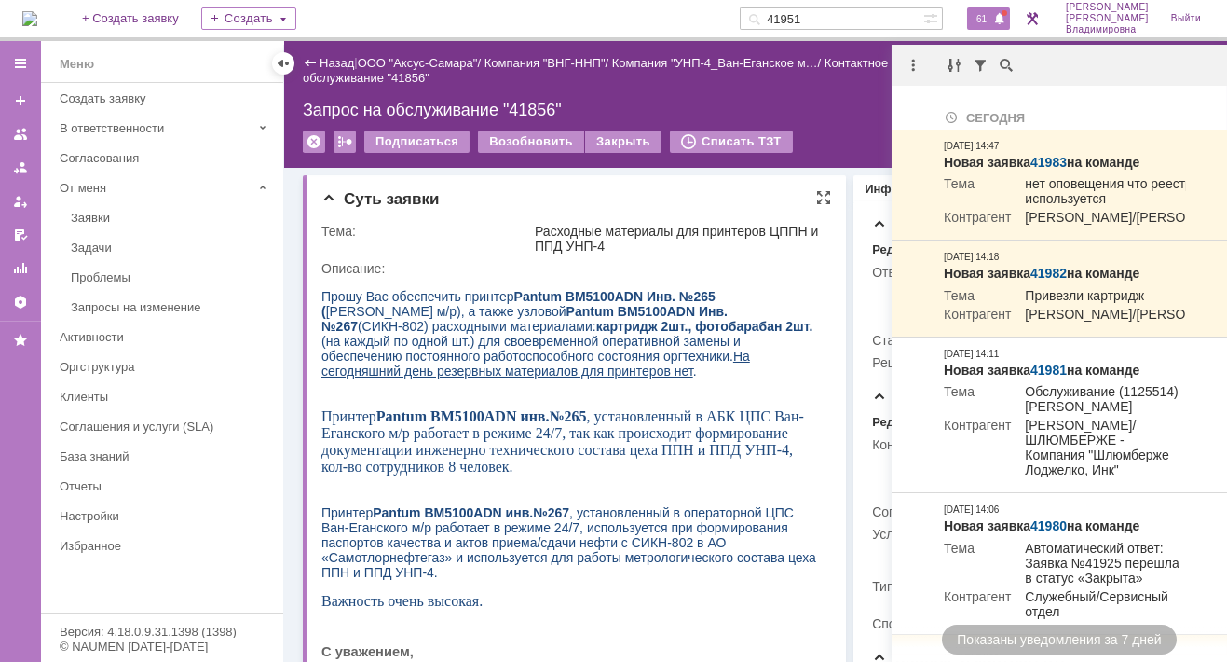
click at [683, 349] on span "Прошу Вас обеспечить принтер Pantum BM5100ADN Инв. №265 ( АБК ЦПС Ван-Еганского…" at bounding box center [567, 333] width 491 height 89
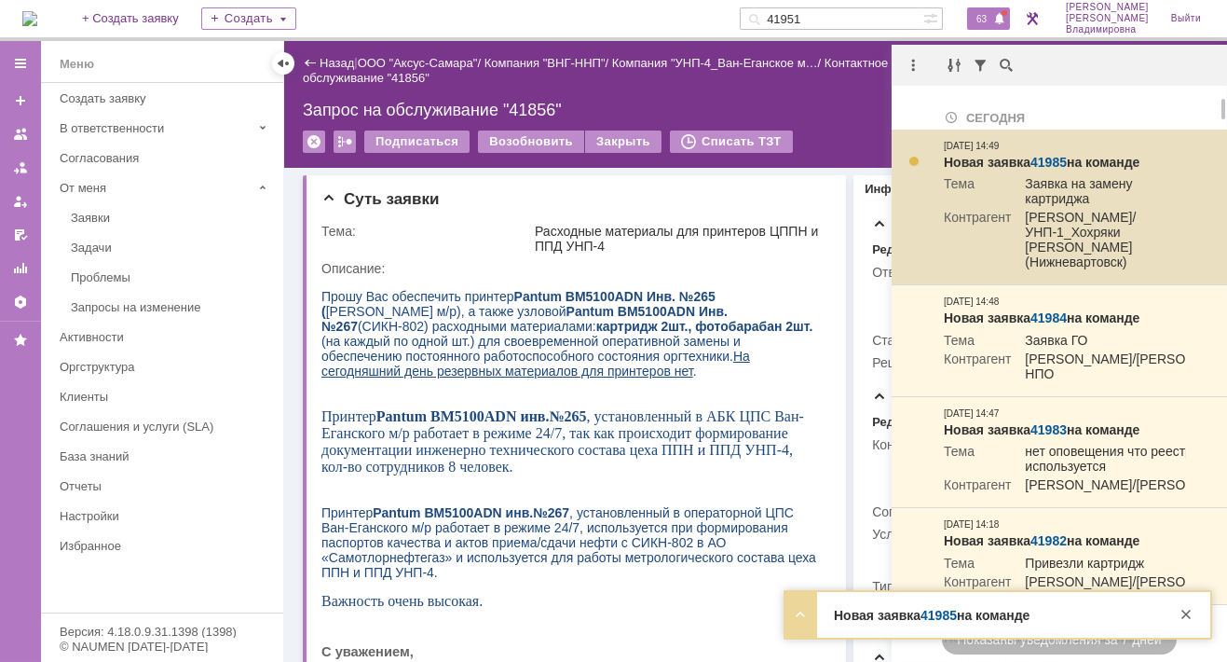
click at [1055, 157] on link "41985" at bounding box center [1049, 162] width 36 height 15
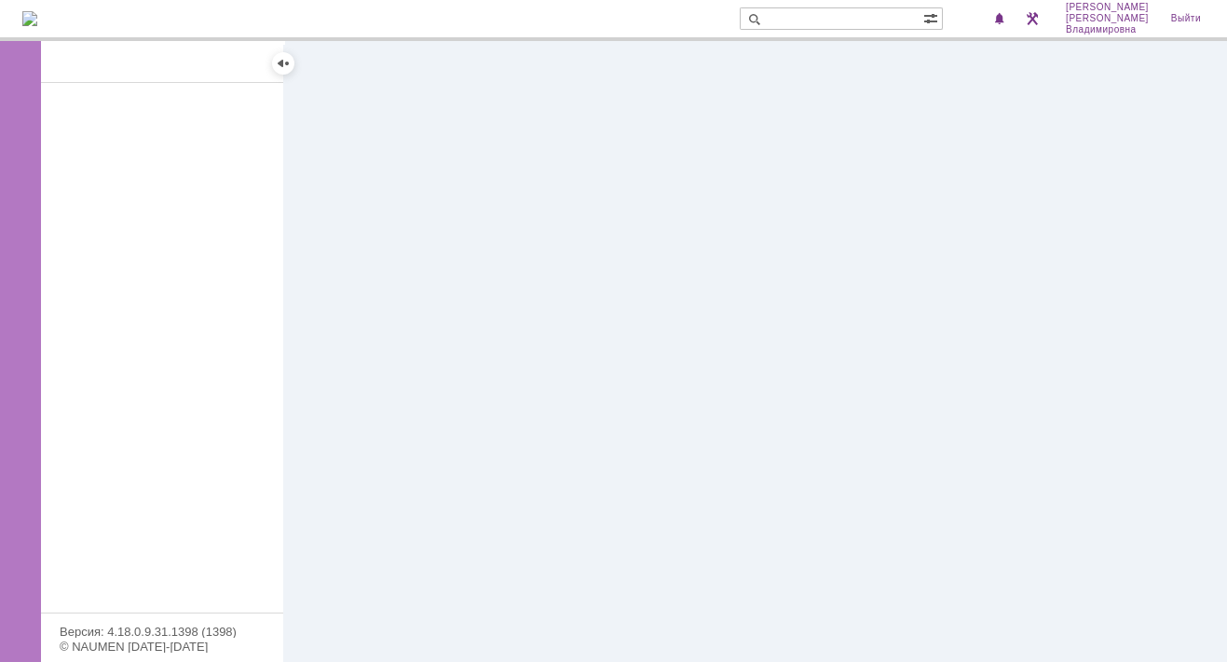
click at [622, 252] on div at bounding box center [755, 351] width 943 height 621
click at [626, 248] on div at bounding box center [755, 351] width 943 height 621
click at [527, 187] on div at bounding box center [755, 351] width 943 height 621
click at [532, 236] on div at bounding box center [755, 351] width 943 height 621
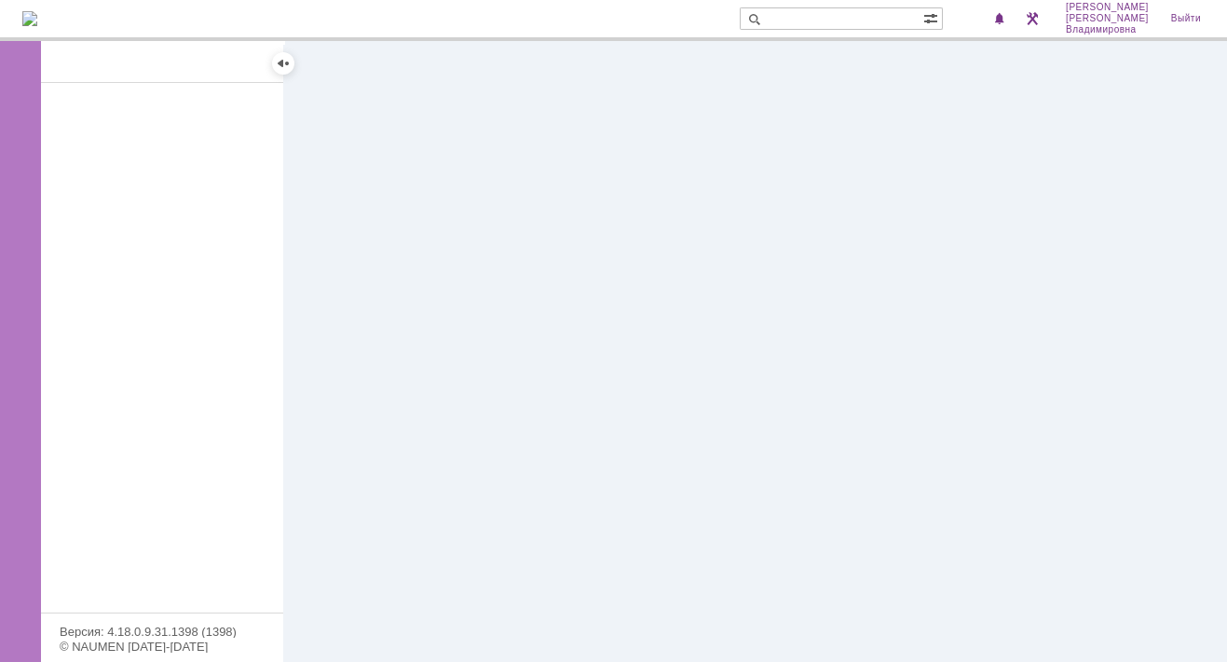
click at [430, 259] on div at bounding box center [755, 351] width 943 height 621
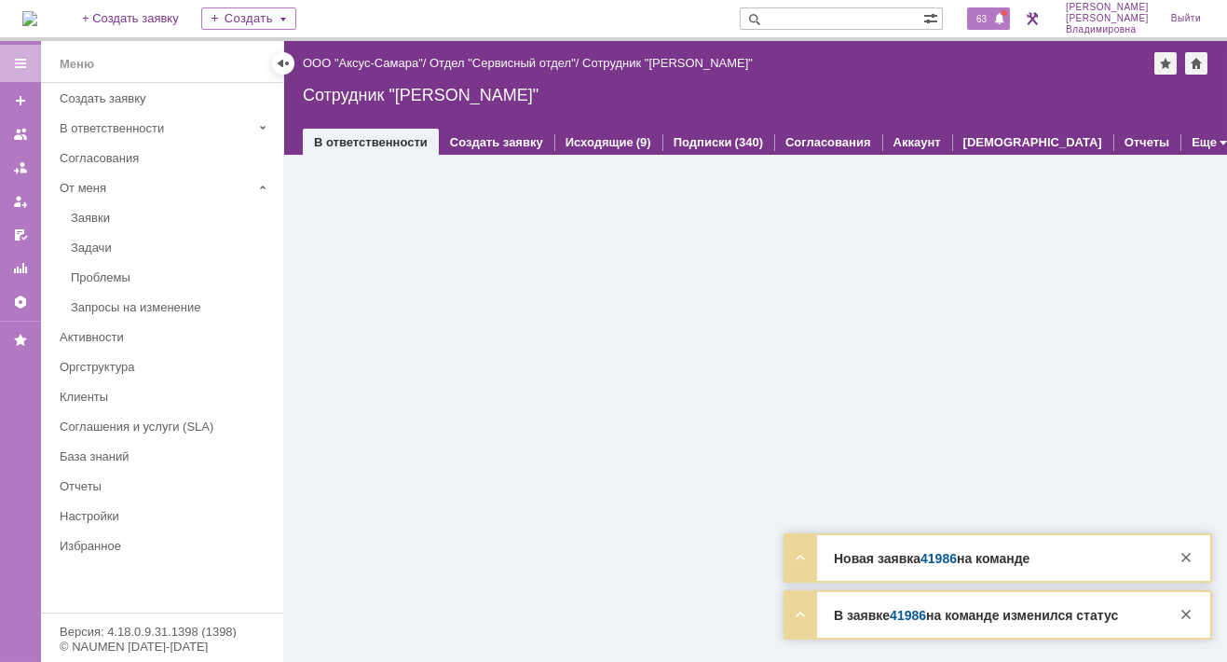
click at [989, 18] on span "63" at bounding box center [981, 18] width 21 height 13
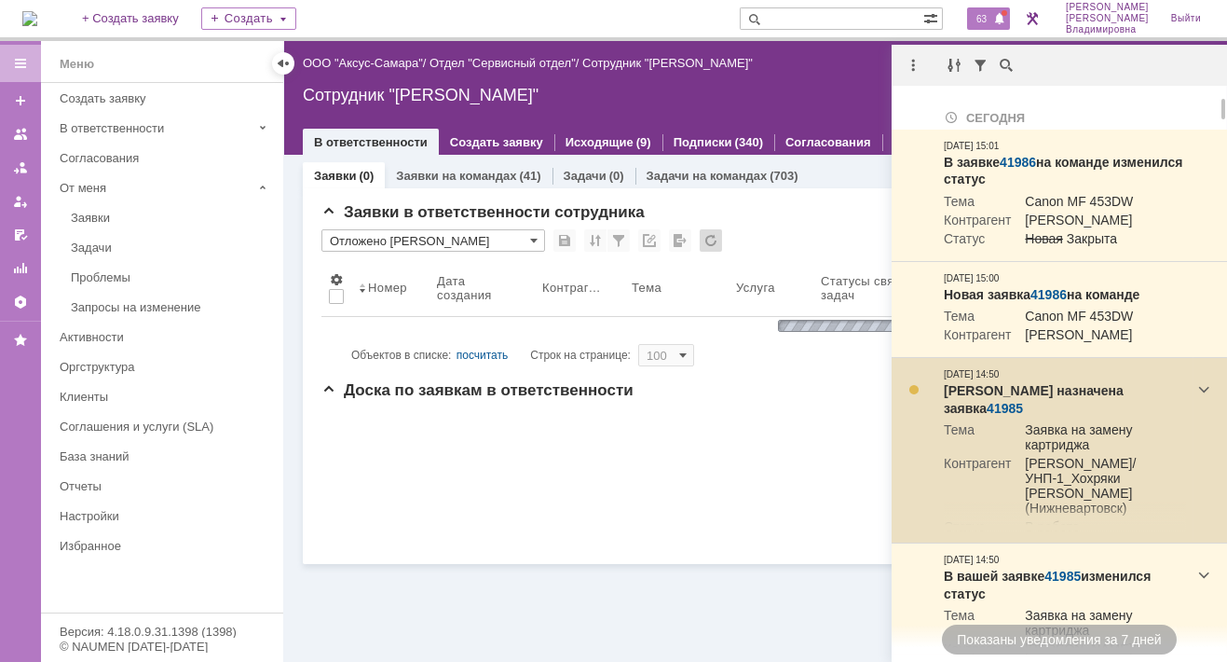
click at [1023, 416] on link "41985" at bounding box center [1005, 408] width 36 height 15
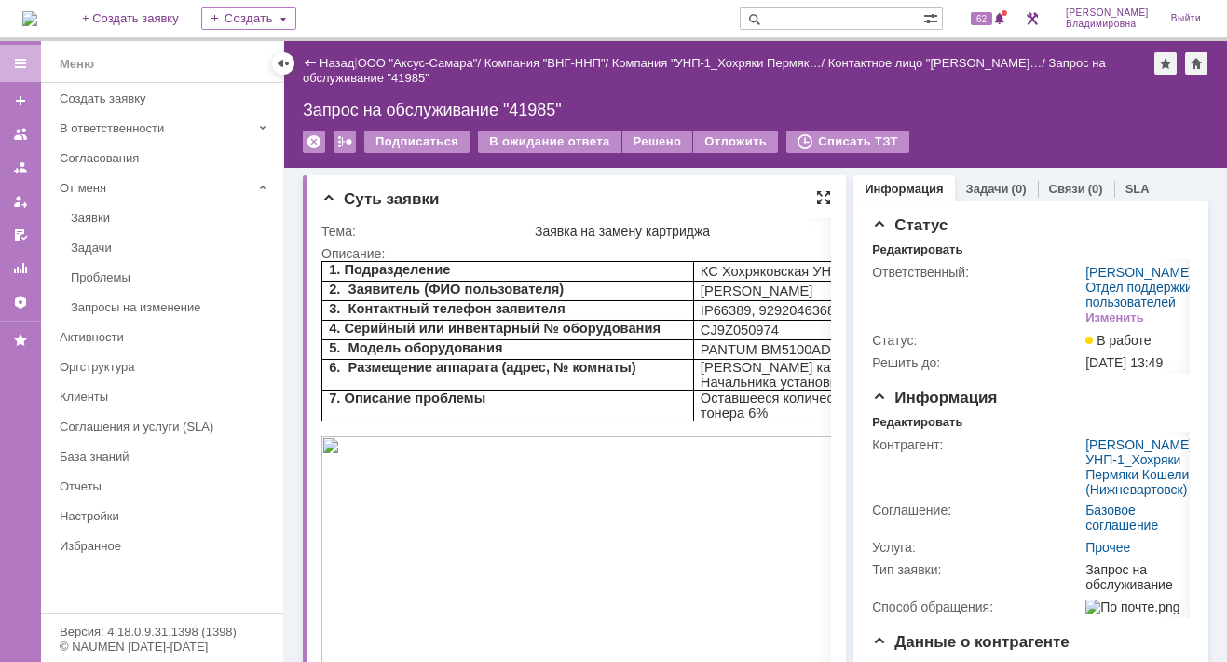
click at [816, 195] on div at bounding box center [823, 197] width 15 height 15
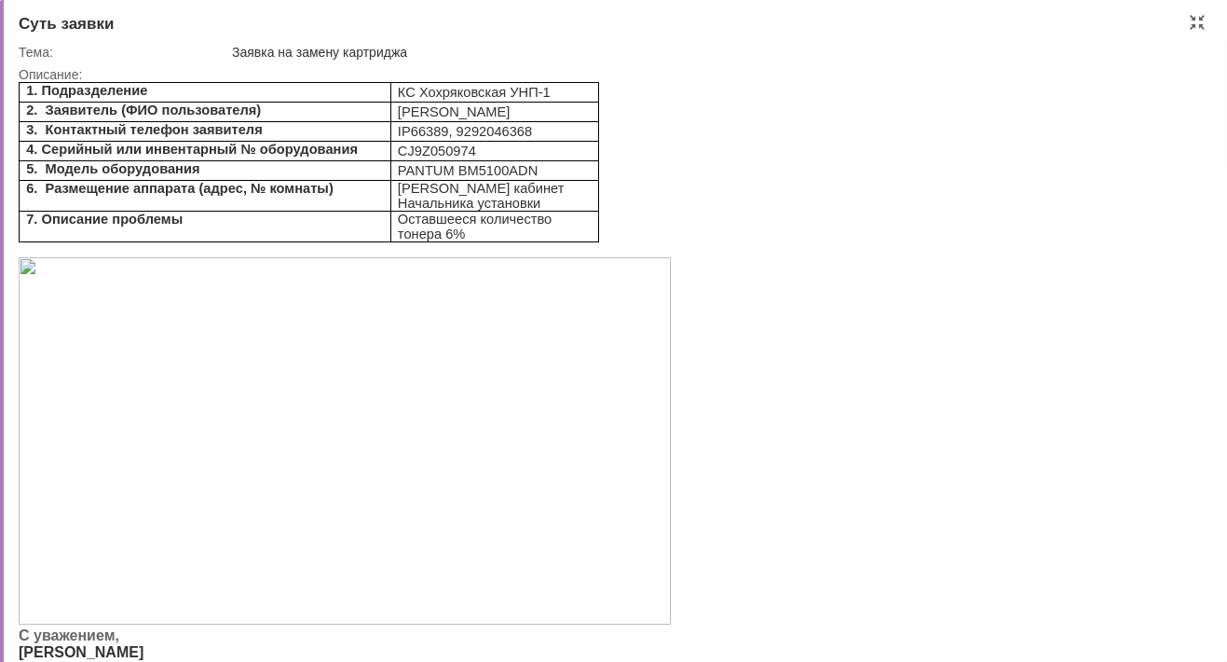
click at [361, 454] on img at bounding box center [345, 440] width 652 height 367
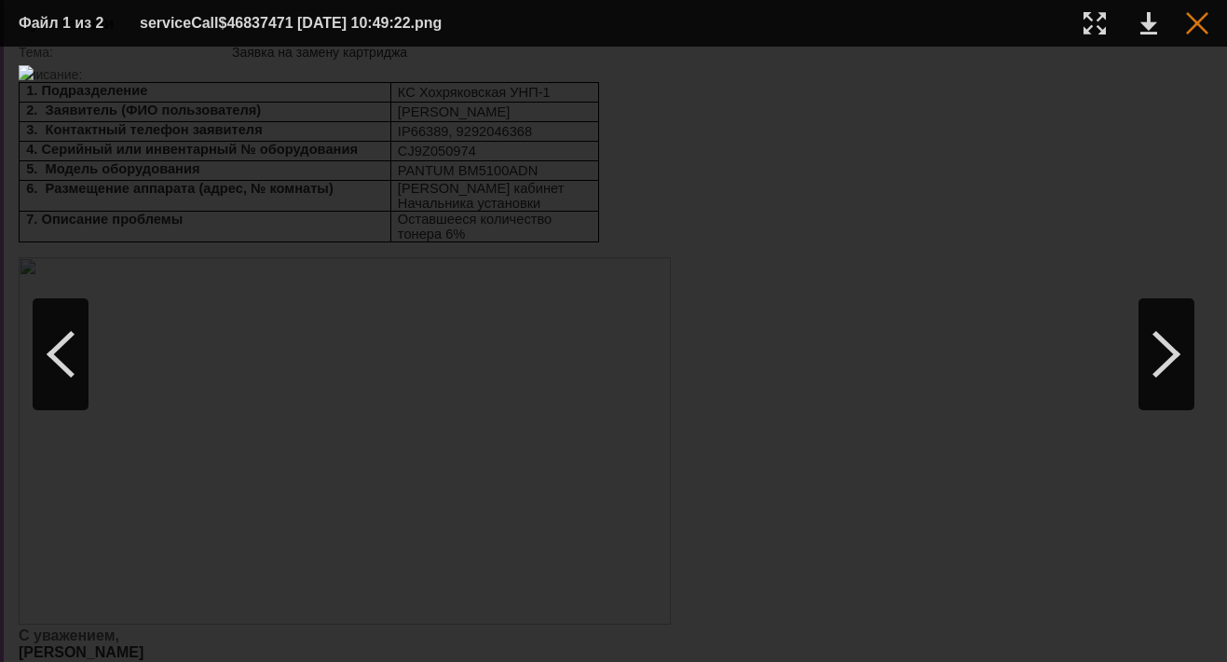
click at [1192, 26] on div at bounding box center [1197, 23] width 22 height 22
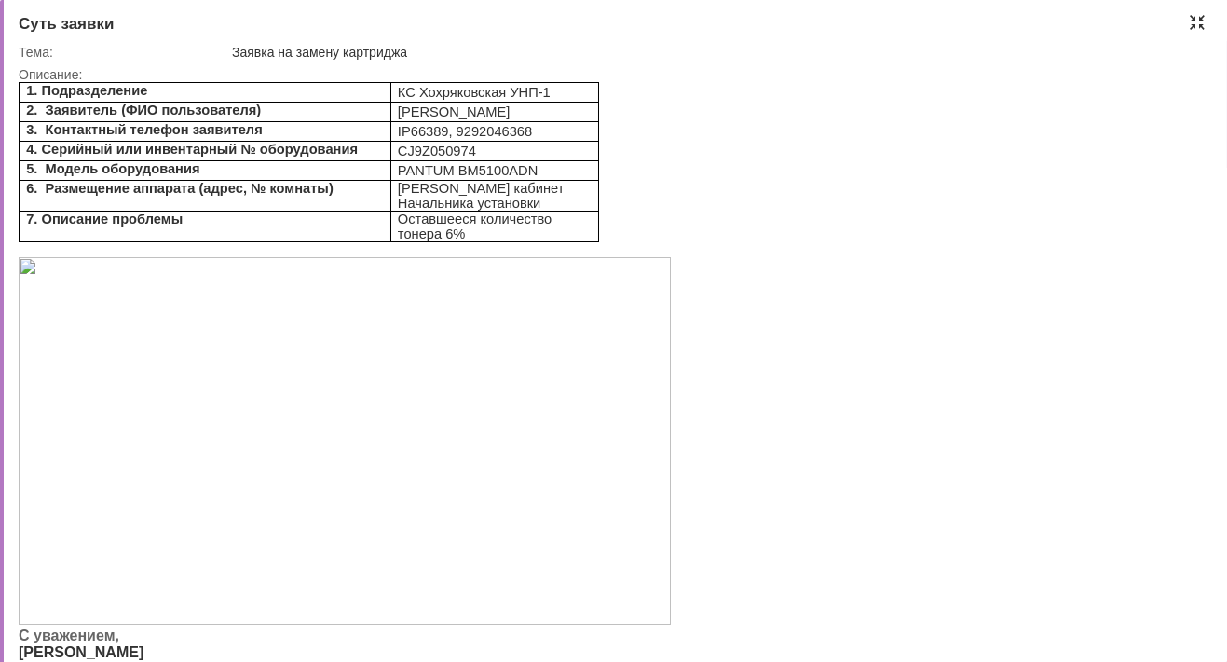
click at [1199, 21] on div at bounding box center [1197, 22] width 15 height 15
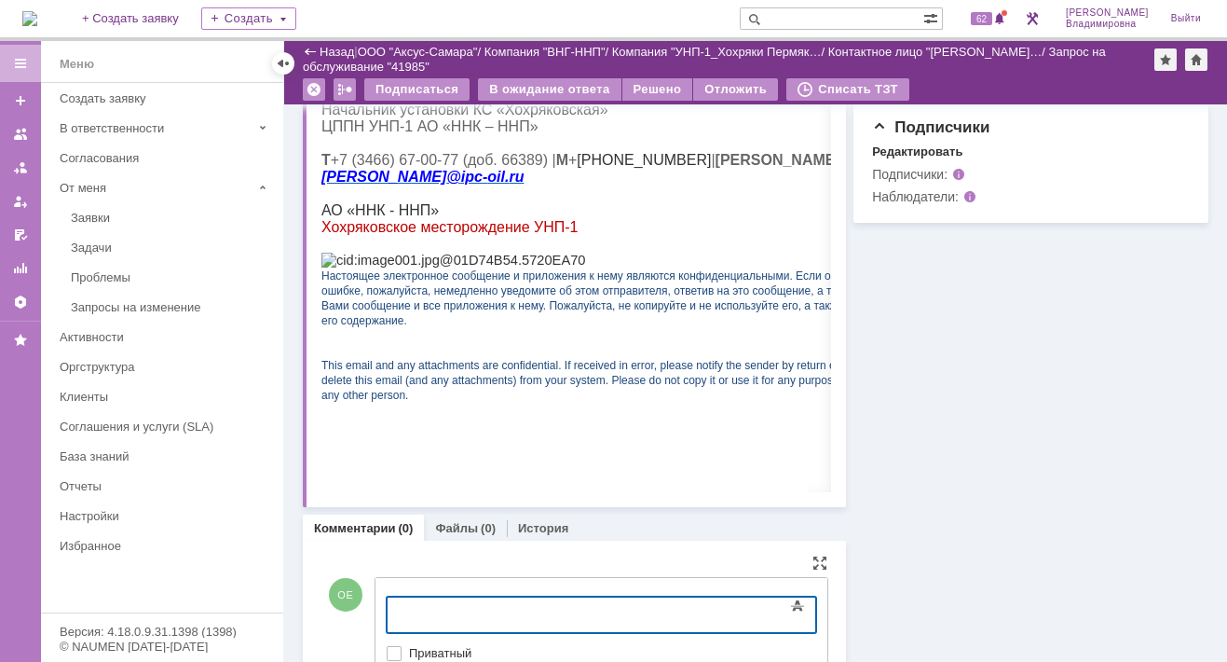
scroll to position [772, 0]
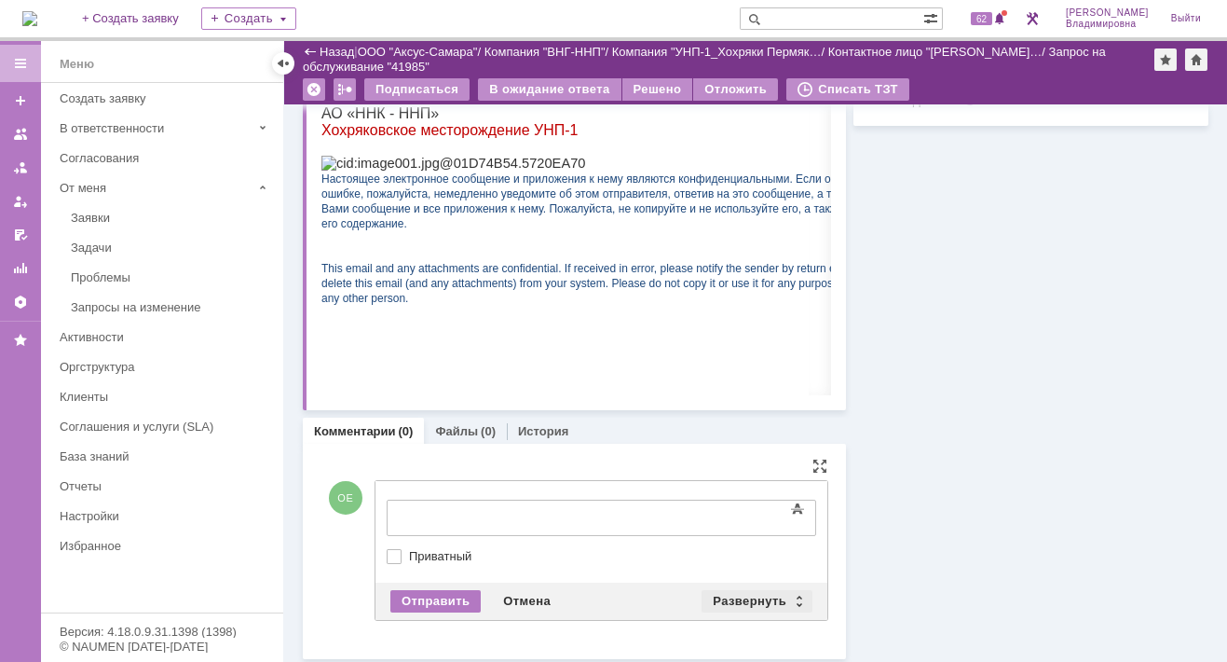
click at [736, 596] on div "Развернуть" at bounding box center [757, 601] width 111 height 22
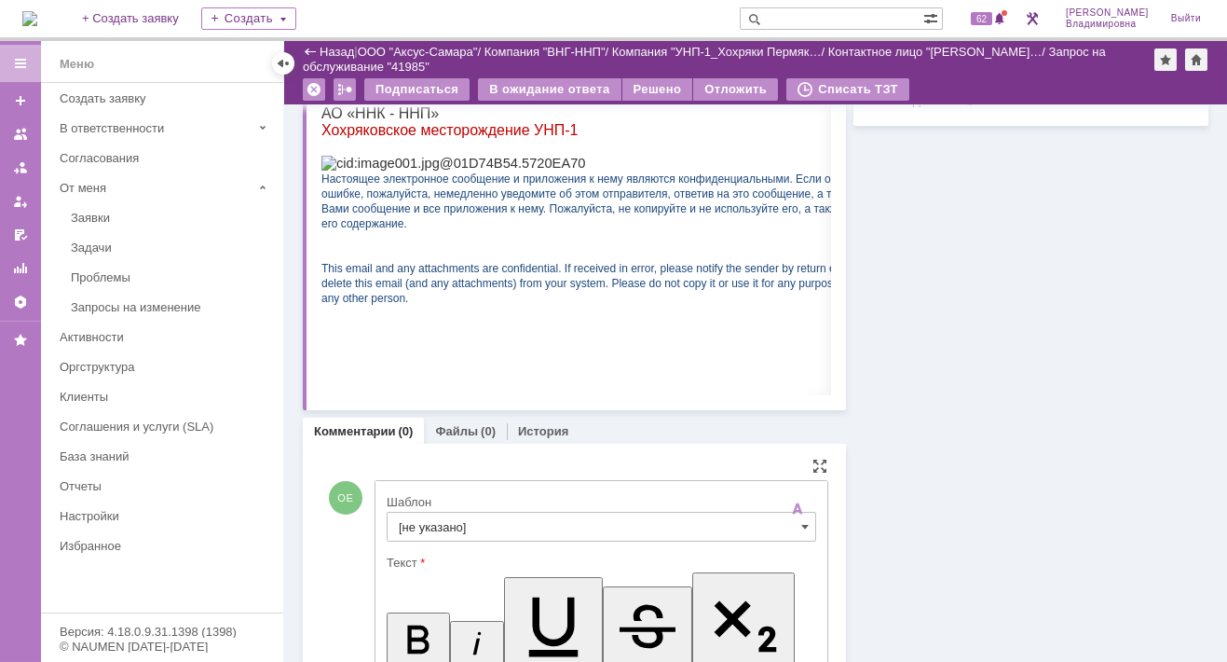
scroll to position [0, 0]
click at [444, 516] on input "[не указано]" at bounding box center [602, 527] width 430 height 30
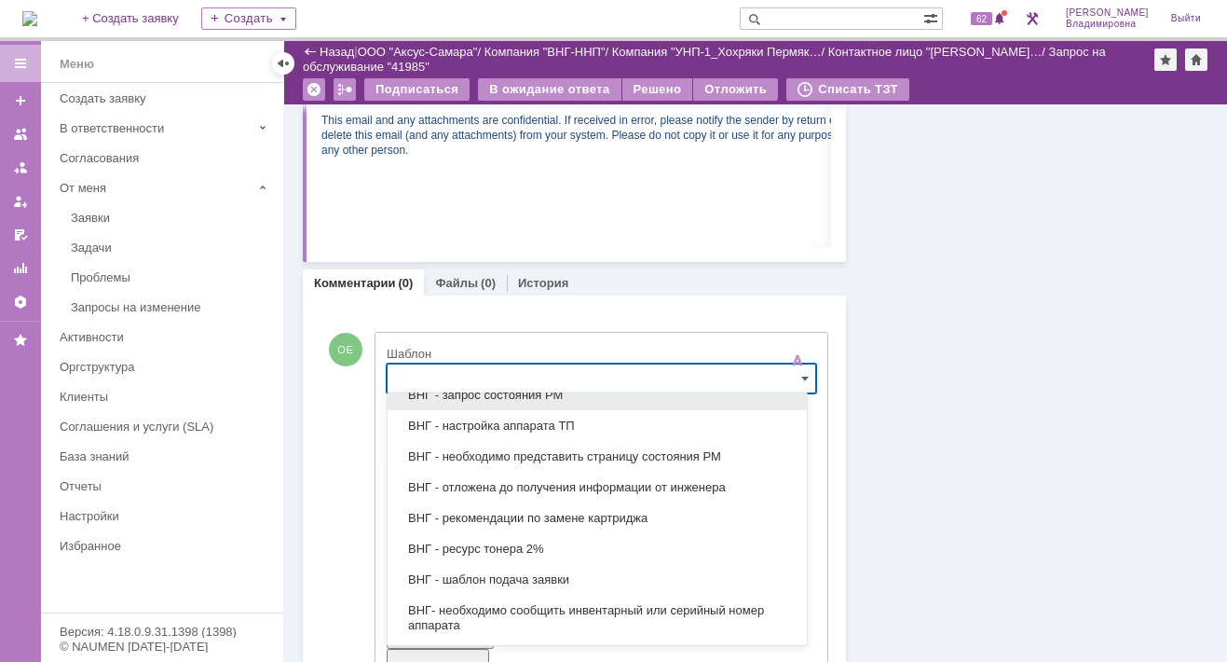
scroll to position [599, 0]
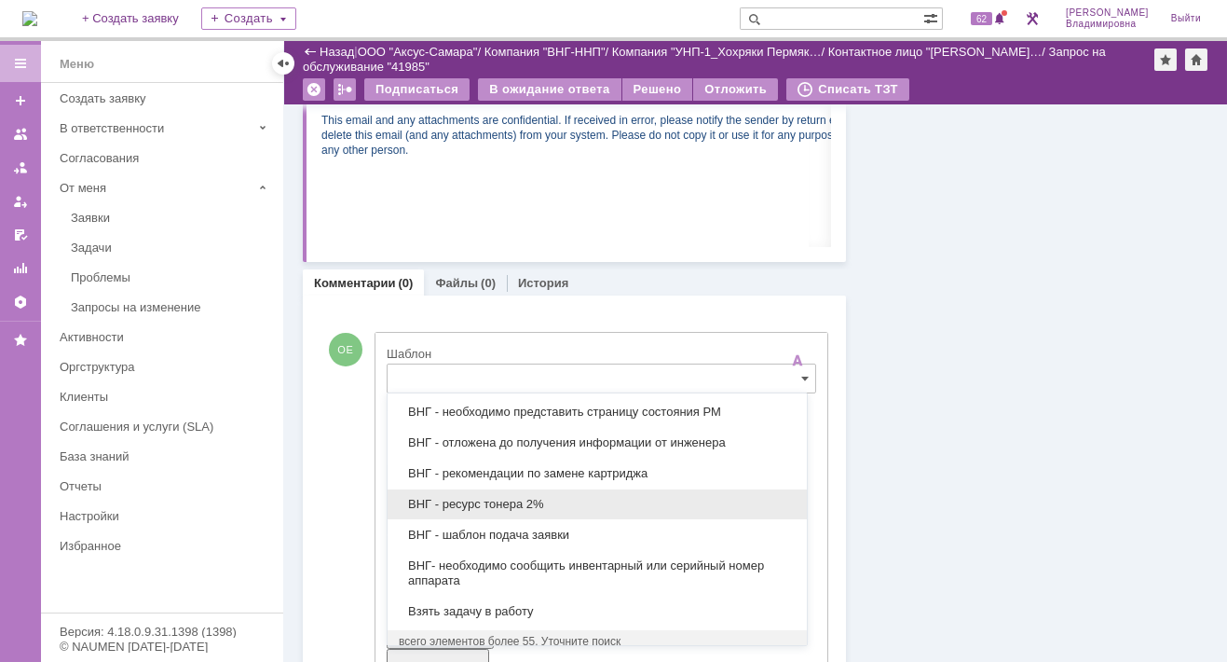
click at [477, 497] on span "ВНГ - ресурс тонера 2%" at bounding box center [597, 504] width 397 height 15
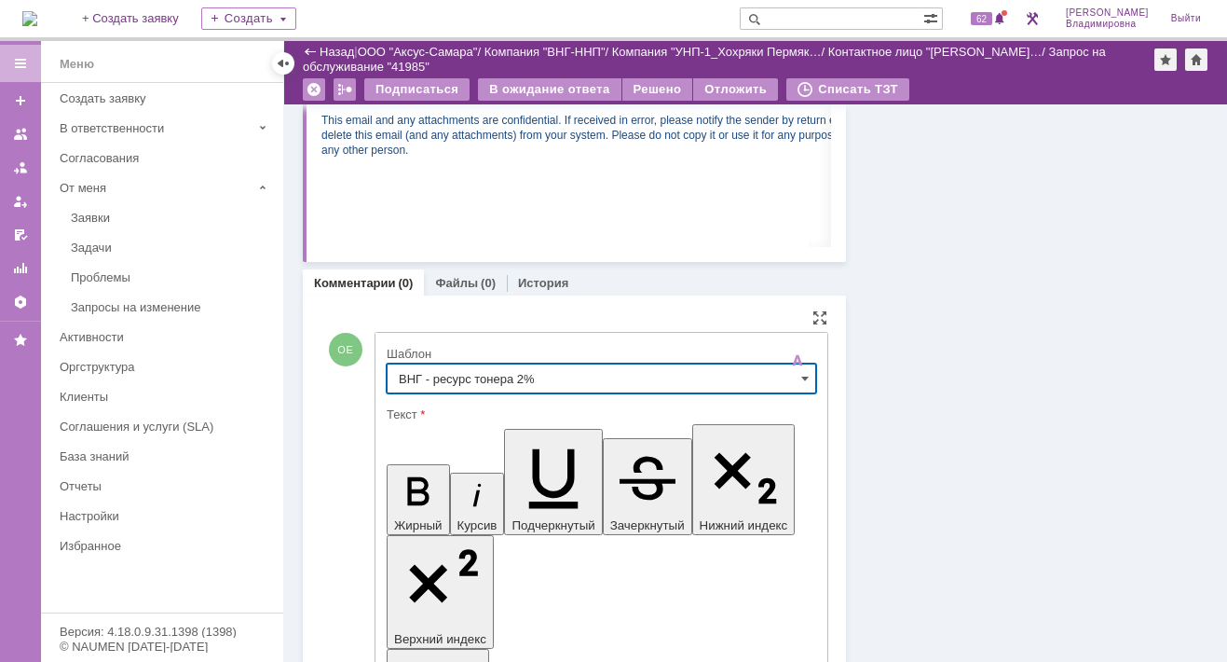
type input "ВНГ - ресурс тонера 2%"
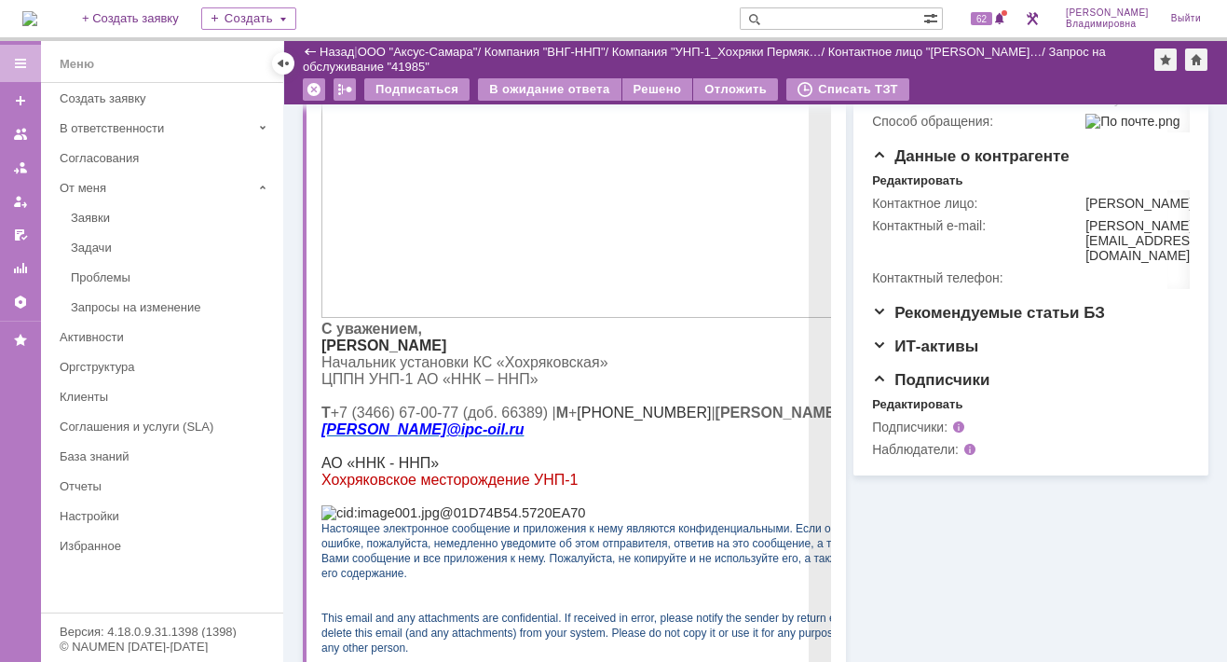
scroll to position [361, 0]
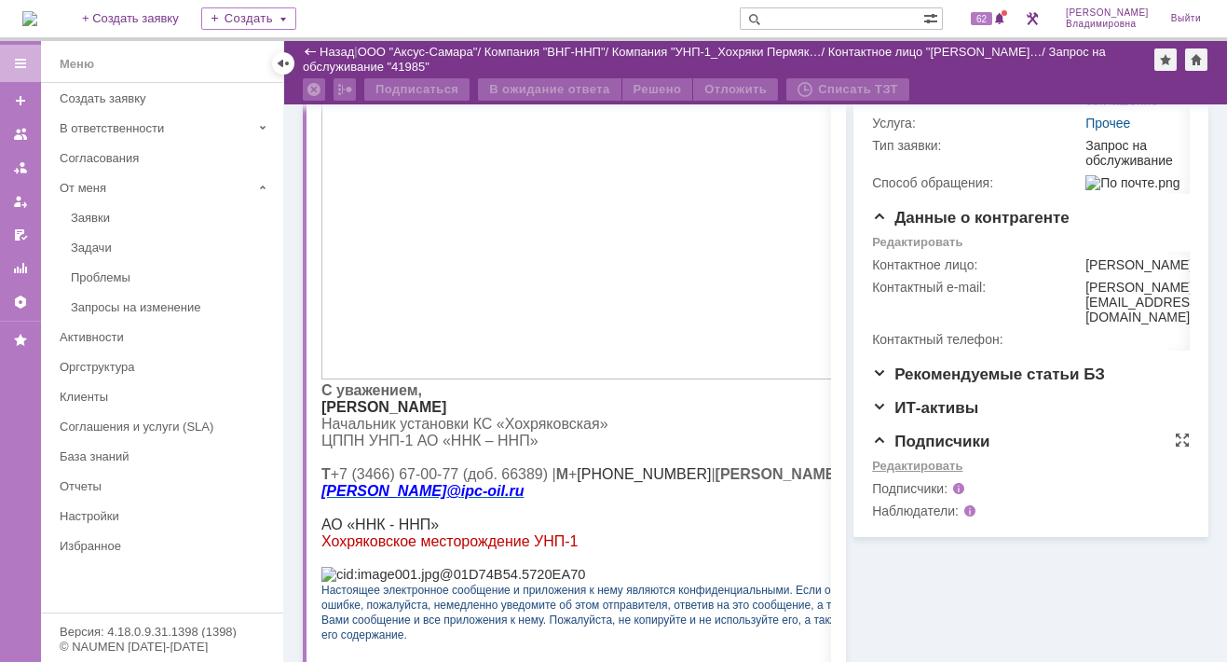
click at [897, 473] on div "Редактировать" at bounding box center [917, 466] width 90 height 15
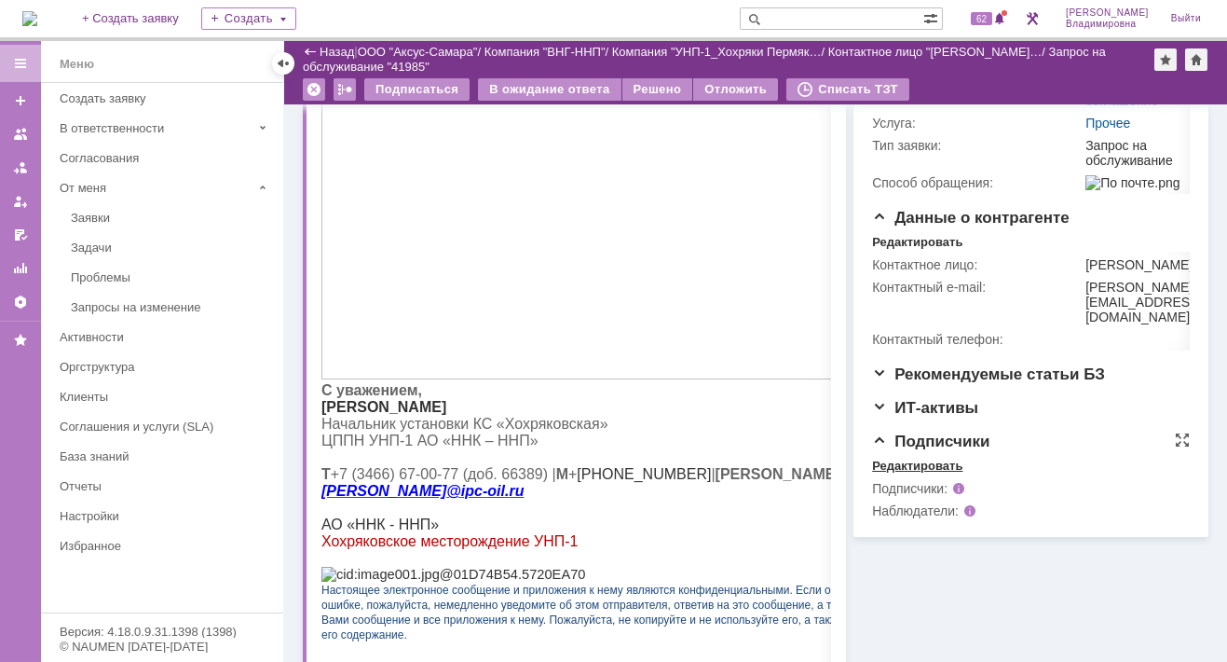
click at [897, 473] on div "Редактировать" at bounding box center [917, 466] width 90 height 15
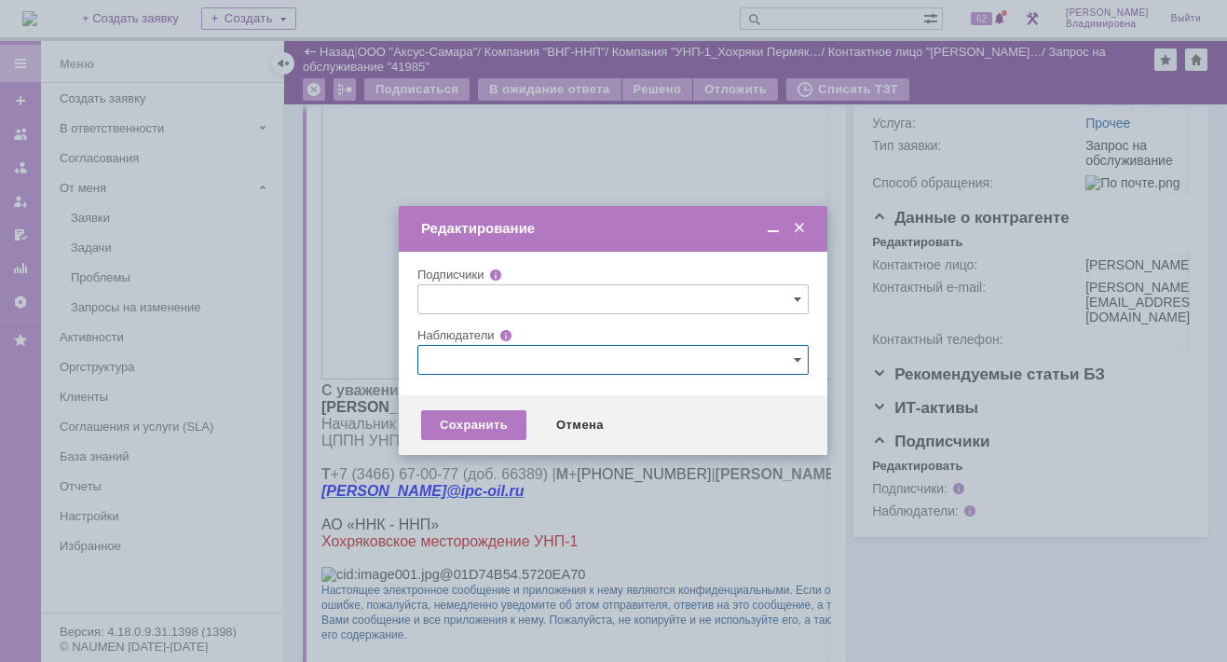
click at [441, 356] on input "text" at bounding box center [613, 360] width 391 height 30
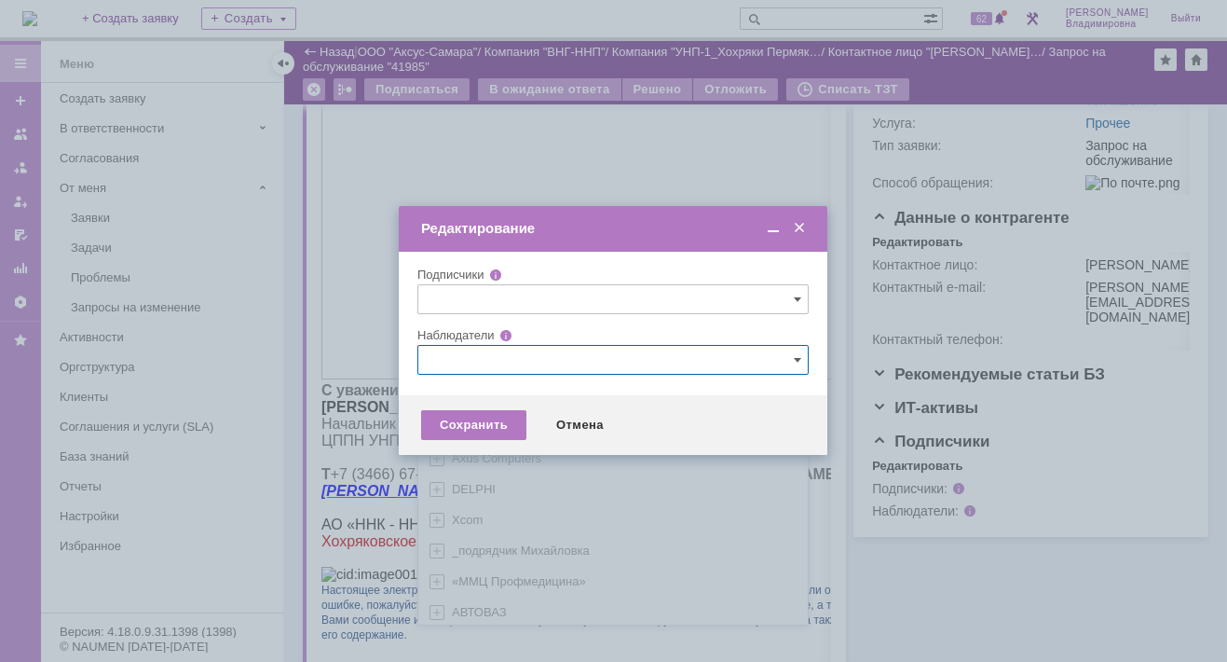
type input "[PERSON_NAME]"
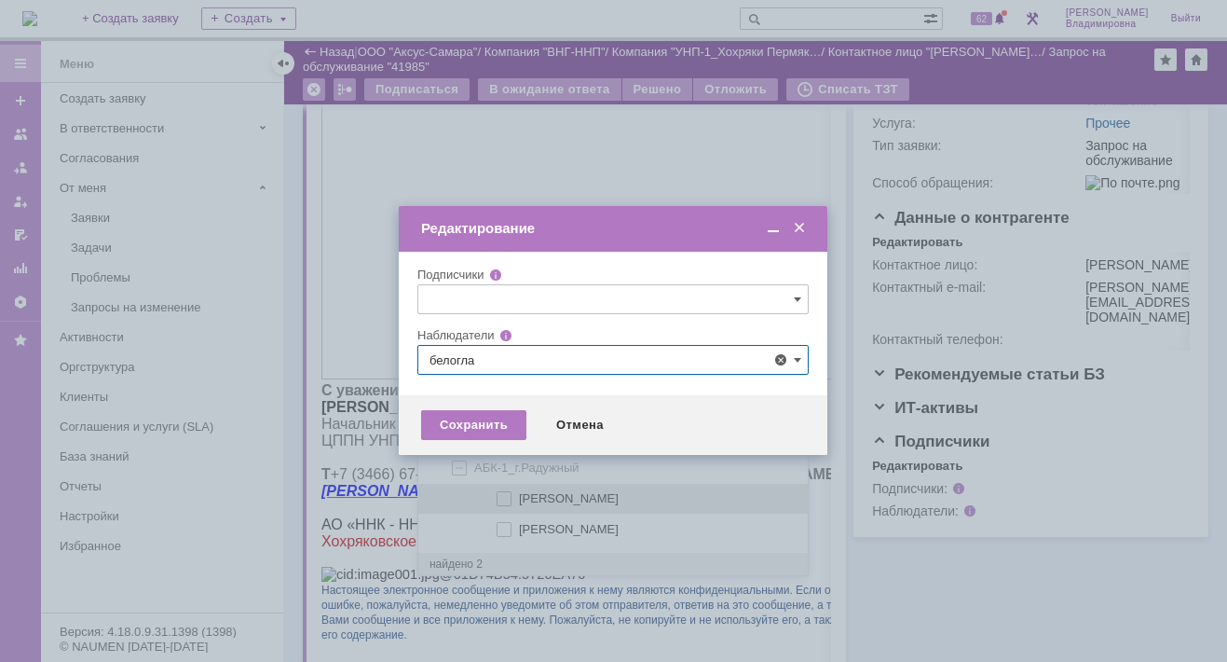
click at [519, 495] on span at bounding box center [519, 495] width 0 height 9
click at [500, 495] on input "[PERSON_NAME]" at bounding box center [506, 499] width 12 height 12
type input "[PERSON_NAME]"
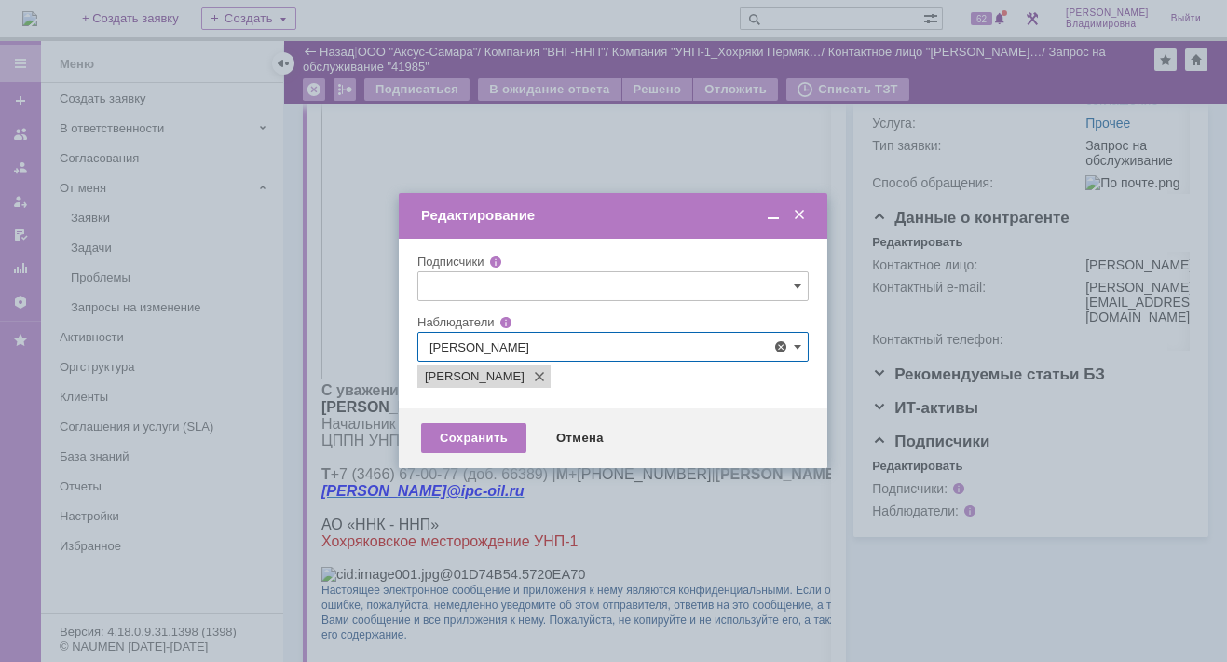
click at [452, 504] on div at bounding box center [613, 331] width 1227 height 662
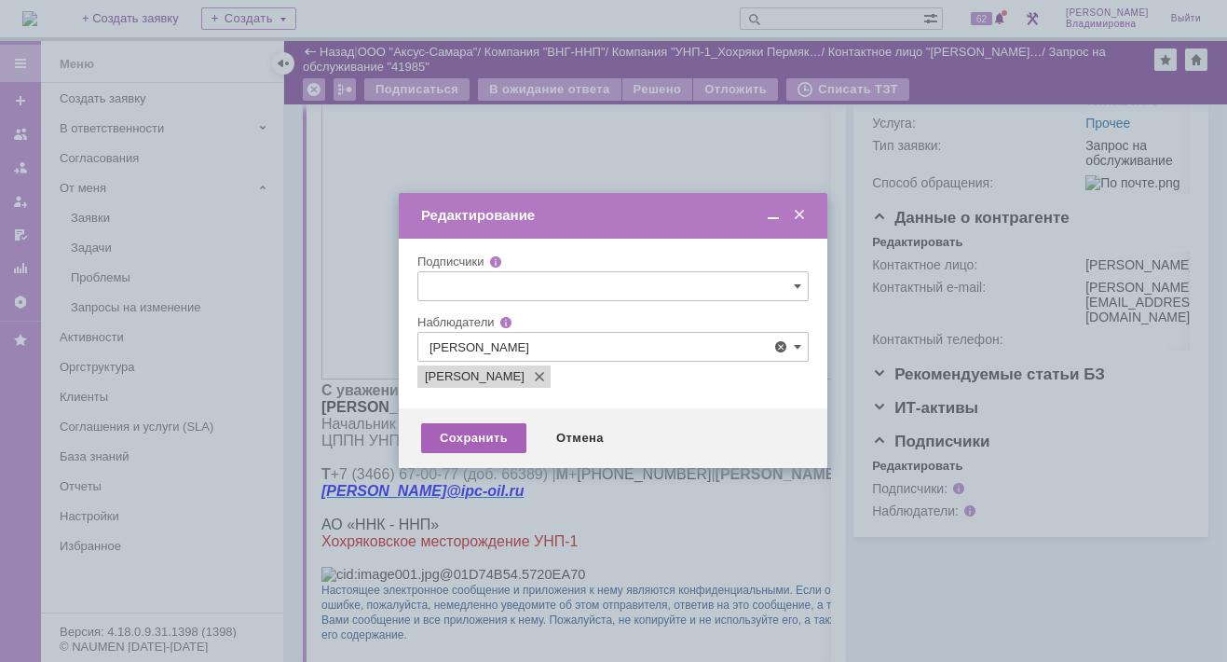
click at [465, 436] on div "Сохранить" at bounding box center [473, 438] width 105 height 30
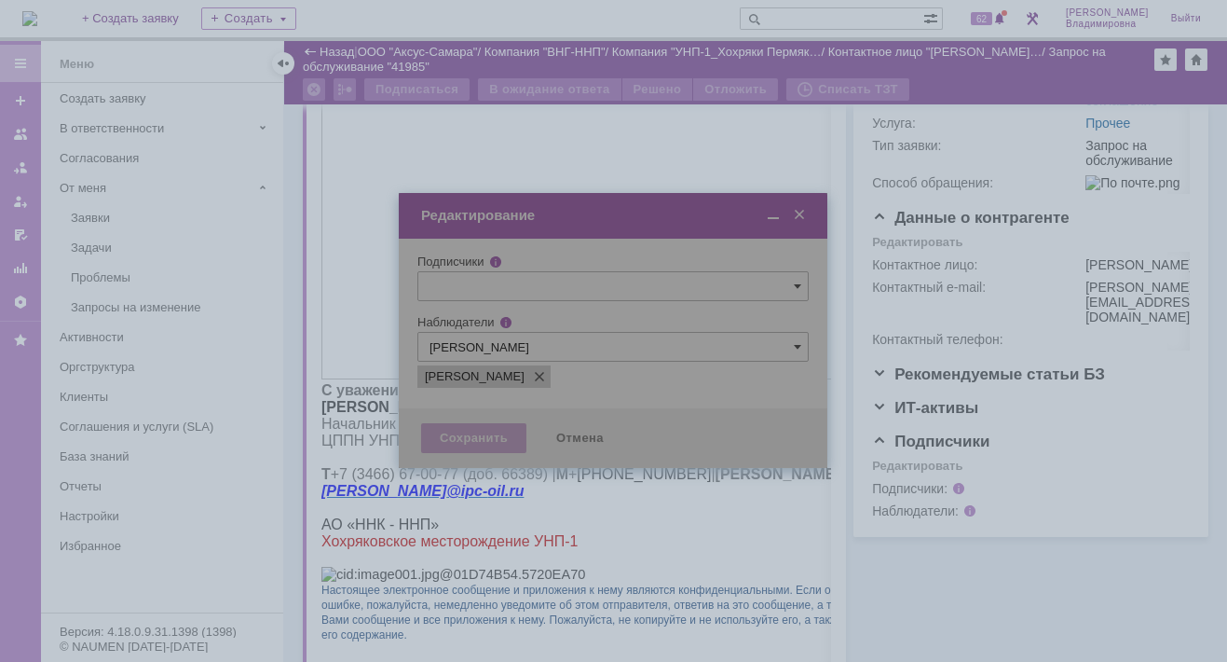
scroll to position [237, 0]
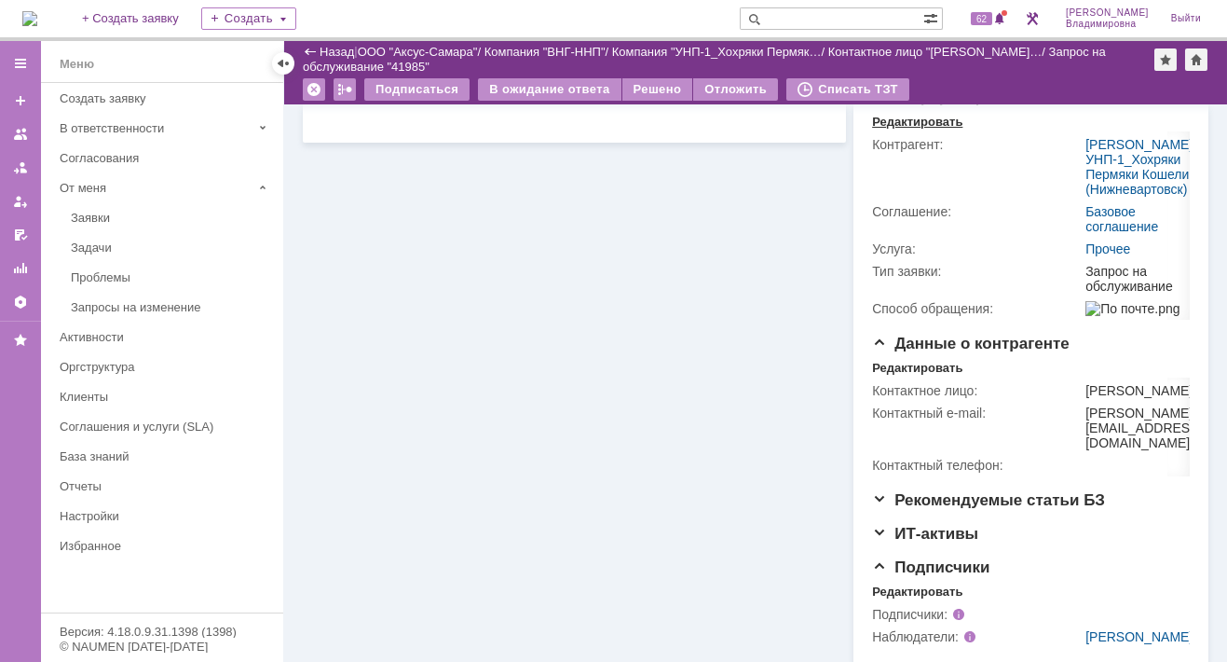
click at [894, 130] on div "Редактировать" at bounding box center [917, 122] width 90 height 15
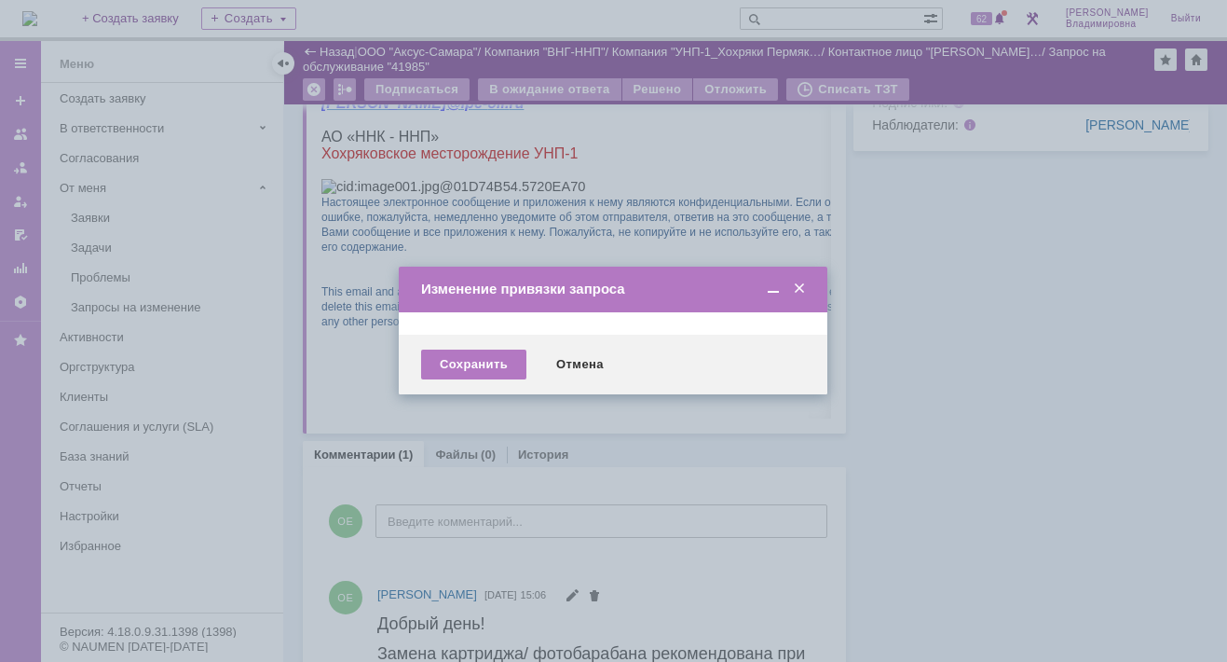
scroll to position [0, 0]
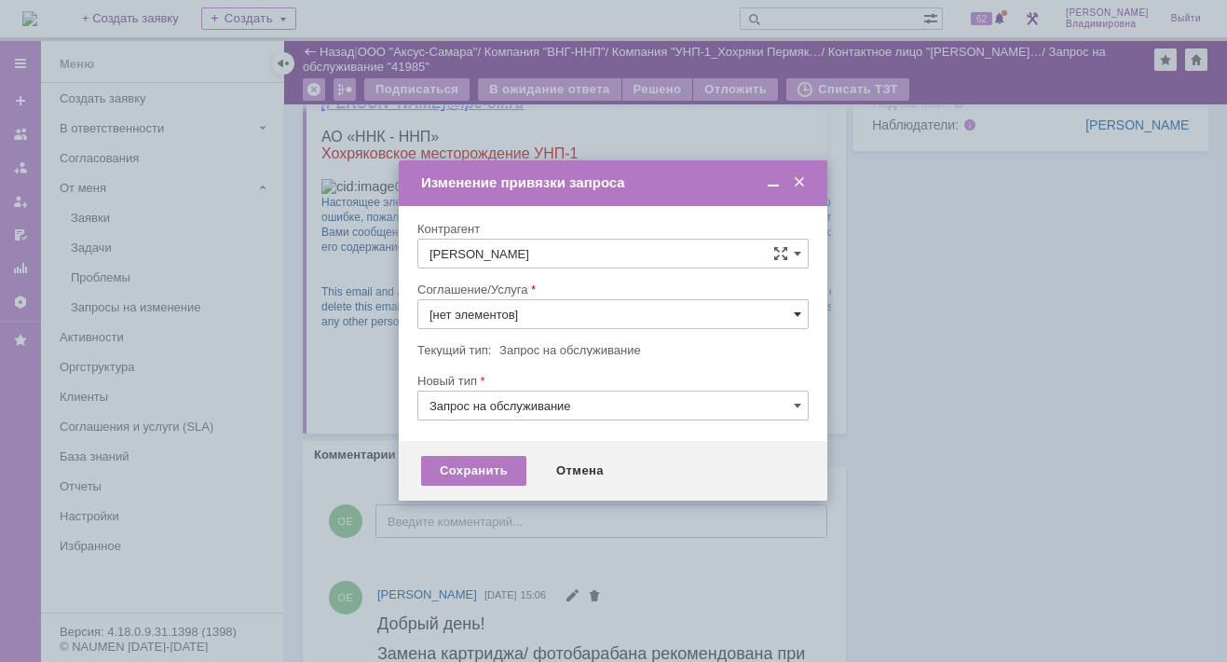
click at [794, 310] on span at bounding box center [797, 314] width 7 height 15
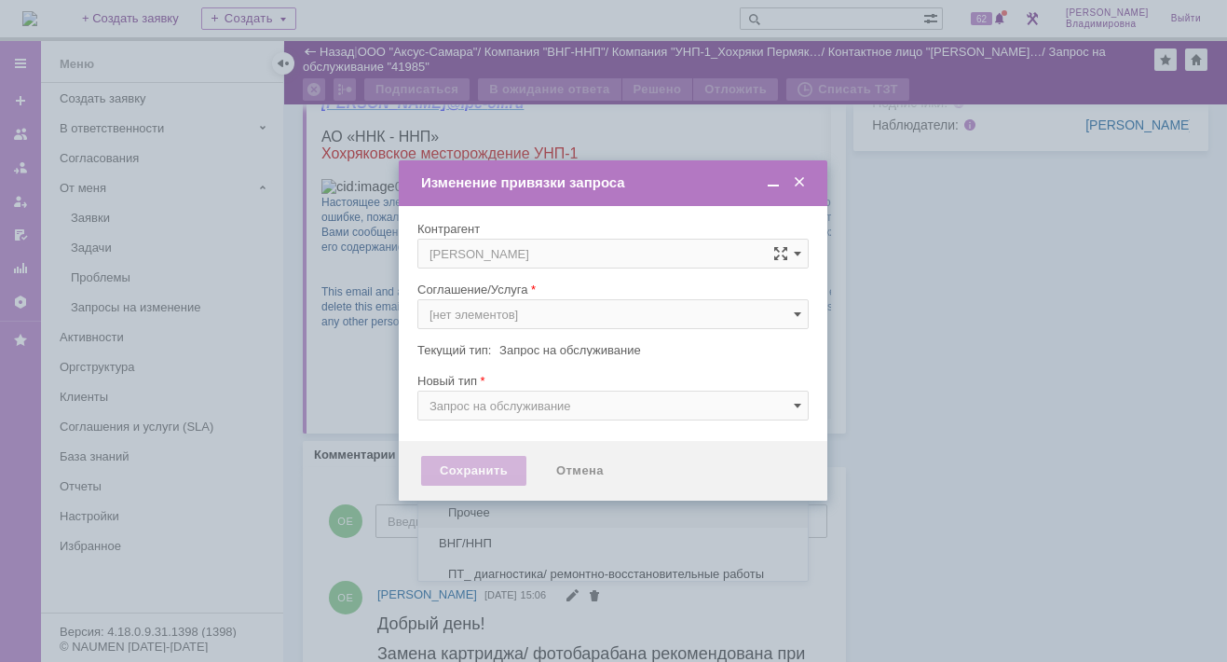
scroll to position [144, 0]
click at [489, 536] on span "ПТ_Замена расходных материалов / ресурсных деталей" at bounding box center [613, 543] width 367 height 15
type input "ПТ_Замена расходных материалов / ресурсных деталей"
click at [449, 463] on div "Сохранить" at bounding box center [473, 471] width 105 height 30
click at [462, 468] on div "Сохранить" at bounding box center [473, 471] width 105 height 30
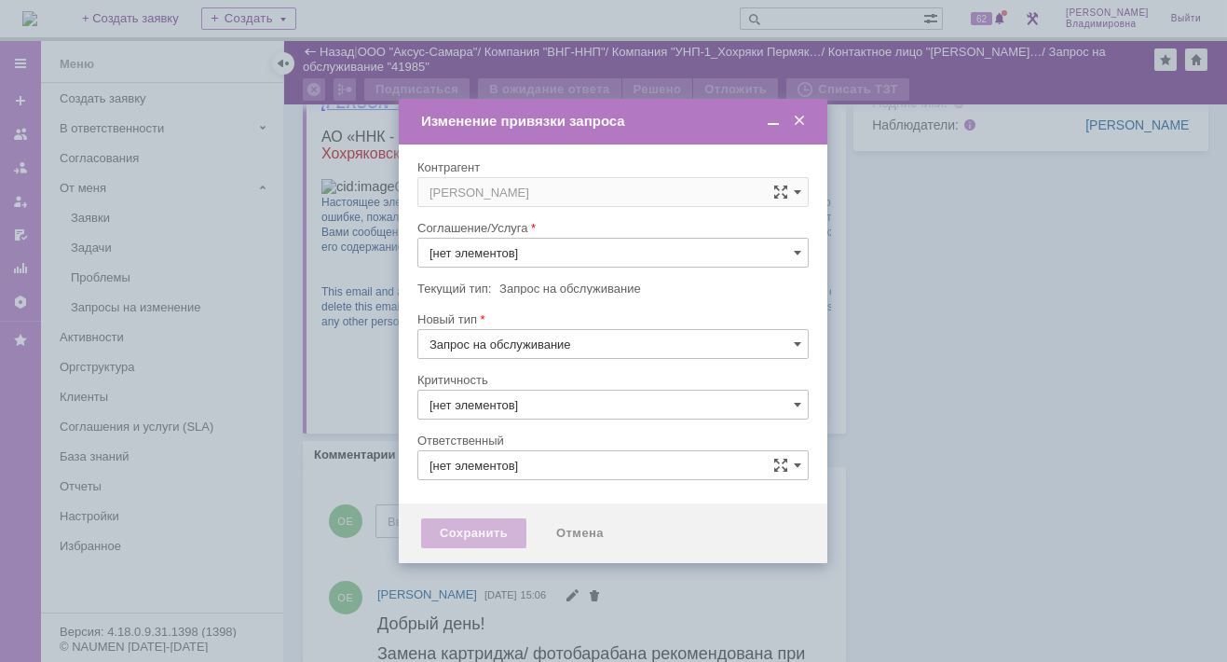
type input "3. Низкая"
click at [446, 530] on div "Сохранить" at bounding box center [473, 533] width 105 height 30
type input "[PERSON_NAME]"
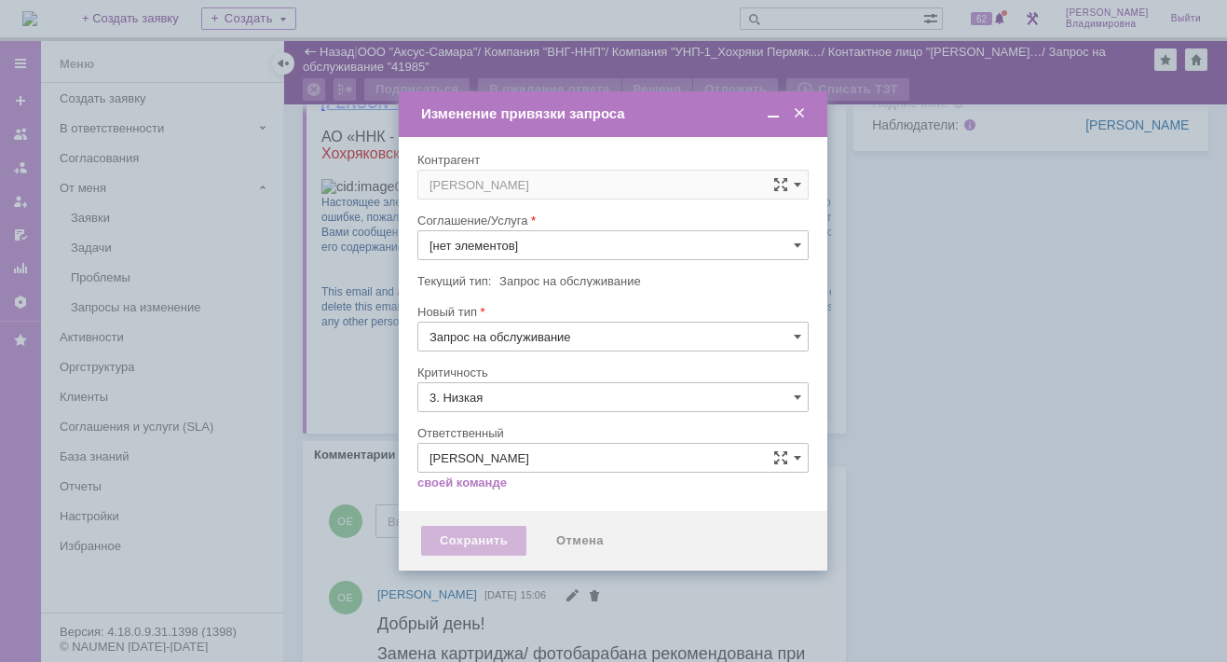
type input "ПТ_Замена расходных материалов / ресурсных деталей"
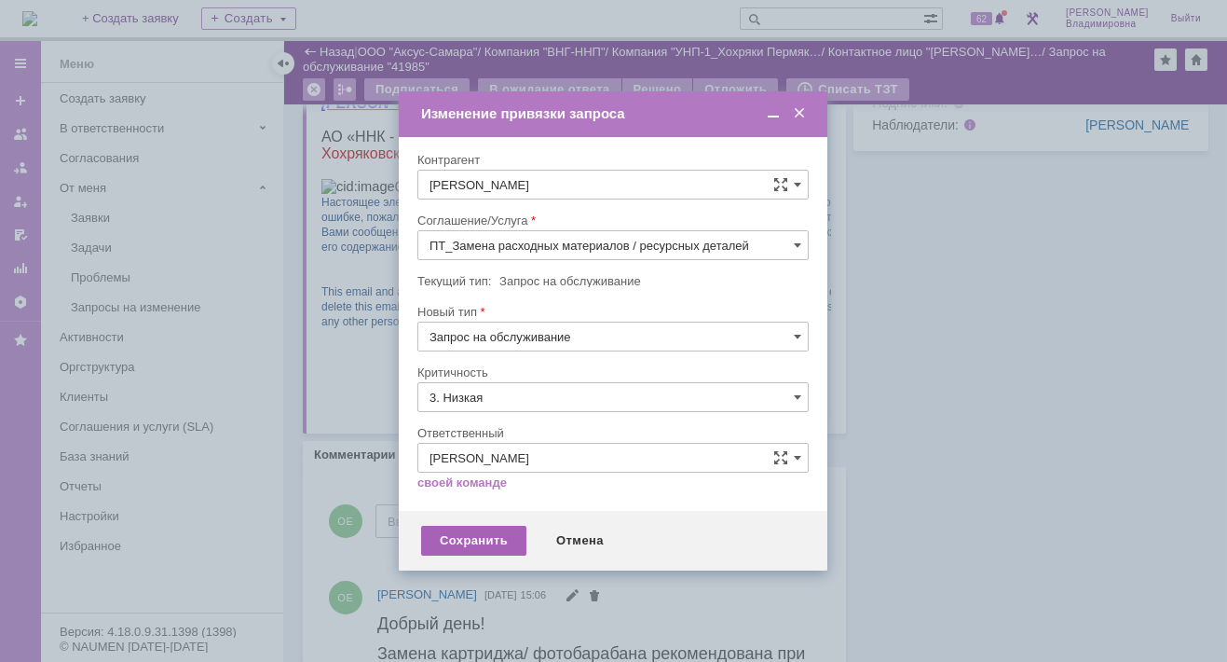
click at [476, 540] on div "Сохранить" at bounding box center [473, 541] width 105 height 30
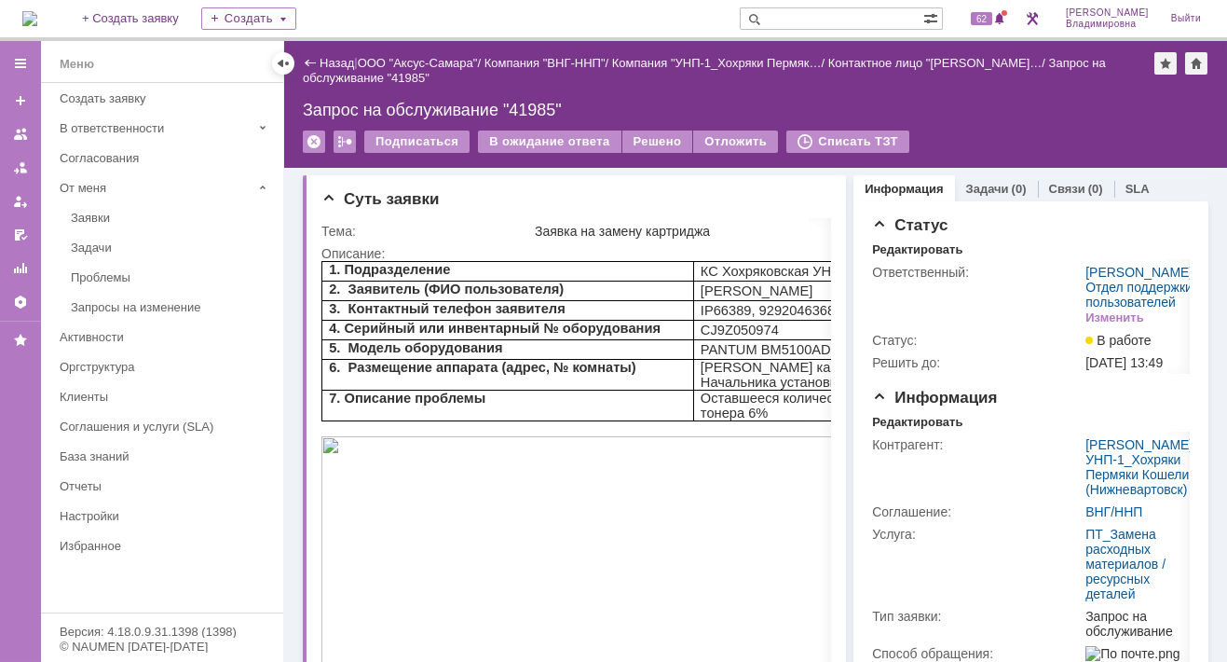
scroll to position [0, 0]
click at [552, 134] on div "В ожидание ответа" at bounding box center [549, 141] width 143 height 22
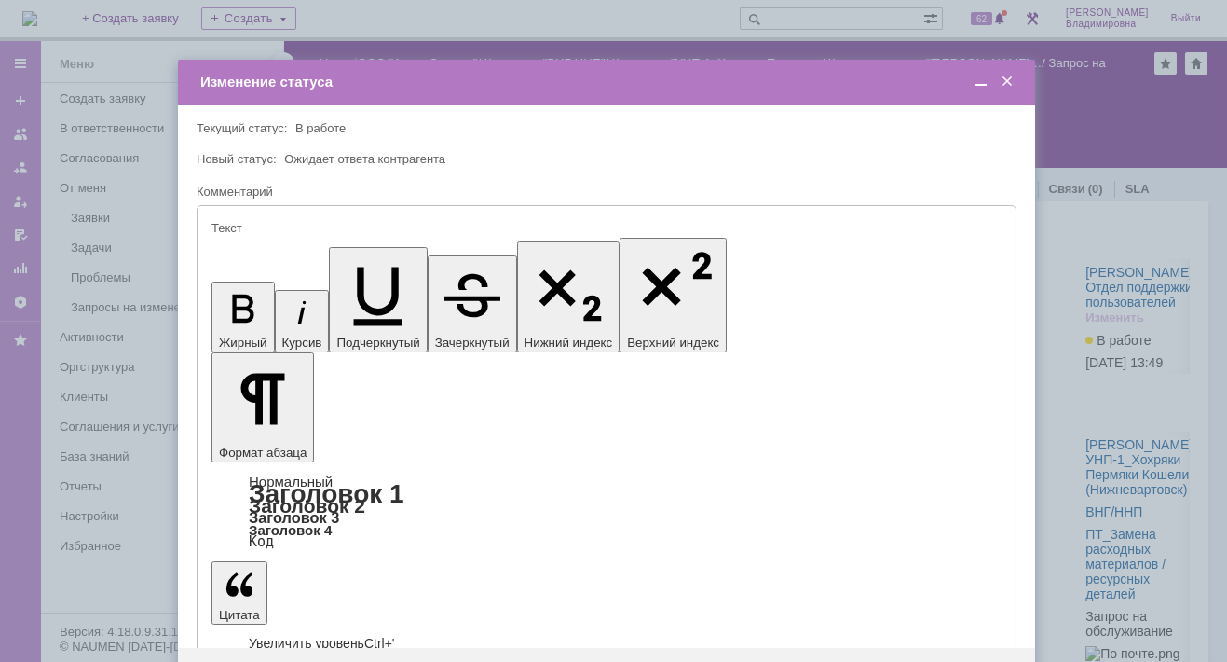
type input "[не указано]"
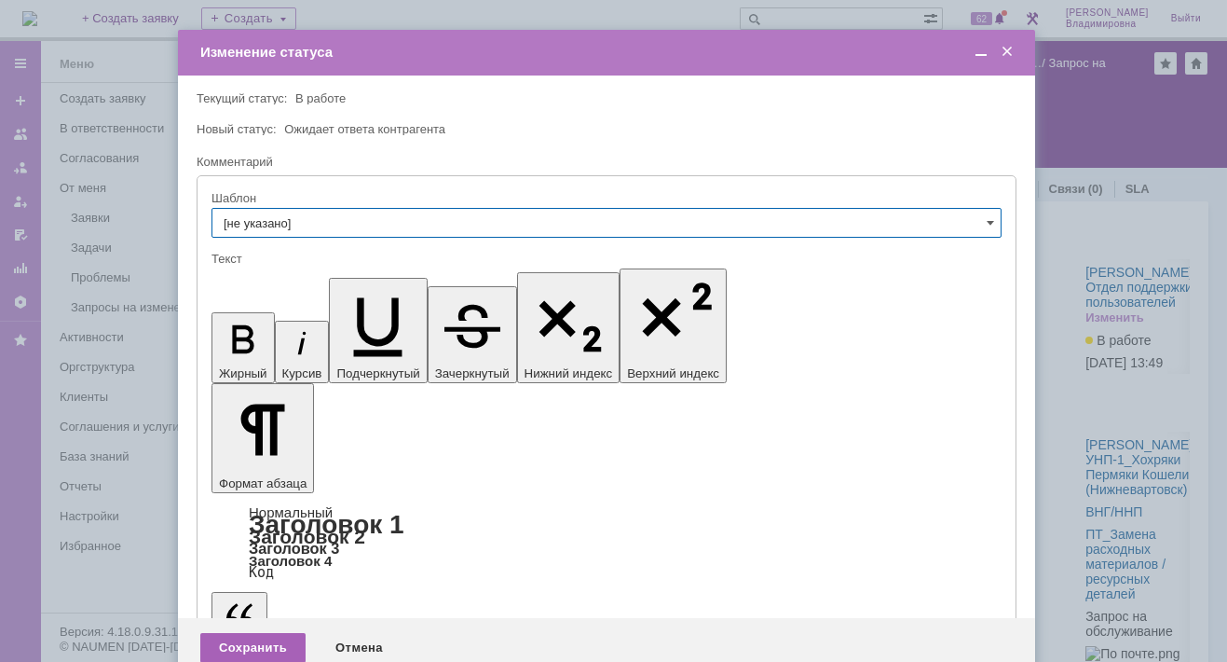
click at [253, 633] on div "Сохранить" at bounding box center [252, 648] width 105 height 30
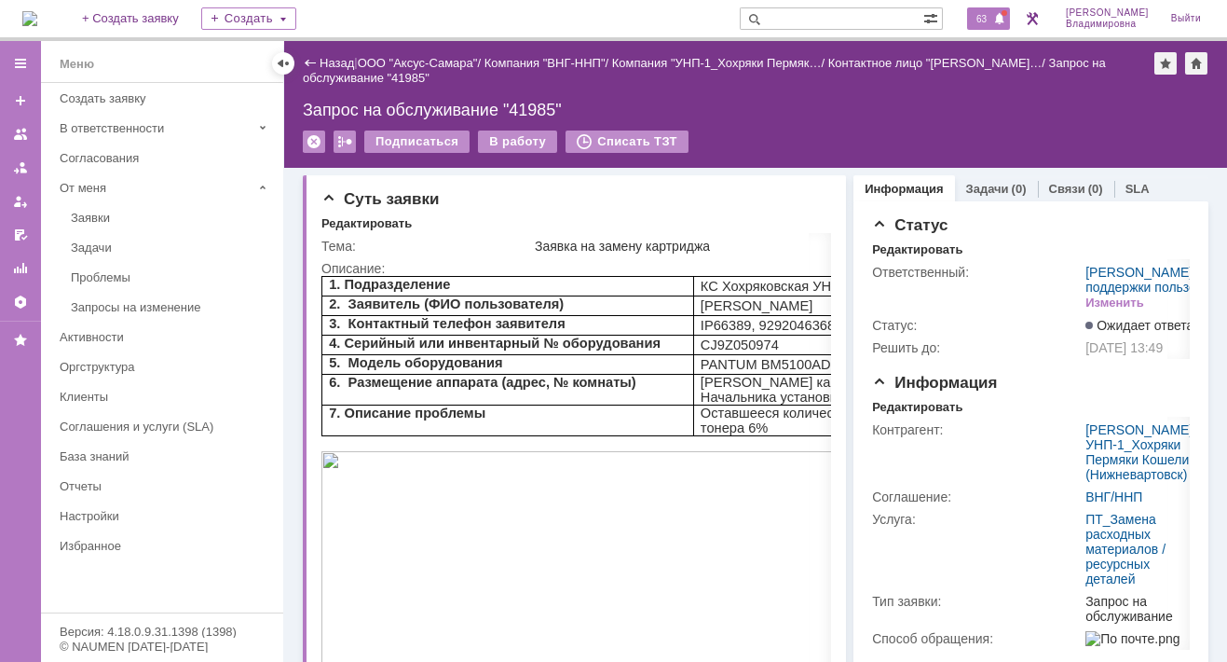
click at [993, 14] on span "63" at bounding box center [981, 18] width 21 height 13
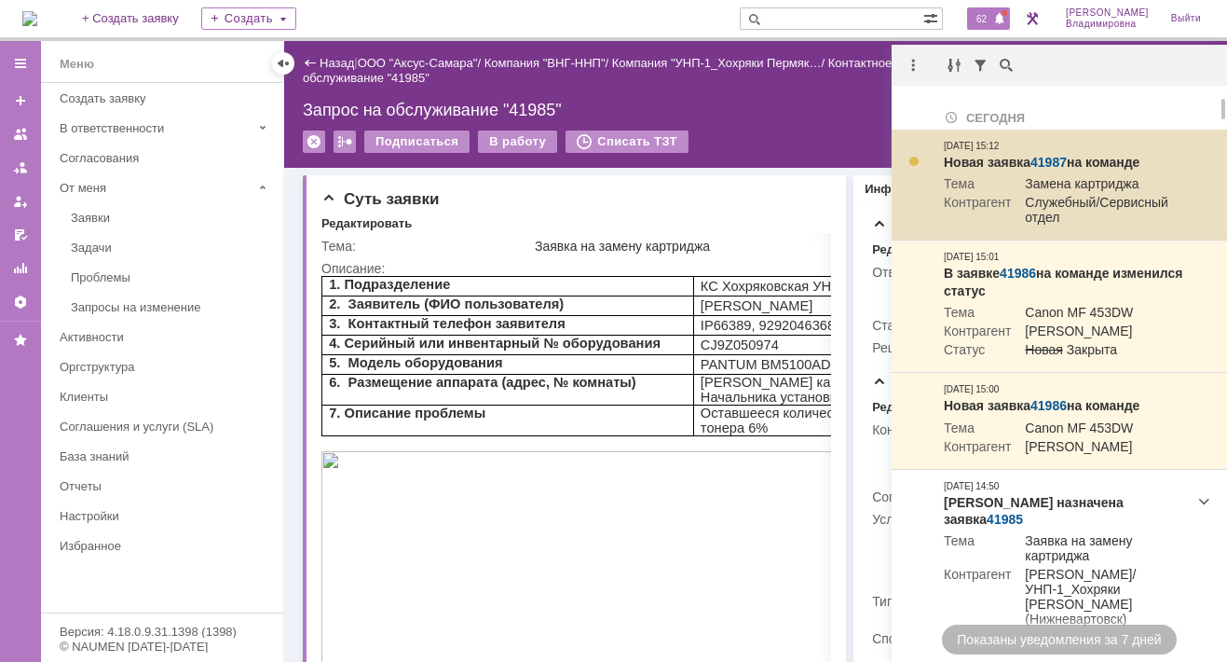
click at [1049, 165] on link "41987" at bounding box center [1049, 162] width 36 height 15
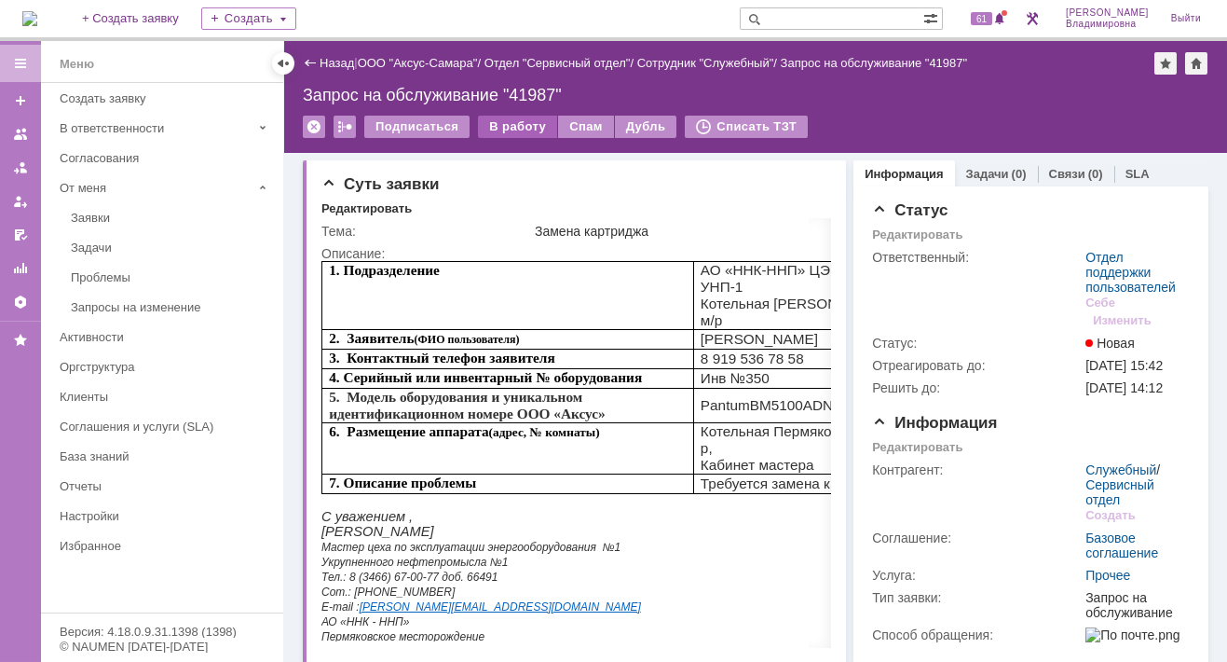
click at [514, 126] on div "В работу" at bounding box center [517, 127] width 79 height 22
click at [518, 124] on div "В работу" at bounding box center [517, 127] width 79 height 22
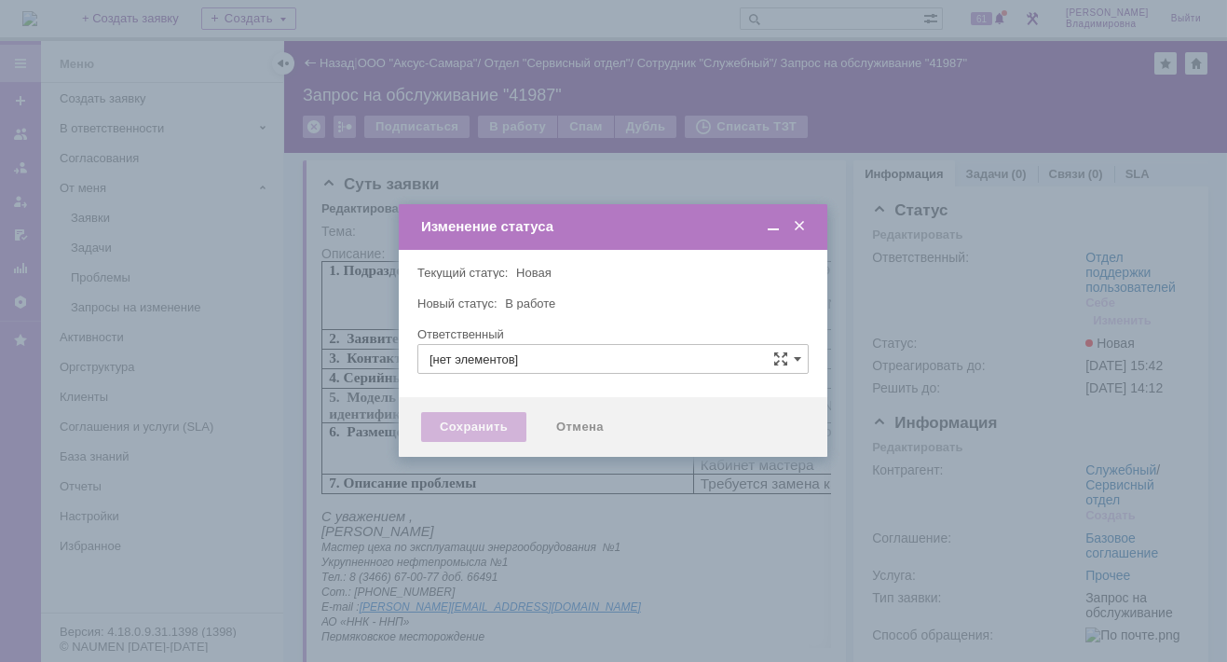
type input "Отдел поддержки пользователей"
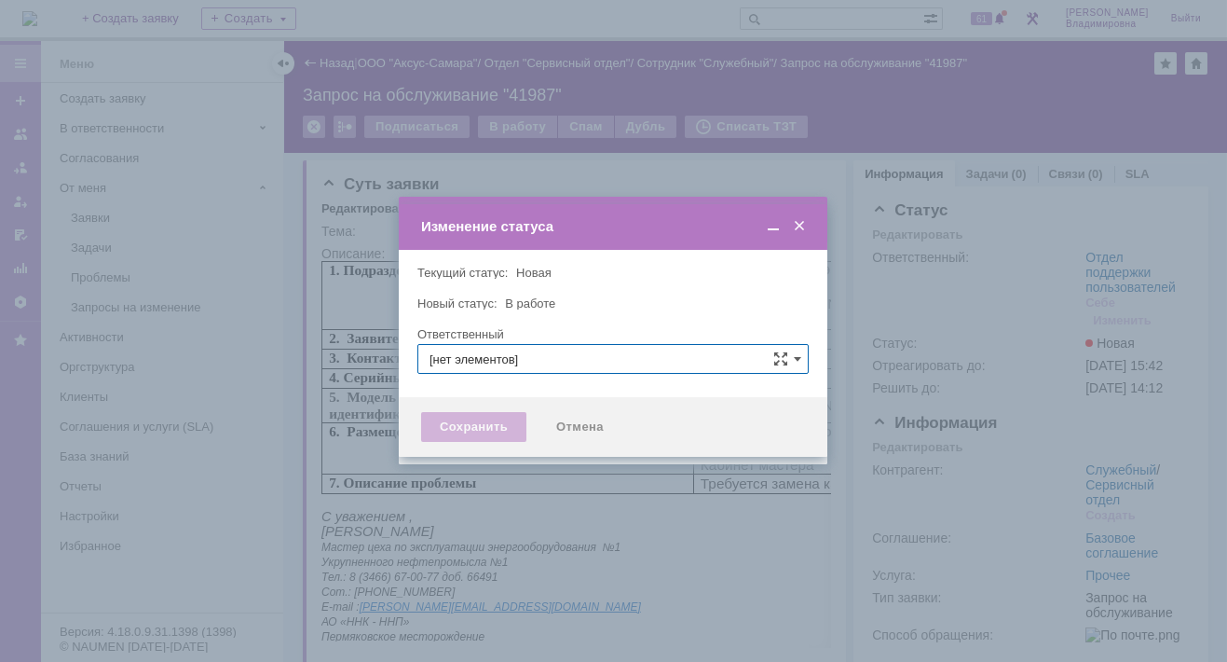
click at [456, 358] on input "[нет элементов]" at bounding box center [613, 359] width 391 height 30
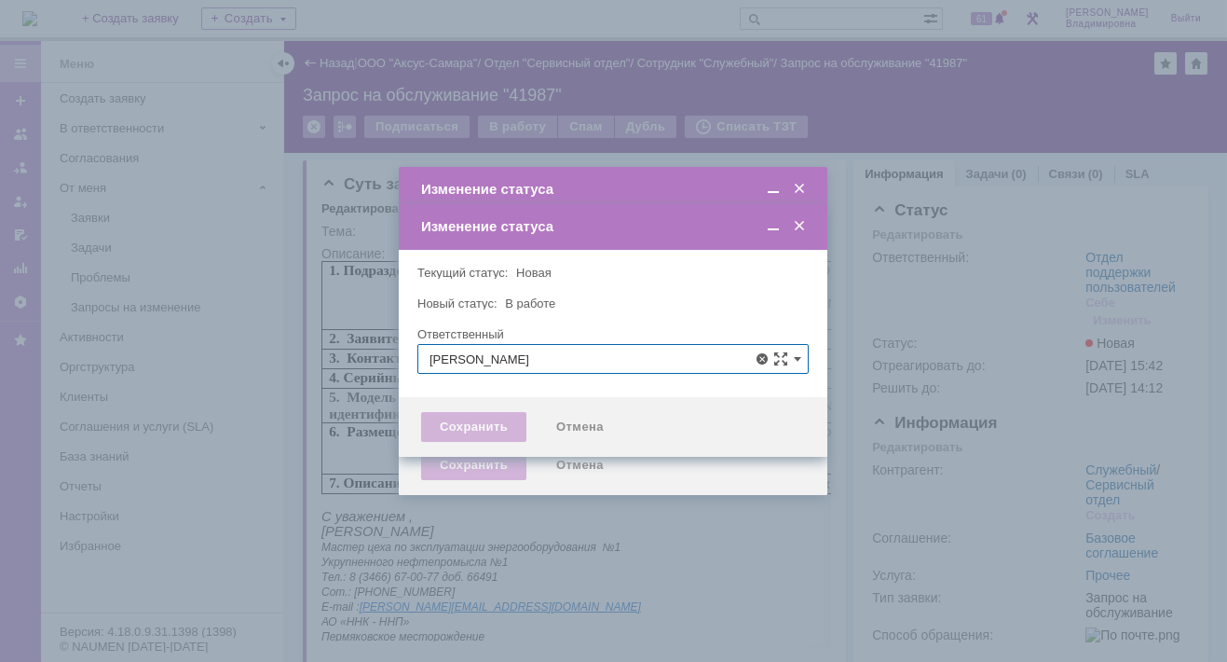
type input "[PERSON_NAME]"
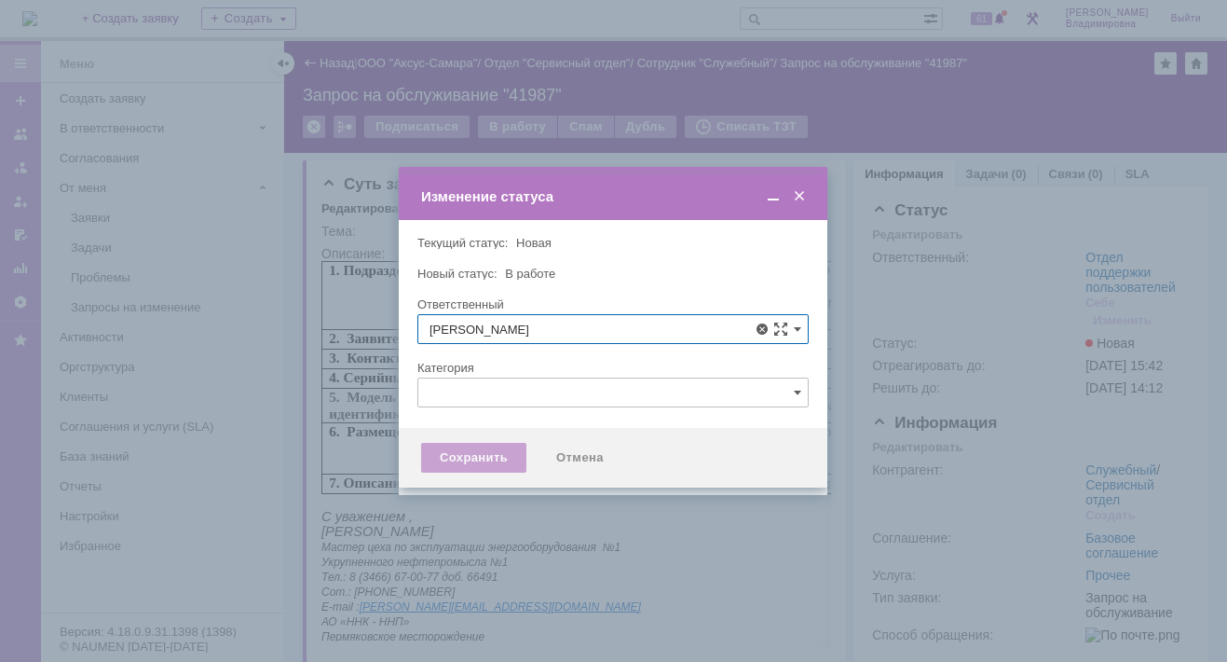
type input "[PERSON_NAME]"
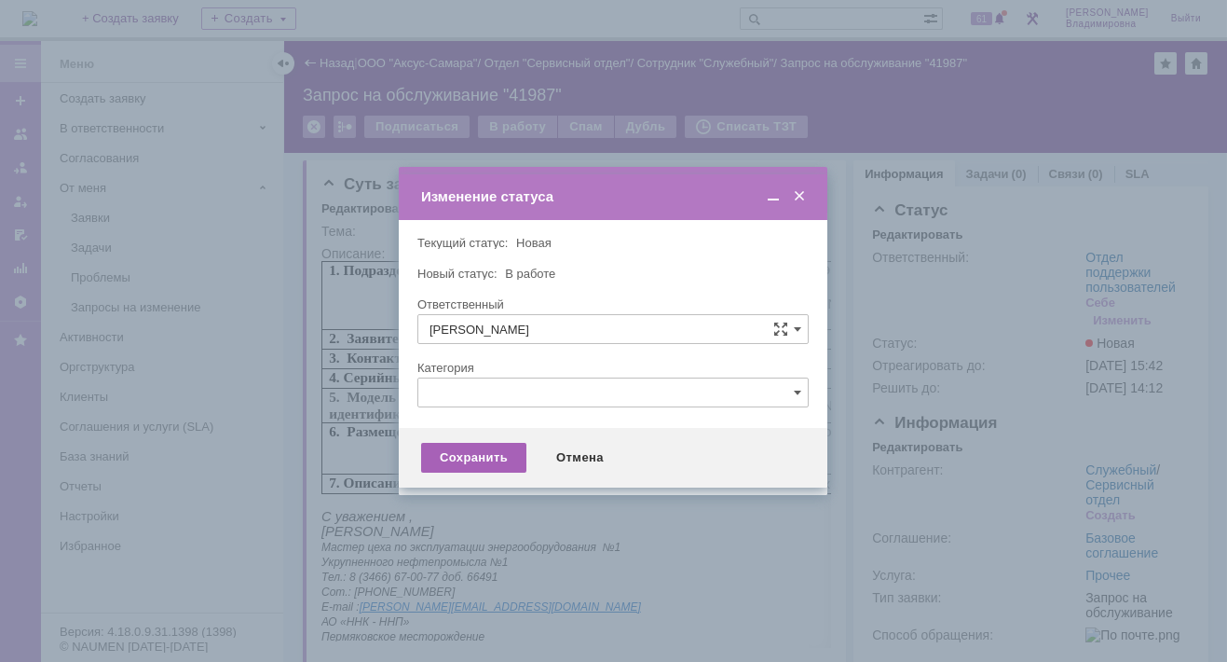
click at [448, 457] on div "Сохранить" at bounding box center [473, 458] width 105 height 30
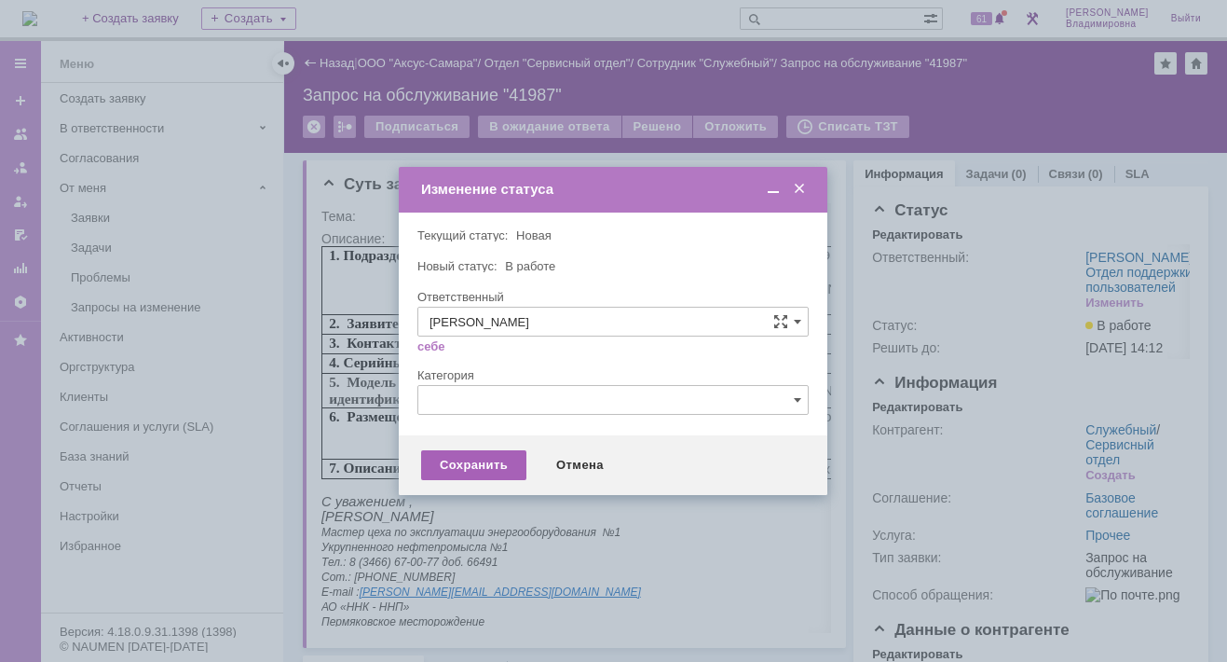
click at [480, 464] on div "Сохранить" at bounding box center [473, 465] width 105 height 30
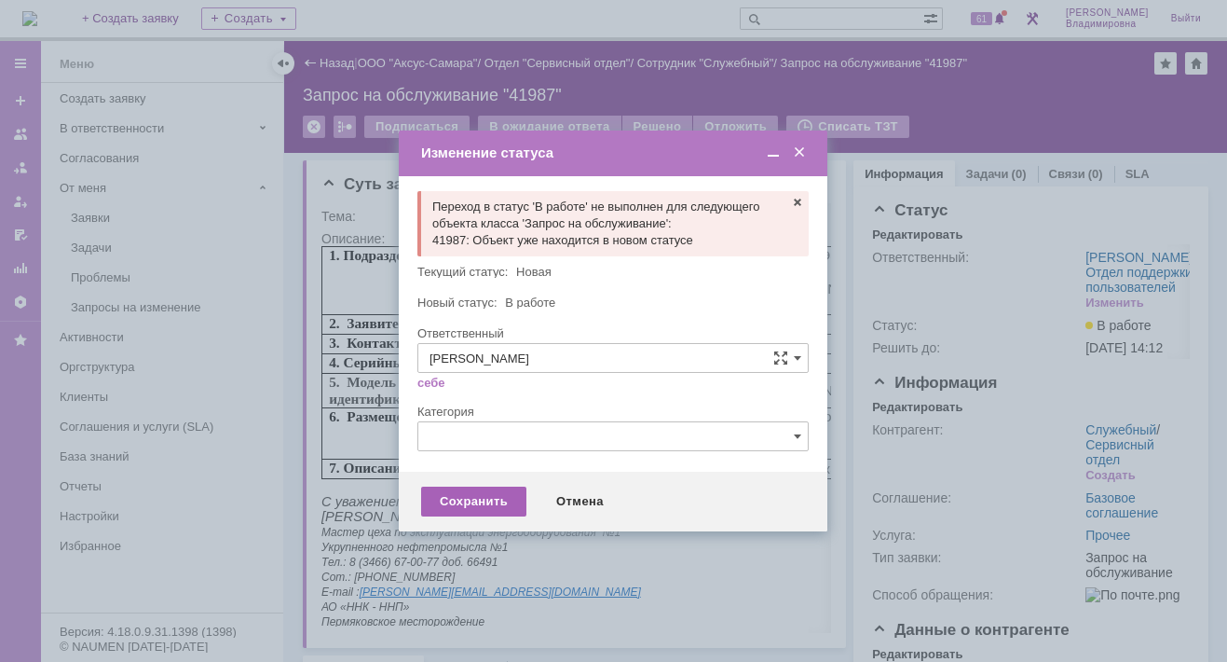
click at [474, 498] on div "Сохранить" at bounding box center [473, 501] width 105 height 30
click at [800, 147] on span at bounding box center [799, 152] width 19 height 17
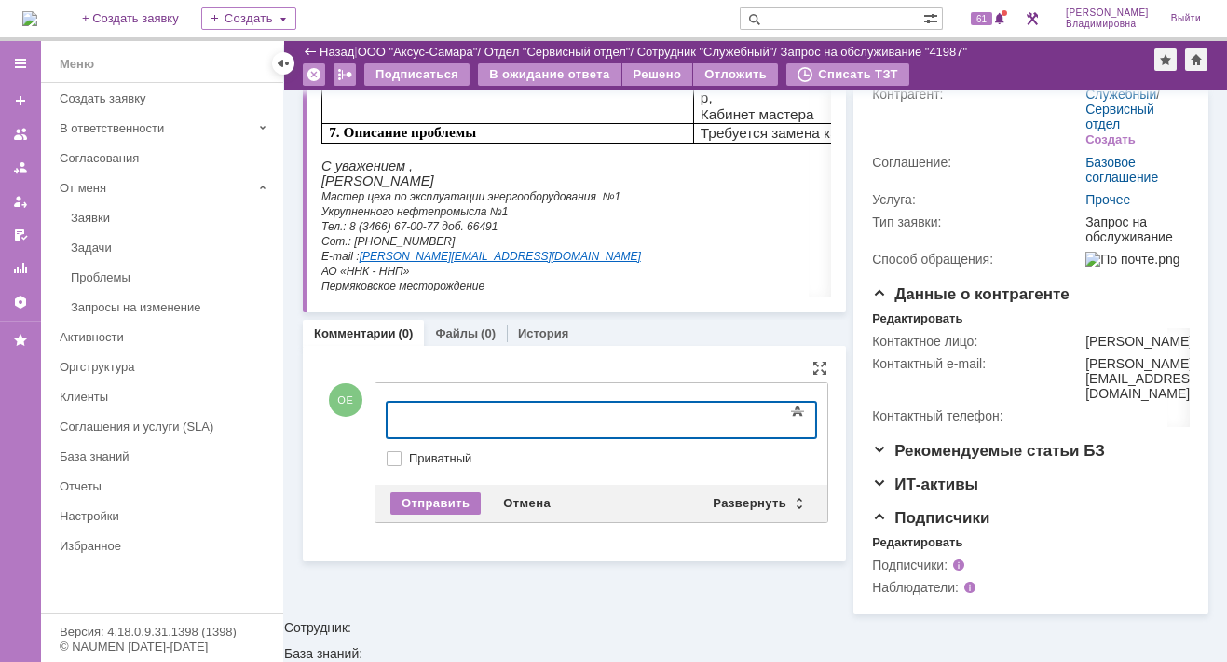
scroll to position [285, 0]
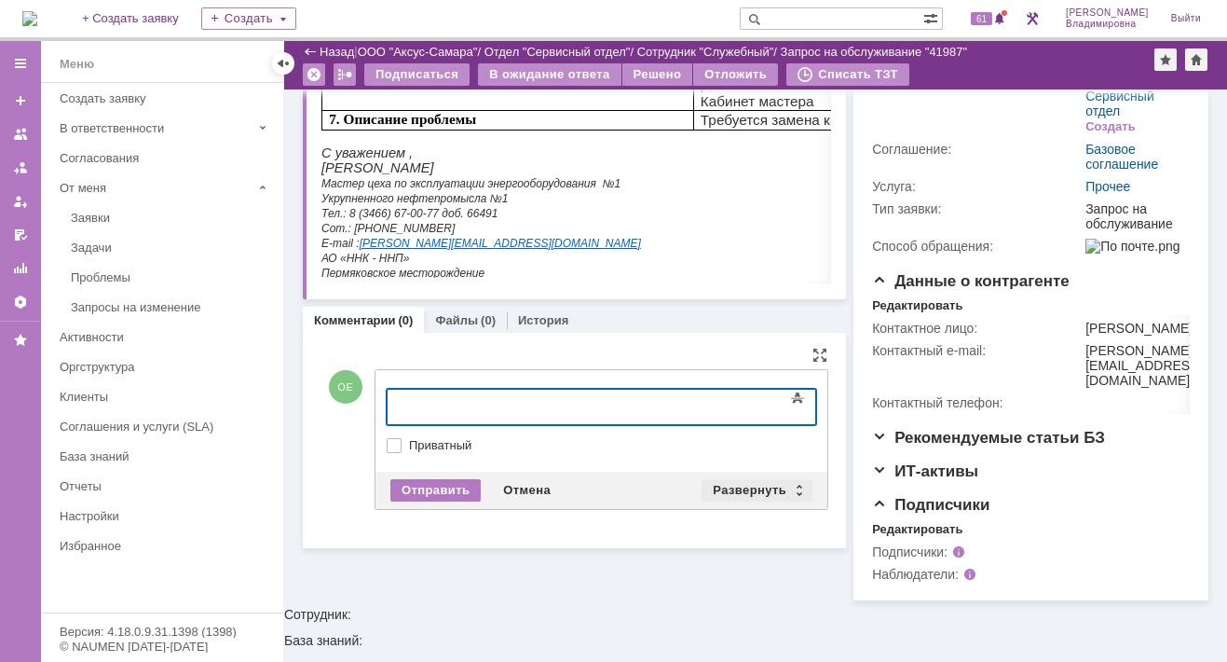
click at [751, 487] on div "Развернуть" at bounding box center [757, 490] width 111 height 22
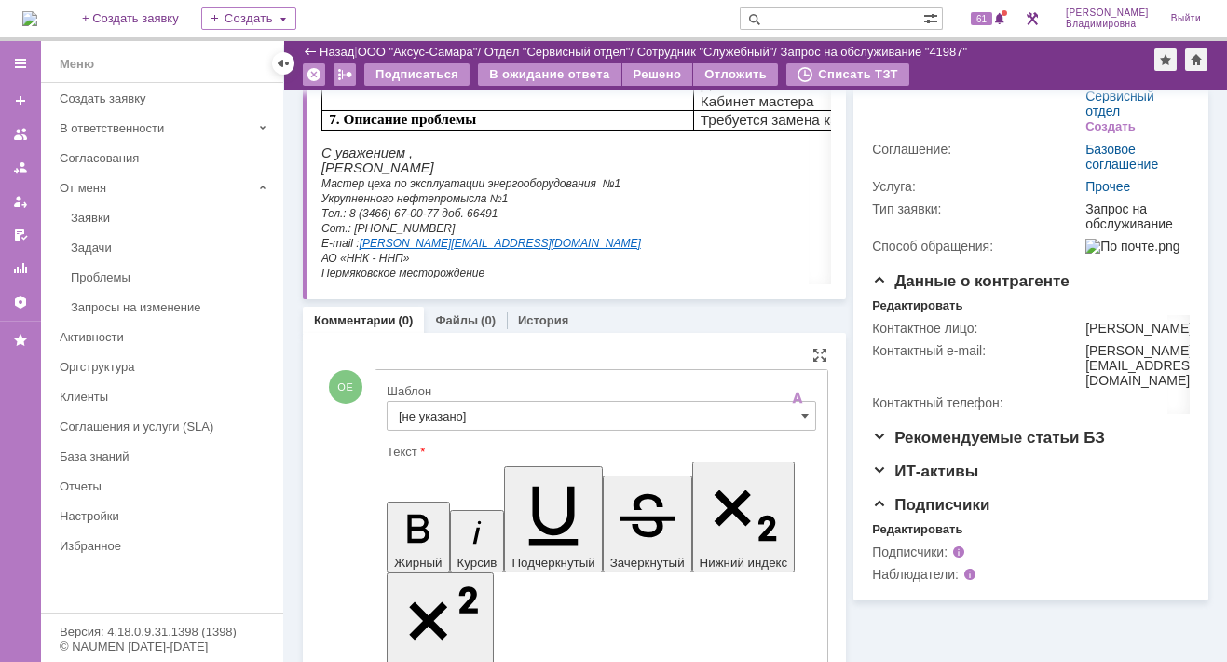
scroll to position [0, 0]
click at [433, 415] on input "[не указано]" at bounding box center [602, 416] width 430 height 30
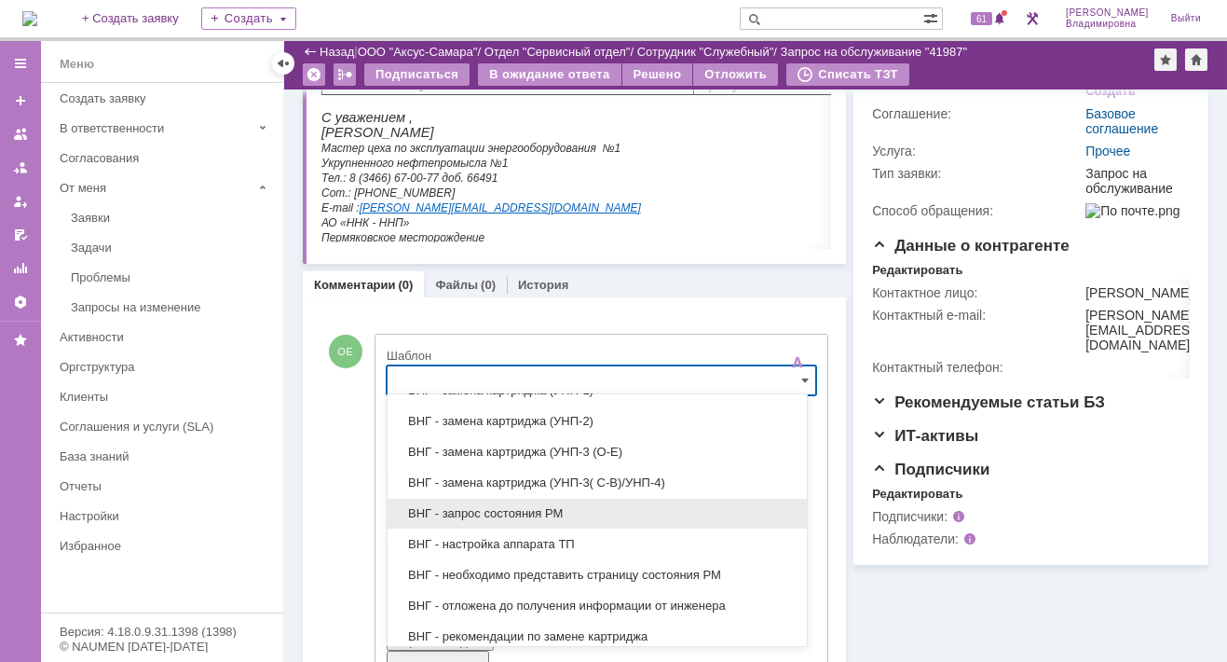
scroll to position [466, 0]
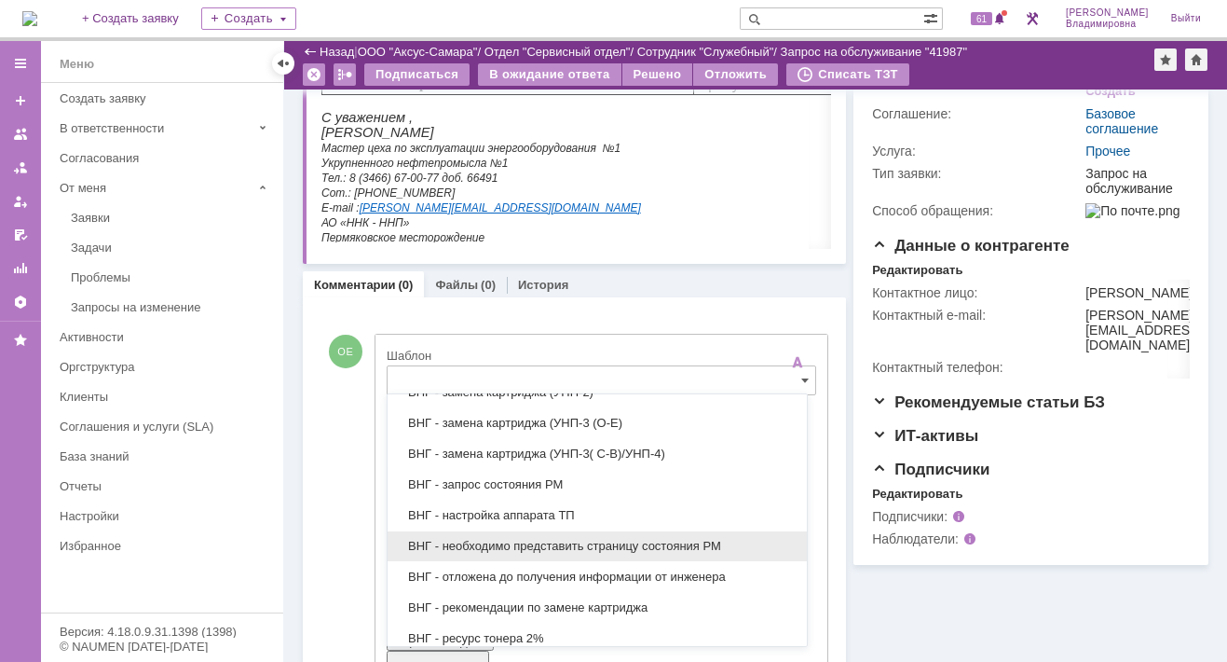
click at [514, 539] on span "ВНГ - необходимо представить страницу состояния РМ" at bounding box center [597, 546] width 397 height 15
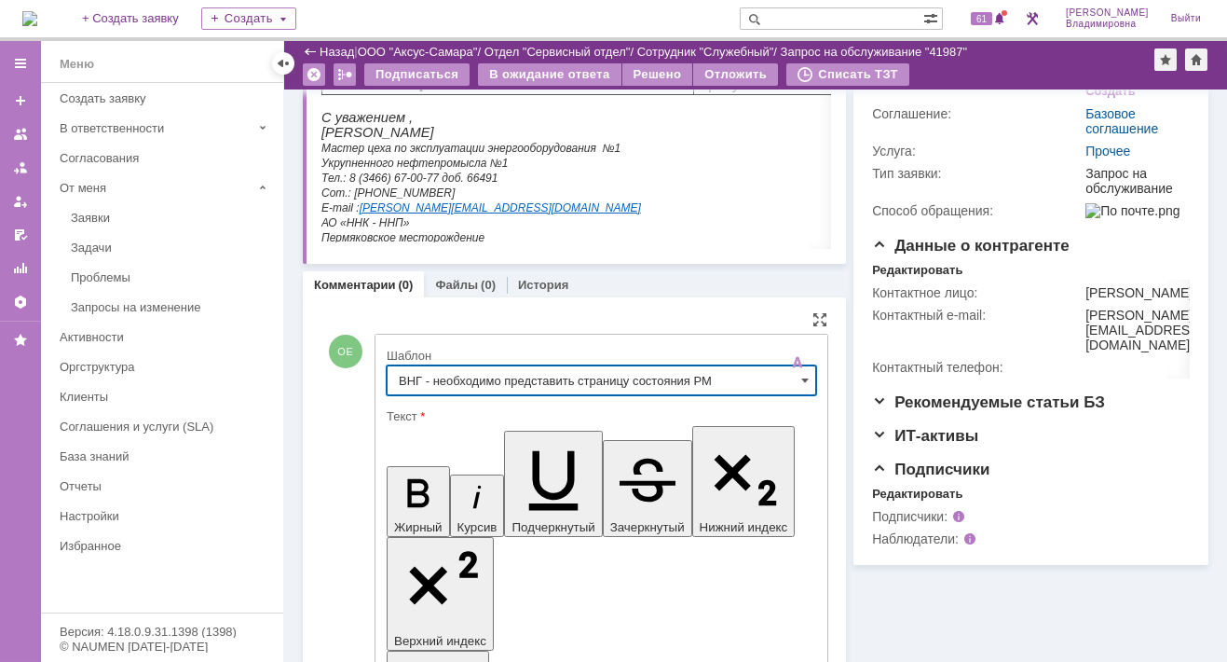
type input "ВНГ - необходимо представить страницу состояния РМ"
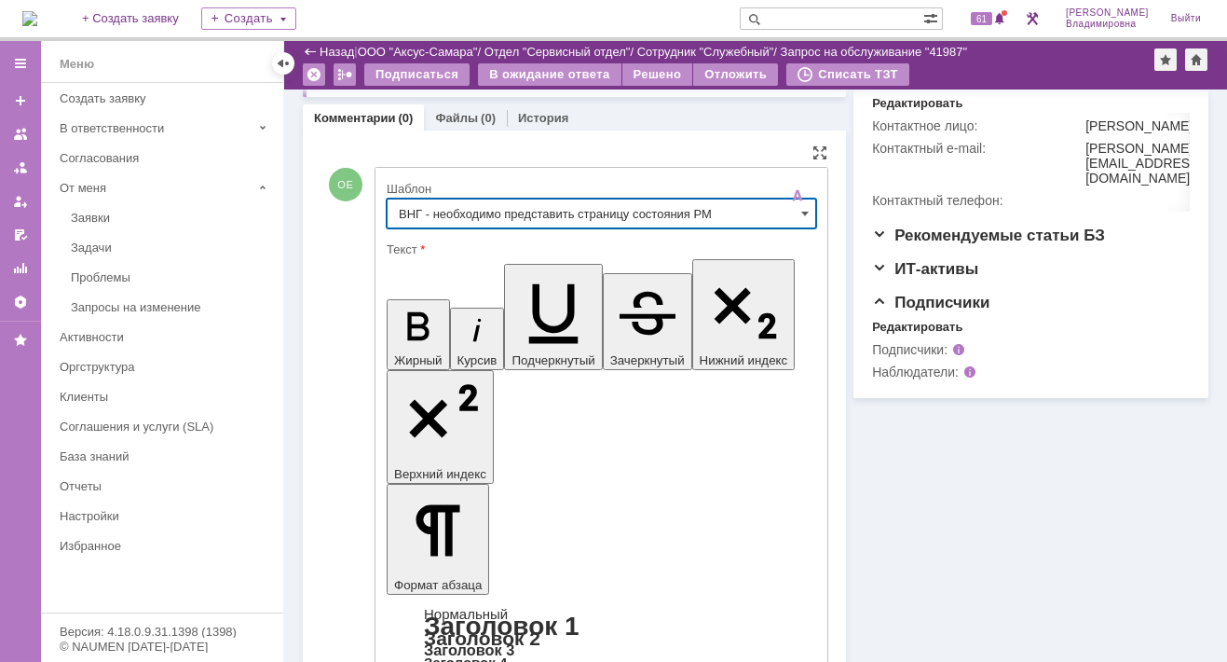
scroll to position [601, 0]
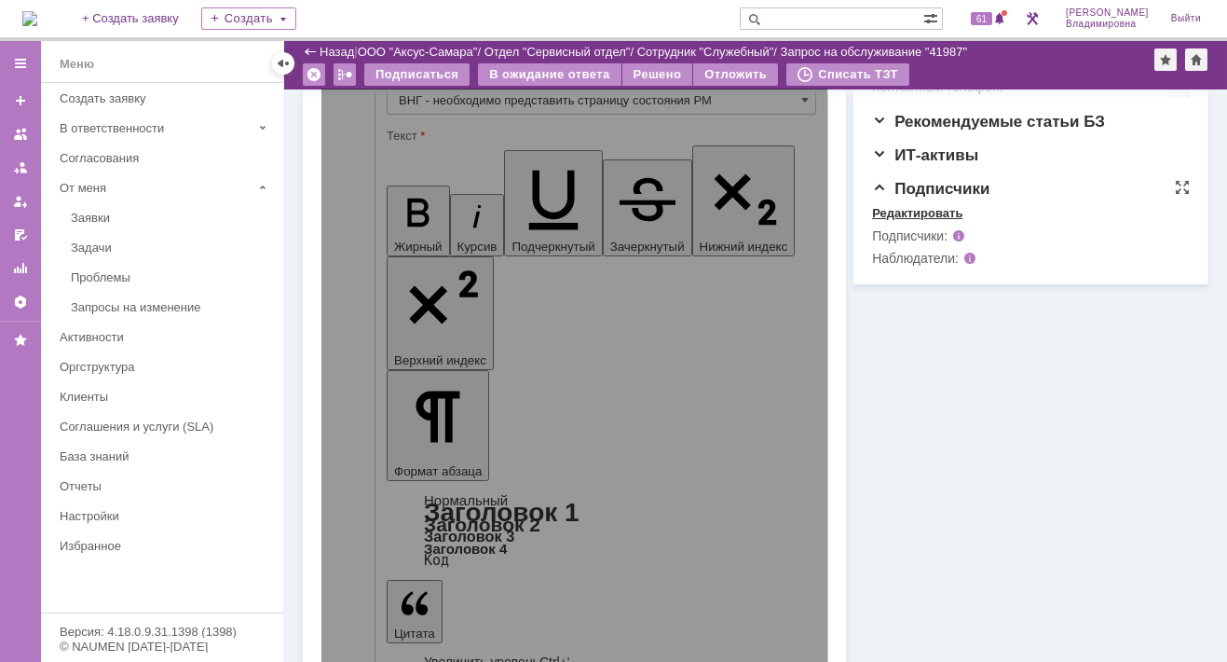
scroll to position [285, 0]
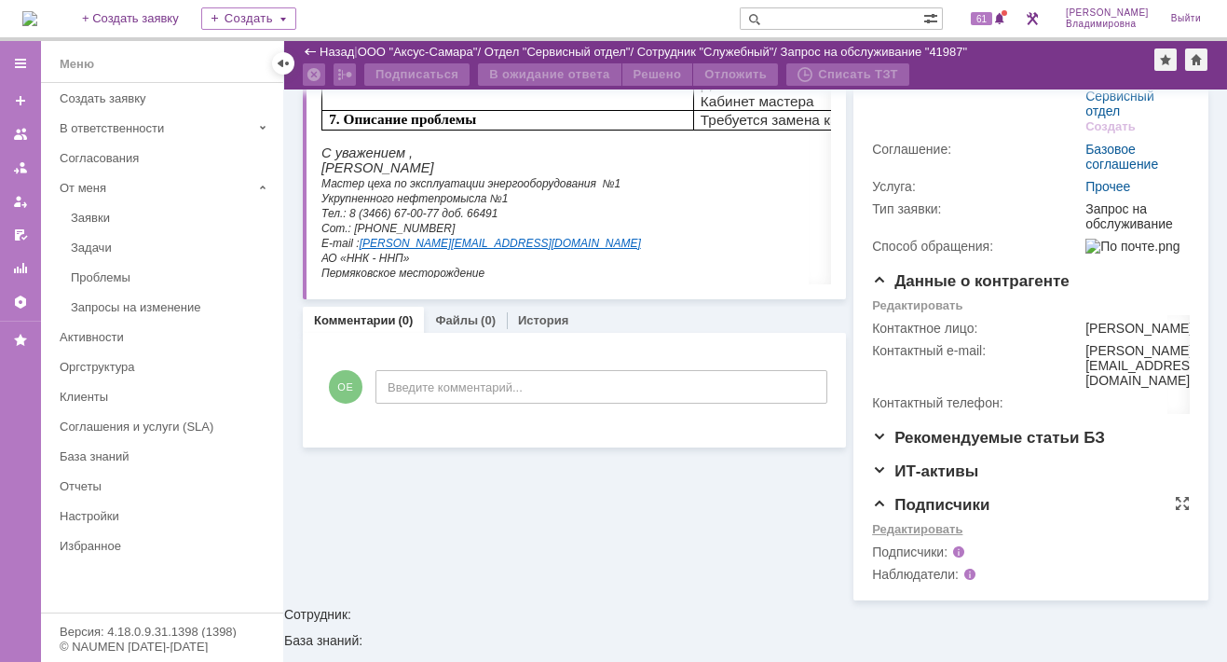
click at [900, 537] on div "Редактировать" at bounding box center [917, 529] width 90 height 15
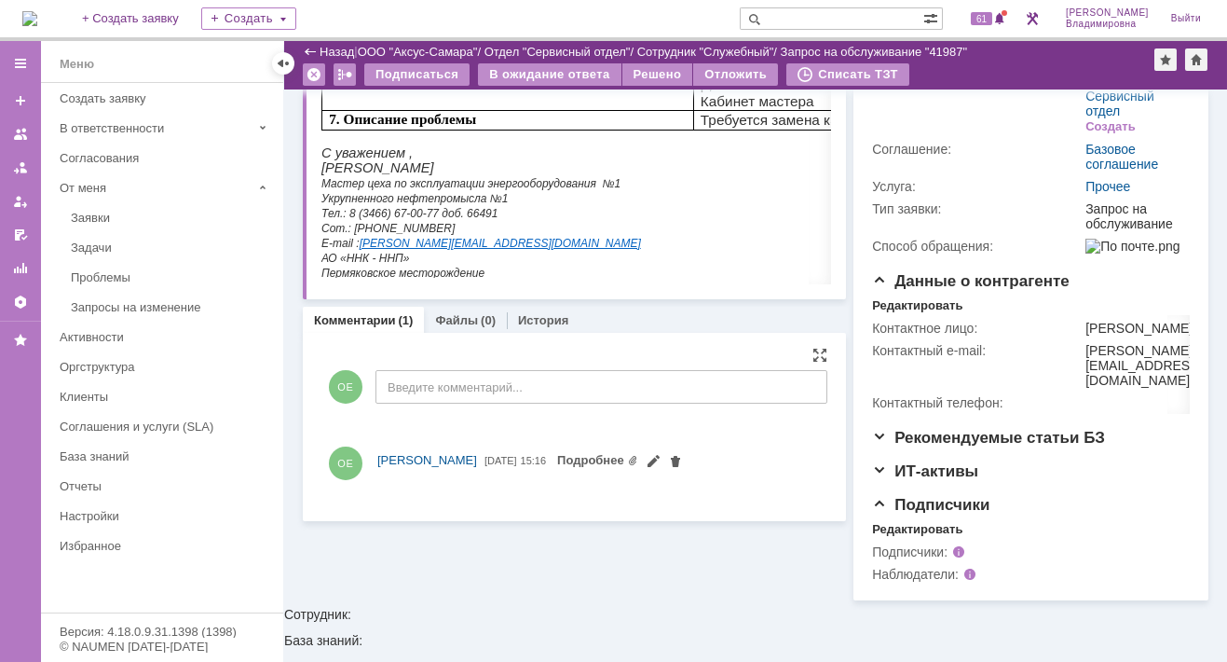
scroll to position [0, 0]
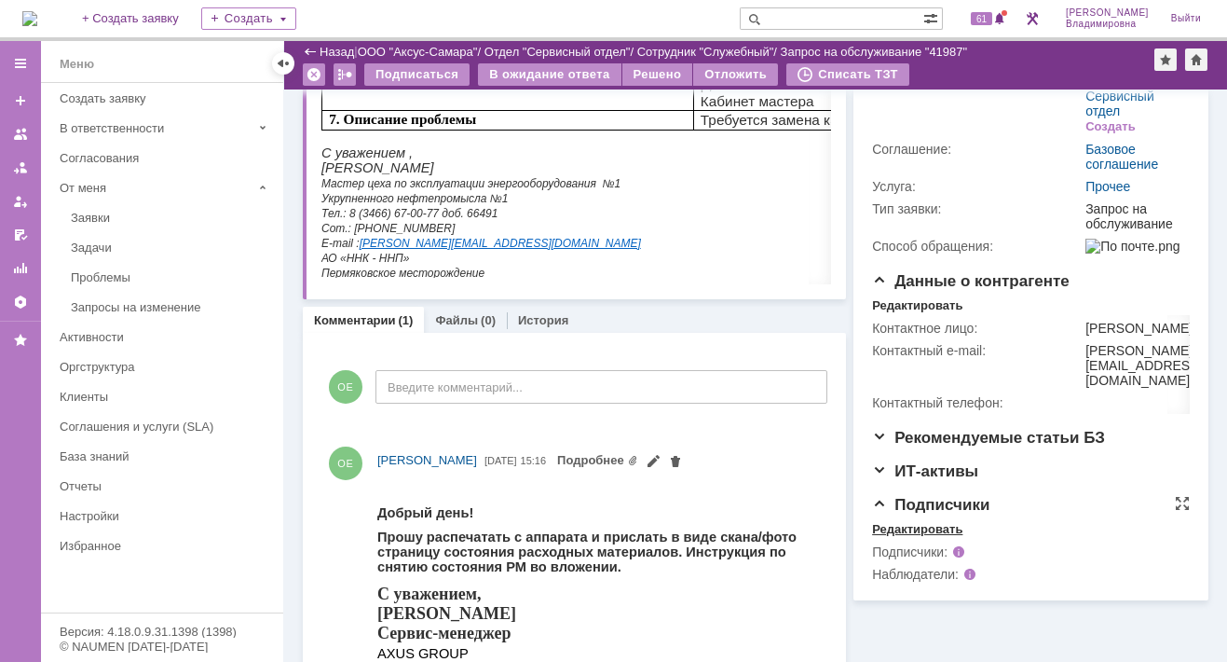
click at [897, 537] on div "Редактировать" at bounding box center [917, 529] width 90 height 15
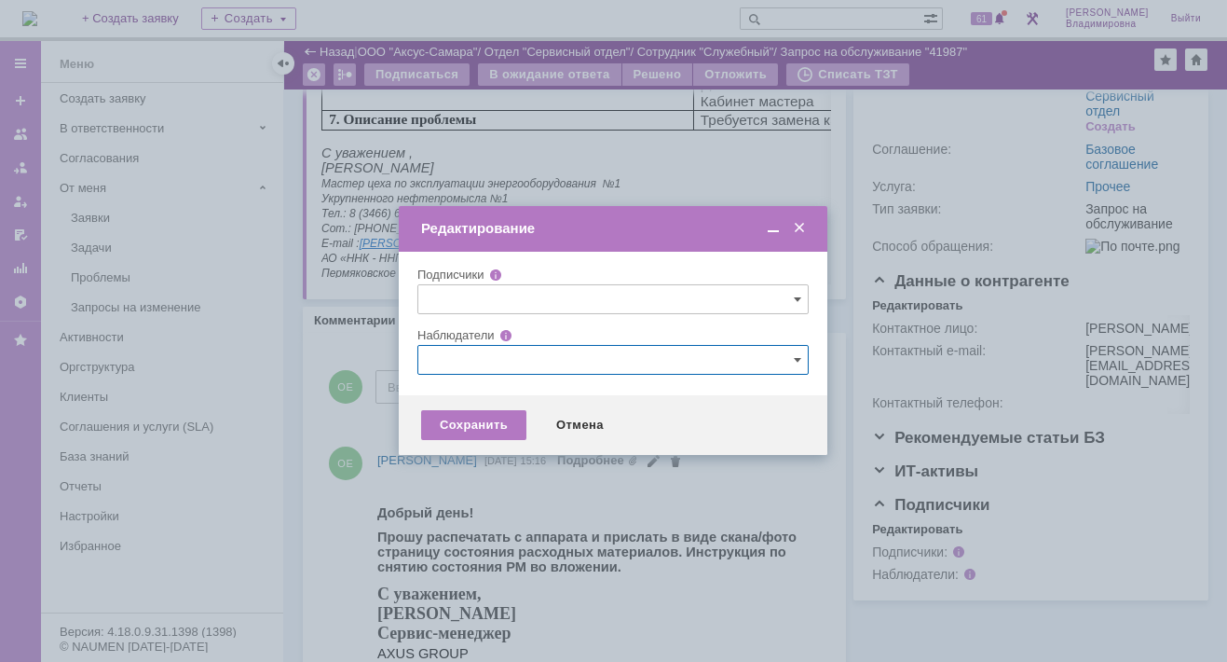
click at [418, 356] on input "text" at bounding box center [613, 360] width 391 height 30
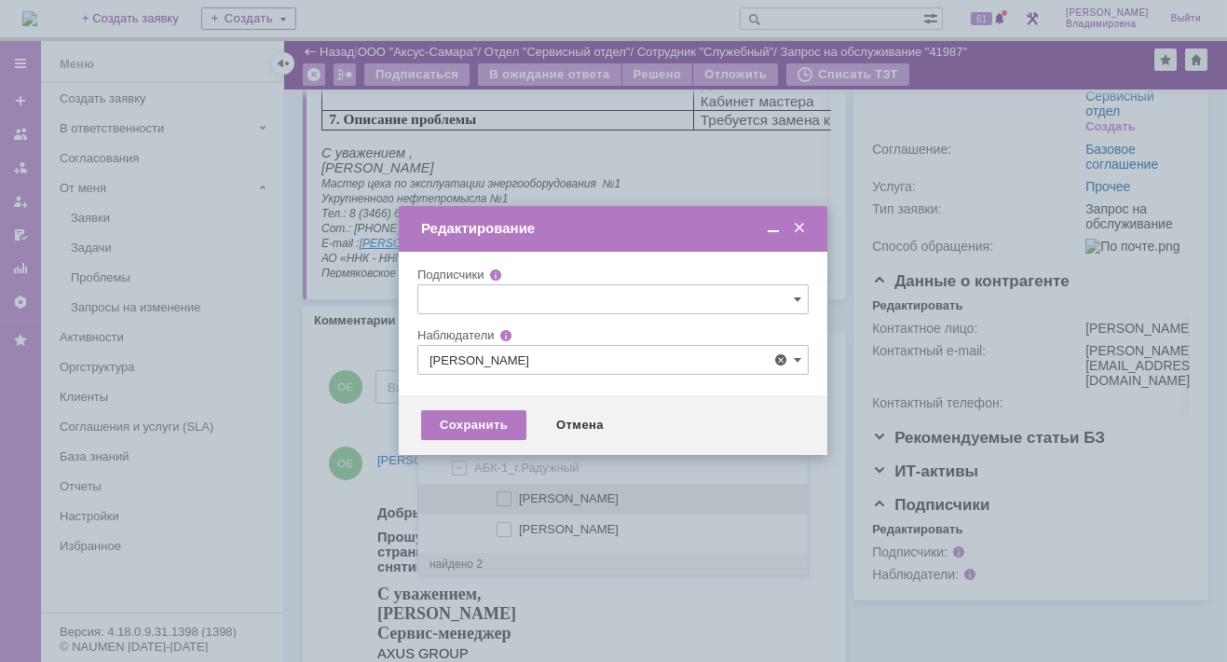
click at [519, 496] on span at bounding box center [519, 495] width 0 height 9
click at [505, 496] on input "[PERSON_NAME]" at bounding box center [506, 499] width 12 height 12
type input "[PERSON_NAME]"
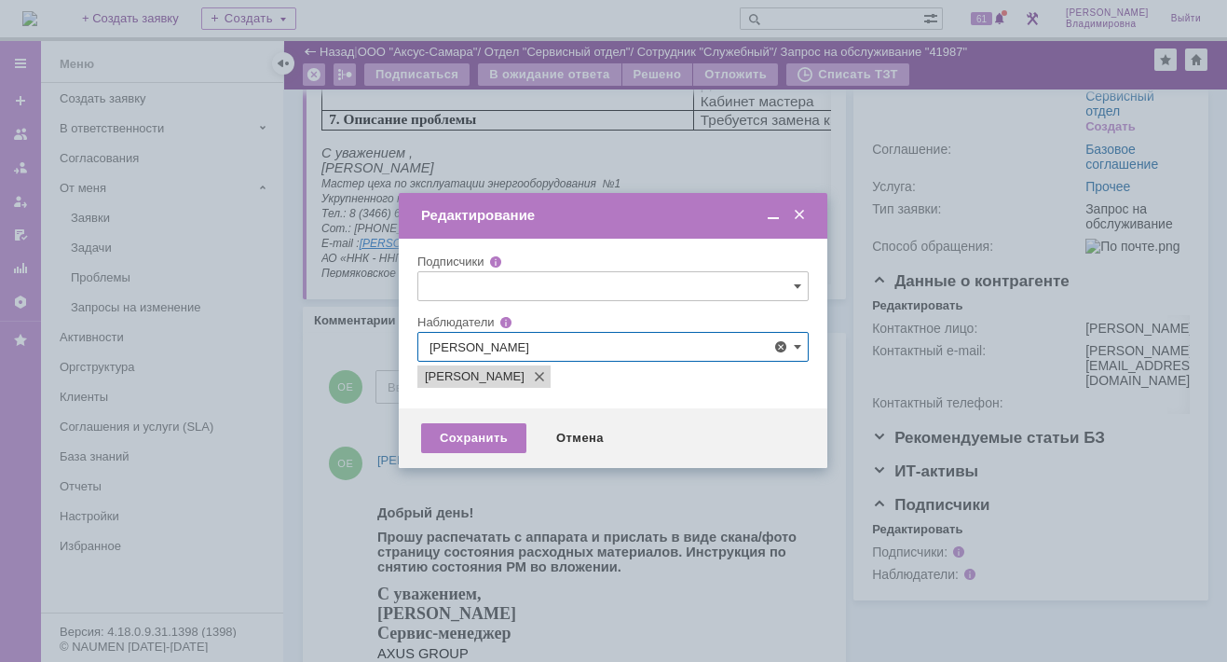
click at [344, 487] on div at bounding box center [613, 331] width 1227 height 662
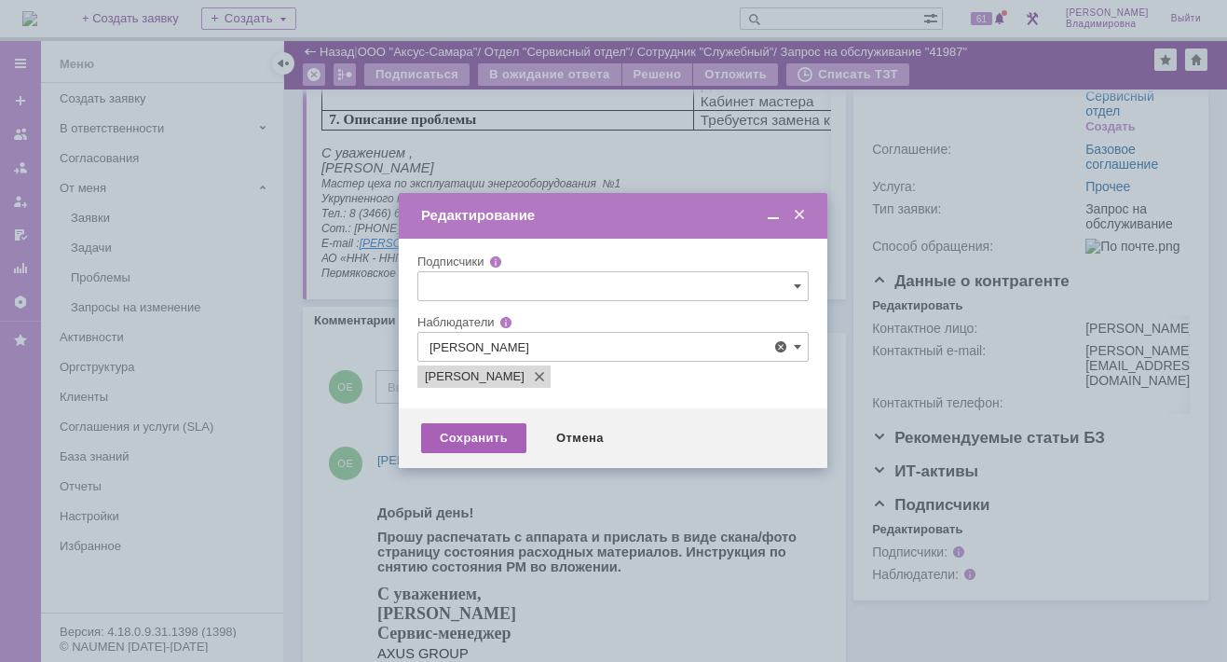
click at [464, 441] on div "Сохранить" at bounding box center [473, 438] width 105 height 30
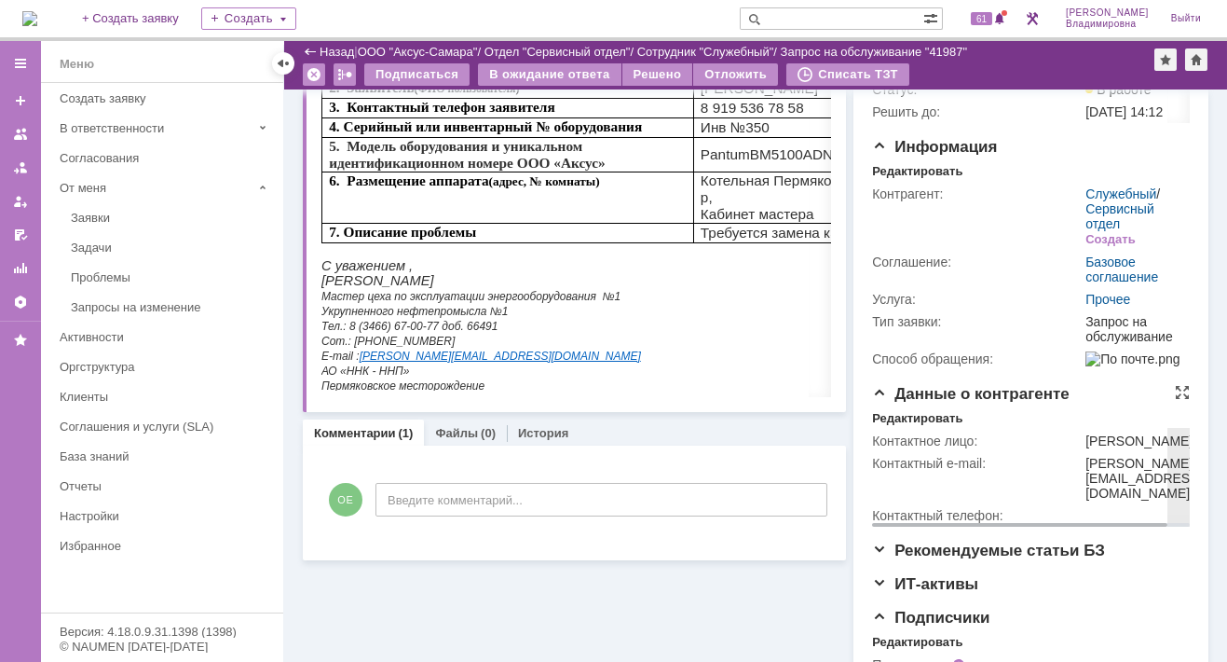
scroll to position [129, 0]
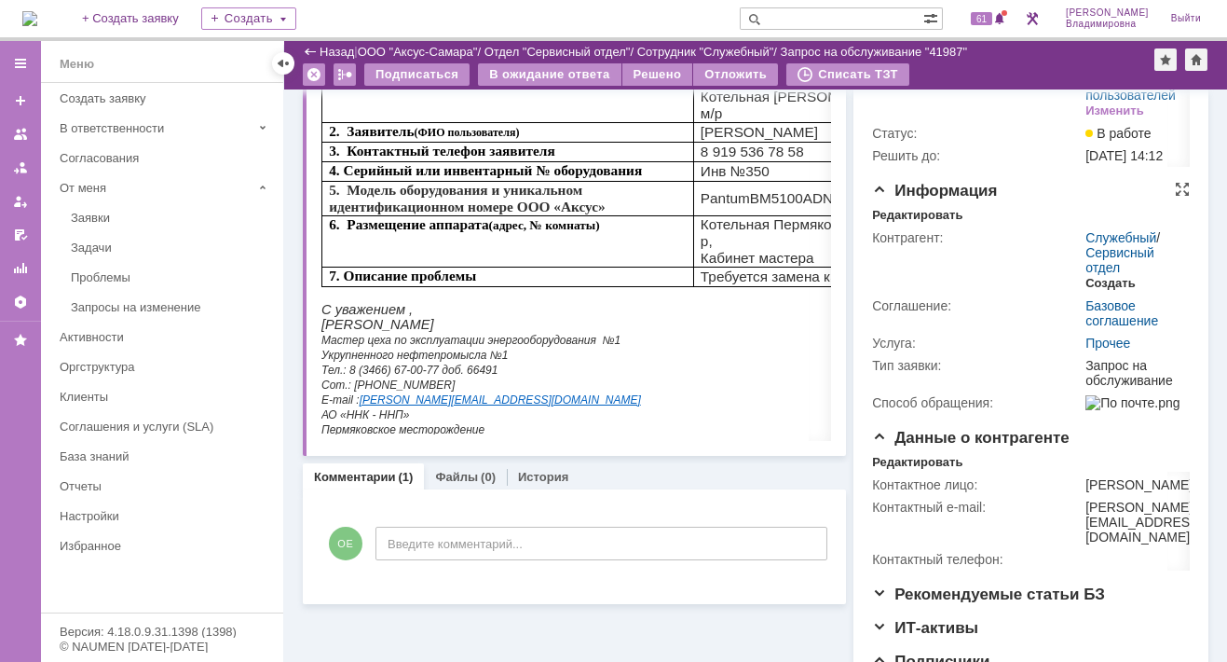
click at [1094, 291] on div "Создать" at bounding box center [1110, 283] width 49 height 15
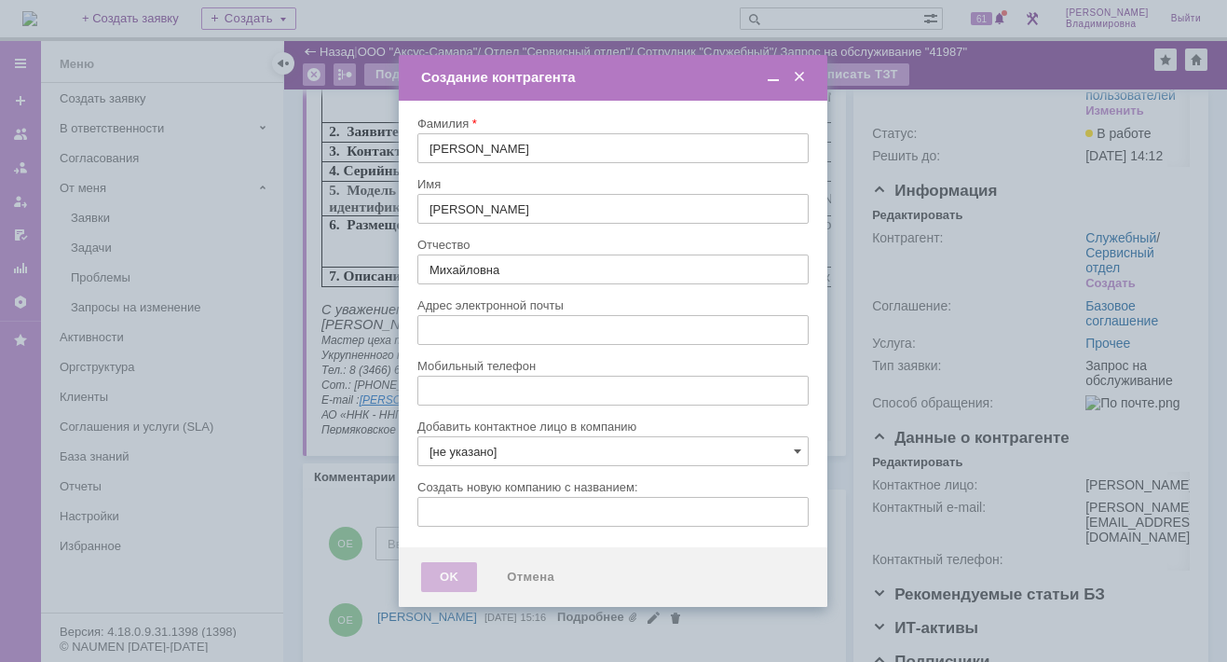
scroll to position [0, 0]
type input "[PERSON_NAME][EMAIL_ADDRESS][DOMAIN_NAME]"
click at [792, 446] on input "[не указано]" at bounding box center [613, 451] width 391 height 30
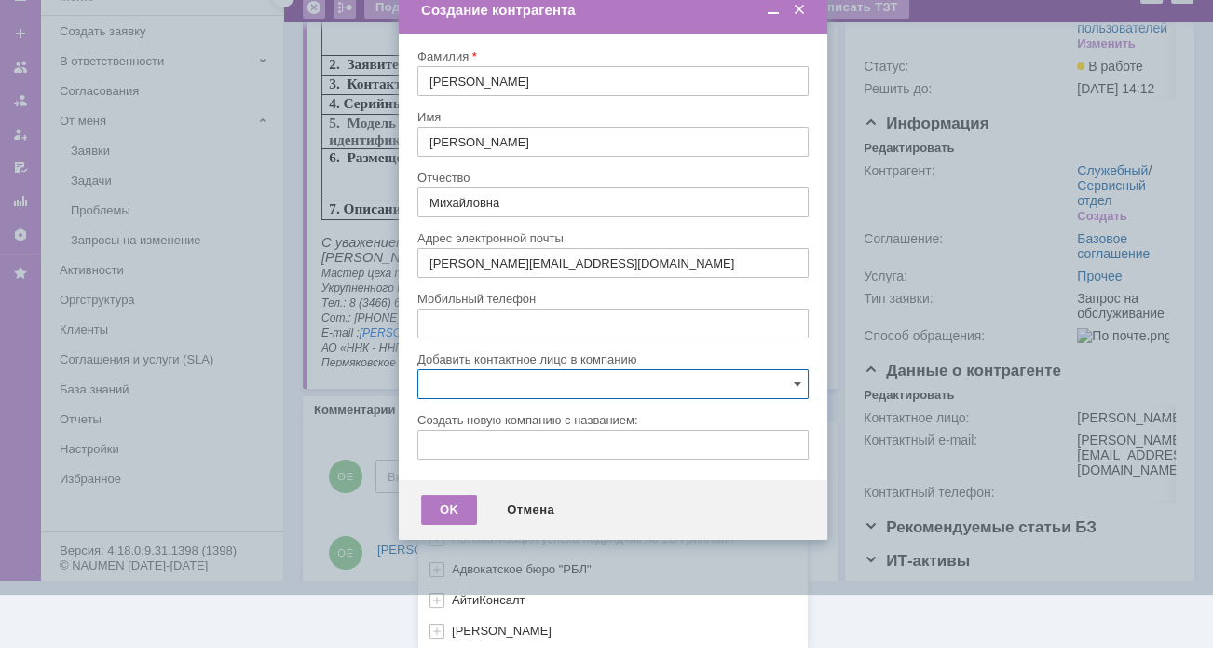
scroll to position [554, 0]
click at [458, 633] on link "Показать еще" at bounding box center [465, 643] width 94 height 28
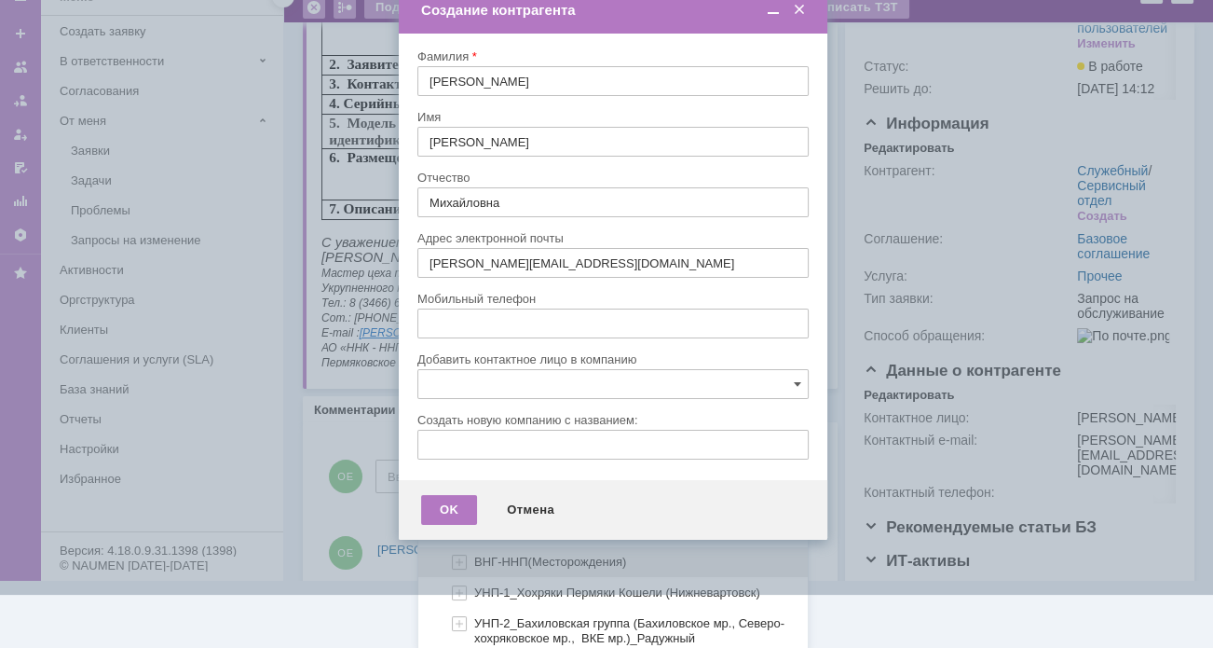
scroll to position [1113, 0]
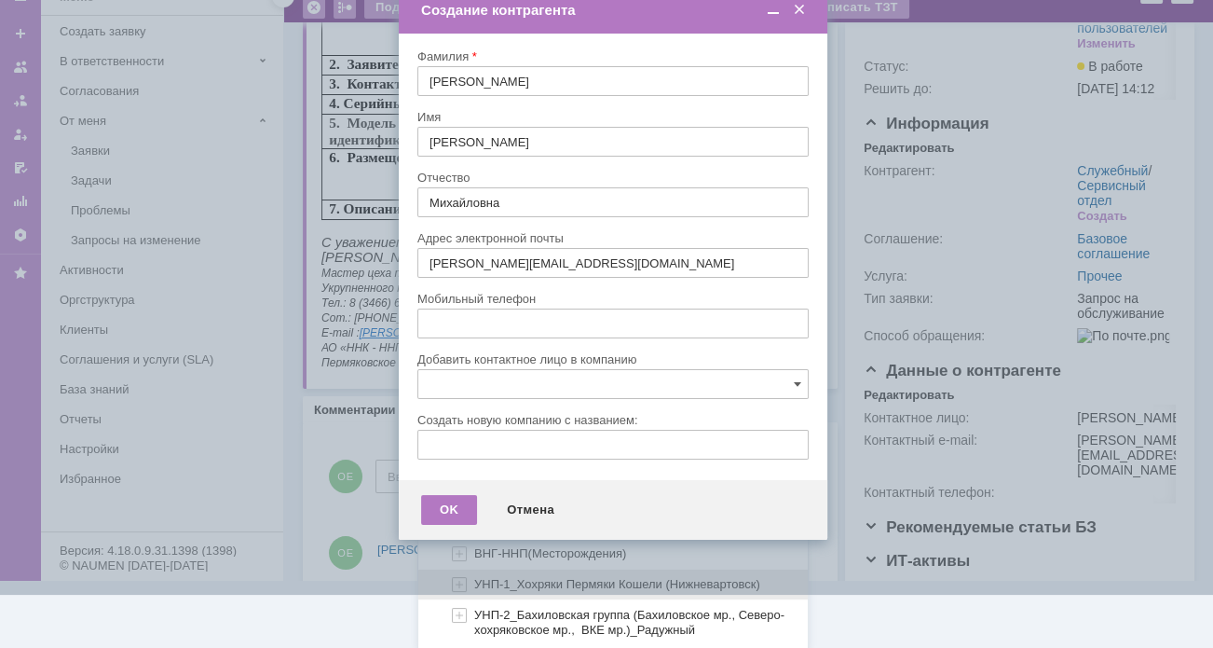
click at [482, 577] on span "УНП-1_Хохряки Пермяки Кошели (Нижневартовск)" at bounding box center [617, 584] width 286 height 14
type input "УНП-1_Хохряки Пермяки Кошели (Нижневартовск)"
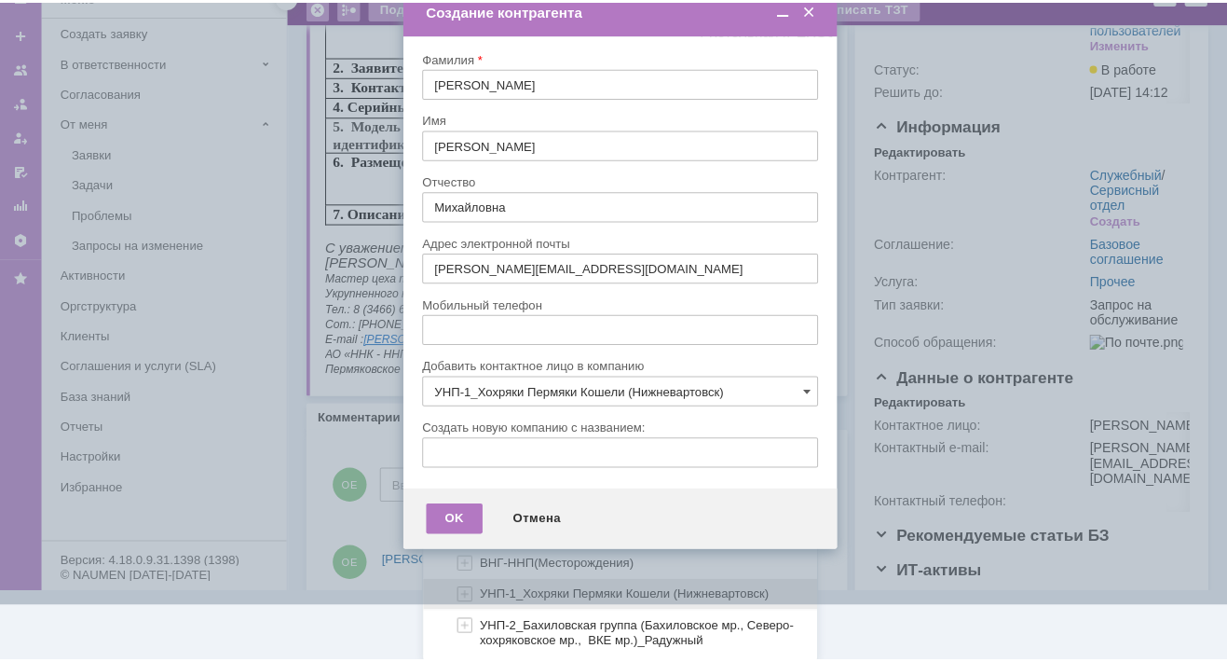
scroll to position [0, 0]
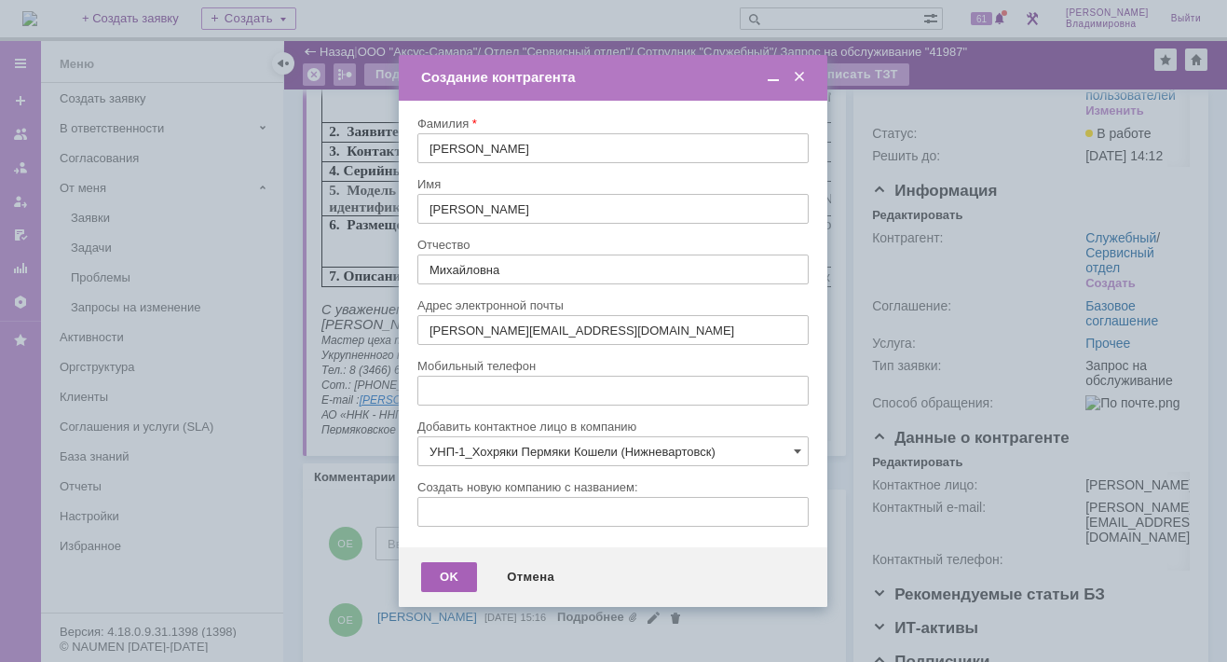
click at [445, 576] on div "OK" at bounding box center [449, 577] width 56 height 30
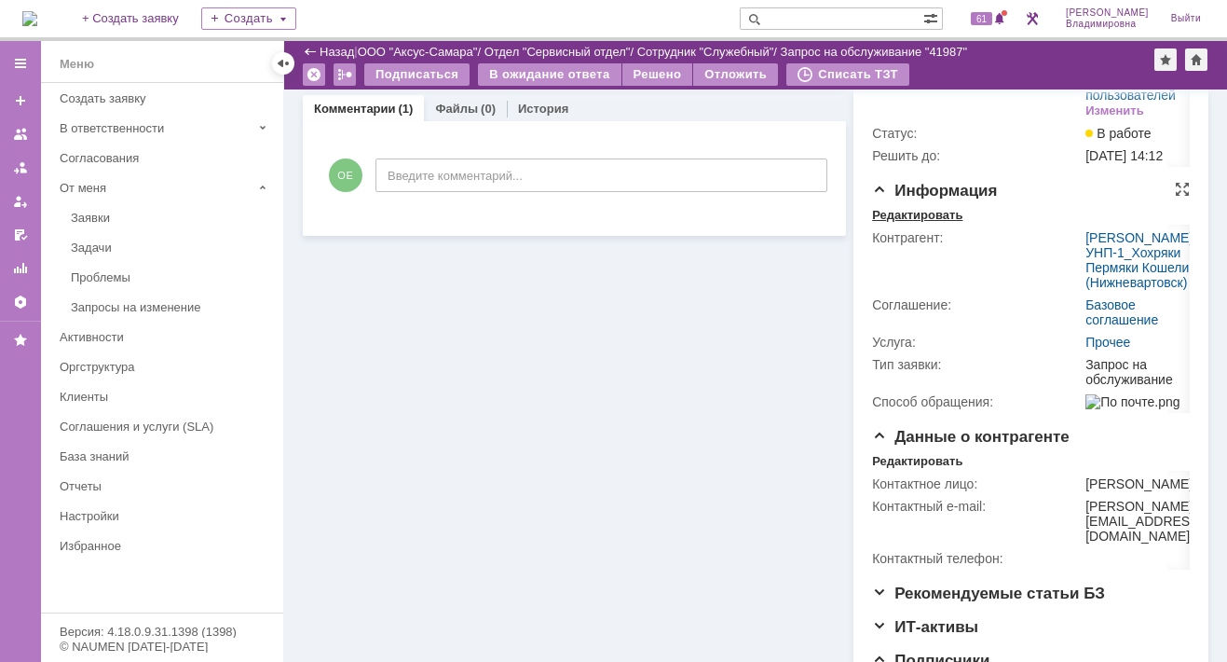
click at [908, 223] on div "Редактировать" at bounding box center [917, 215] width 90 height 15
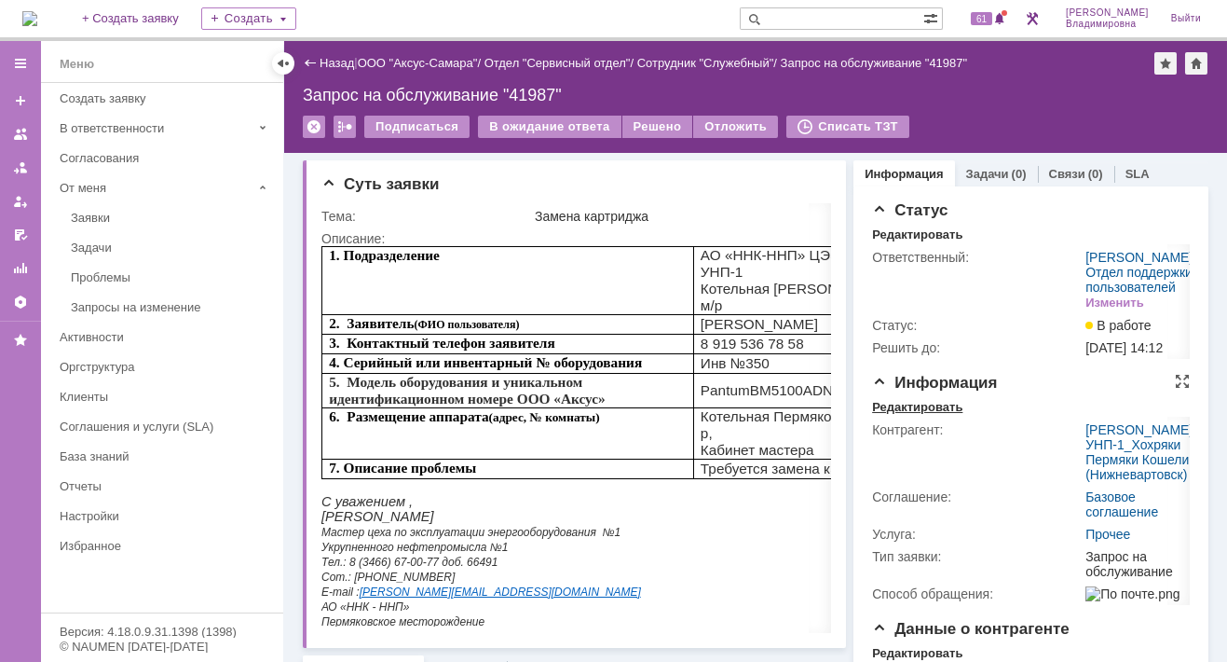
click at [879, 415] on div "Редактировать" at bounding box center [917, 407] width 90 height 15
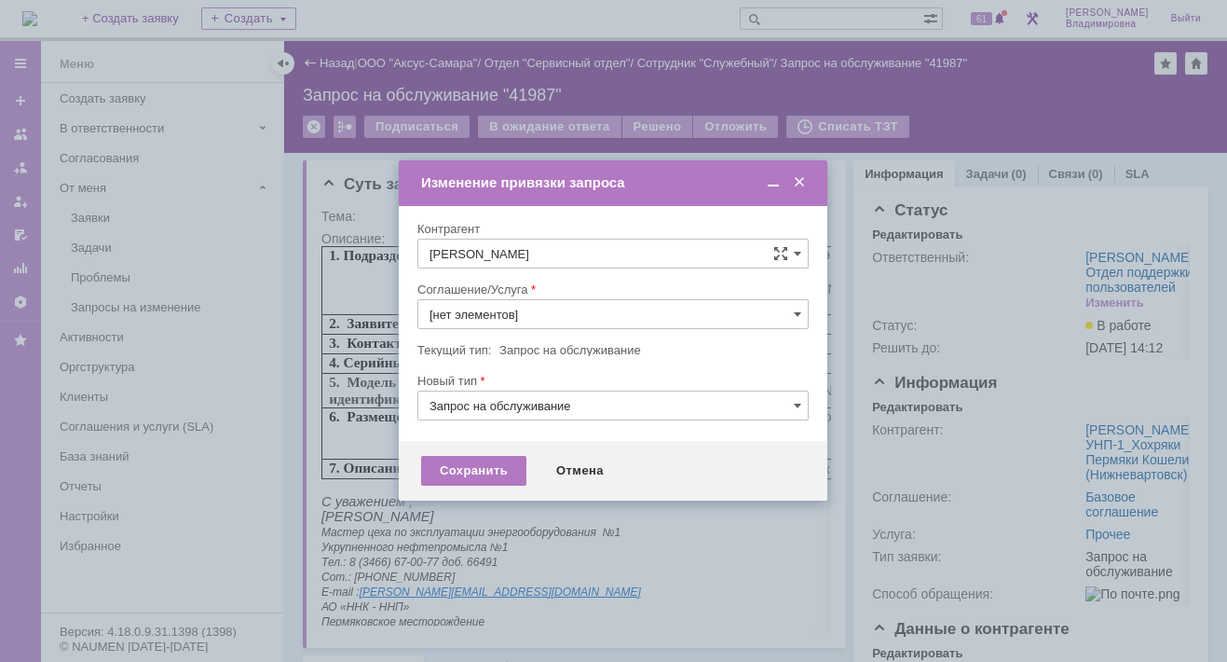
type input "Прочее"
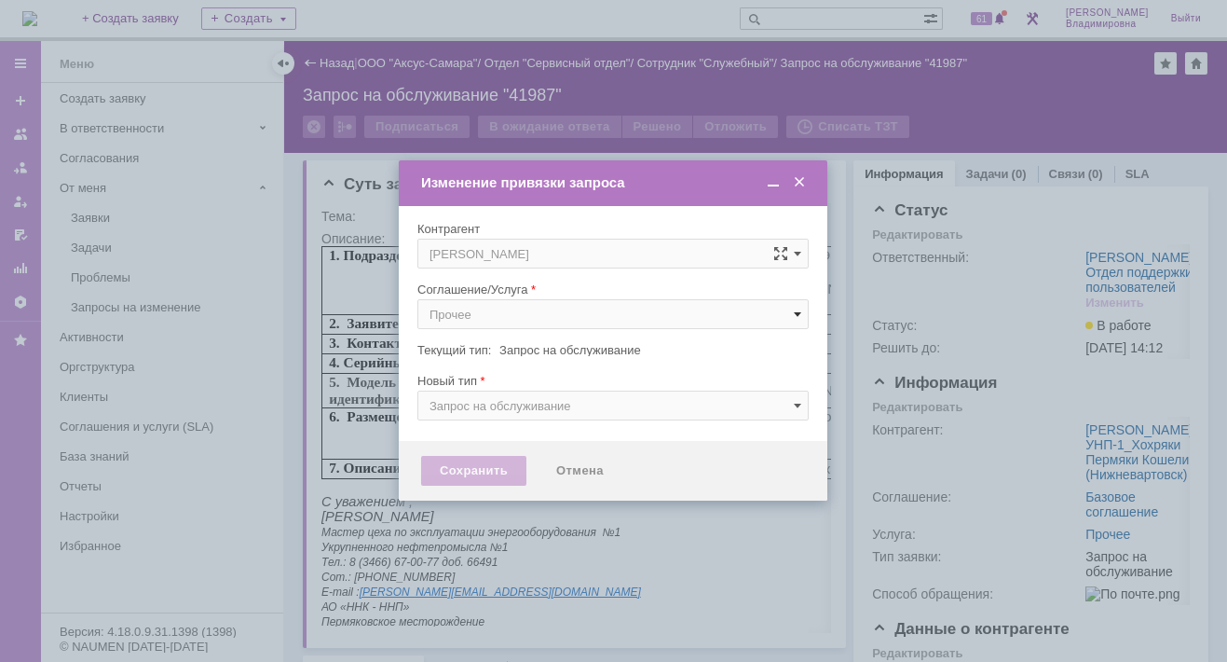
click at [796, 310] on span at bounding box center [797, 314] width 7 height 15
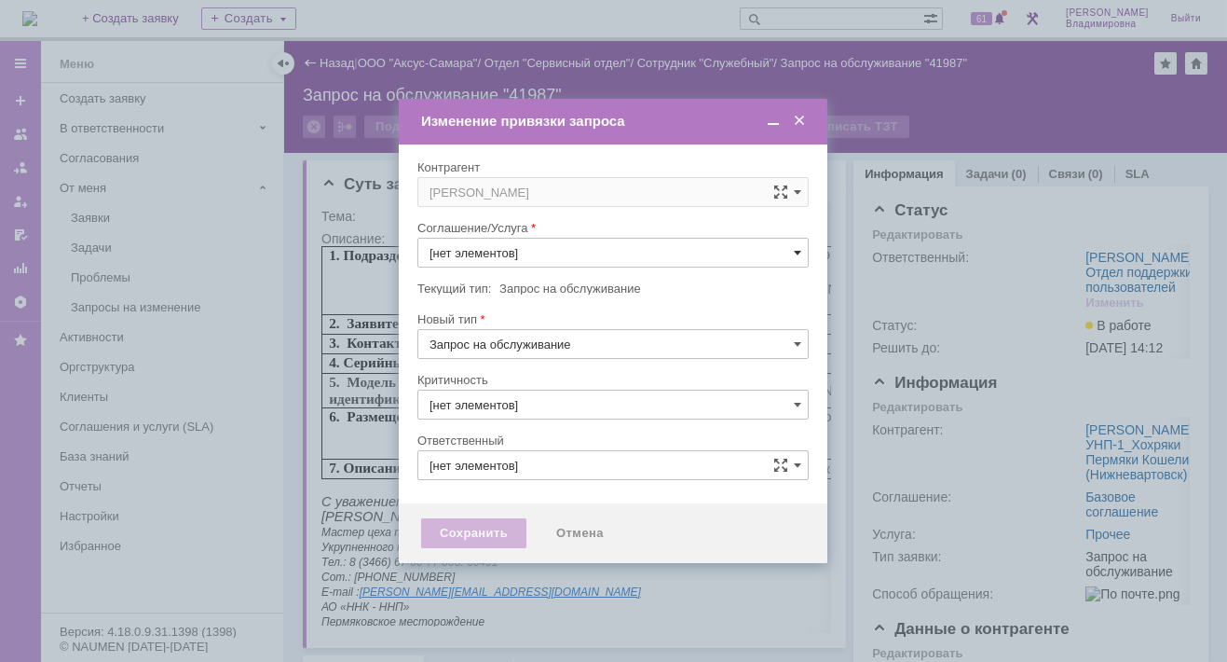
click at [795, 250] on span at bounding box center [797, 252] width 7 height 15
type input "3. Низкая"
type input "[не указано]"
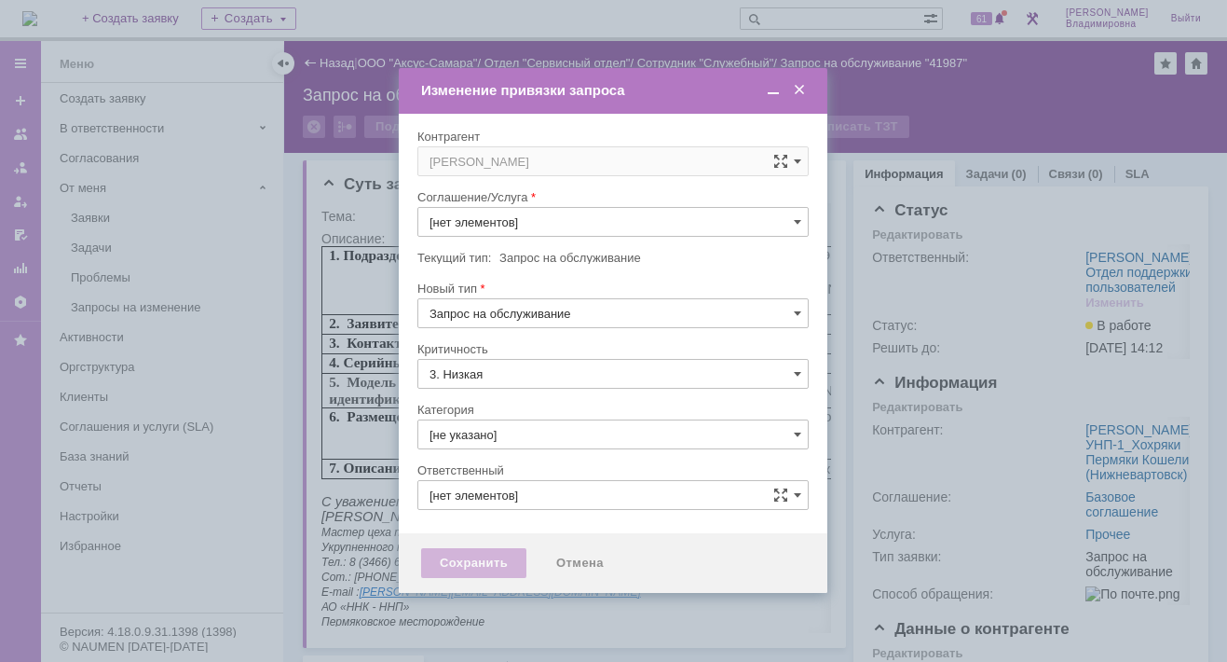
type input "[PERSON_NAME]"
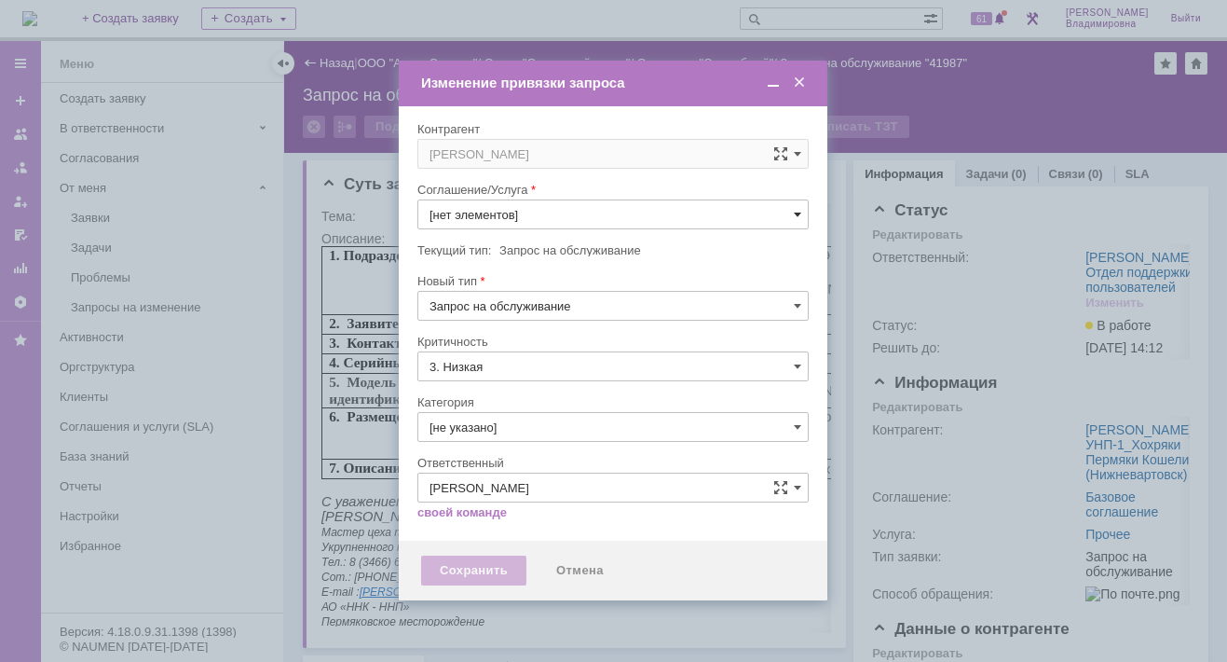
click at [799, 212] on span at bounding box center [797, 214] width 7 height 15
click at [500, 437] on span "ПТ_Замена расходных материалов / ресурсных деталей" at bounding box center [613, 444] width 367 height 15
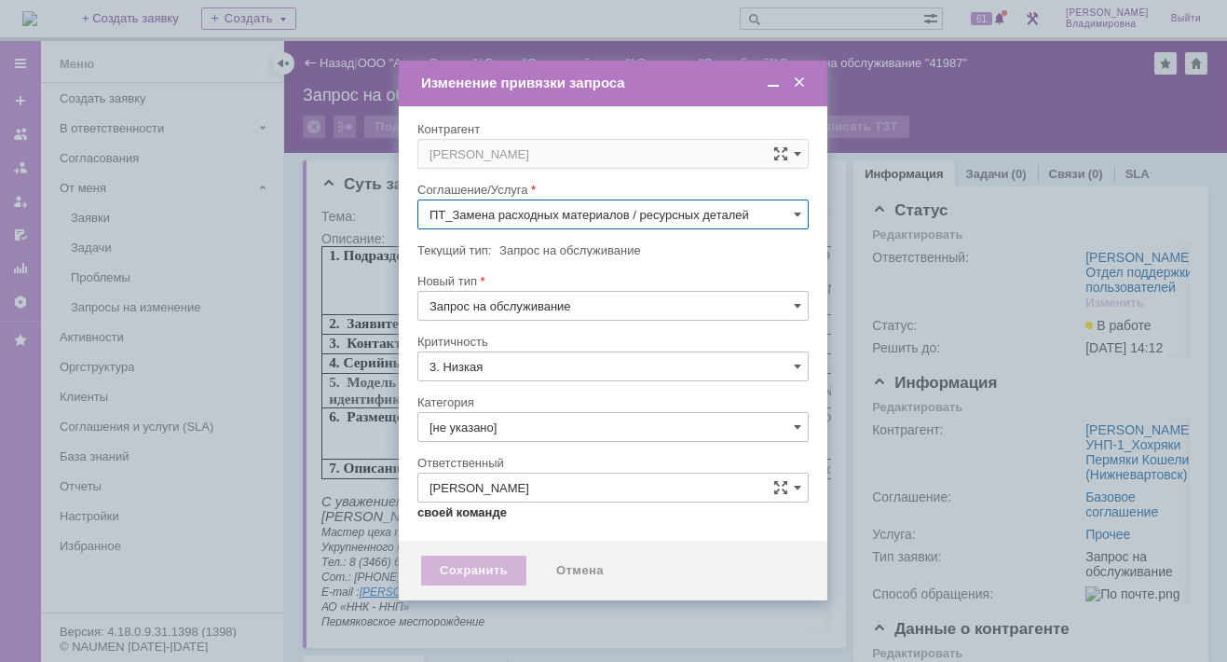
type input "ПТ_Замена расходных материалов / ресурсных деталей"
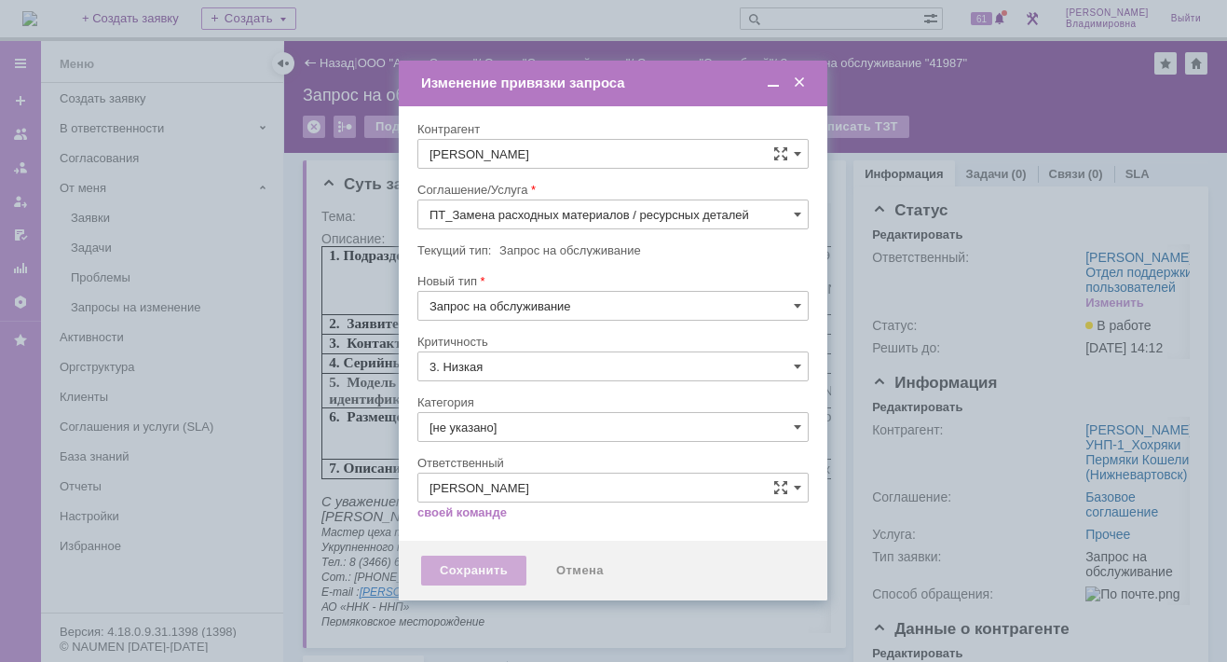
click at [465, 563] on div "Сохранить" at bounding box center [473, 570] width 105 height 30
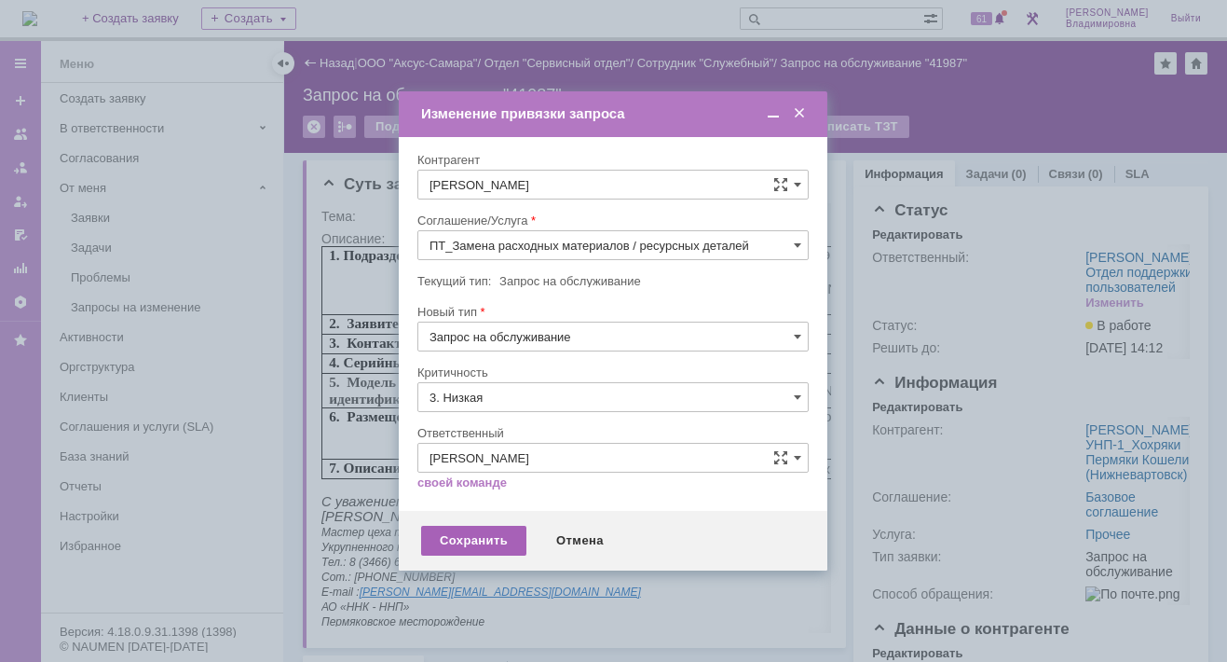
click at [461, 541] on div "Сохранить" at bounding box center [473, 541] width 105 height 30
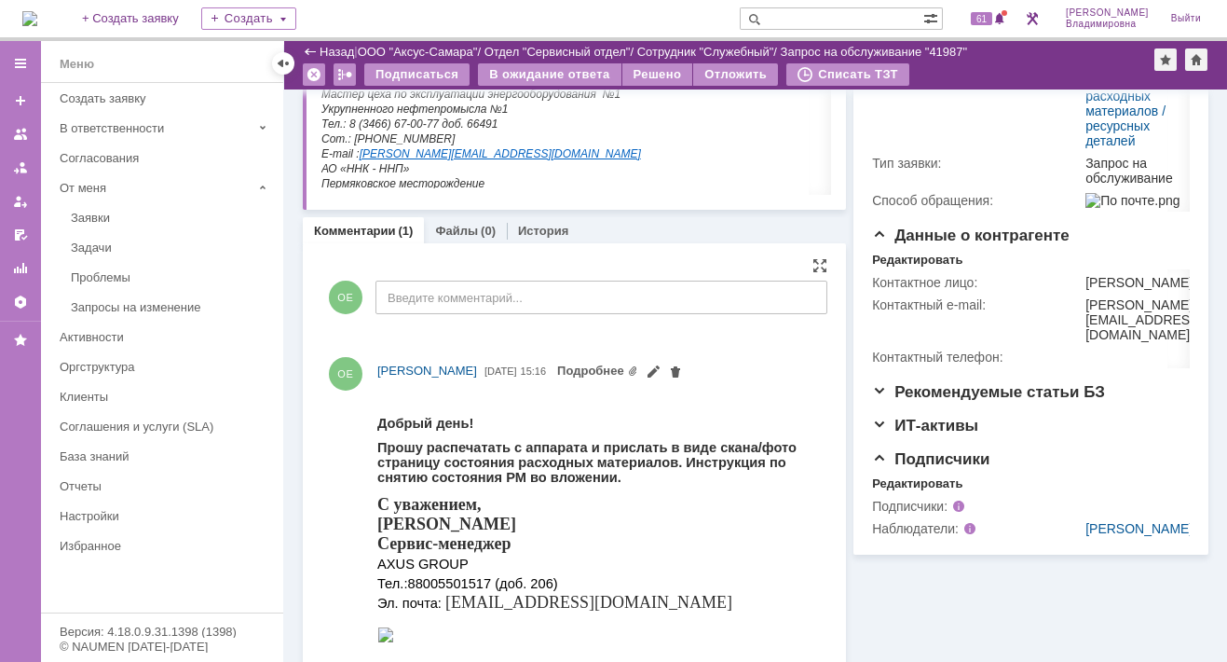
scroll to position [0, 0]
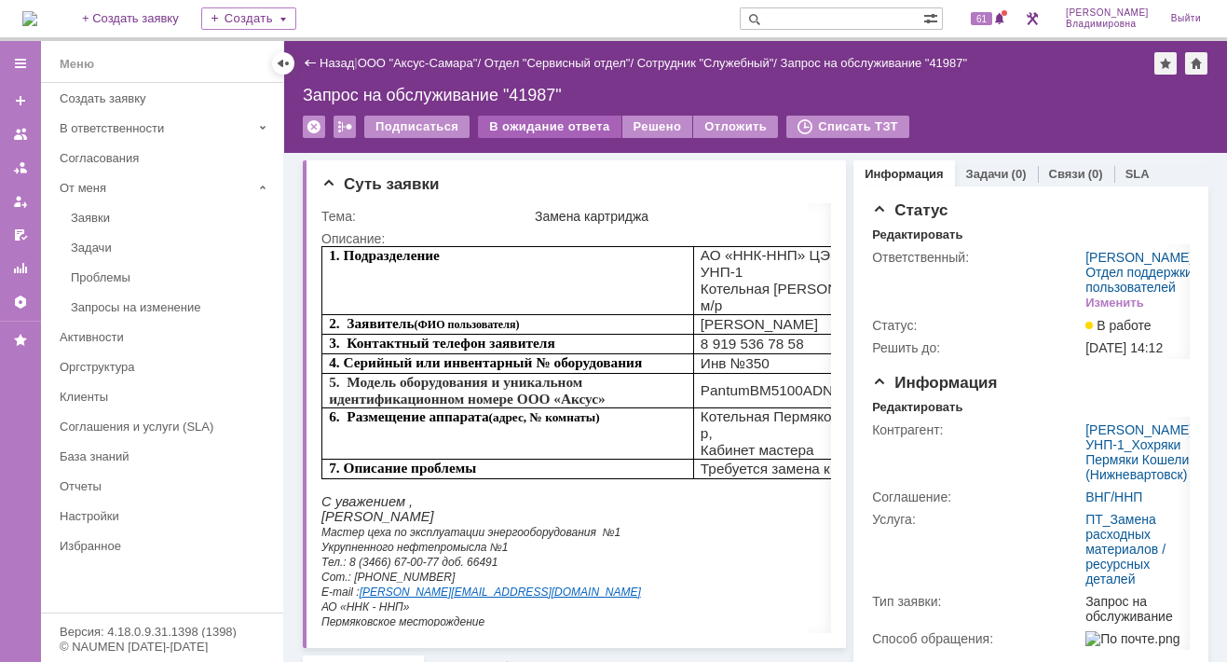
click at [533, 128] on div "В ожидание ответа" at bounding box center [549, 127] width 143 height 22
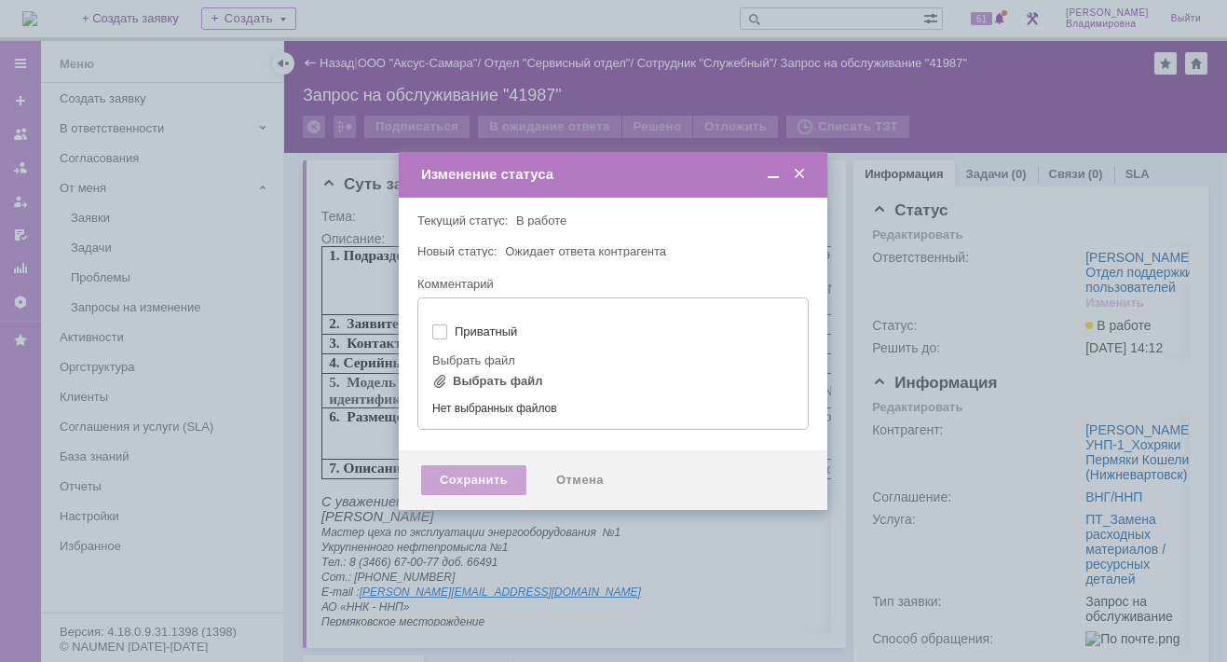
type input "[не указано]"
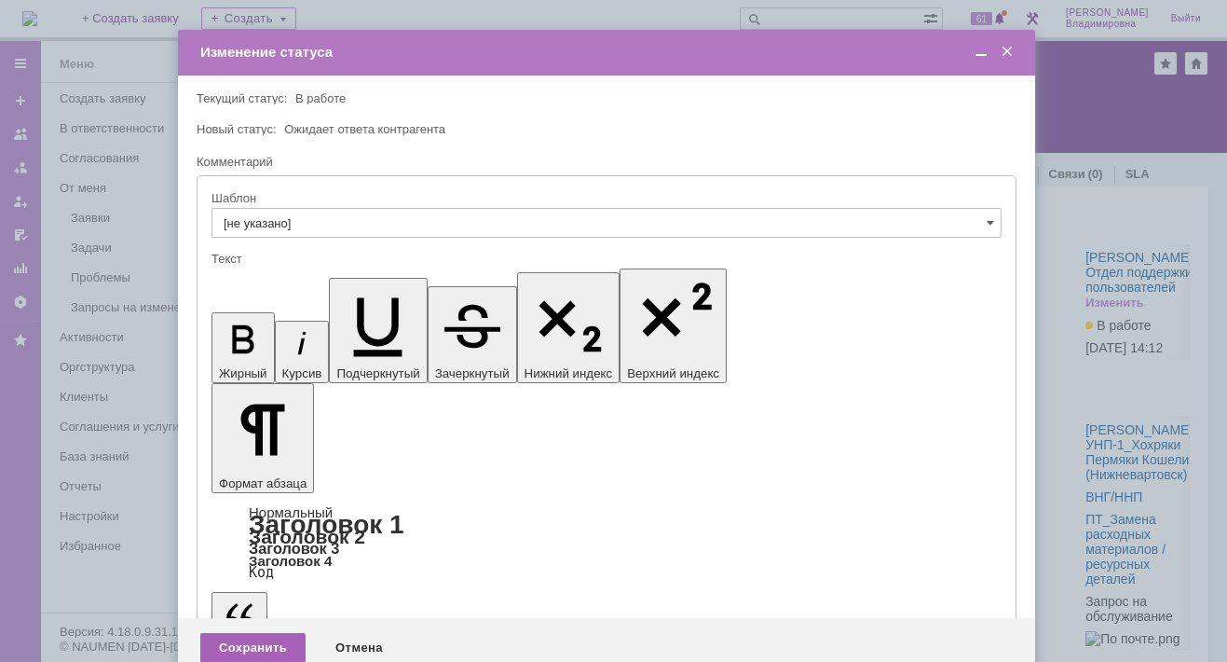
click at [239, 633] on div "Сохранить" at bounding box center [252, 648] width 105 height 30
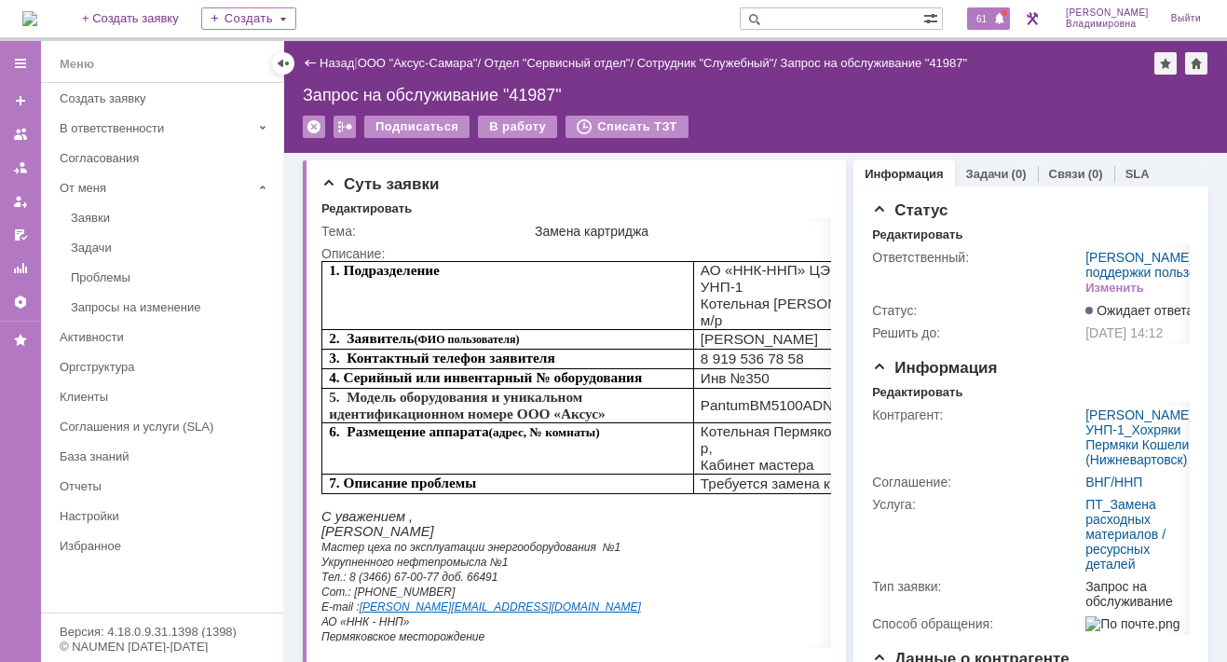
click at [990, 18] on span "61" at bounding box center [981, 18] width 21 height 13
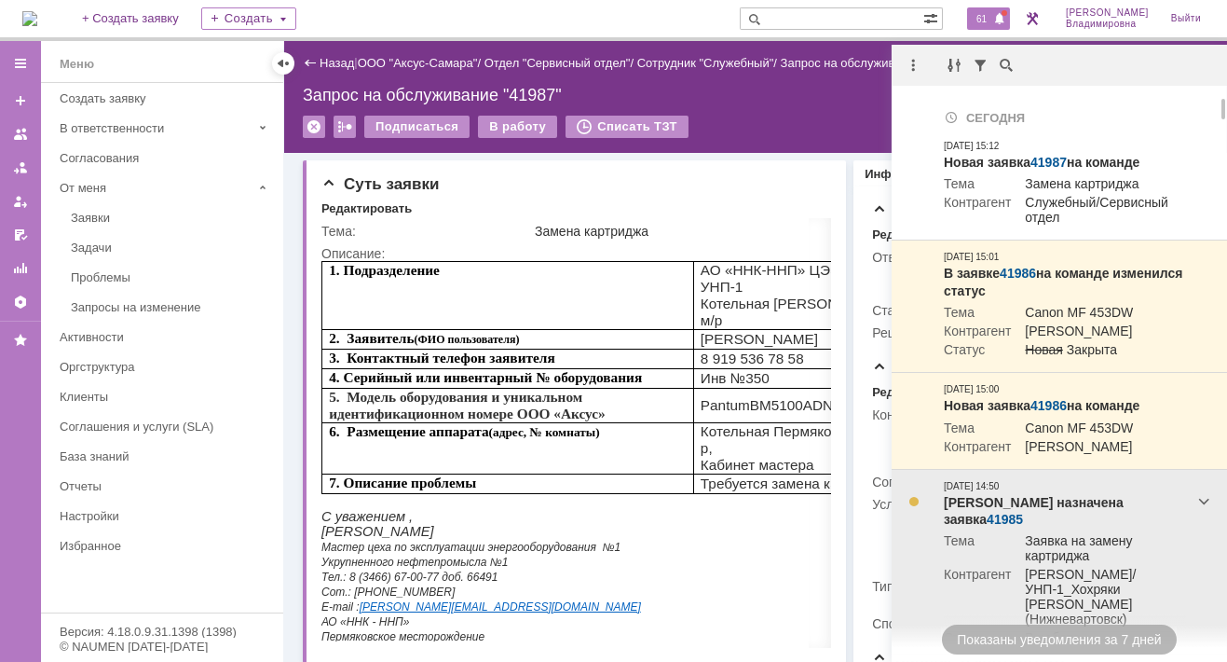
click at [1023, 527] on link "41985" at bounding box center [1005, 519] width 36 height 15
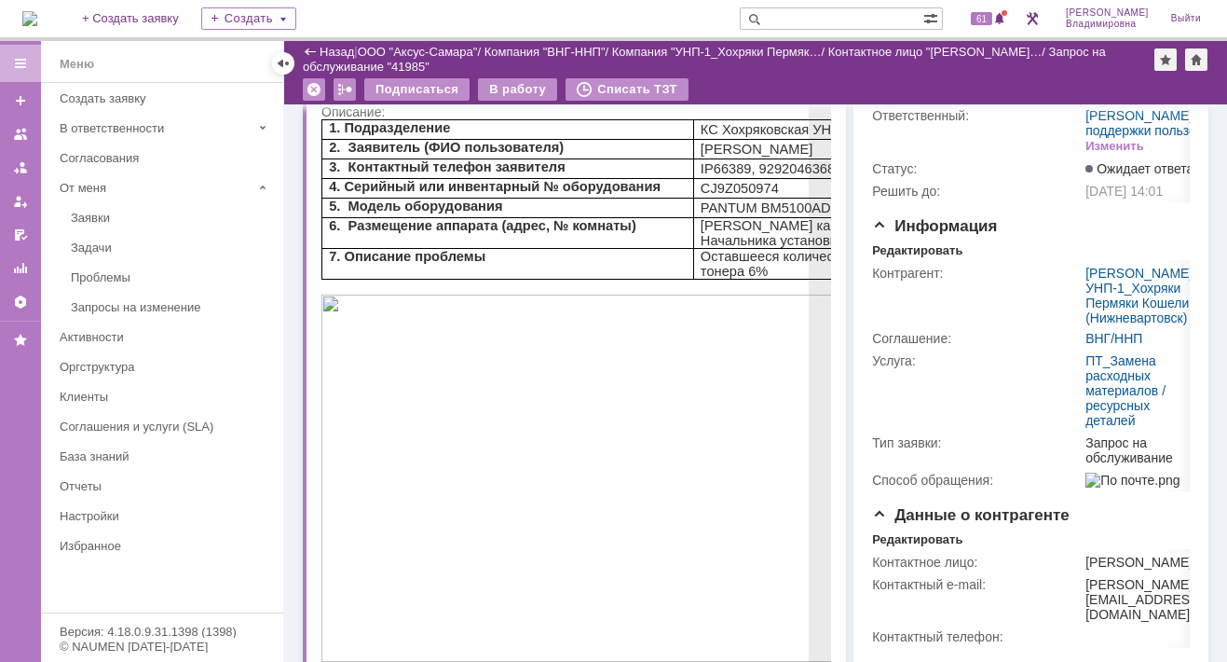
click at [608, 385] on img at bounding box center [648, 477] width 652 height 367
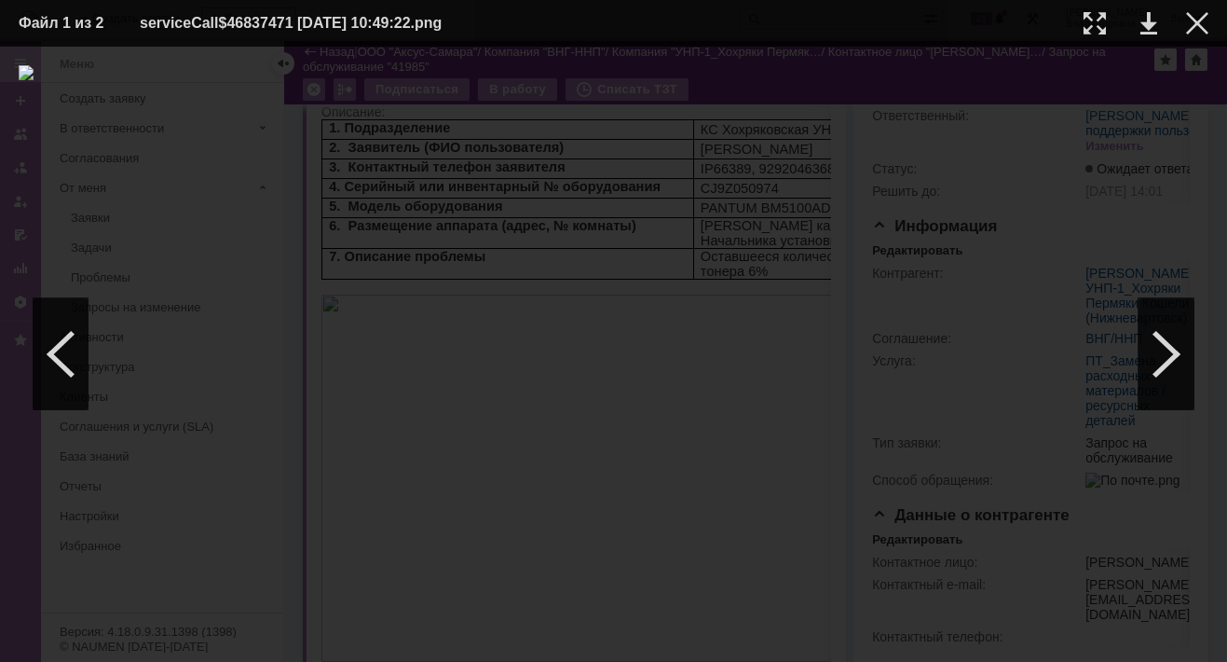
click at [1114, 68] on img at bounding box center [614, 354] width 1190 height 578
click at [1116, 72] on img at bounding box center [614, 354] width 1190 height 578
click at [1115, 72] on img at bounding box center [614, 354] width 1190 height 578
click at [1196, 28] on div at bounding box center [1197, 23] width 22 height 22
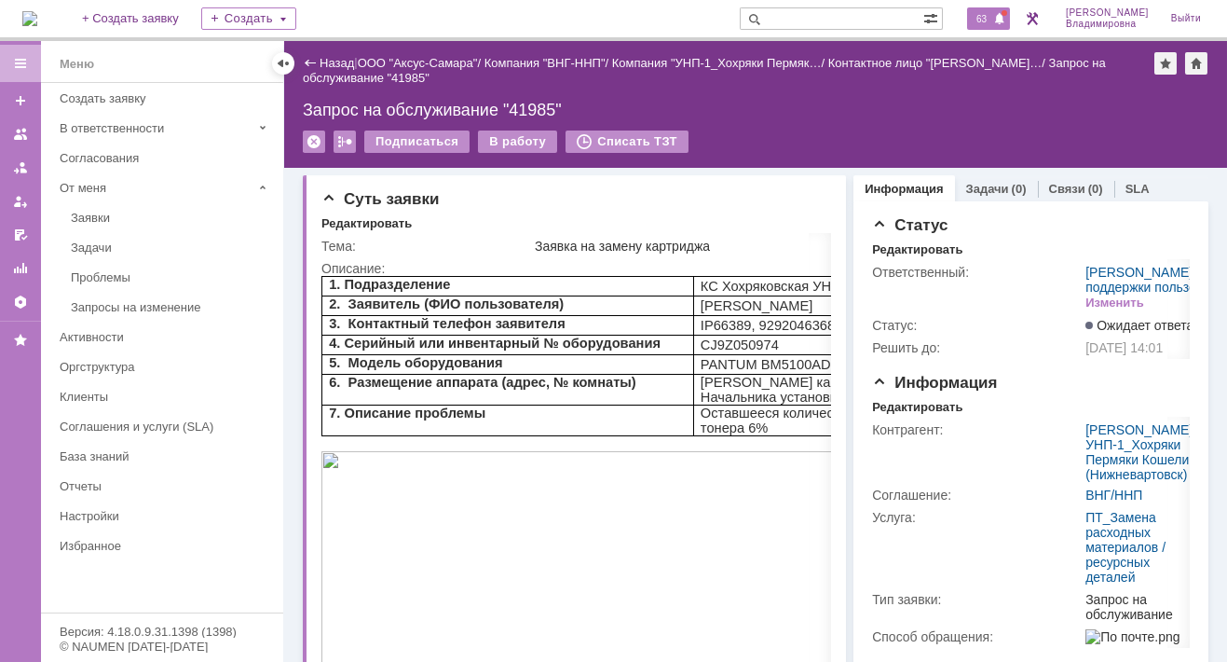
click at [989, 17] on span "63" at bounding box center [981, 18] width 21 height 13
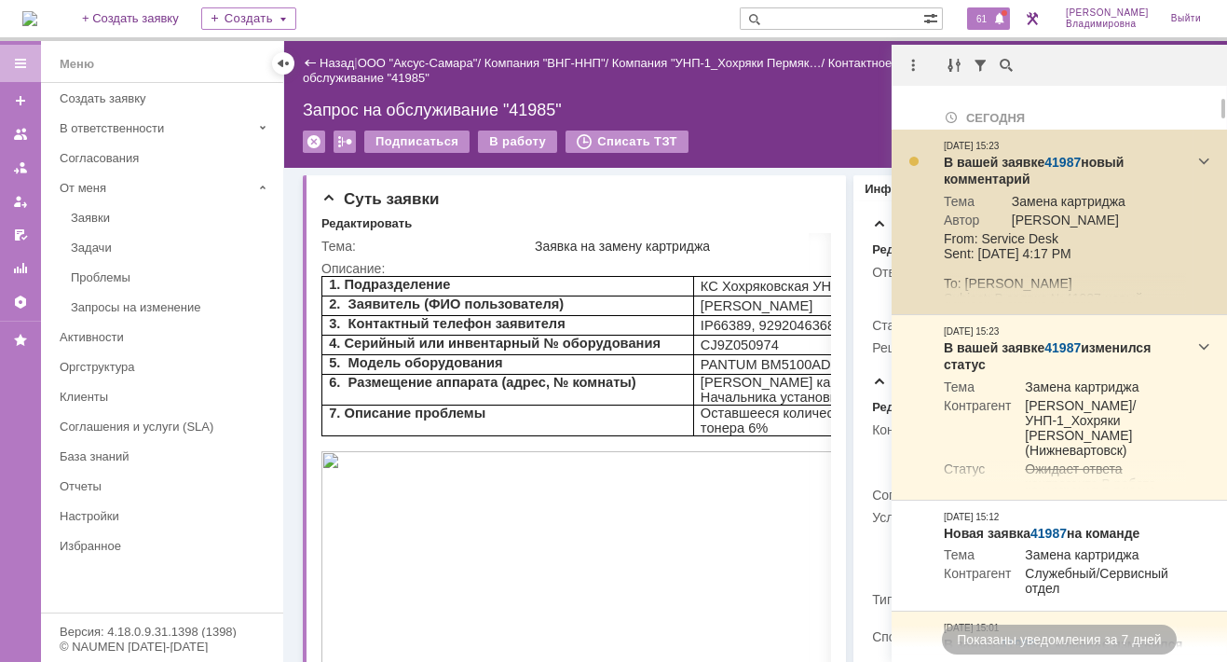
click at [1068, 158] on link "41987" at bounding box center [1063, 162] width 36 height 15
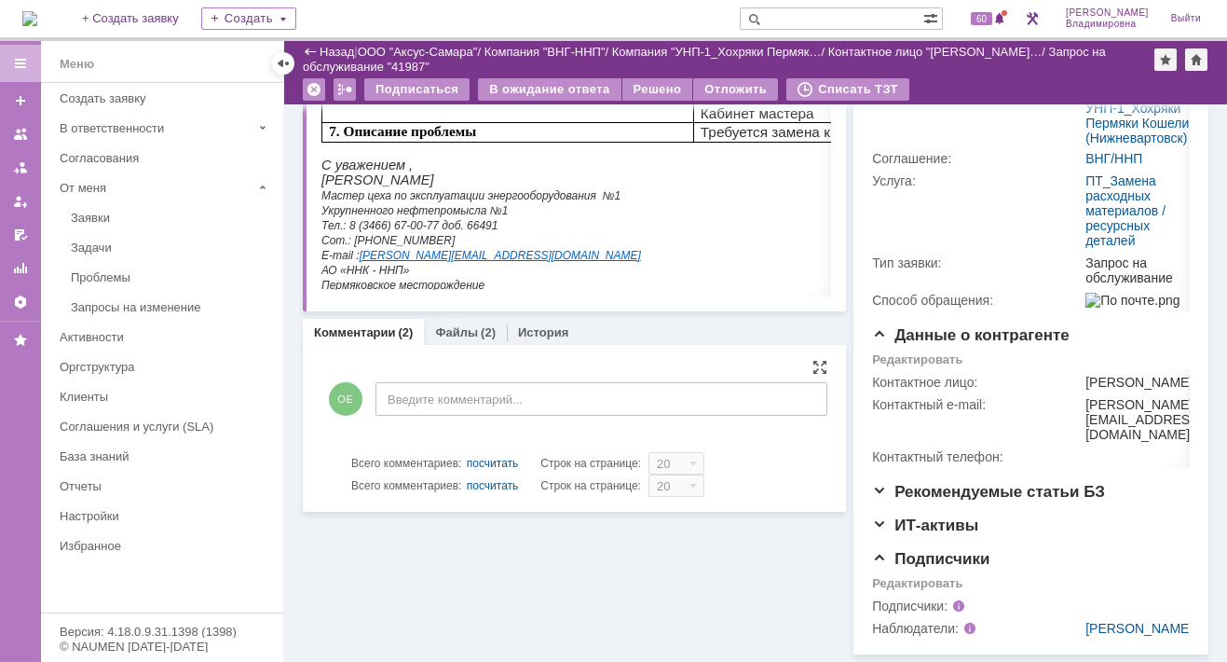
scroll to position [373, 0]
click at [453, 325] on link "Файлы" at bounding box center [456, 332] width 43 height 14
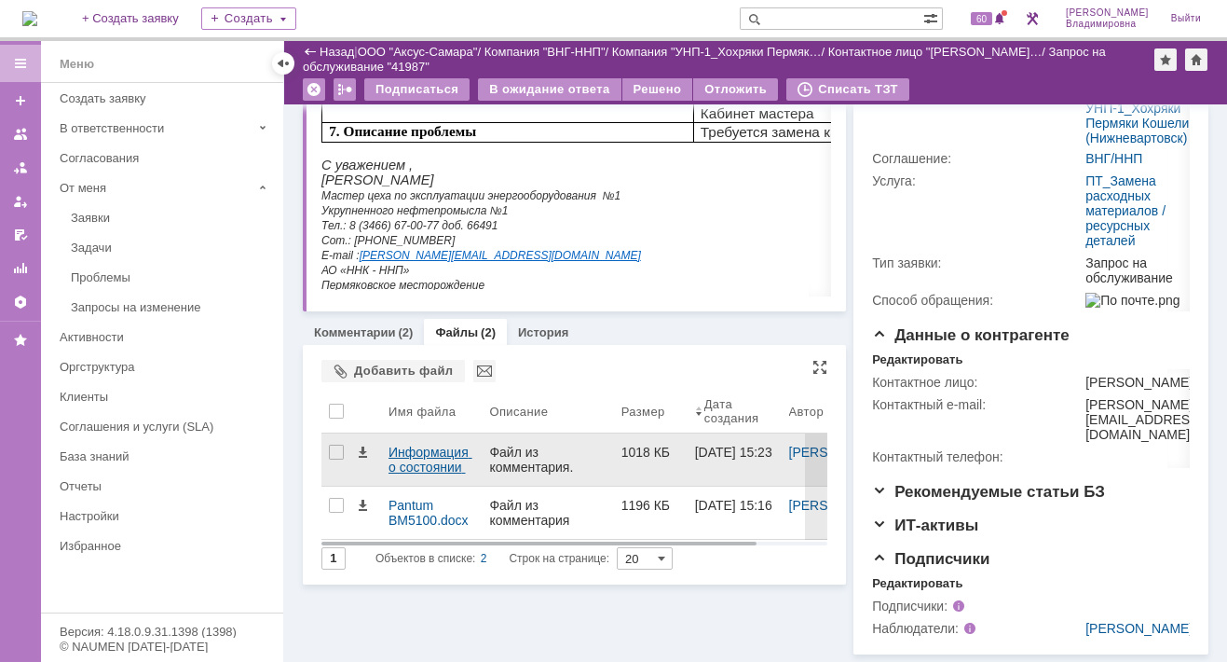
click at [418, 445] on div "Информация о состоянии картриджа.pdf" at bounding box center [432, 460] width 86 height 30
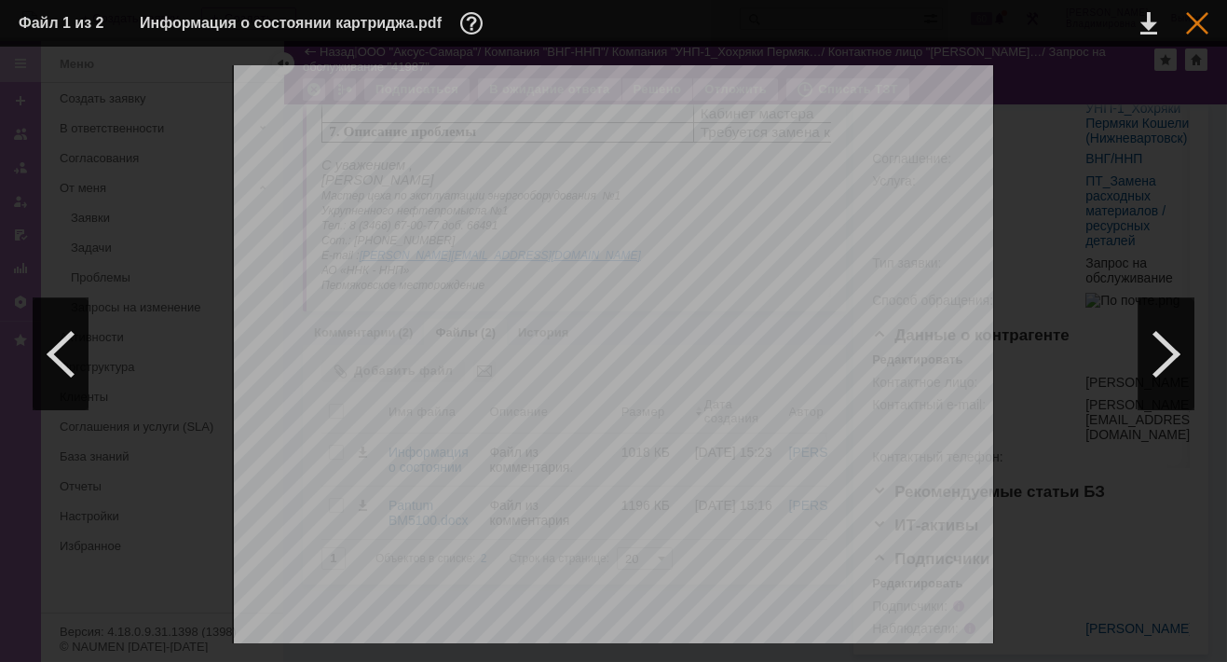
click at [1207, 19] on div at bounding box center [1197, 23] width 22 height 22
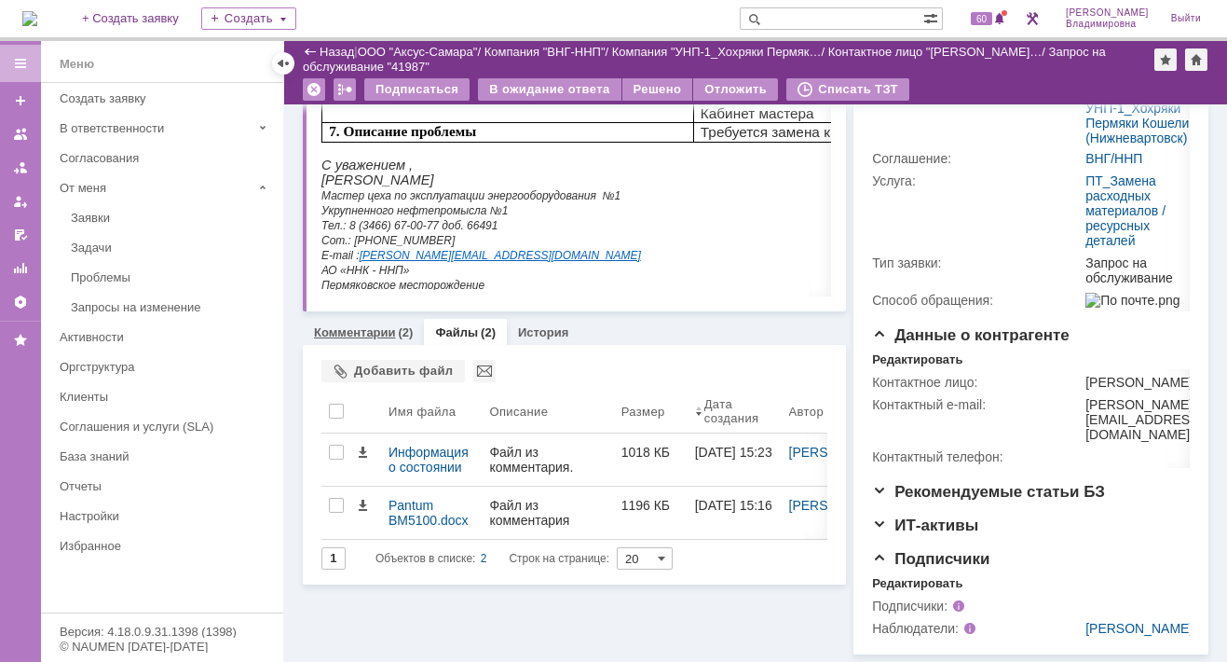
click at [362, 325] on link "Комментарии" at bounding box center [355, 332] width 82 height 14
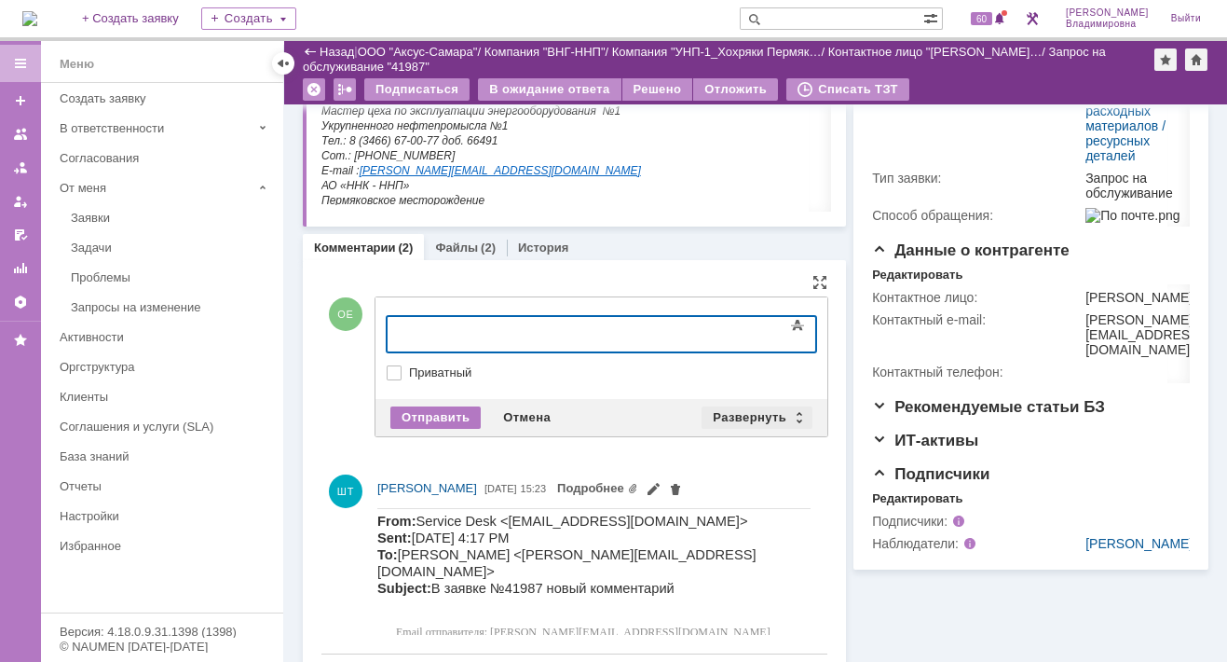
click at [740, 409] on div "Развернуть" at bounding box center [757, 417] width 111 height 22
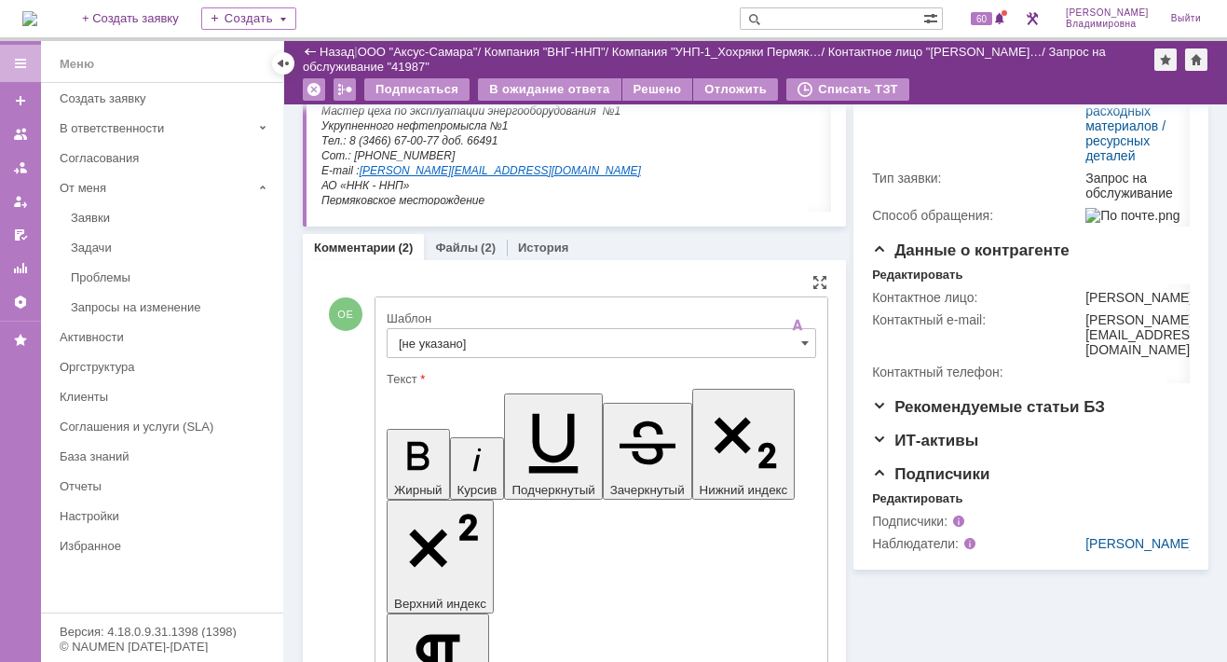
click at [444, 339] on input "[не указано]" at bounding box center [602, 343] width 430 height 30
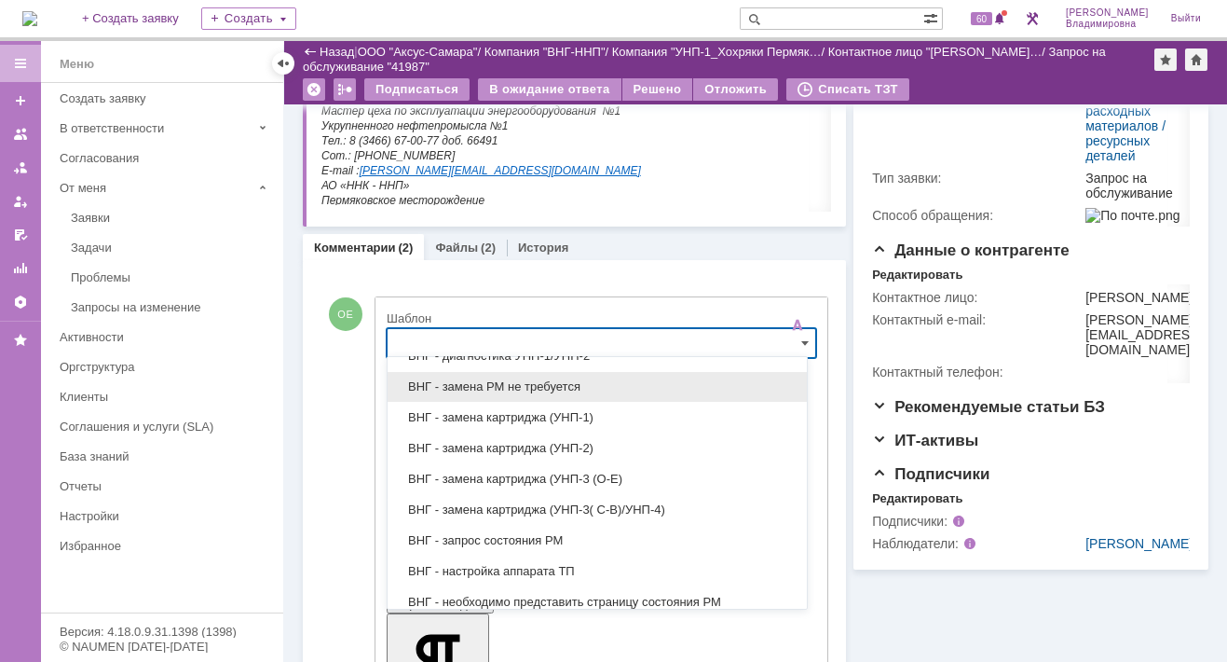
scroll to position [466, 0]
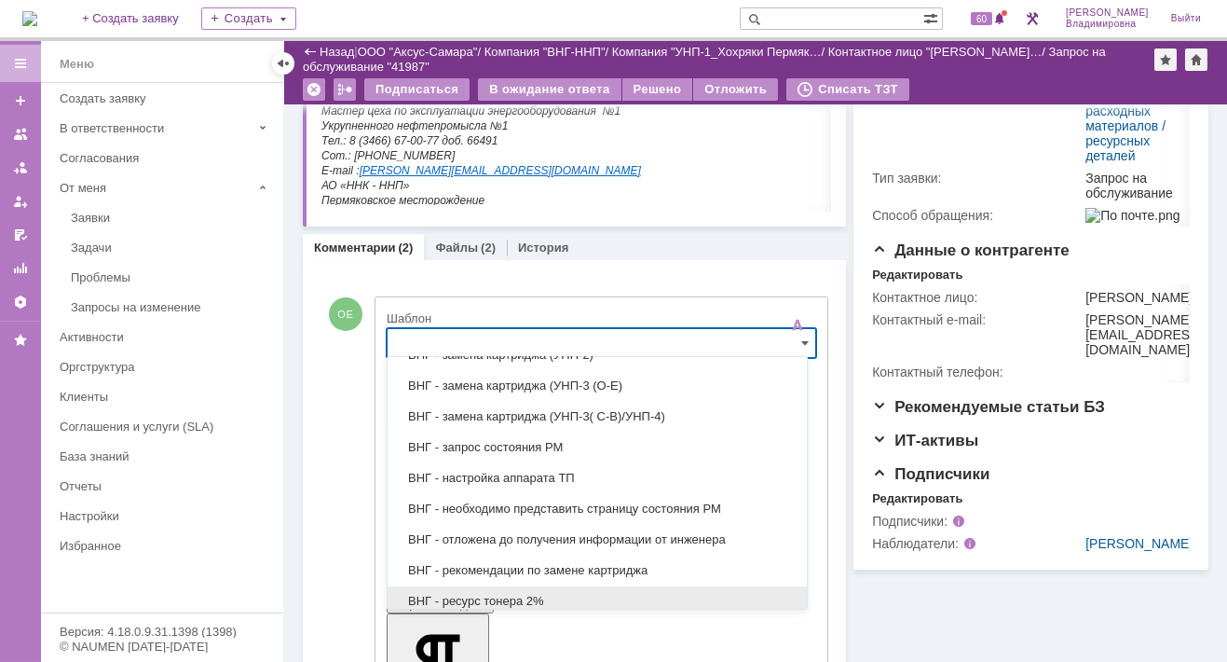
click at [496, 594] on span "ВНГ - ресурс тонера 2%" at bounding box center [597, 601] width 397 height 15
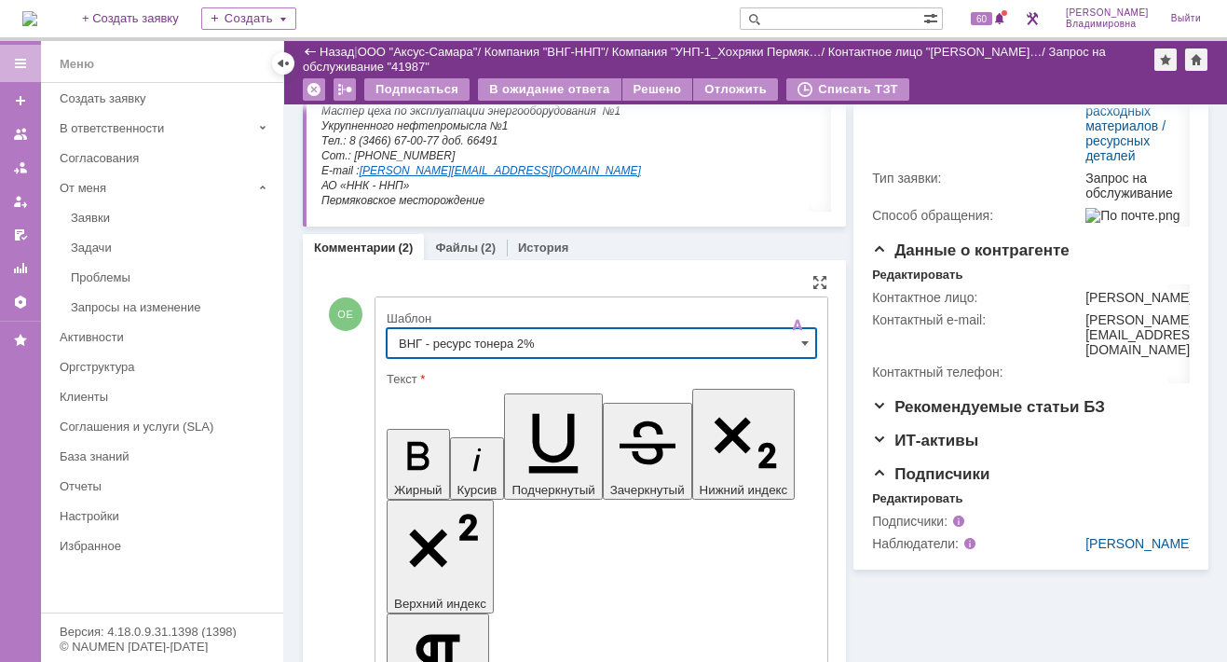
type input "ВНГ - ресурс тонера 2%"
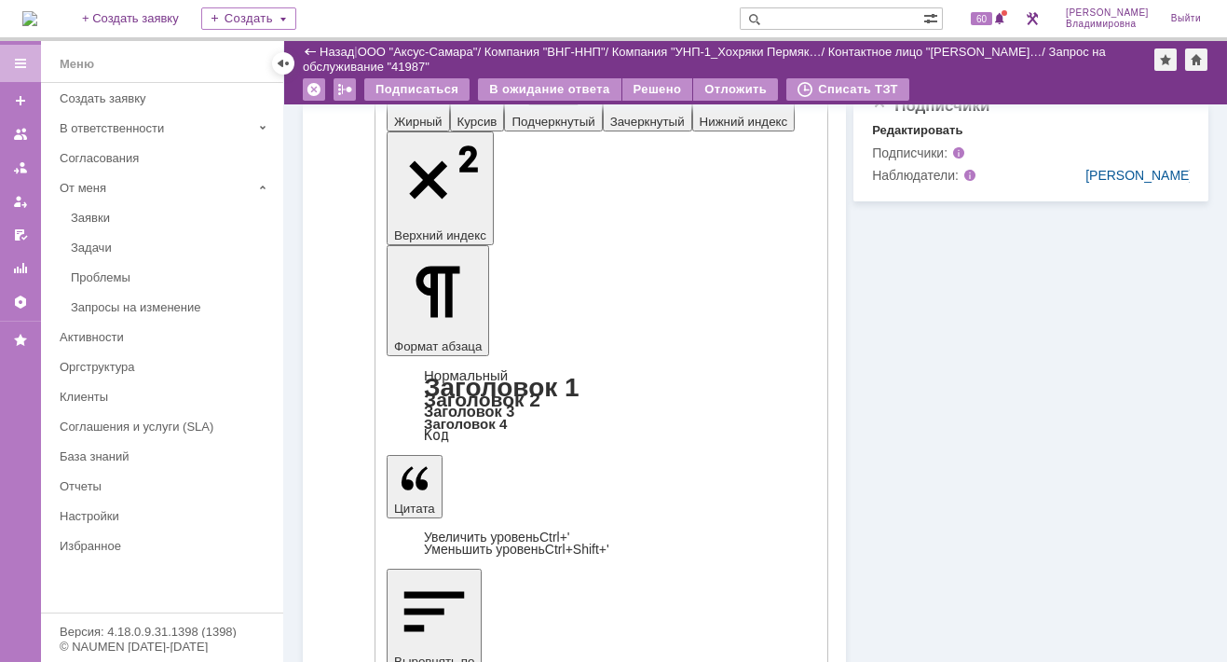
scroll to position [746, 0]
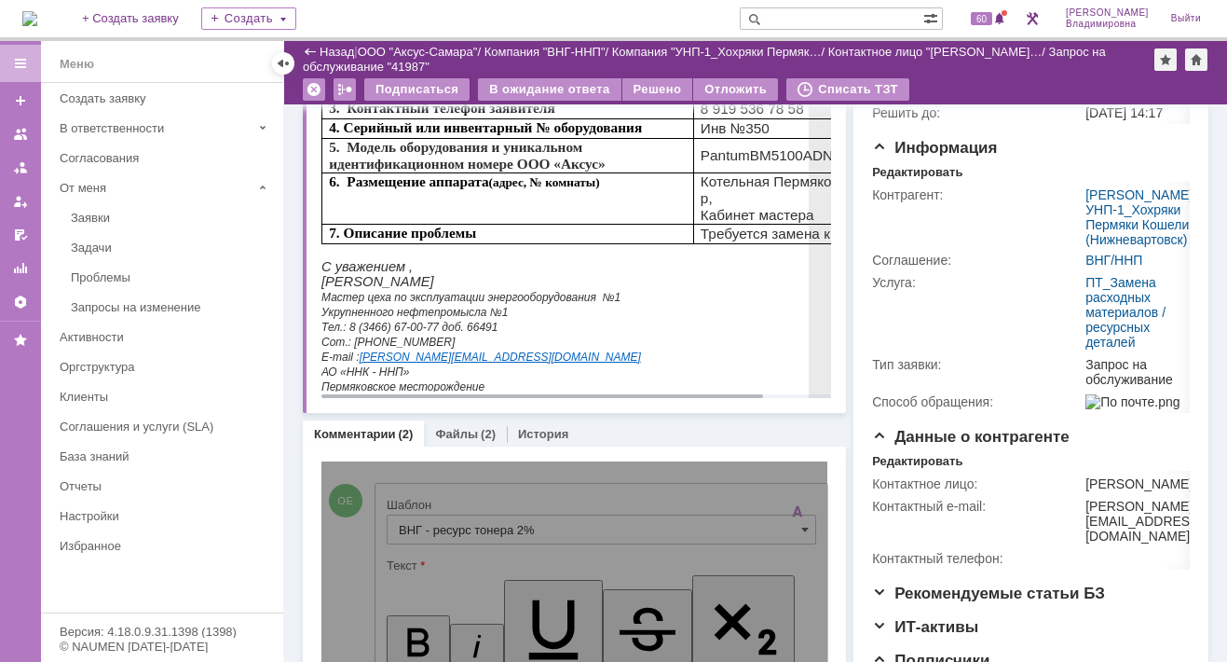
scroll to position [0, 0]
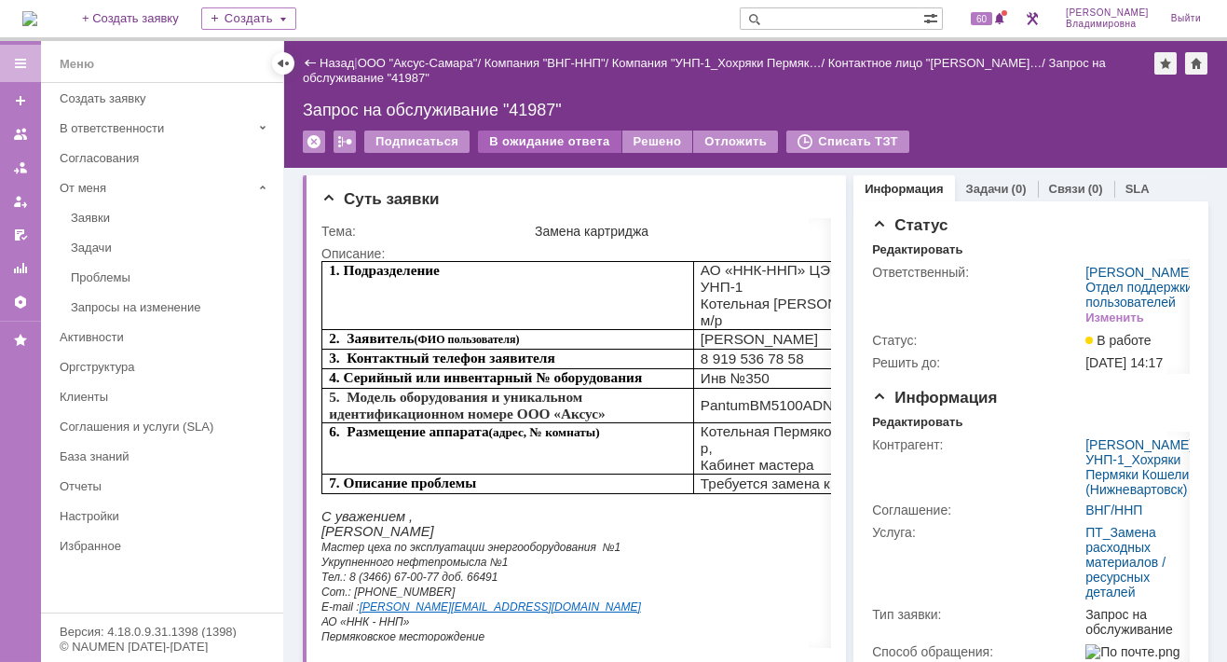
click at [535, 135] on div "В ожидание ответа" at bounding box center [549, 141] width 143 height 22
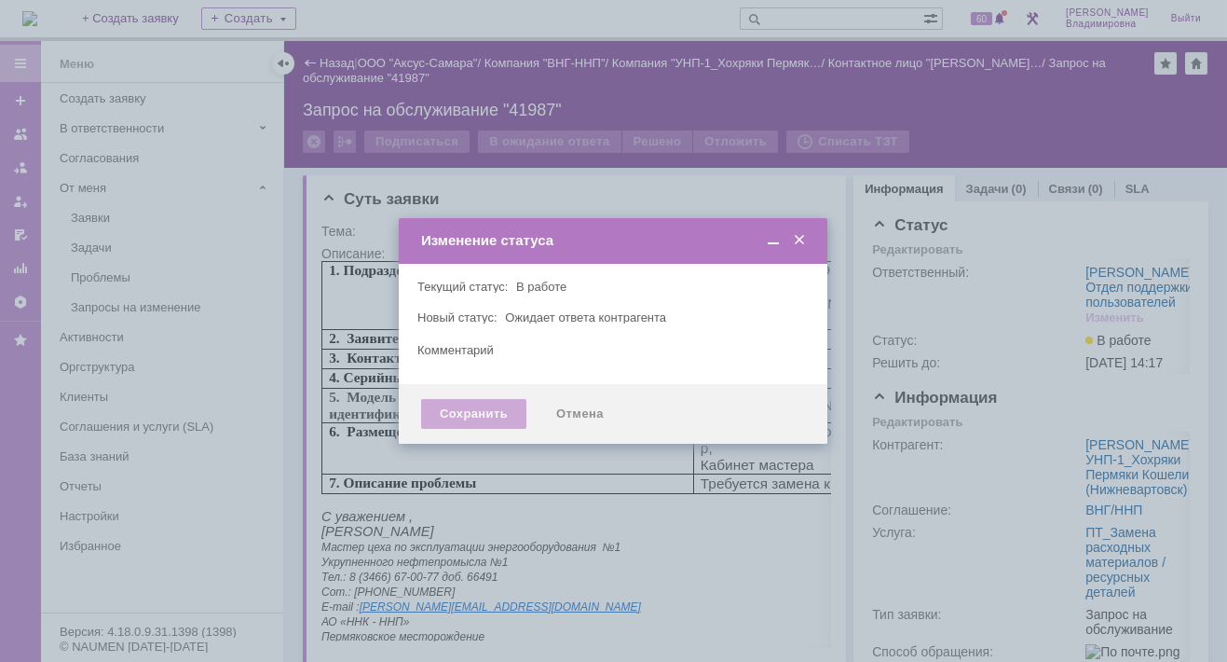
click at [469, 409] on div "Сохранить" at bounding box center [473, 414] width 105 height 30
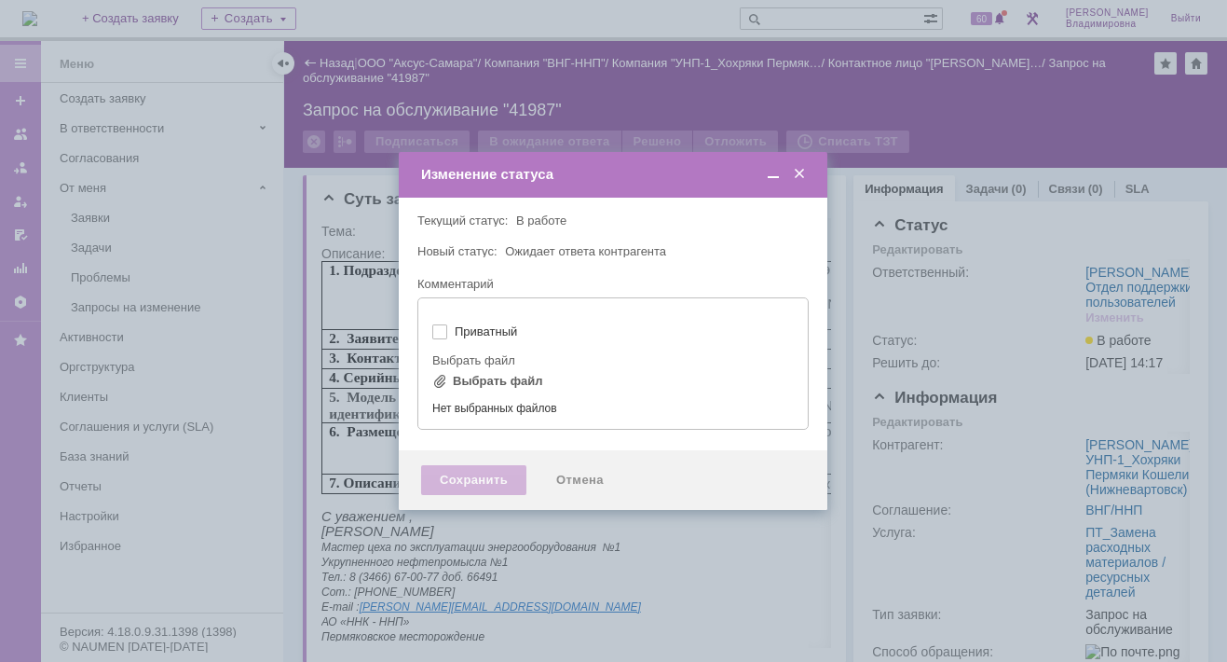
type input "[не указано]"
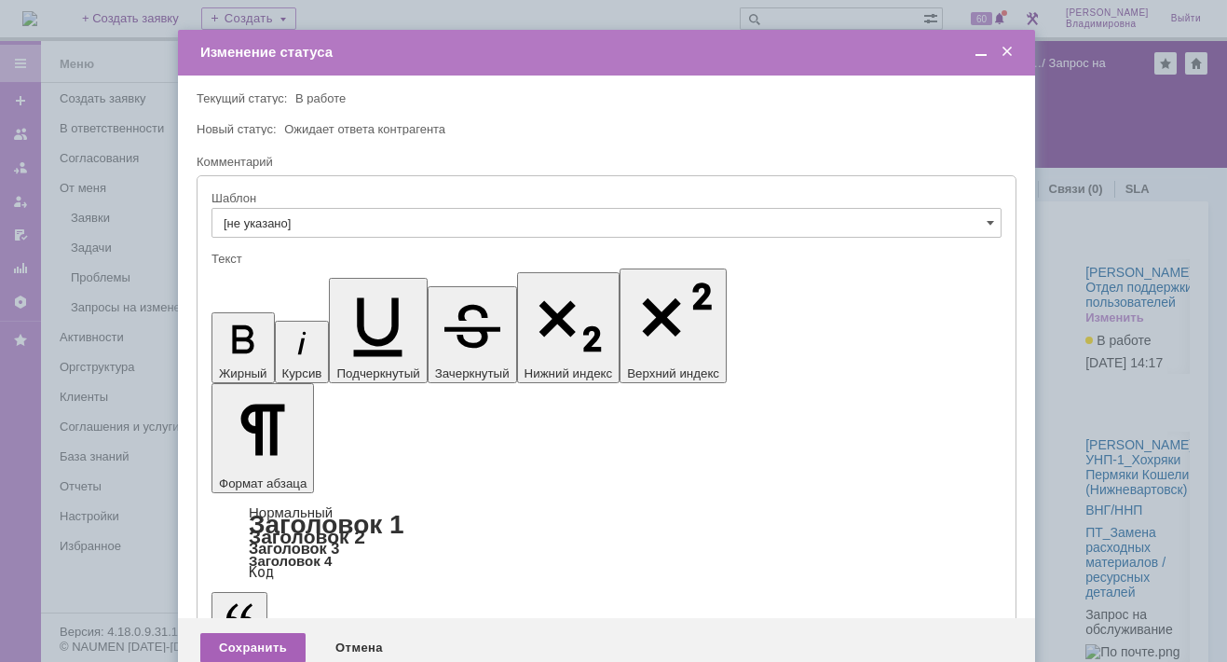
click at [237, 633] on div "Сохранить" at bounding box center [252, 648] width 105 height 30
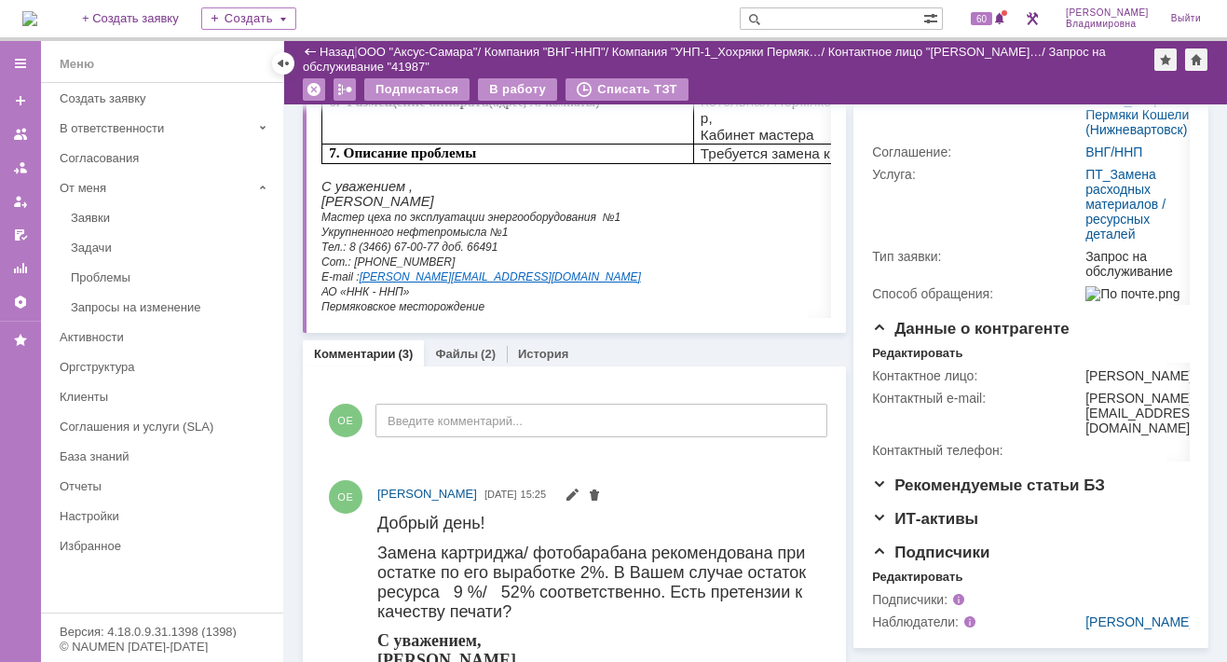
scroll to position [280, 0]
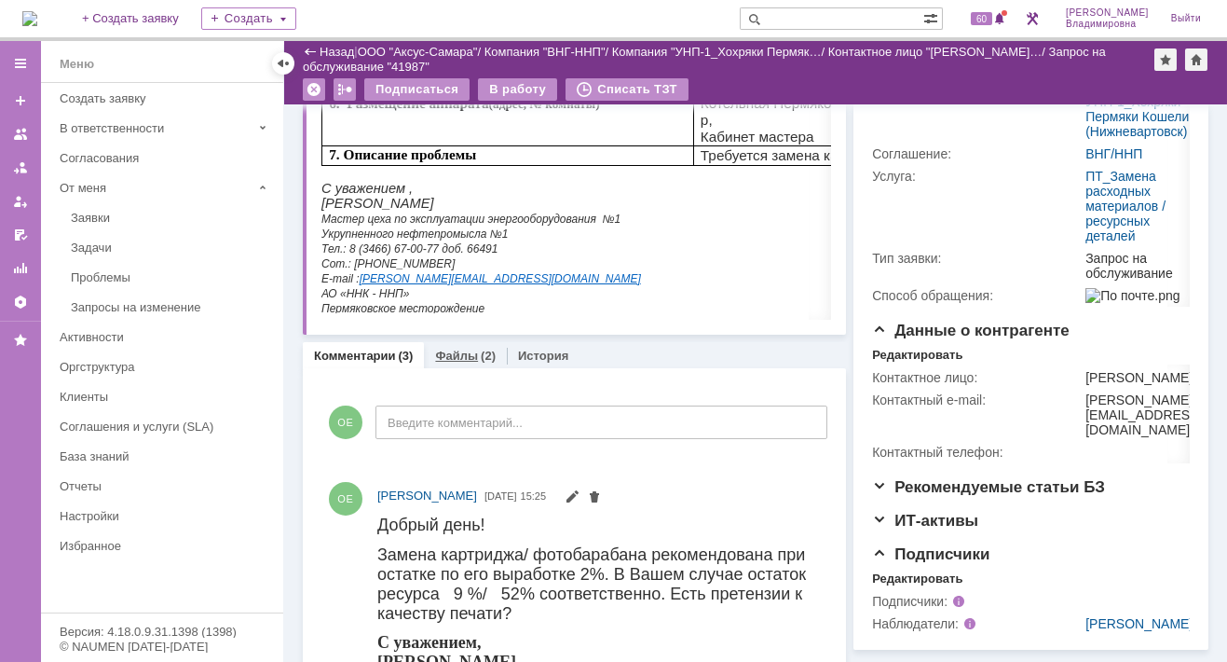
click at [450, 352] on link "Файлы" at bounding box center [456, 356] width 43 height 14
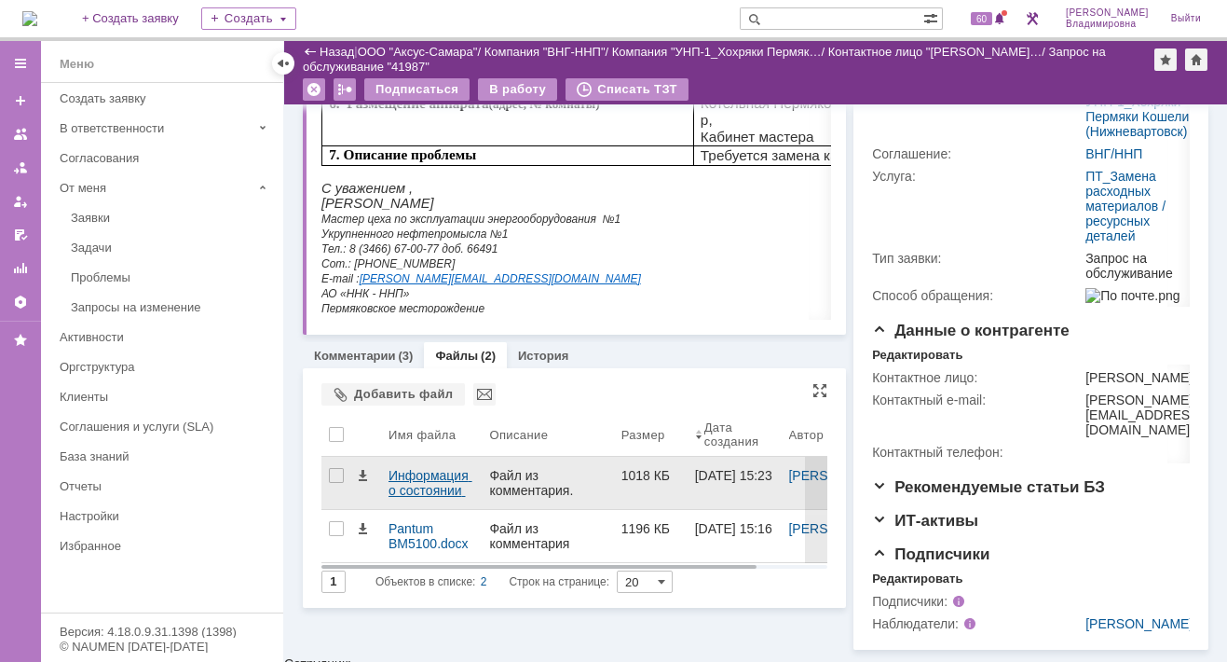
click at [425, 471] on div "Информация о состоянии картриджа.pdf" at bounding box center [432, 483] width 86 height 30
click at [427, 468] on div "Информация о состоянии картриджа.pdf" at bounding box center [432, 483] width 86 height 30
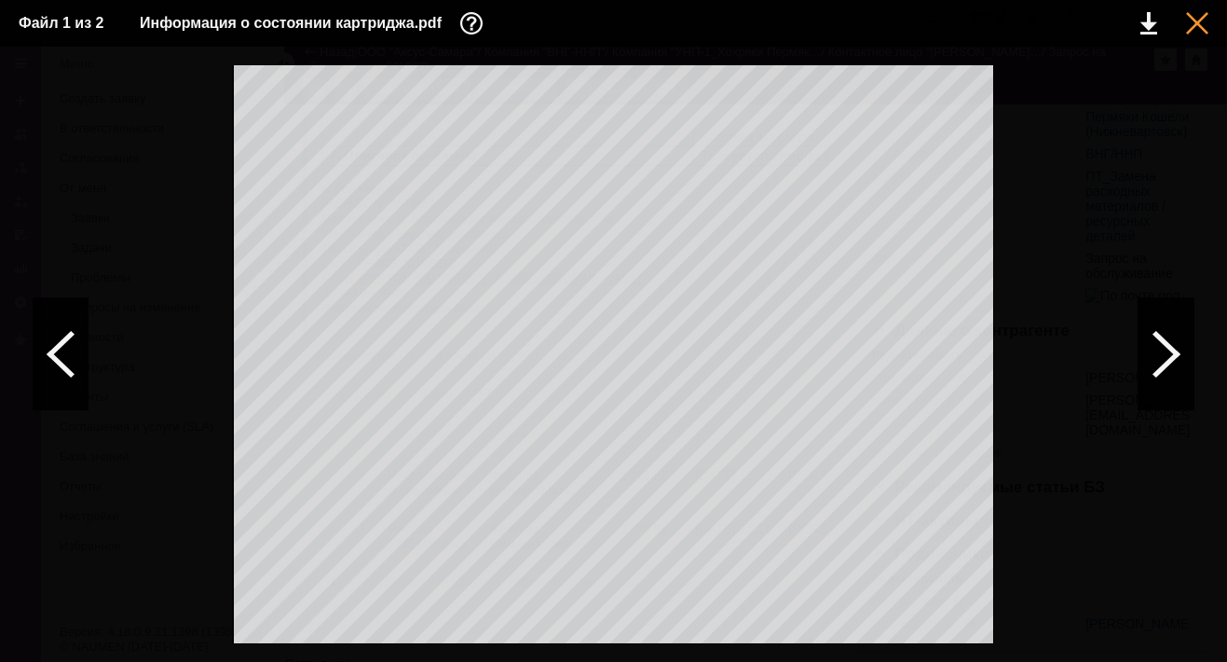
click at [1197, 23] on div at bounding box center [1197, 23] width 22 height 22
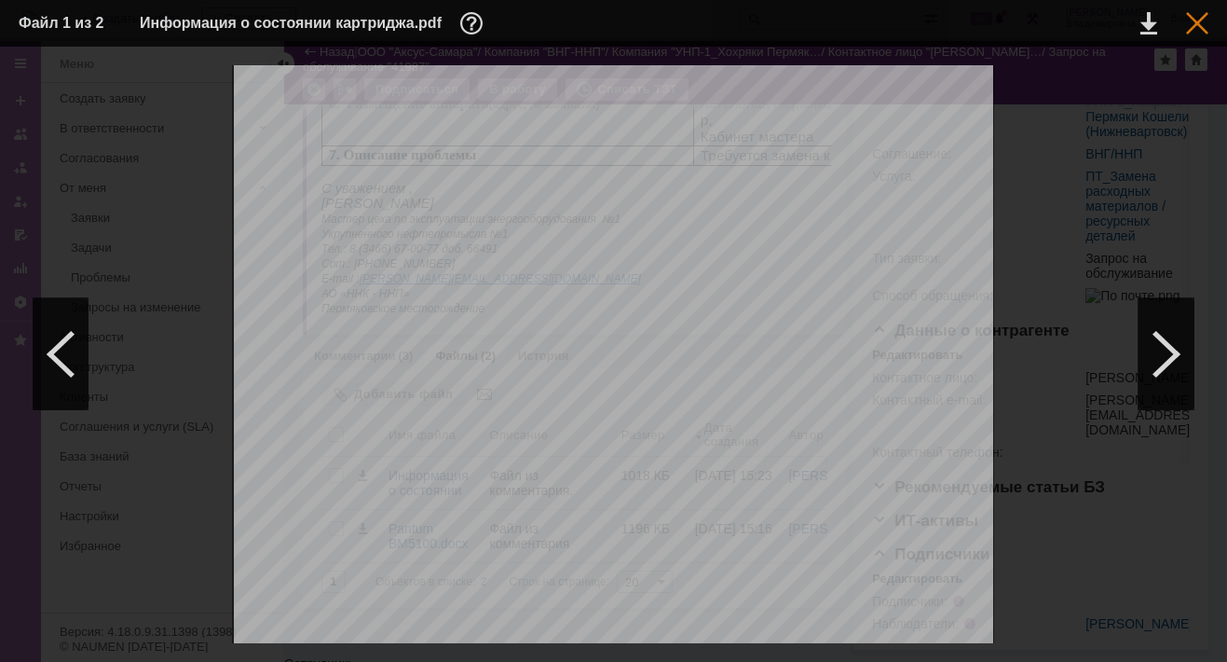
click at [1191, 21] on div at bounding box center [1197, 23] width 22 height 22
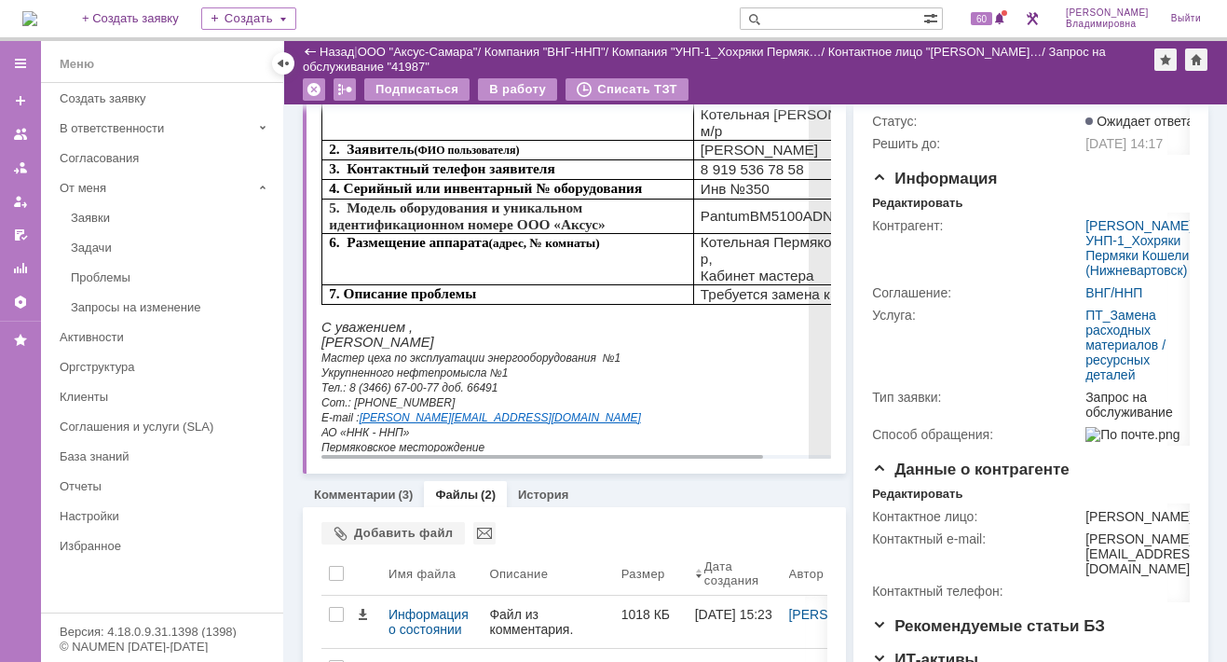
scroll to position [186, 0]
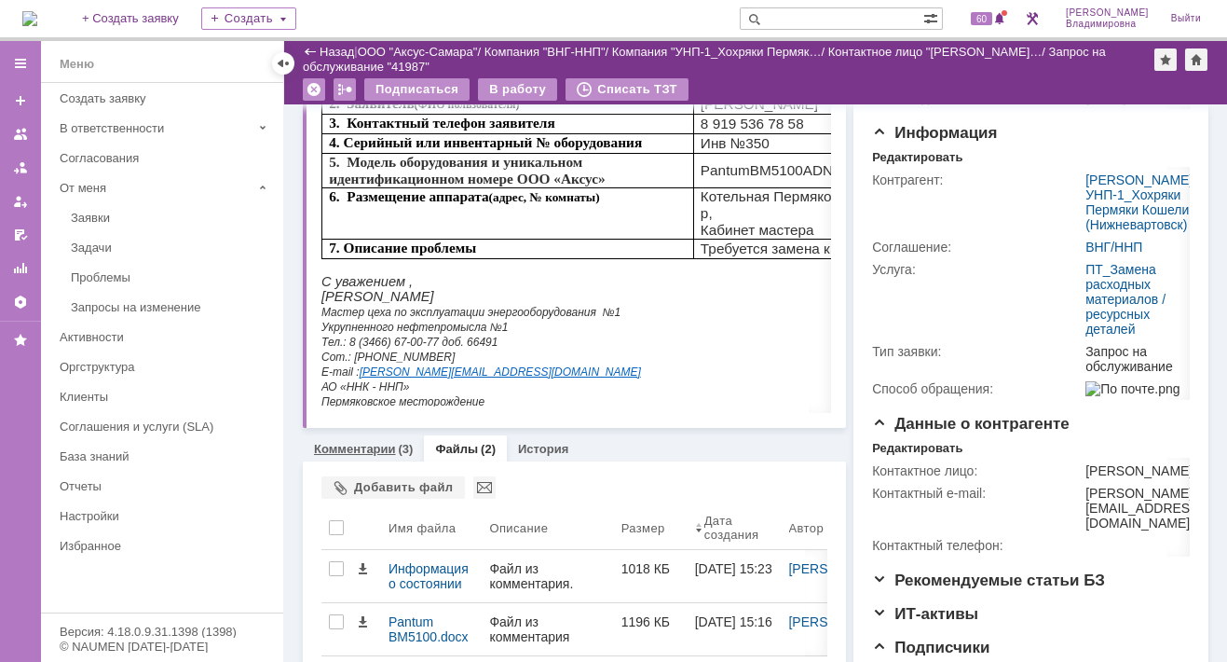
click at [355, 445] on link "Комментарии" at bounding box center [355, 449] width 82 height 14
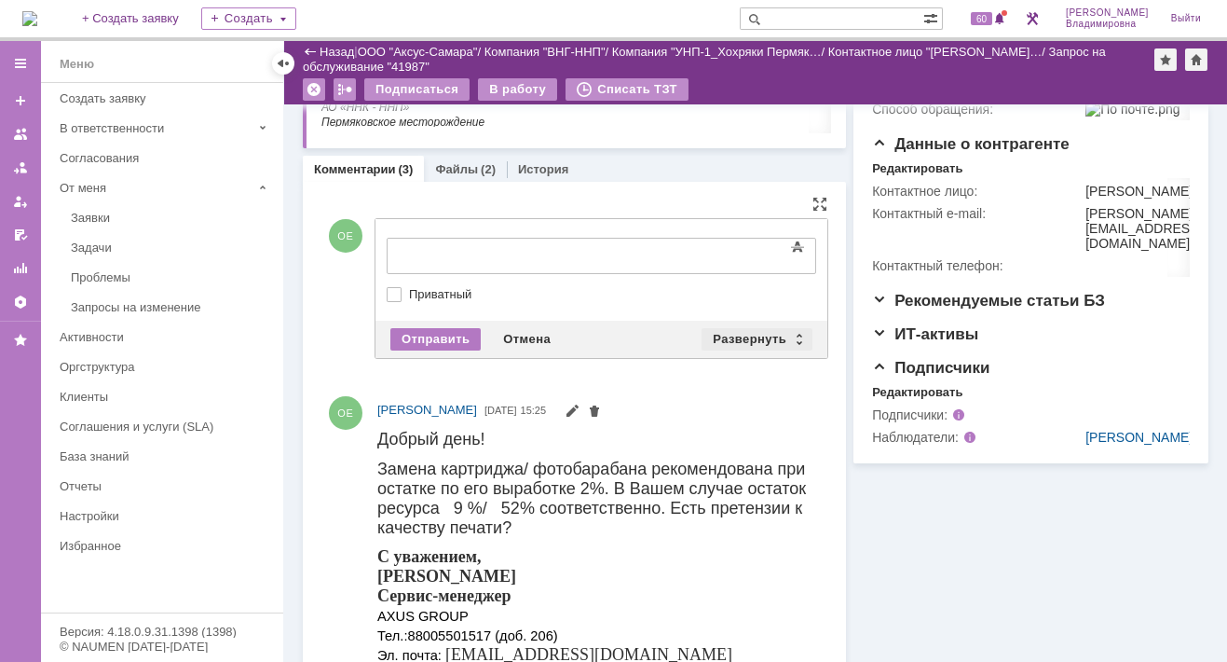
click at [763, 332] on div "Развернуть" at bounding box center [757, 339] width 111 height 22
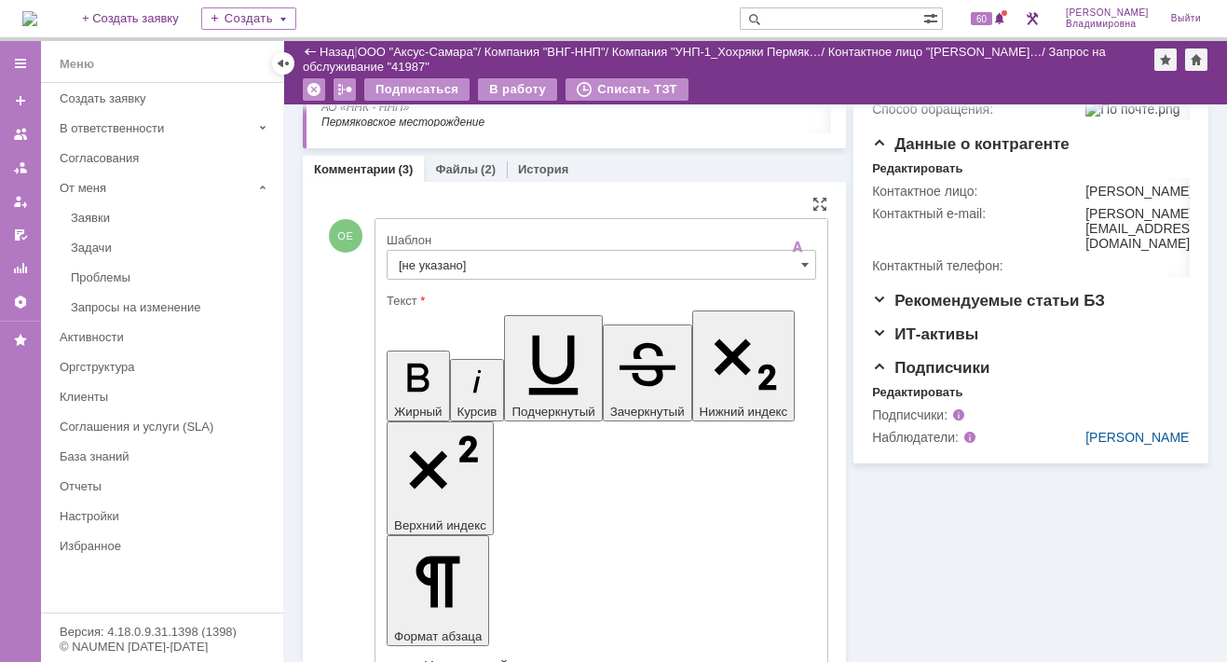
click at [413, 258] on input "[не указано]" at bounding box center [602, 265] width 430 height 30
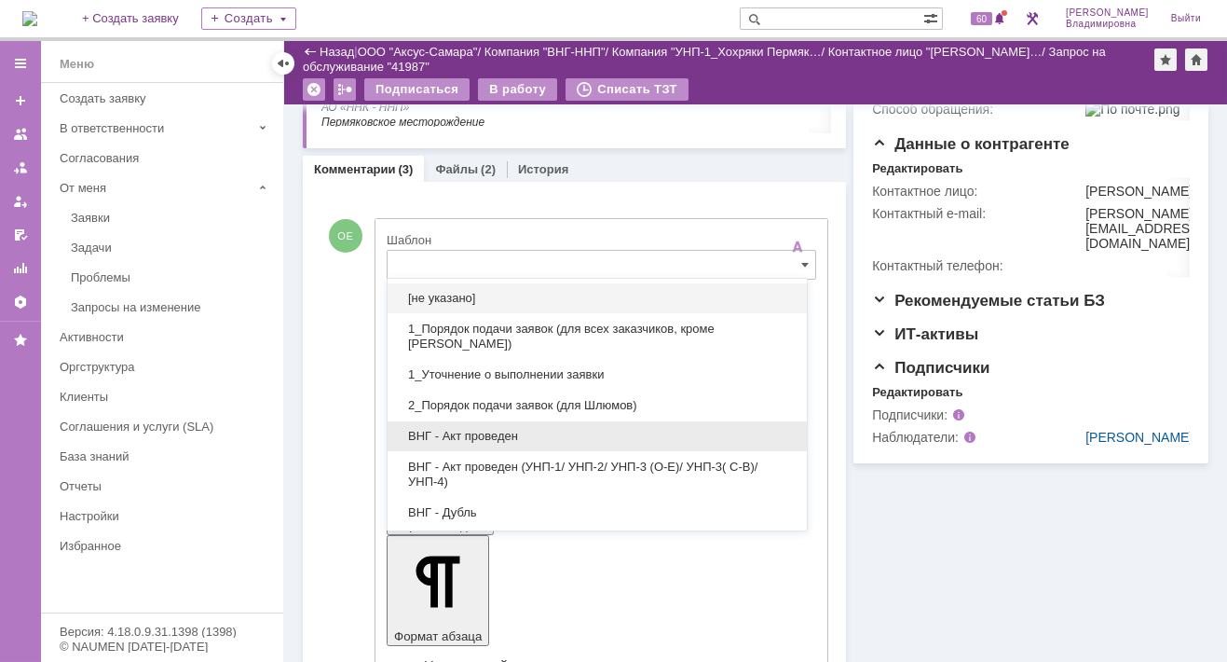
click at [469, 424] on div "ВНГ - Акт проведен" at bounding box center [597, 436] width 419 height 30
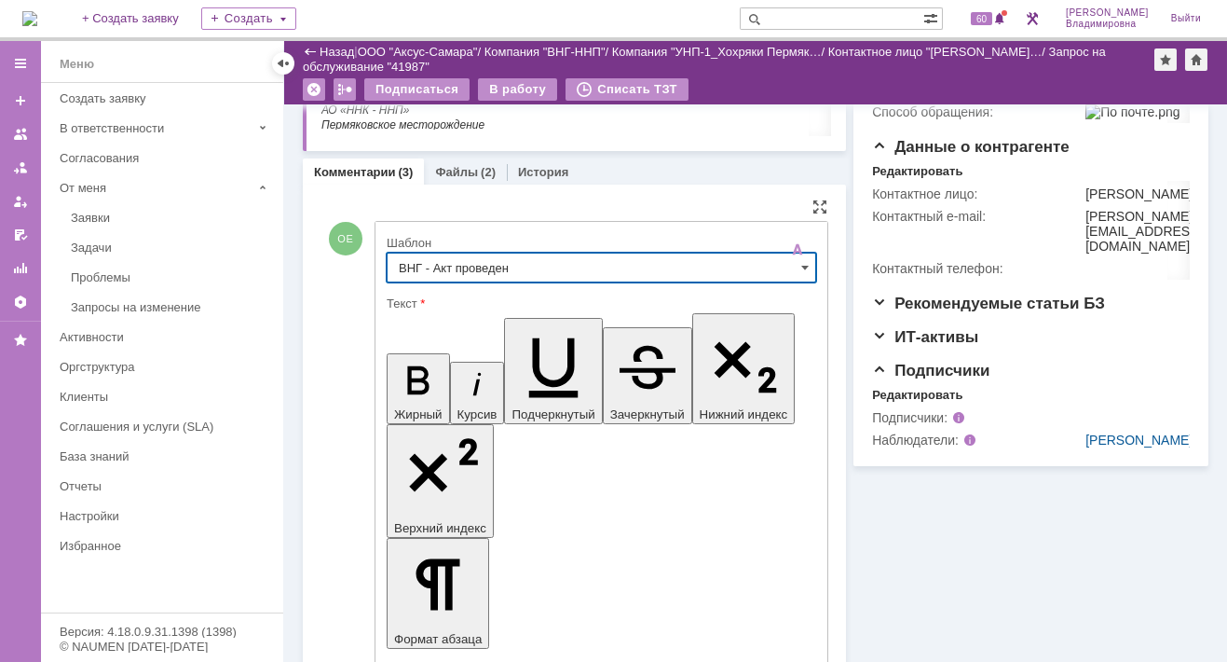
scroll to position [466, 0]
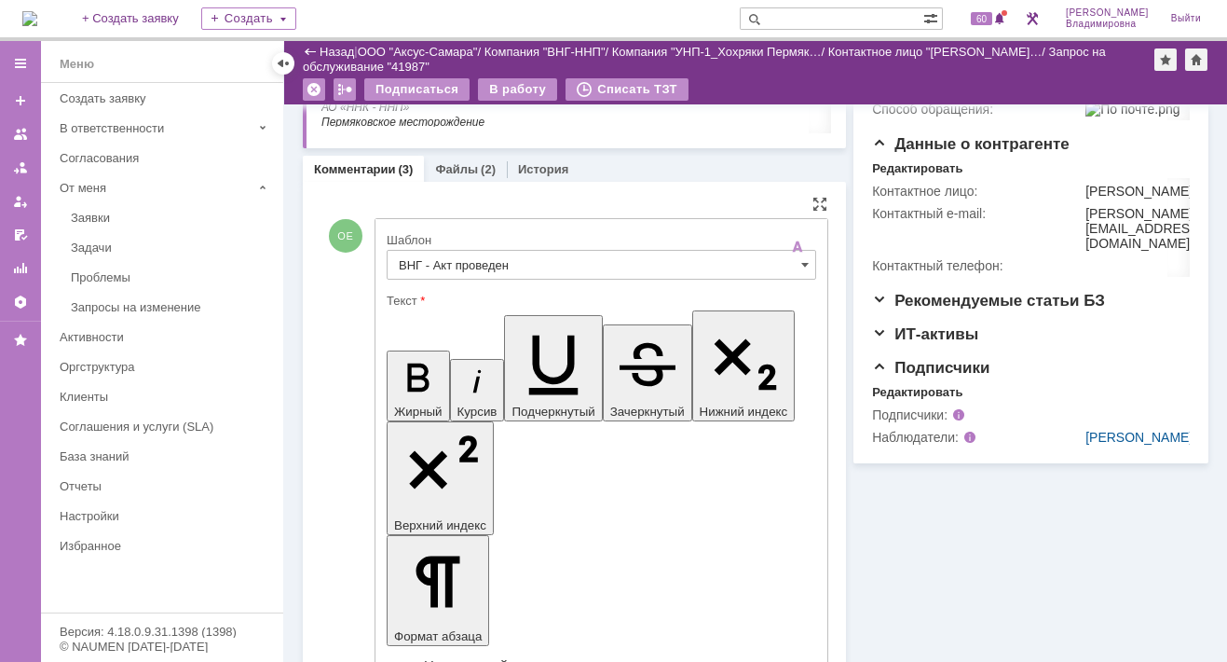
click at [801, 261] on span at bounding box center [804, 264] width 7 height 15
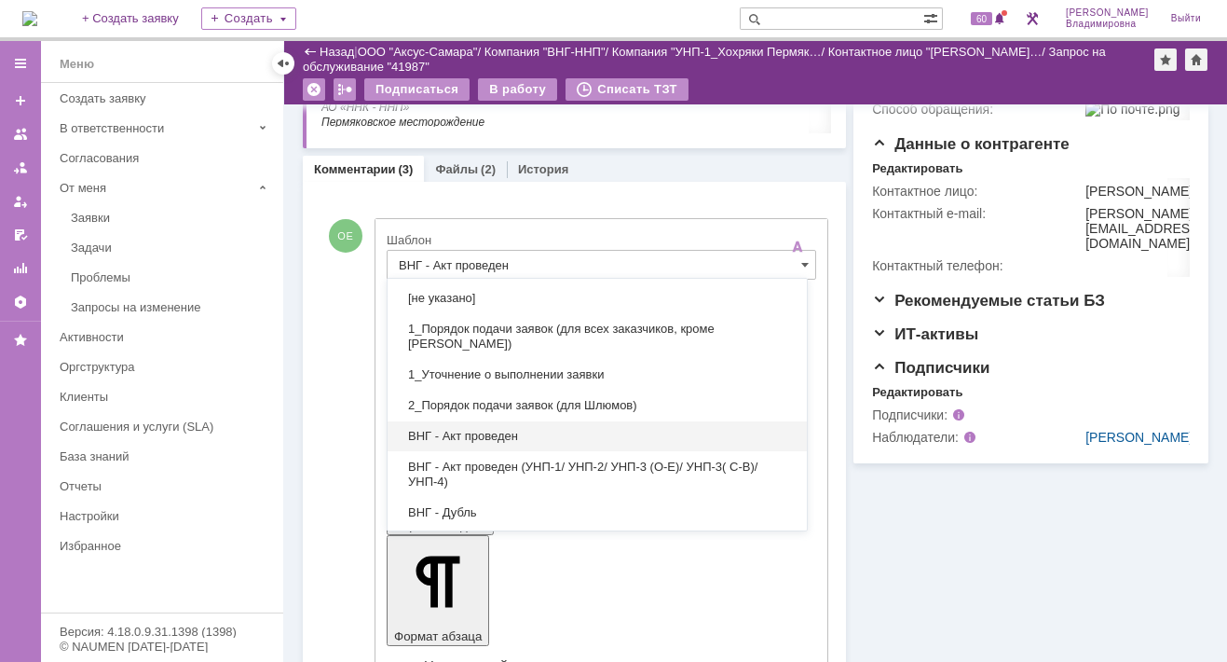
click at [500, 436] on span "ВНГ - Акт проведен" at bounding box center [597, 436] width 397 height 15
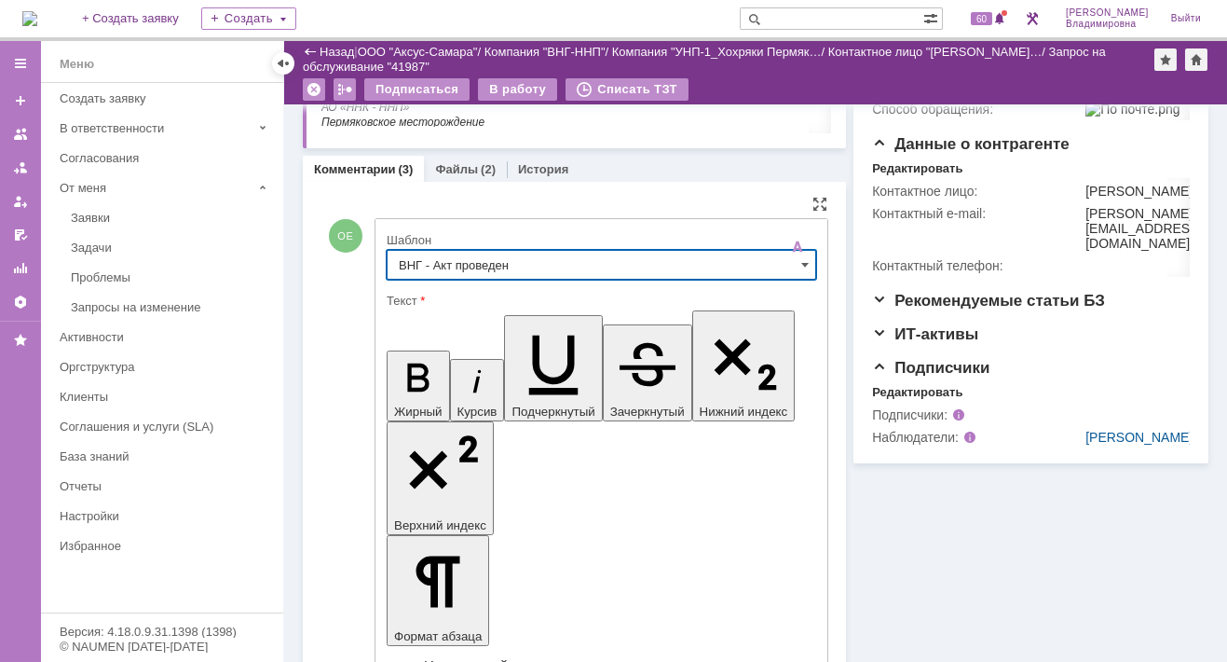
type input "ВНГ - Акт проведен"
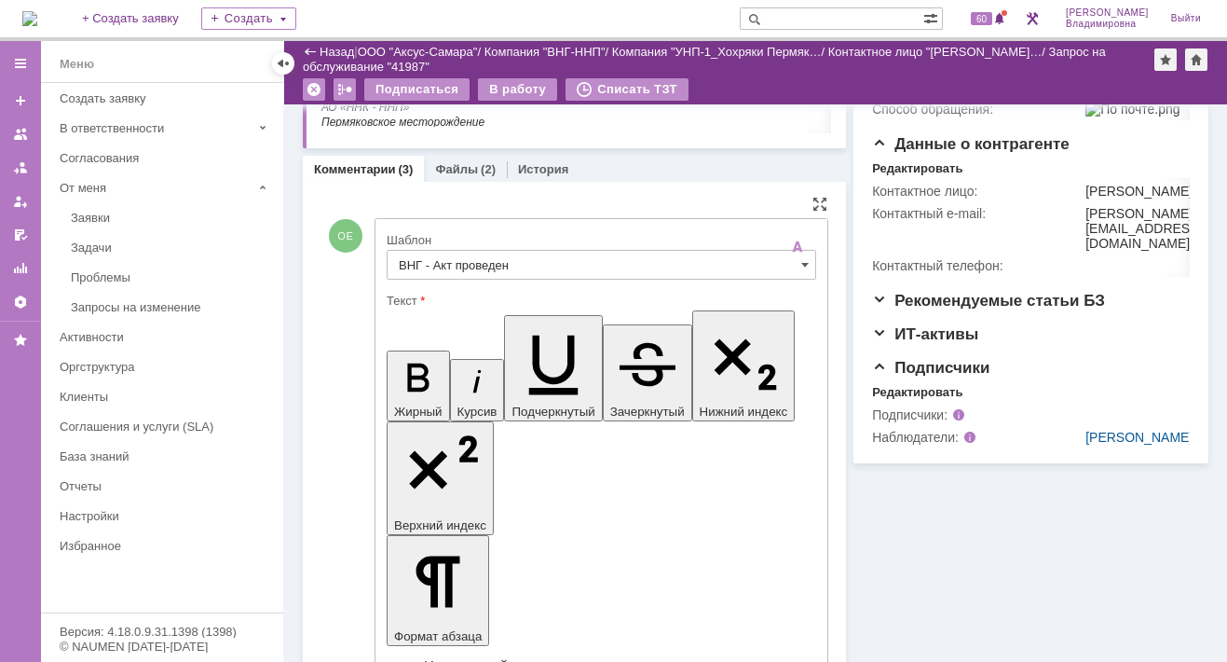
drag, startPoint x: 550, startPoint y: 4137, endPoint x: 476, endPoint y: 4169, distance: 80.5
drag, startPoint x: 401, startPoint y: 4130, endPoint x: 486, endPoint y: 4167, distance: 92.3
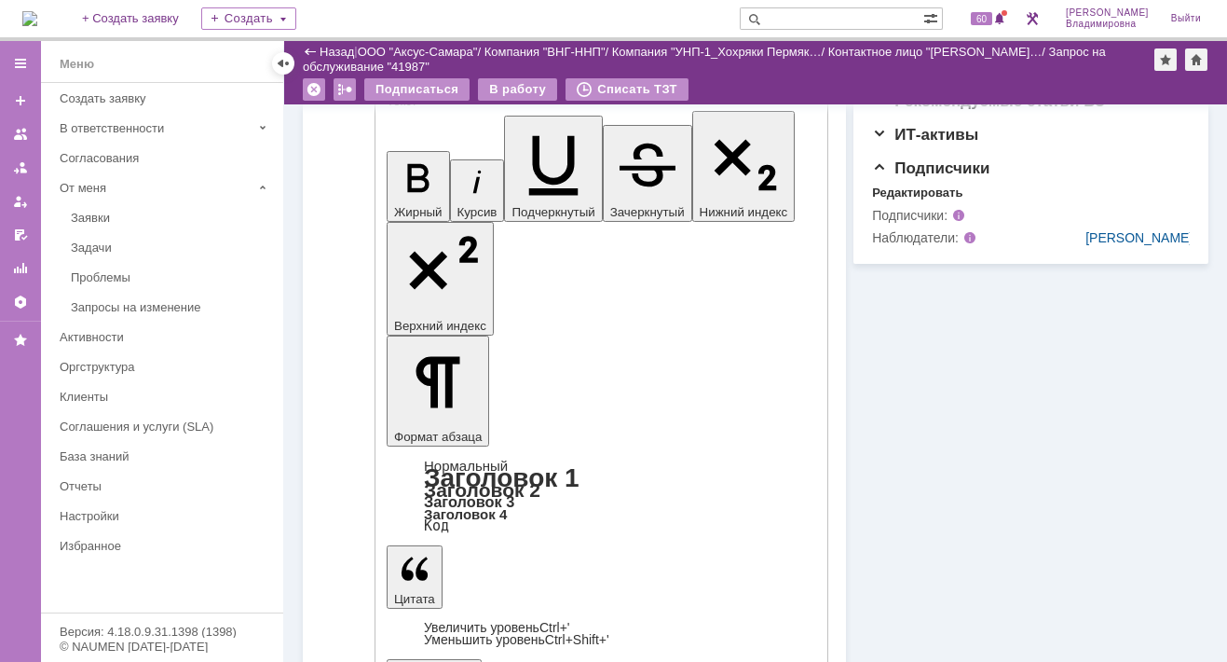
scroll to position [839, 0]
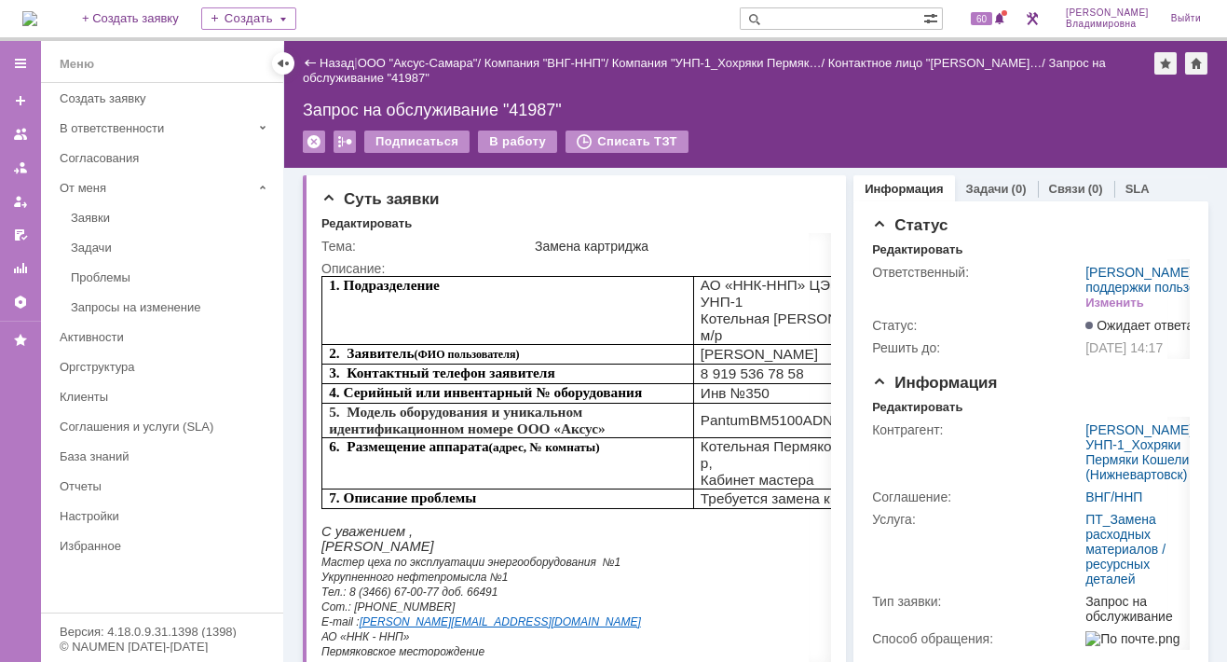
scroll to position [0, 0]
click at [812, 104] on div "Запрос на обслуживание "41987"" at bounding box center [756, 110] width 906 height 19
click at [739, 128] on div "Назад | ООО "Аксус-Самара" / Компания "ВНГ-ННП" / Компания "УНП-1_Хохряки Пермя…" at bounding box center [755, 104] width 943 height 127
click at [821, 104] on div "Запрос на обслуживание "41987"" at bounding box center [756, 110] width 906 height 19
click at [510, 140] on div "В работу" at bounding box center [517, 141] width 79 height 22
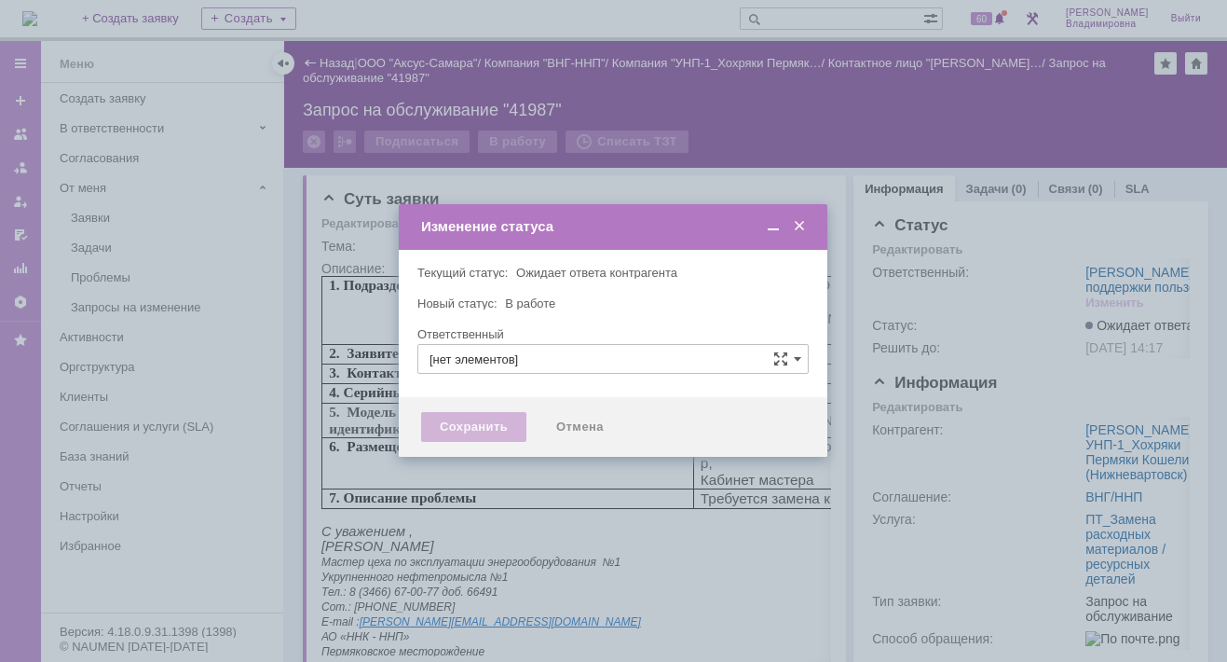
type input "[PERSON_NAME]"
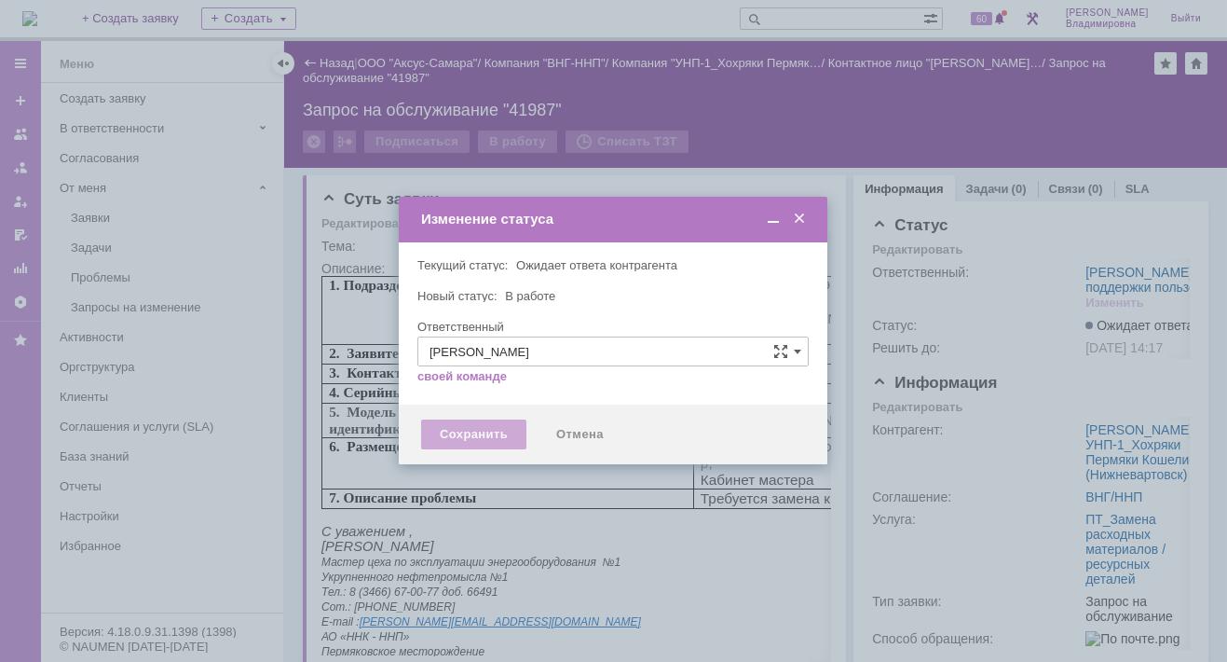
click at [472, 432] on div "Сохранить" at bounding box center [473, 434] width 105 height 30
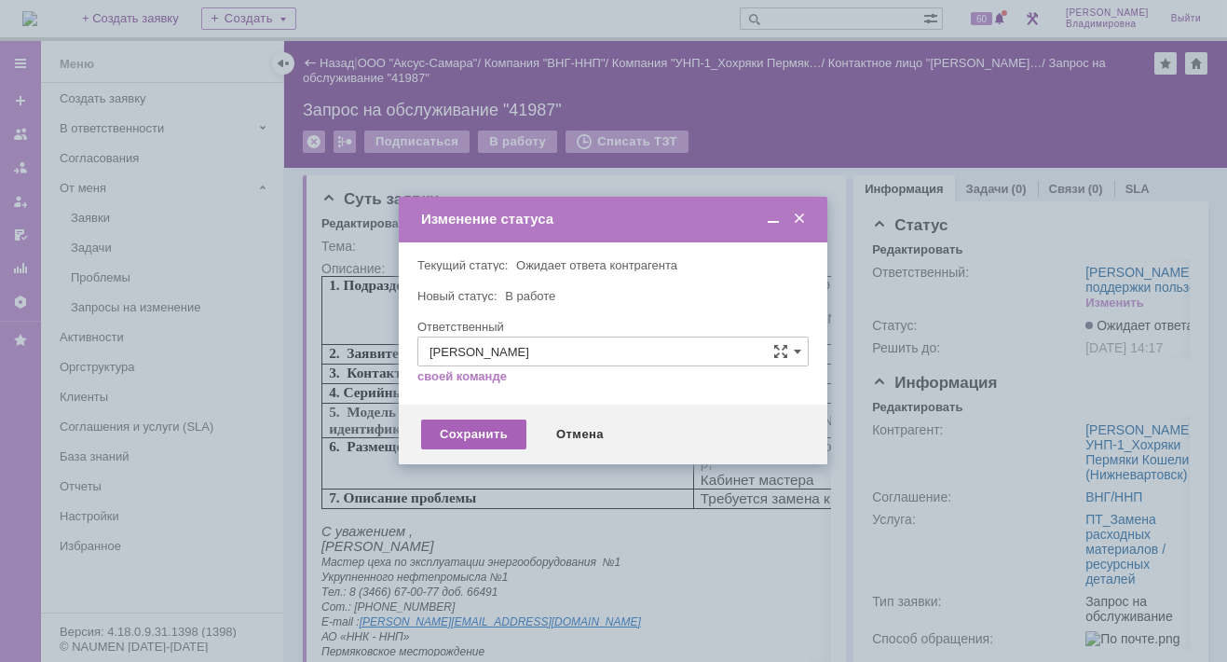
click at [456, 428] on div "Сохранить" at bounding box center [473, 434] width 105 height 30
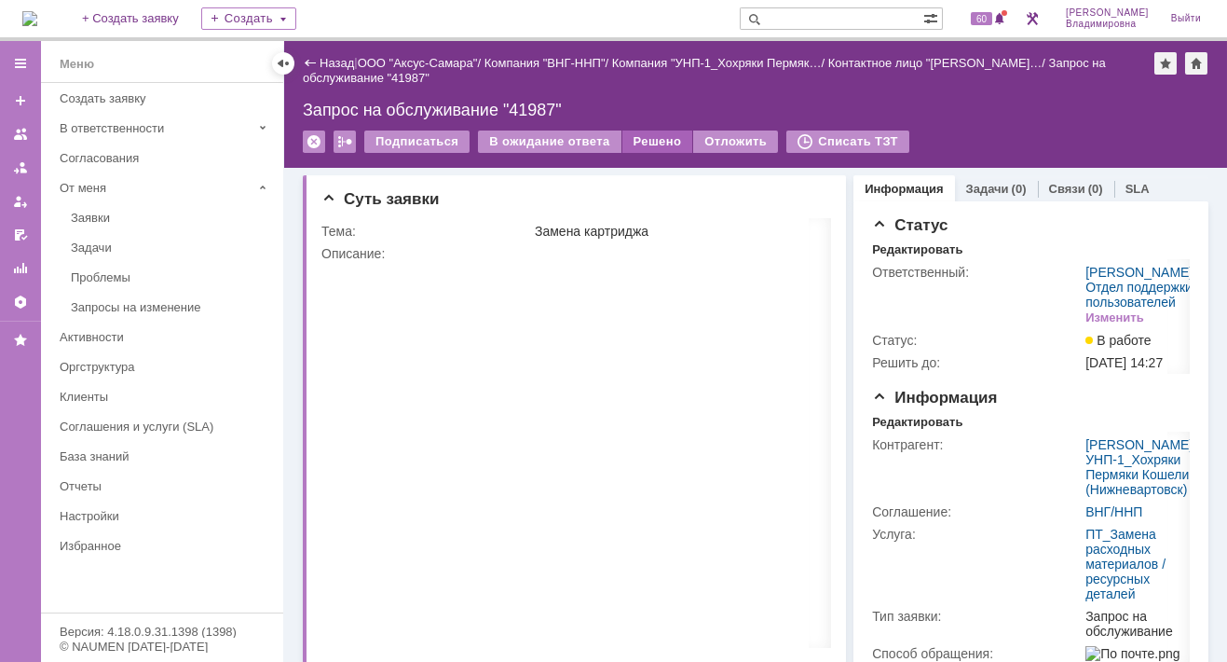
click at [636, 140] on div "Решено" at bounding box center [658, 141] width 71 height 22
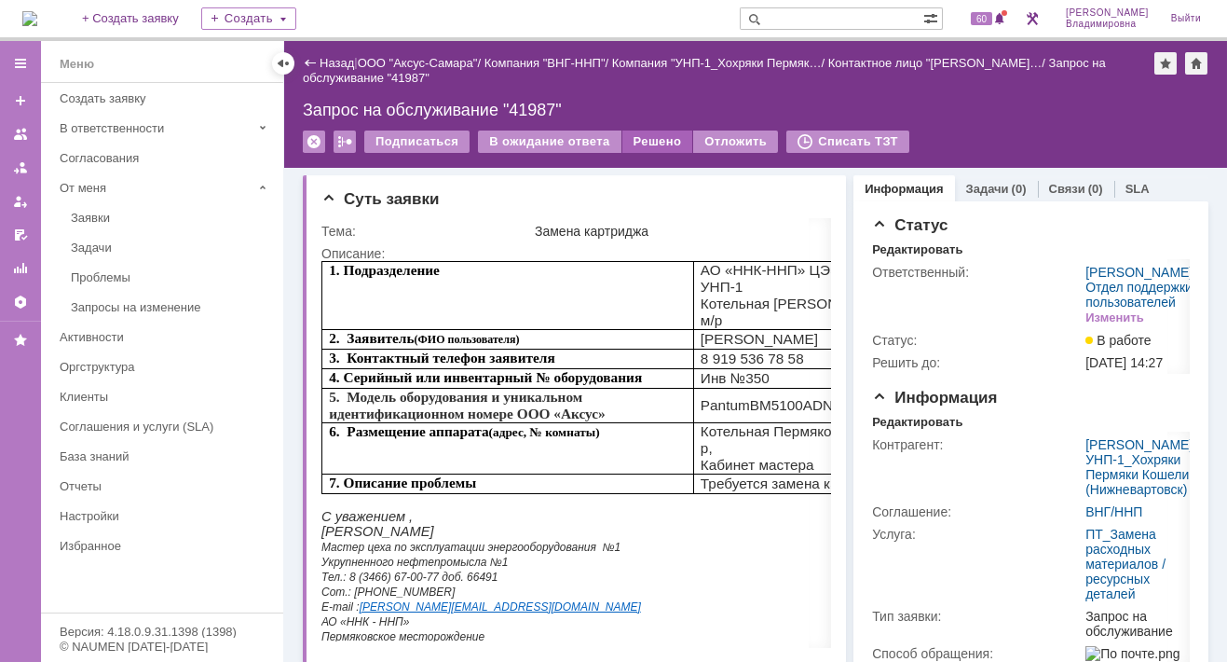
click at [648, 139] on div "Решено" at bounding box center [658, 141] width 71 height 22
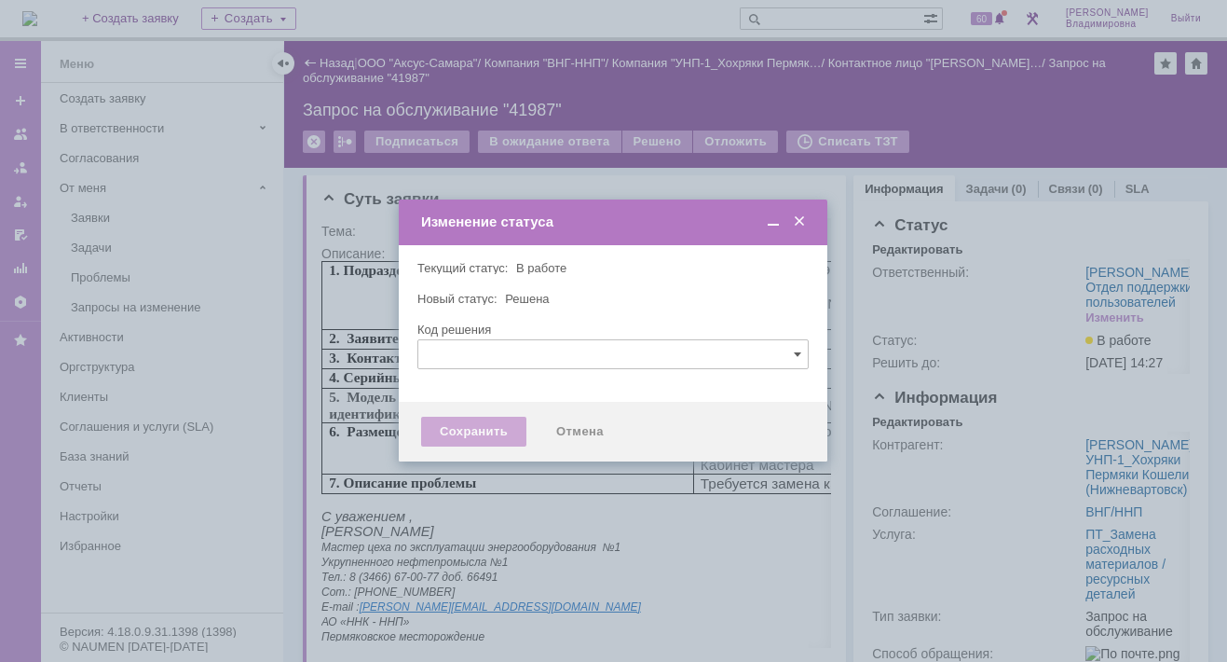
click at [455, 427] on div "Сохранить" at bounding box center [473, 432] width 105 height 30
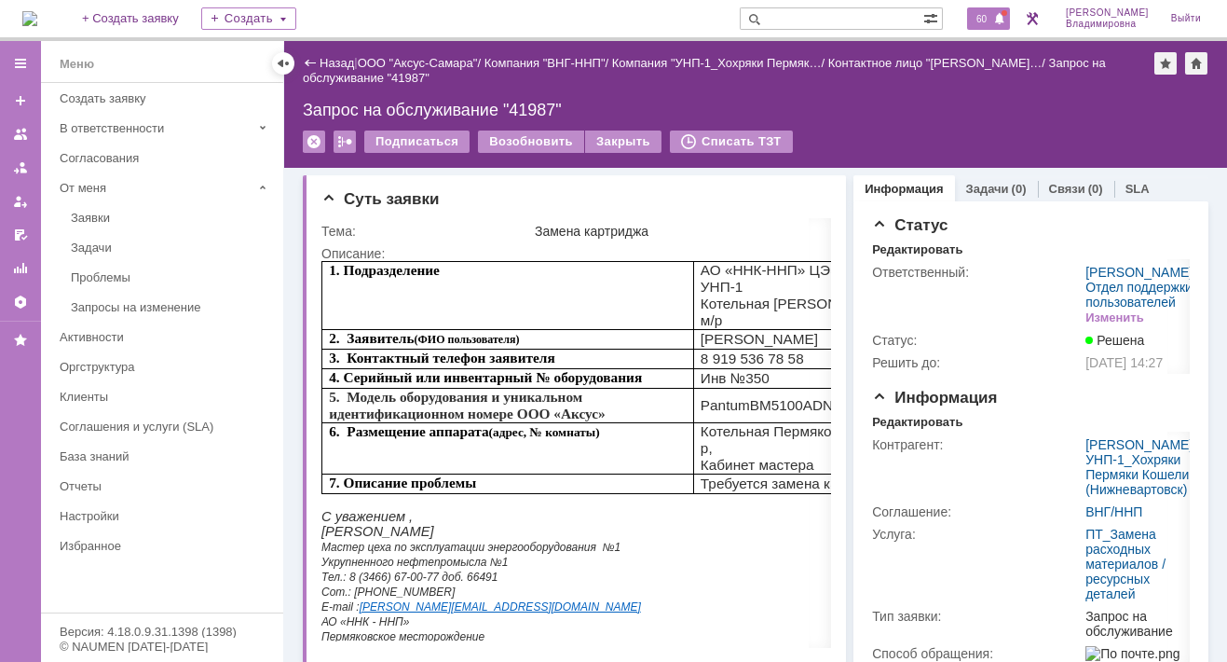
click at [990, 19] on span "60" at bounding box center [981, 18] width 21 height 13
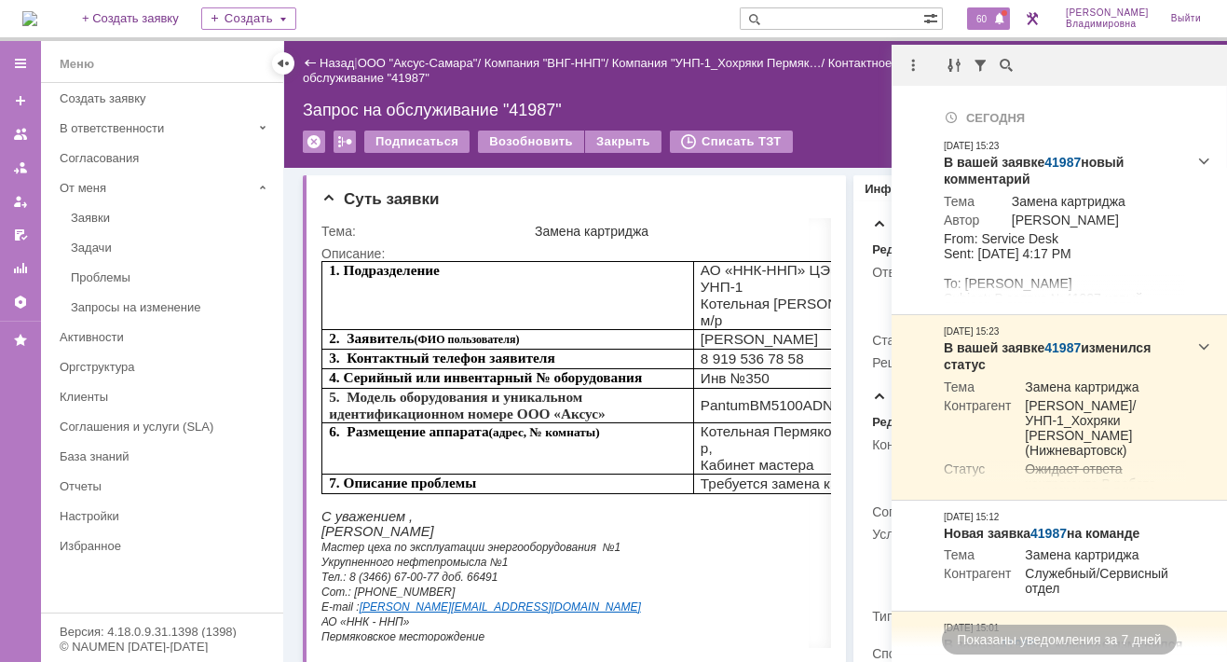
click at [980, 16] on div "60" at bounding box center [988, 18] width 43 height 22
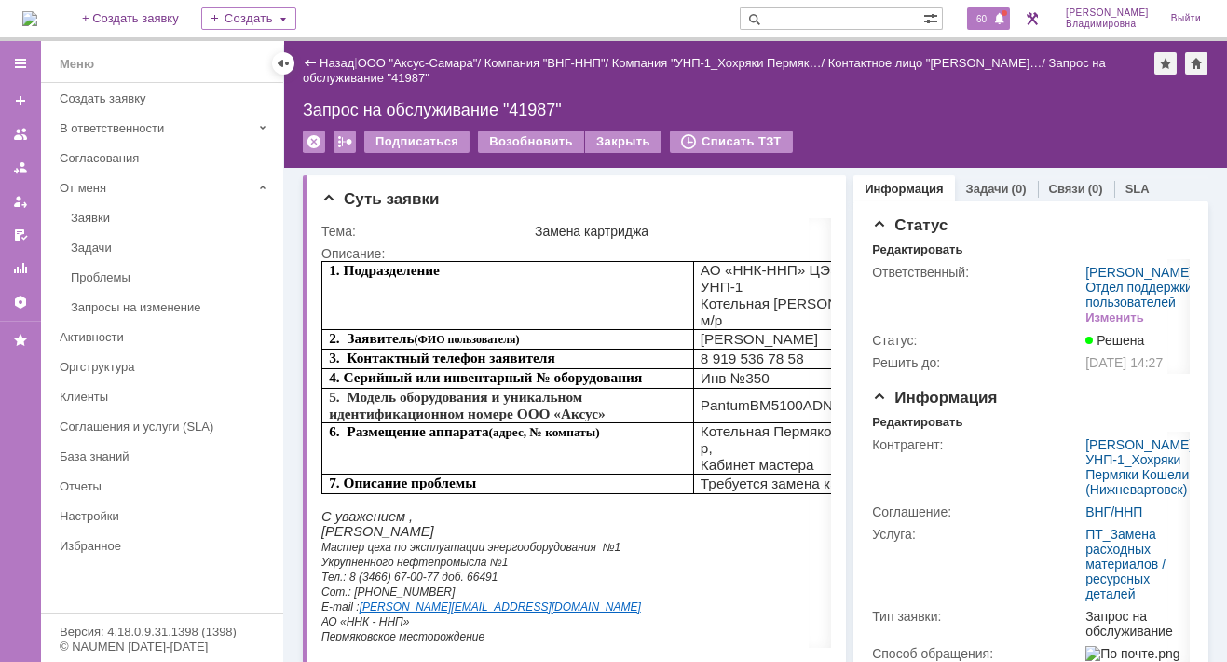
click at [985, 24] on span "60" at bounding box center [981, 18] width 21 height 13
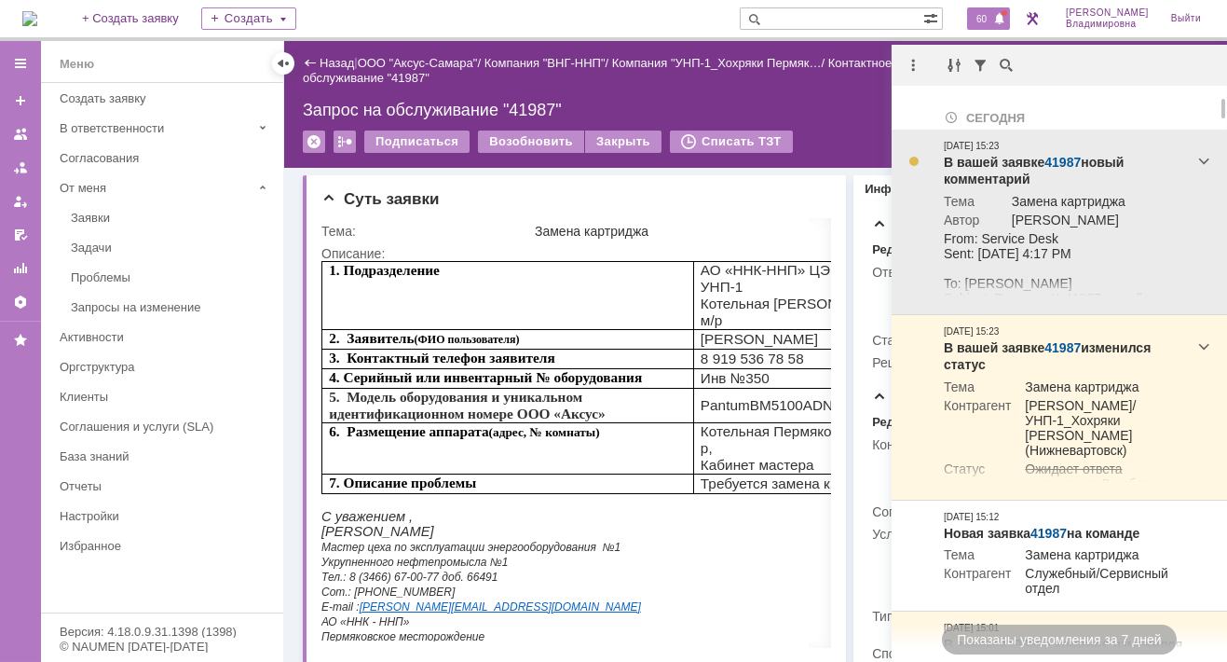
click at [1060, 158] on link "41987" at bounding box center [1063, 162] width 36 height 15
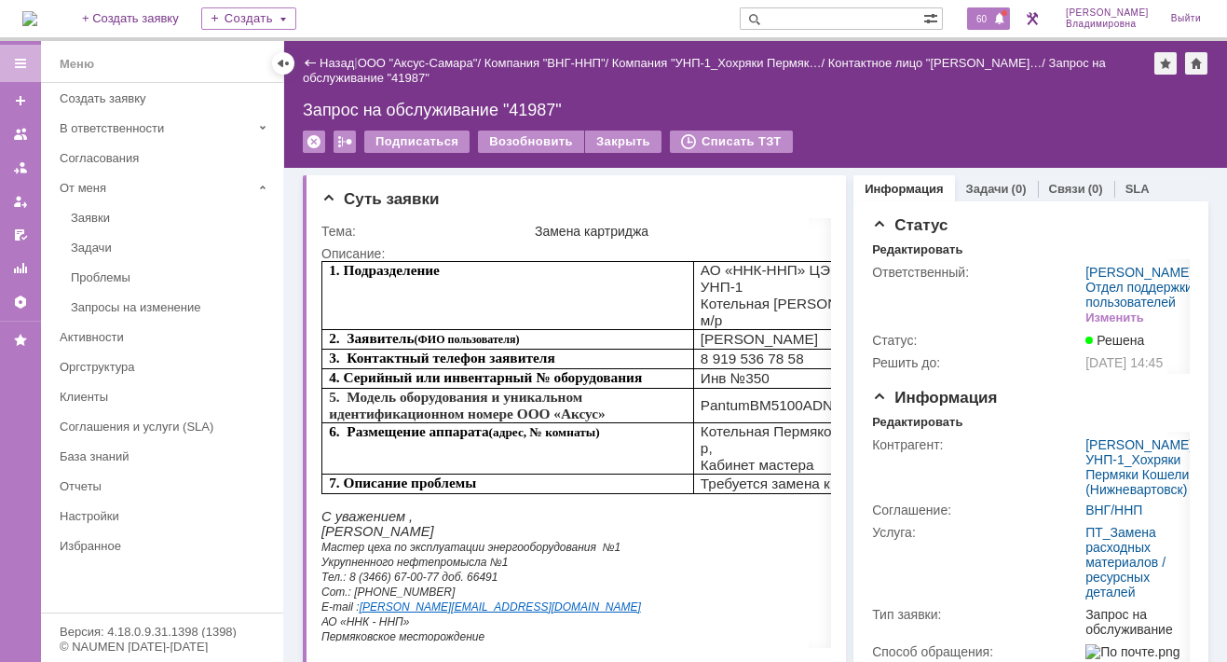
click at [1003, 9] on div "60" at bounding box center [988, 18] width 43 height 22
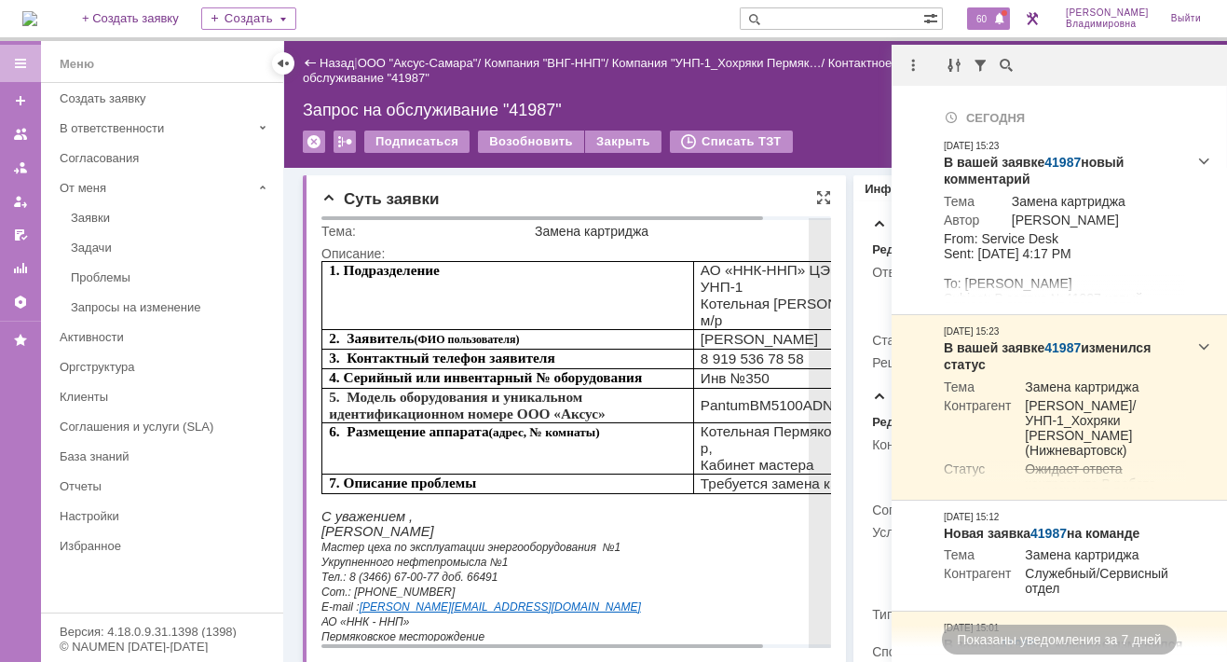
click at [455, 349] on span "3. Контактный телефон заявителя" at bounding box center [442, 357] width 226 height 16
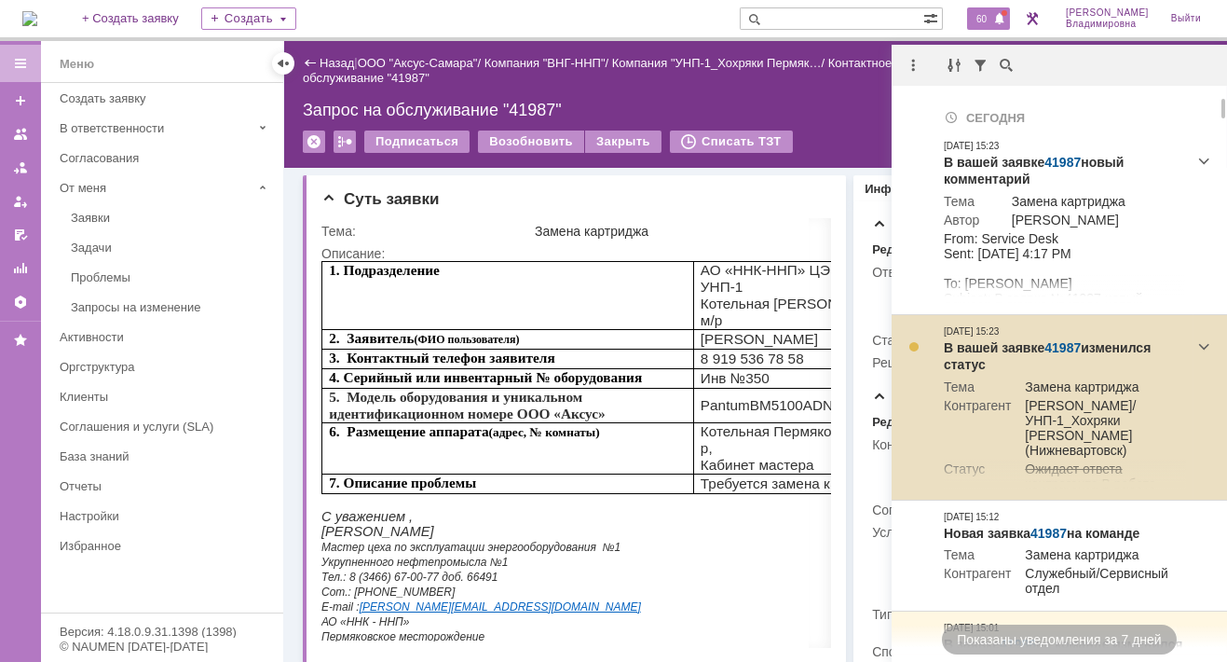
click at [1063, 343] on link "41987" at bounding box center [1063, 347] width 36 height 15
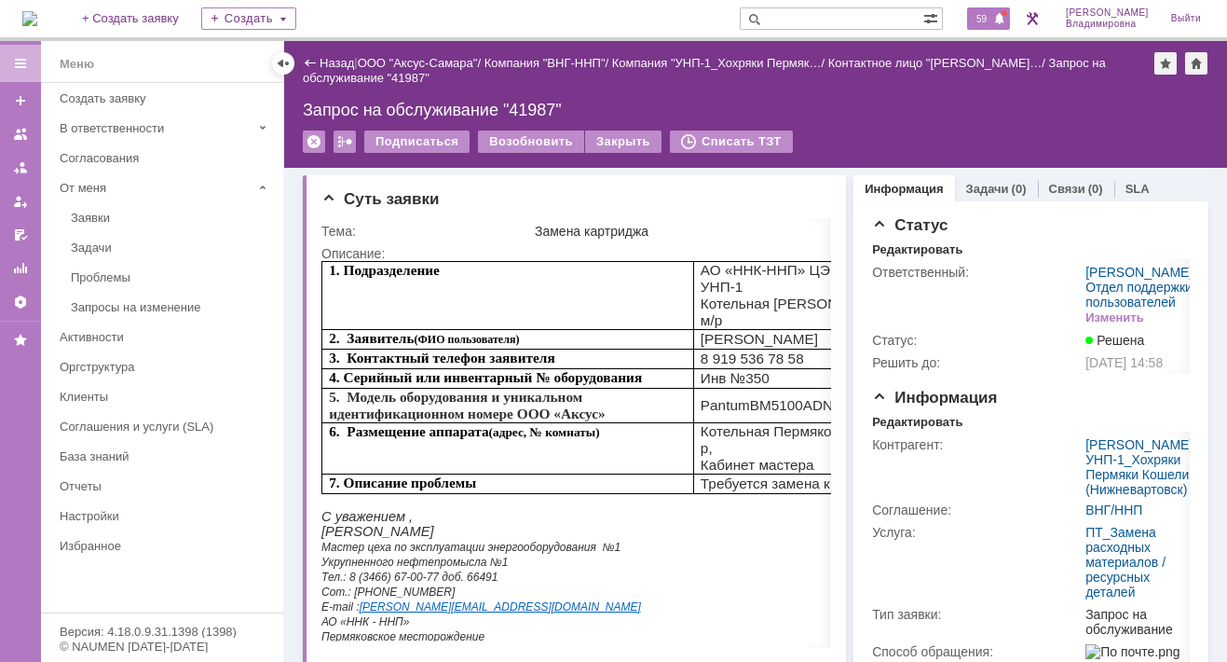
click at [993, 18] on span "59" at bounding box center [981, 18] width 21 height 13
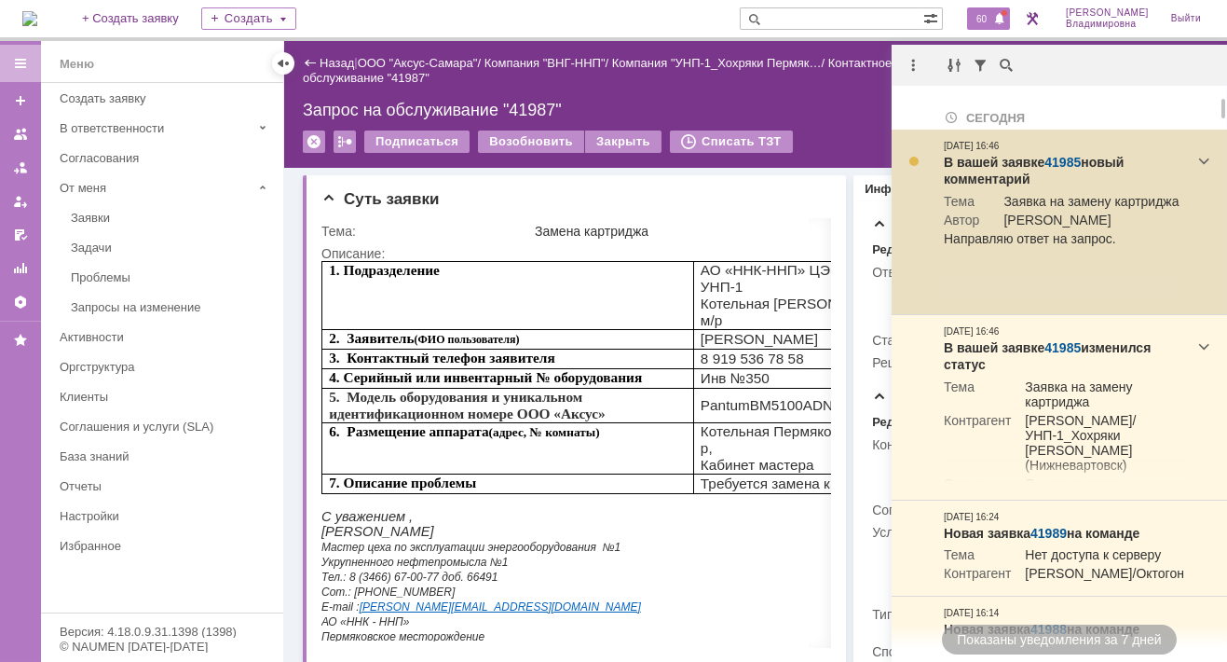
click at [1060, 164] on link "41985" at bounding box center [1063, 162] width 36 height 15
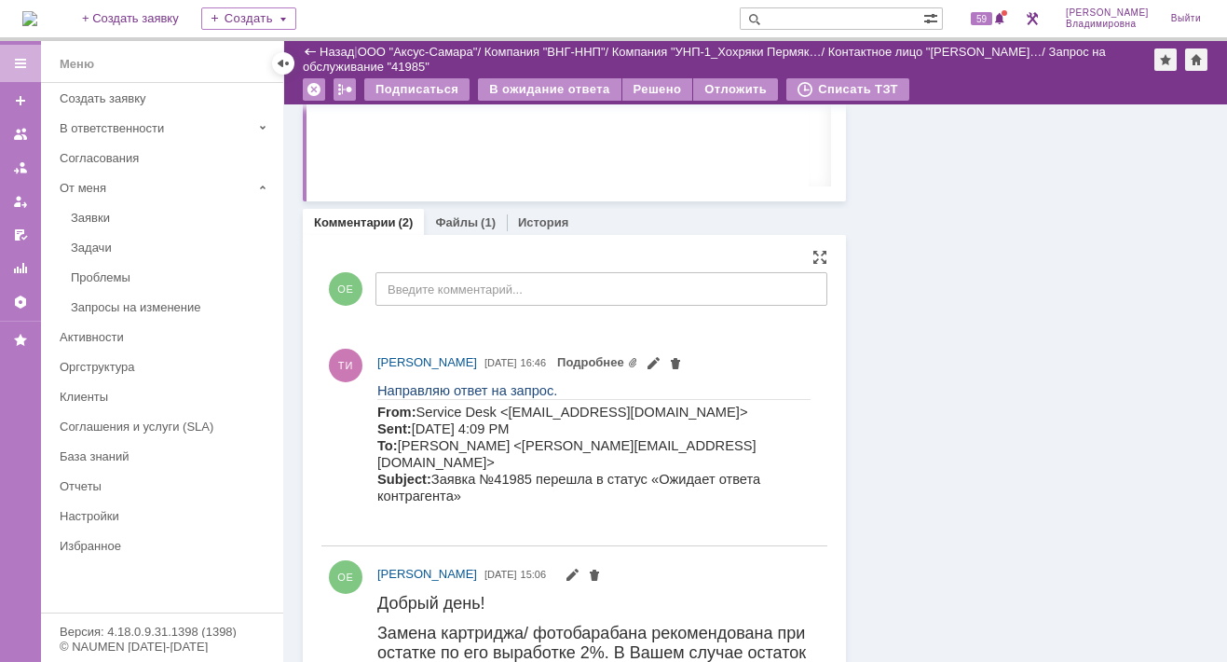
scroll to position [1117, 0]
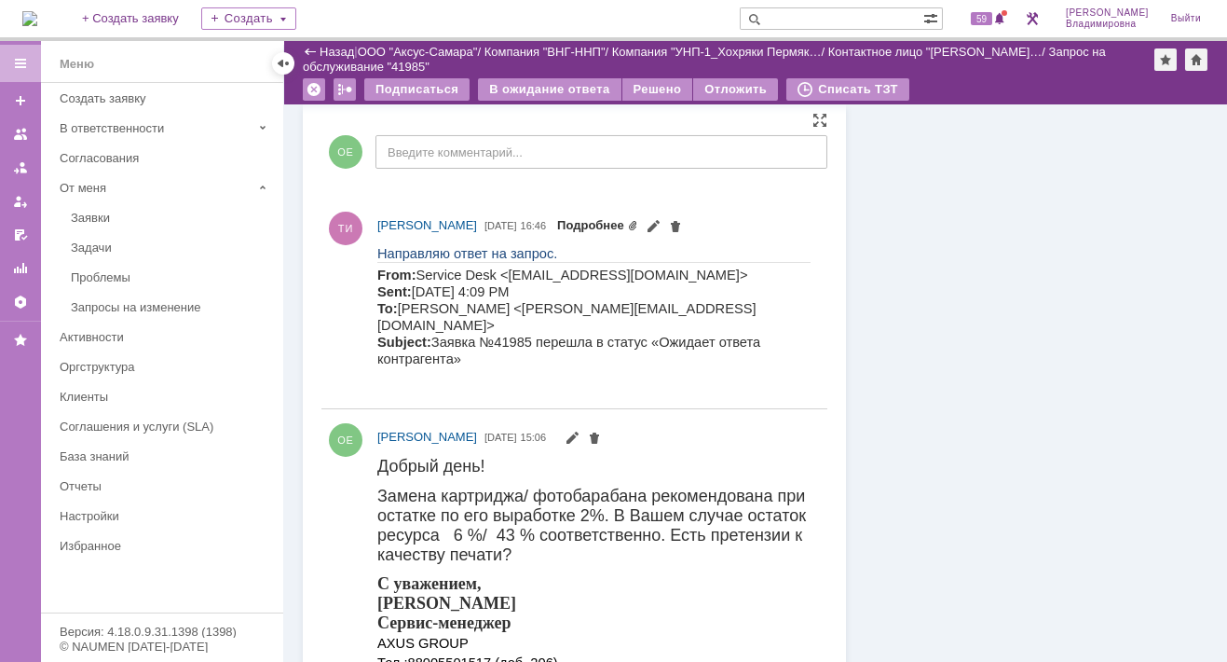
click at [638, 223] on link "Подробнее" at bounding box center [597, 225] width 81 height 14
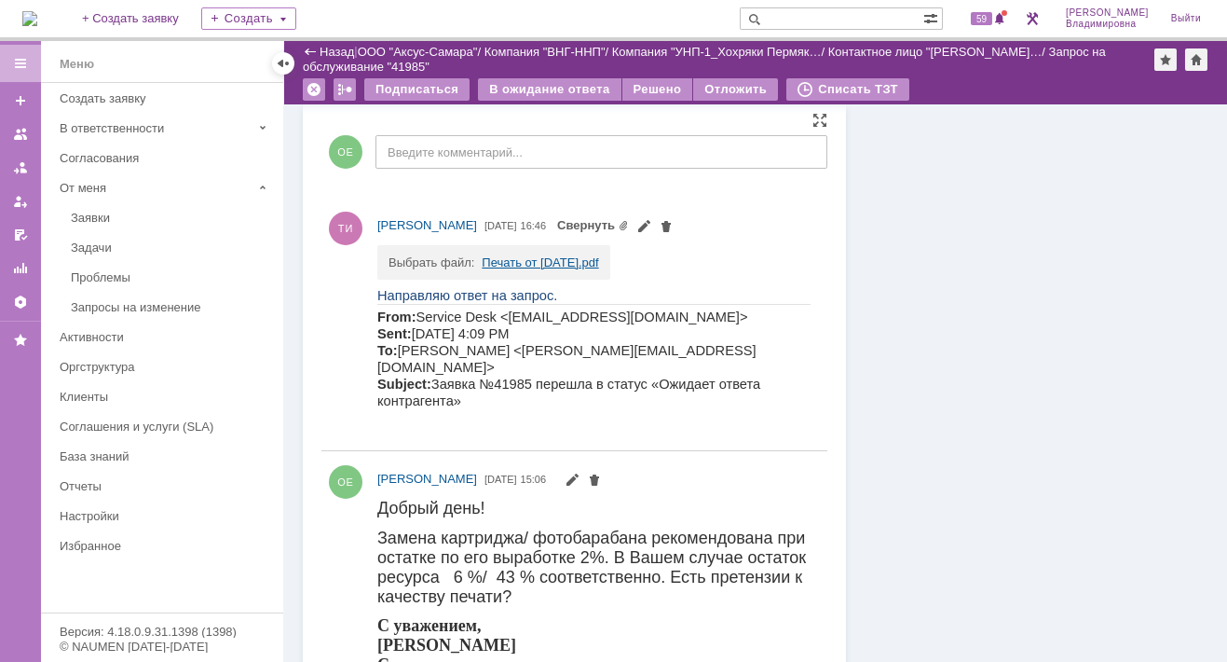
click at [500, 257] on link "Печать от [DATE].pdf" at bounding box center [540, 262] width 116 height 14
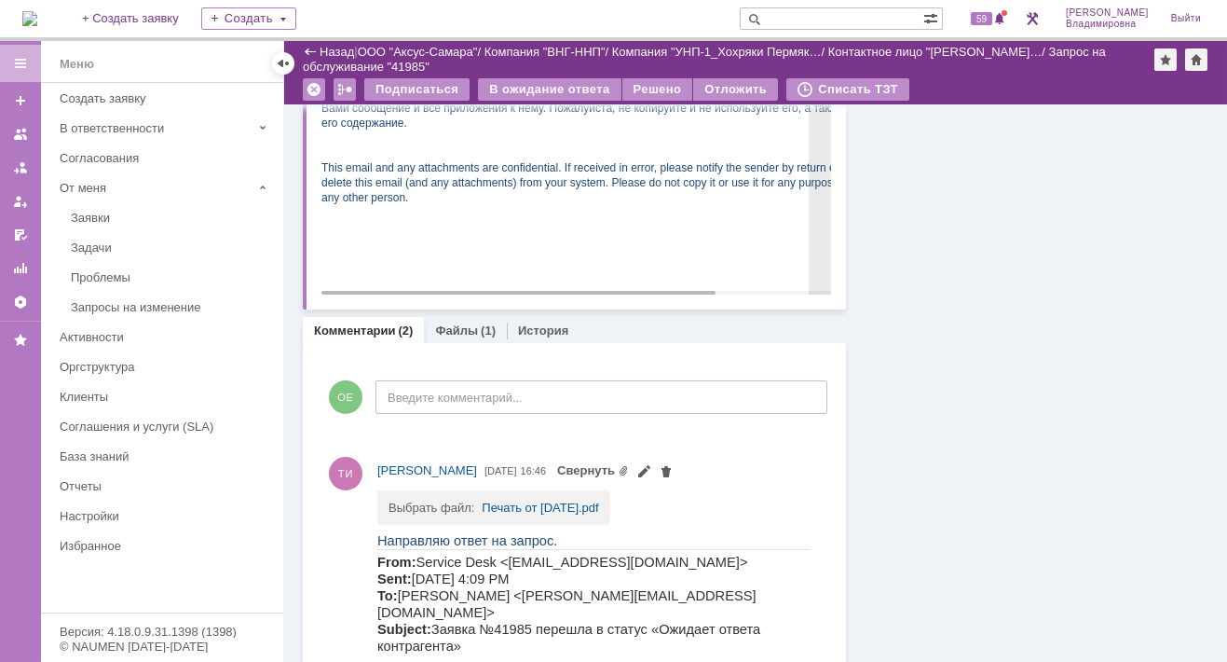
scroll to position [839, 0]
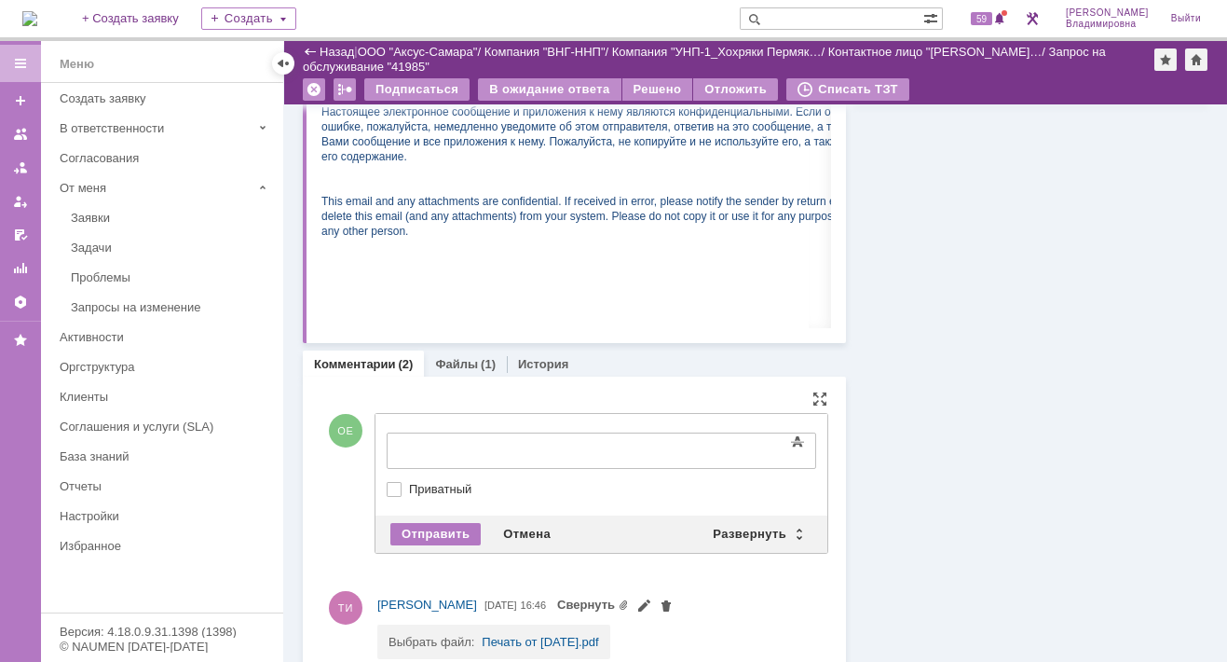
drag, startPoint x: 412, startPoint y: 428, endPoint x: 570, endPoint y: 478, distance: 166.2
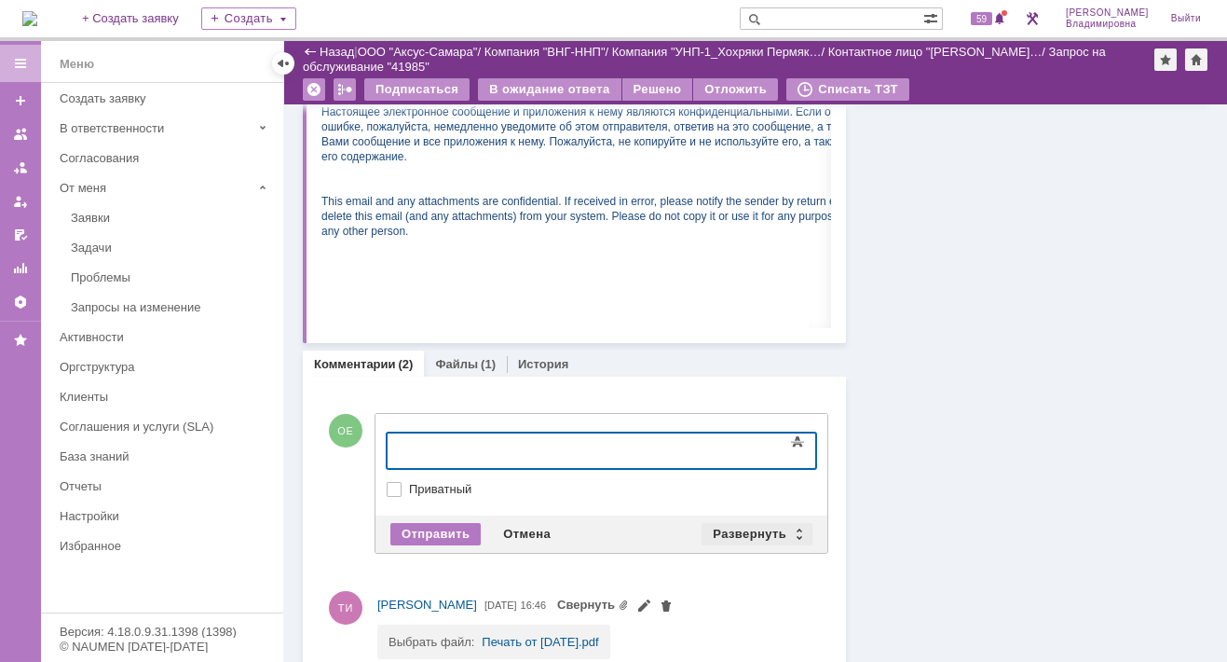
click at [734, 527] on div "Развернуть" at bounding box center [757, 534] width 111 height 22
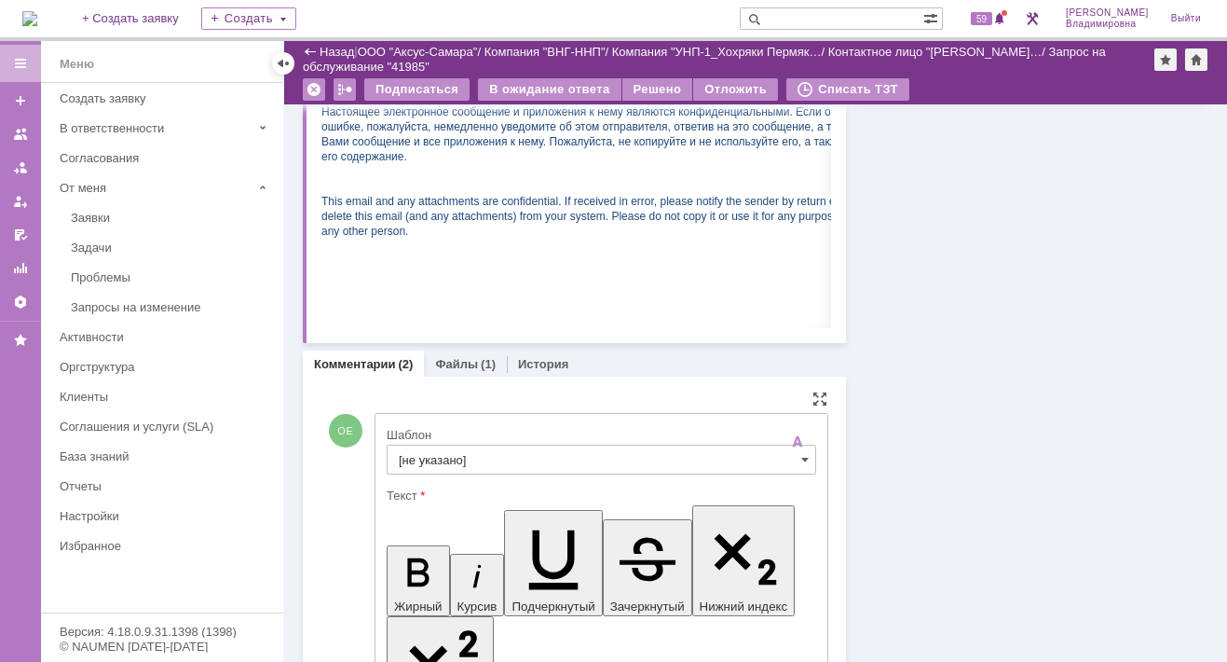
click at [431, 448] on input "[не указано]" at bounding box center [602, 460] width 430 height 30
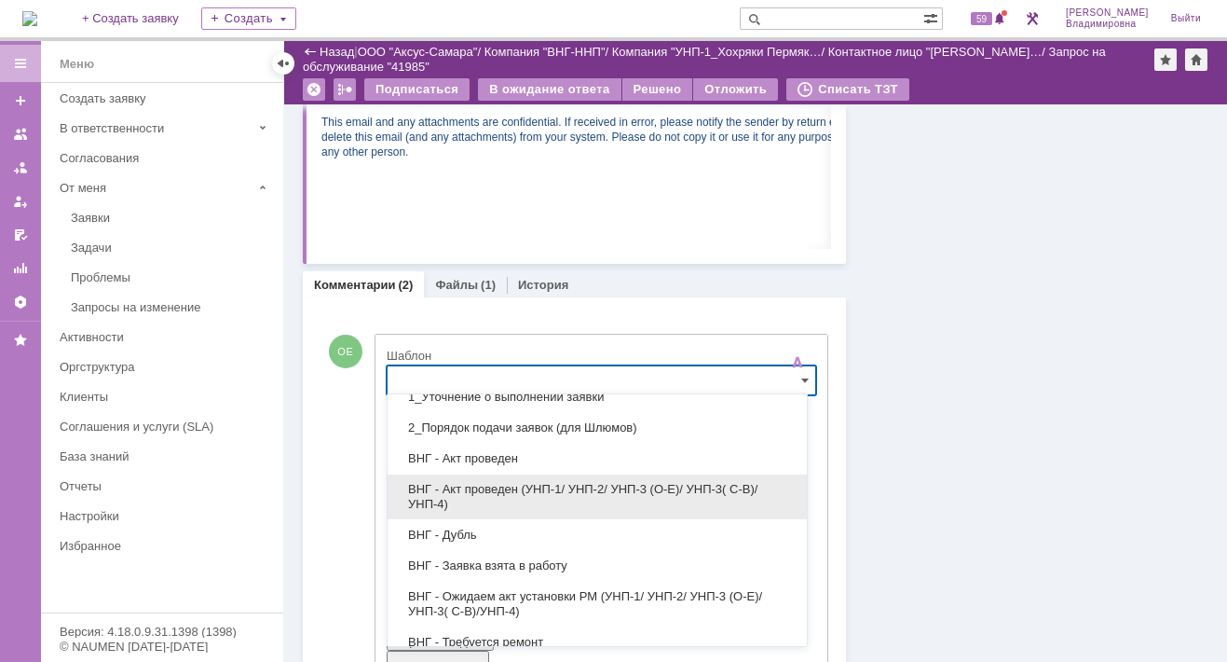
scroll to position [186, 0]
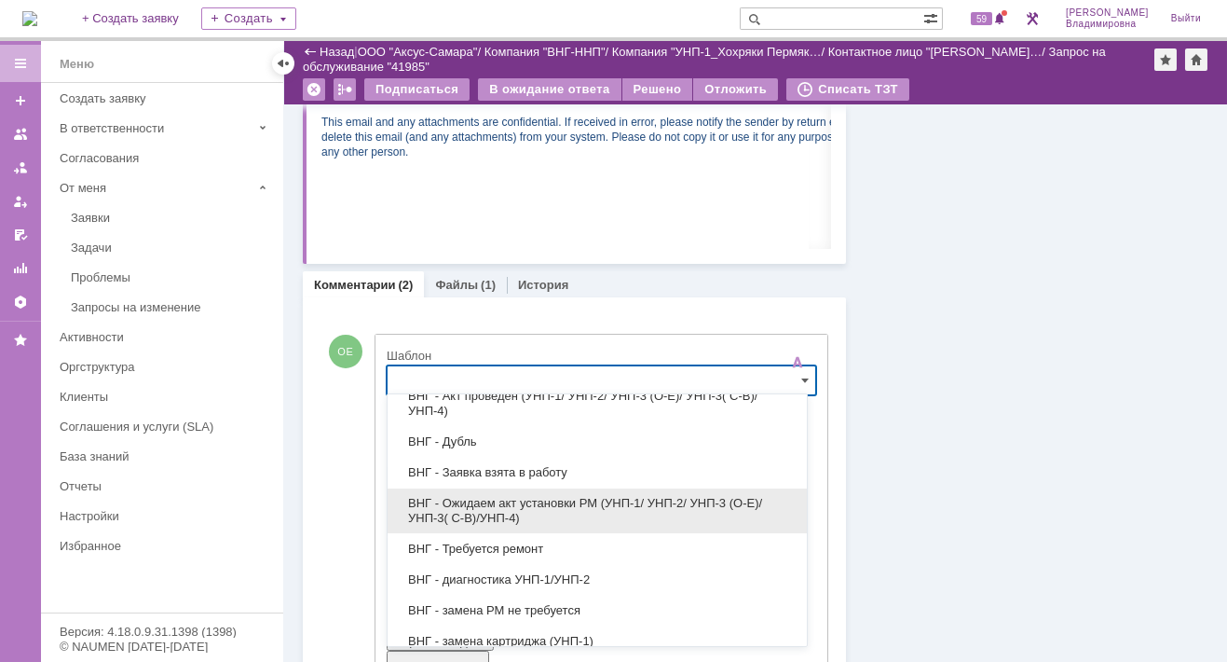
click at [503, 502] on span "ВНГ - Ожидаем акт установки РМ (УНП-1/ УНП-2/ УНП-3 (О-Е)/ УНП-3( С-В)/УНП-4)" at bounding box center [597, 511] width 397 height 30
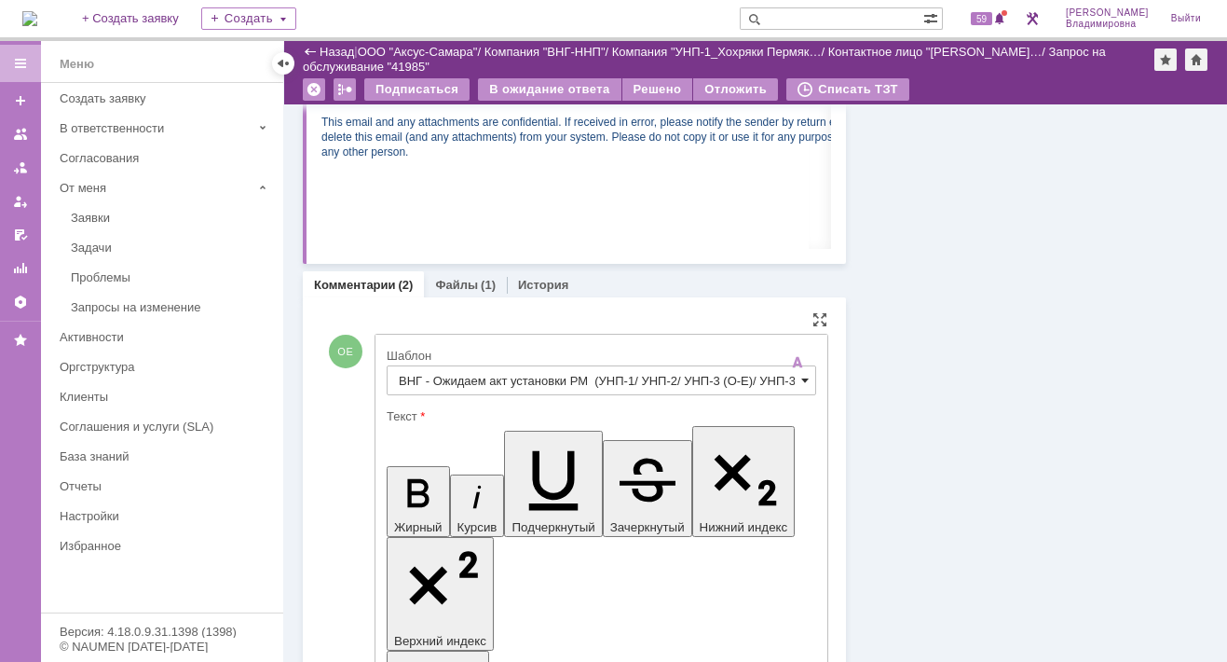
click at [801, 373] on span at bounding box center [804, 380] width 7 height 15
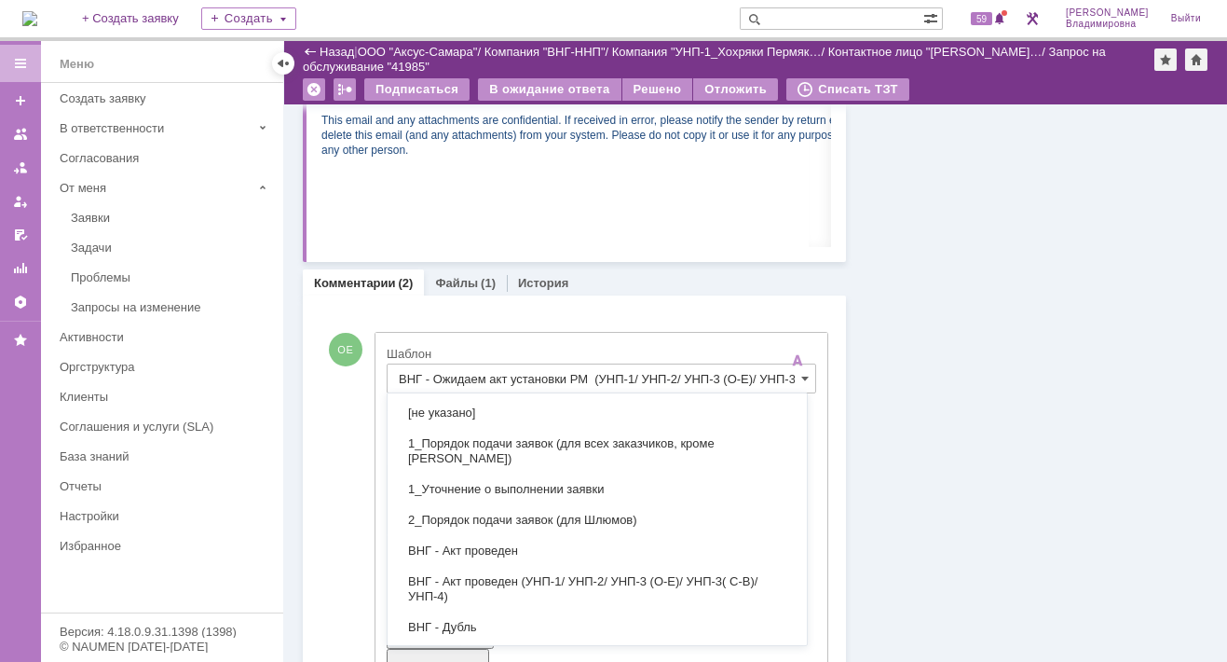
scroll to position [276, 0]
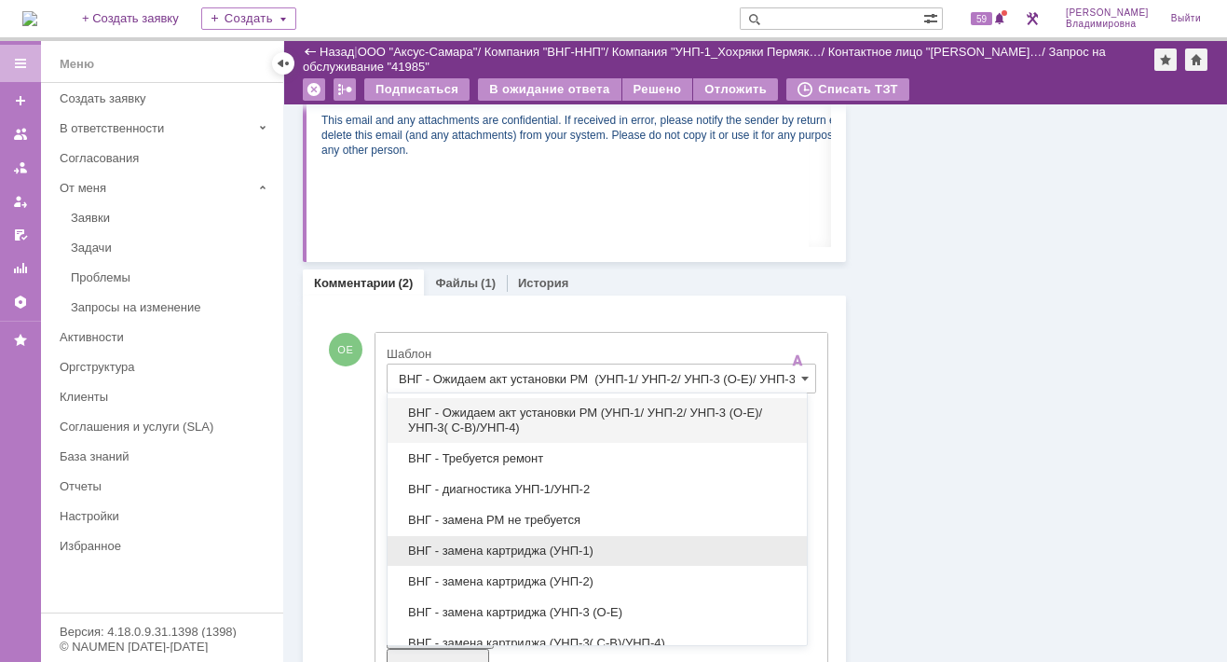
click at [462, 555] on div "ВНГ - замена картриджа (УНП-1)" at bounding box center [597, 551] width 419 height 30
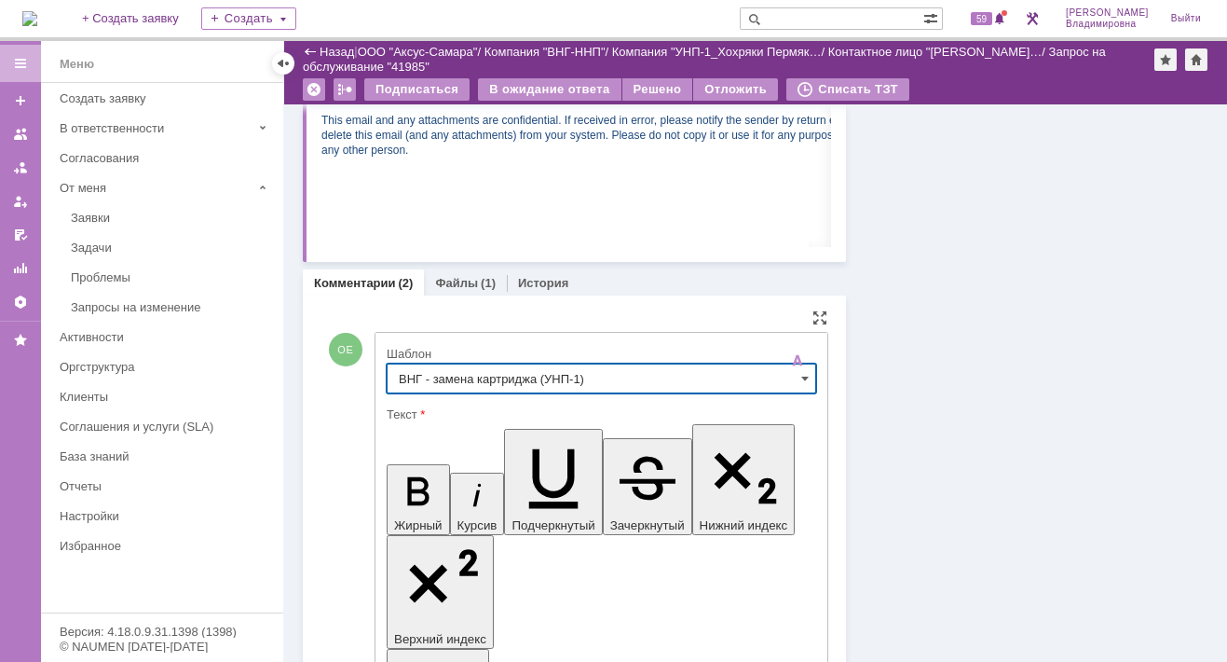
type input "ВНГ - замена картриджа (УНП-1)"
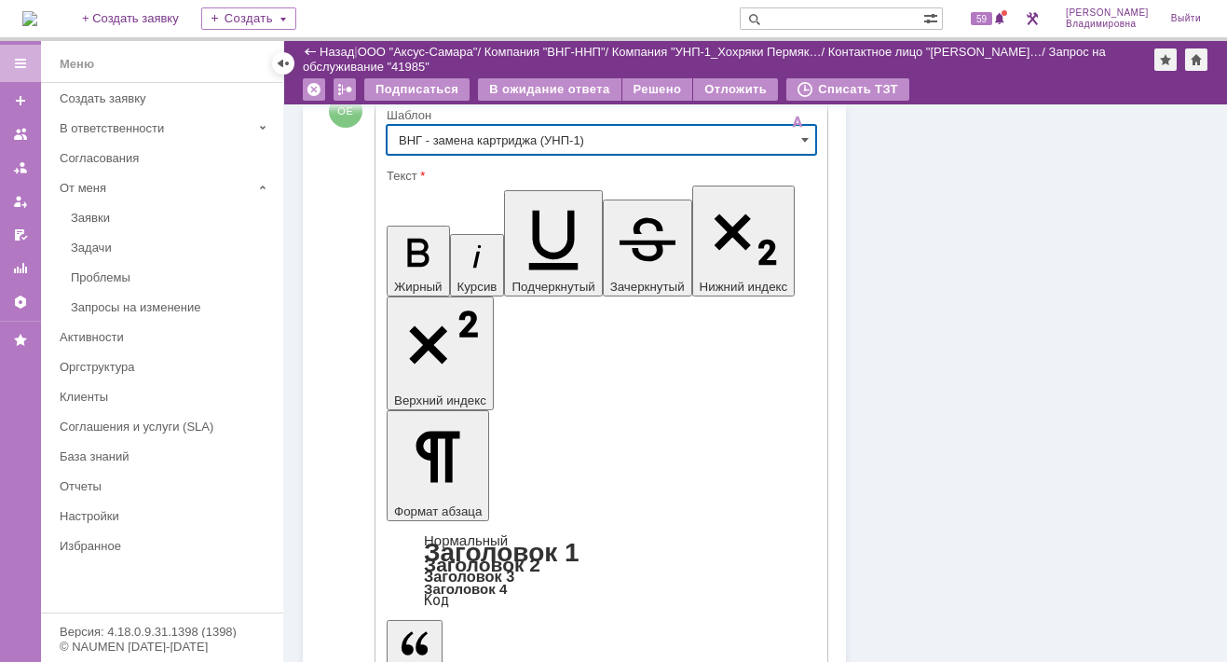
scroll to position [1198, 0]
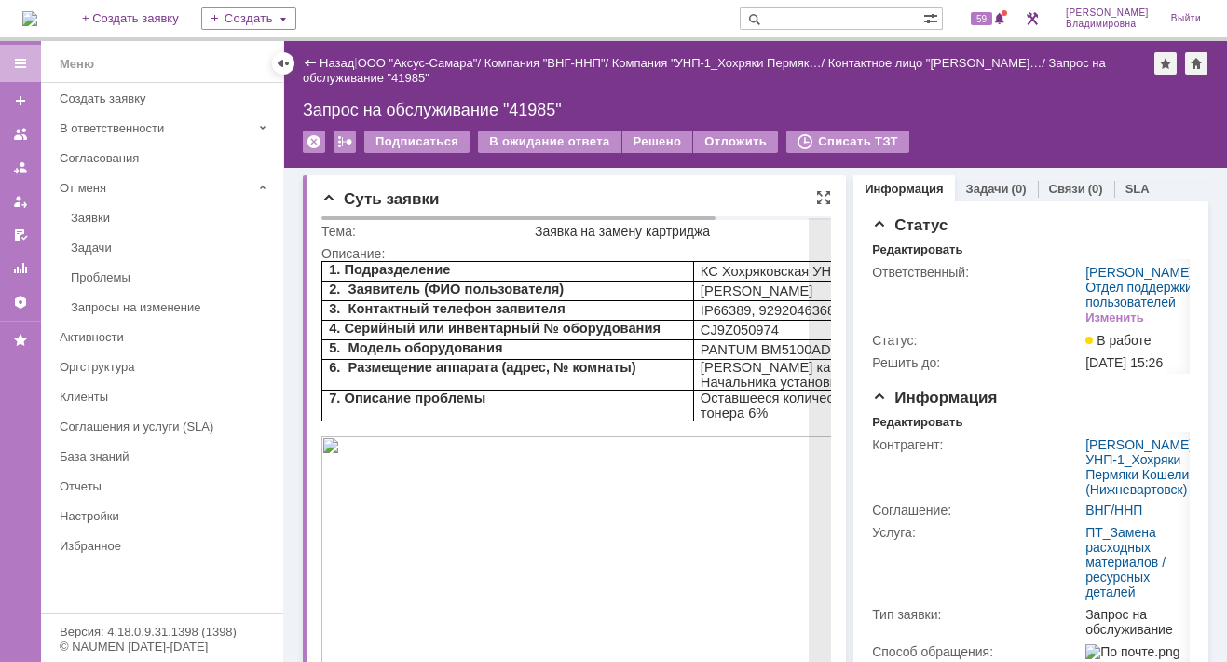
scroll to position [0, 0]
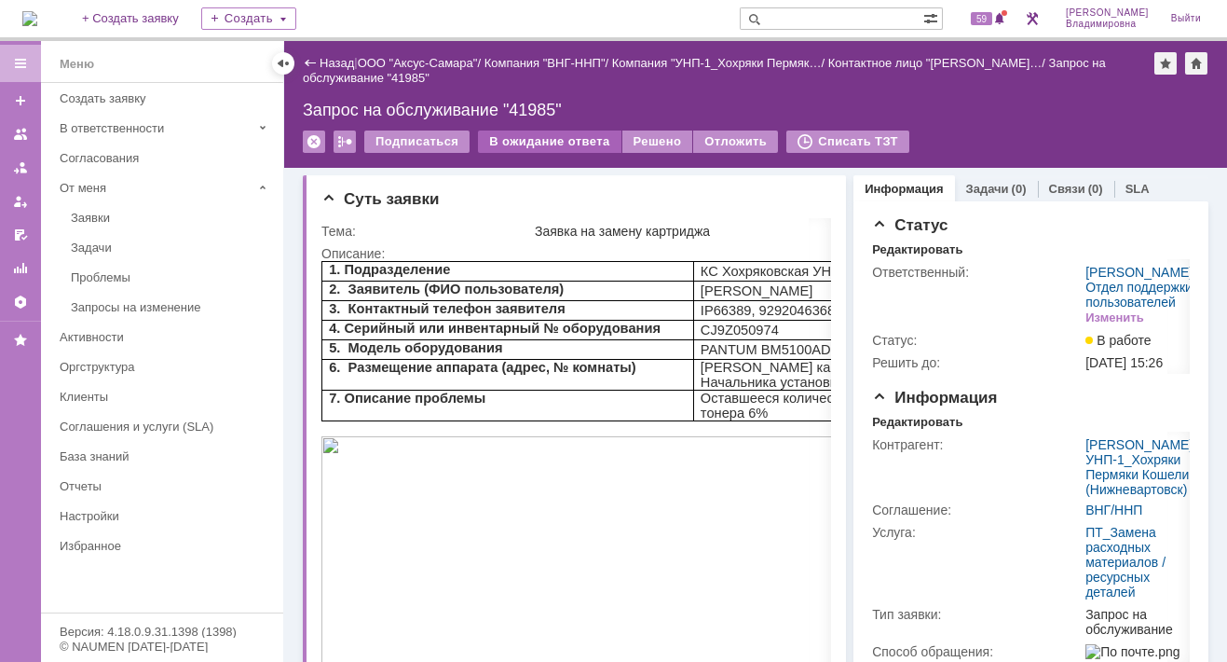
click at [560, 138] on div "В ожидание ответа" at bounding box center [549, 141] width 143 height 22
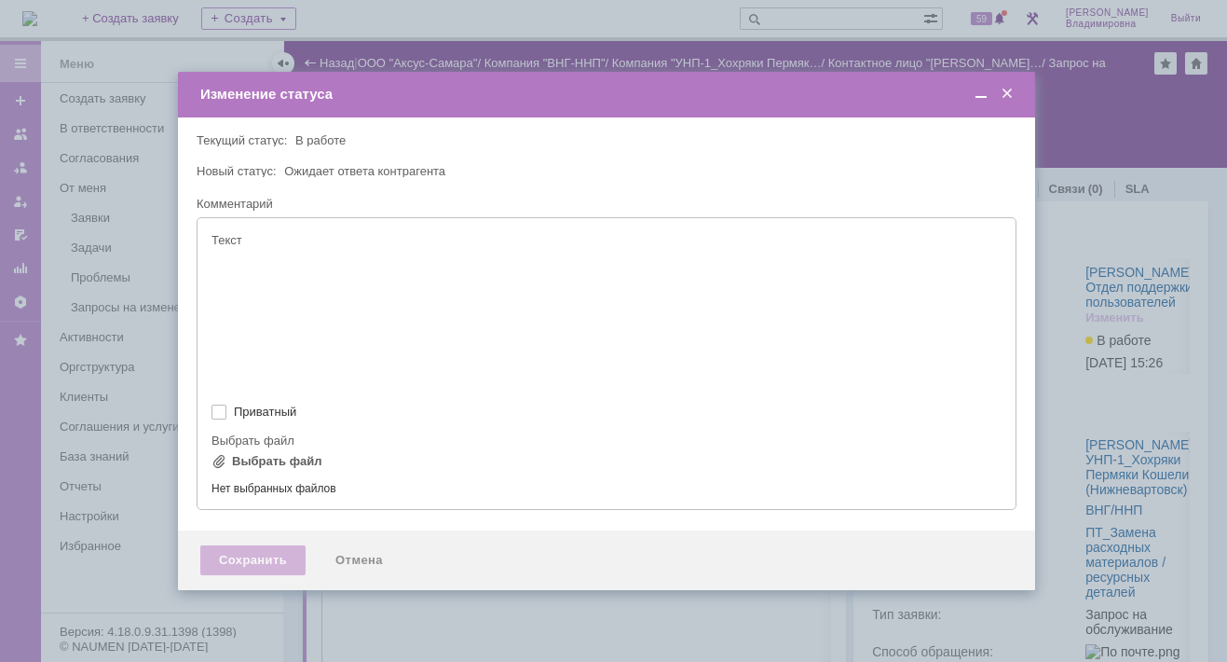
type input "[не указано]"
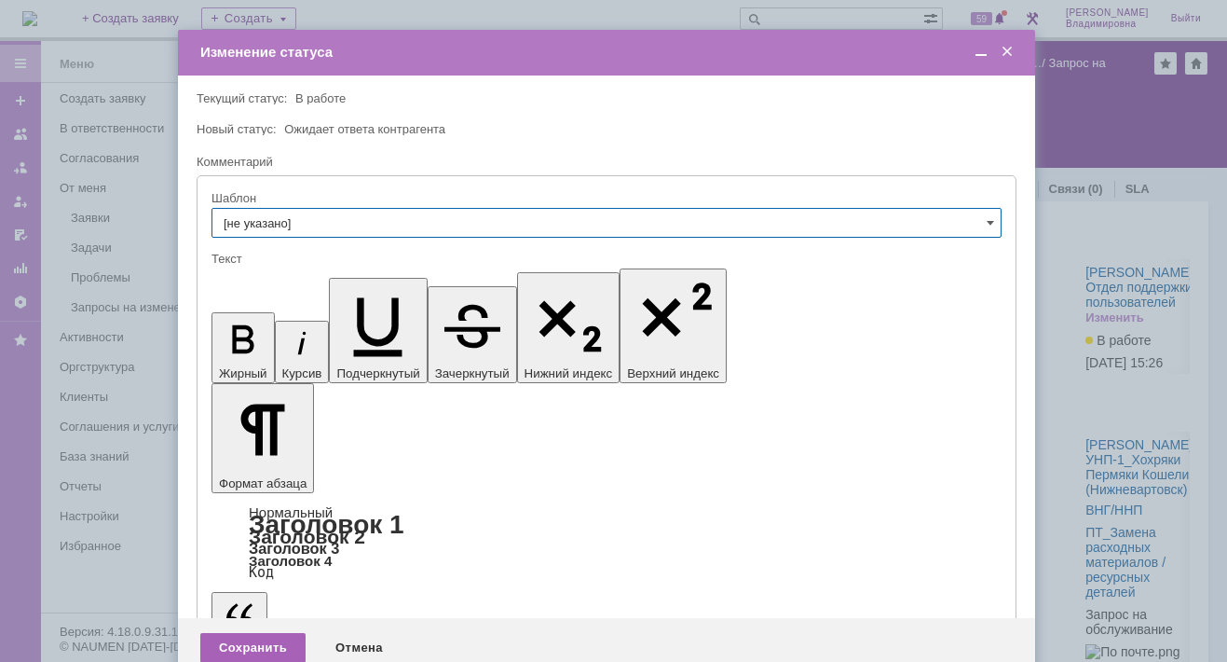
click at [257, 633] on div "Сохранить" at bounding box center [252, 648] width 105 height 30
